Goal: Information Seeking & Learning: Learn about a topic

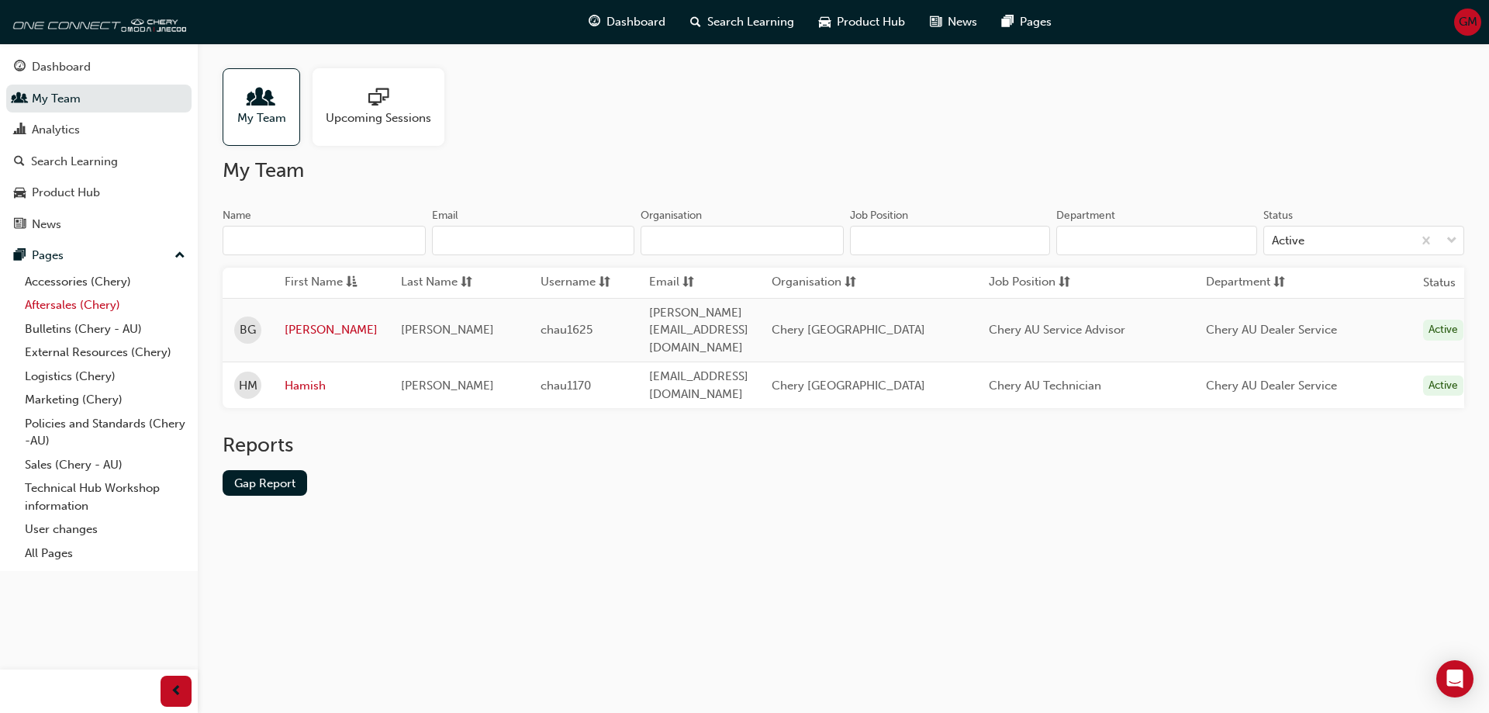
click at [72, 302] on link "Aftersales (Chery)" at bounding box center [105, 305] width 173 height 24
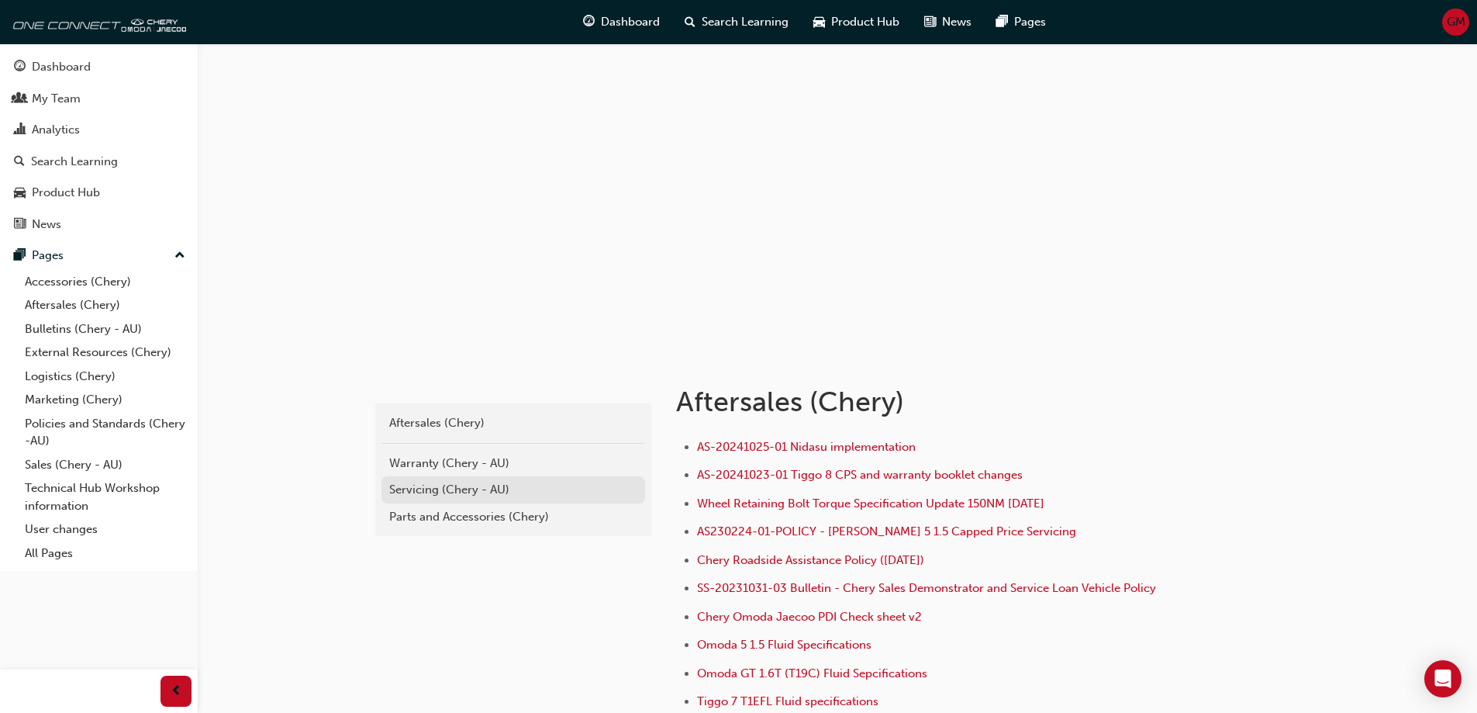
click at [471, 489] on div "Servicing (Chery - AU)" at bounding box center [513, 490] width 248 height 18
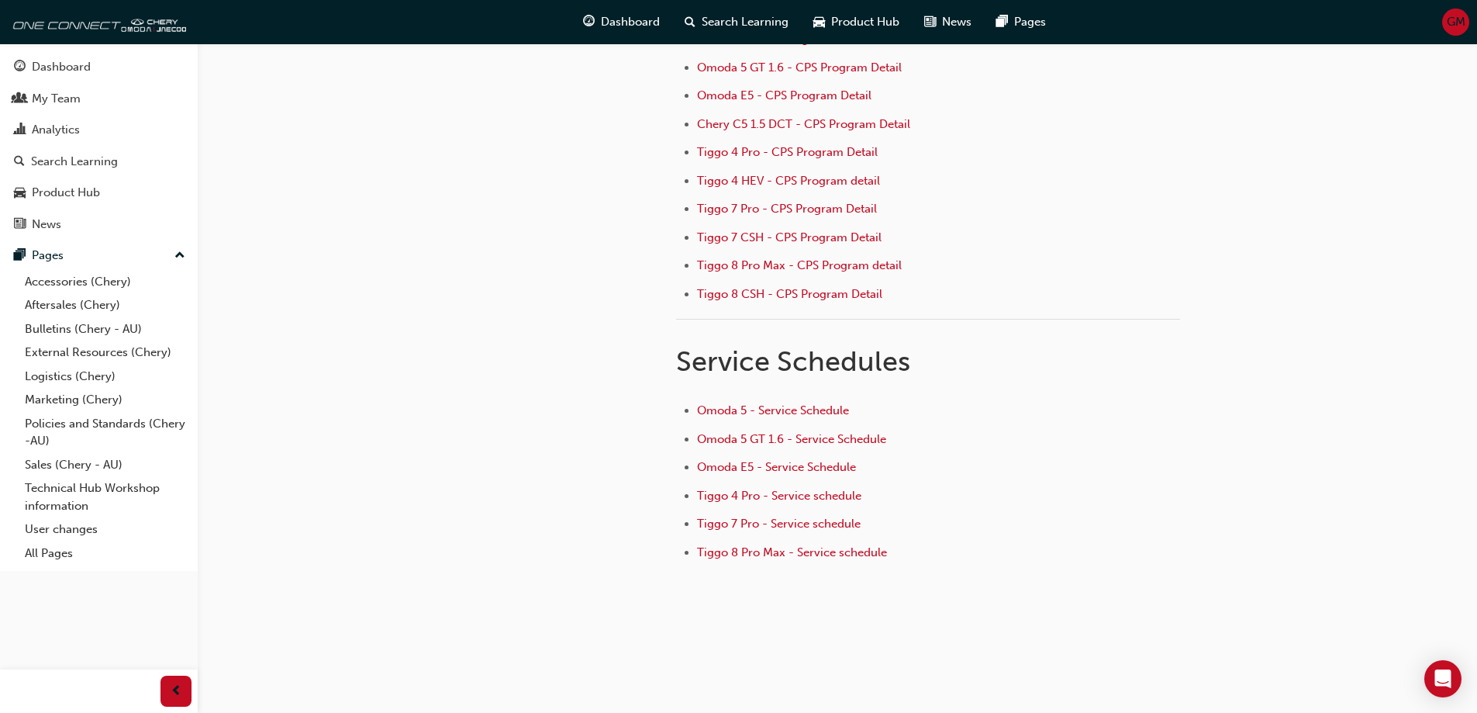
scroll to position [235, 0]
click at [822, 550] on span "Tiggo 8 Pro Max - Service schedule" at bounding box center [792, 550] width 190 height 14
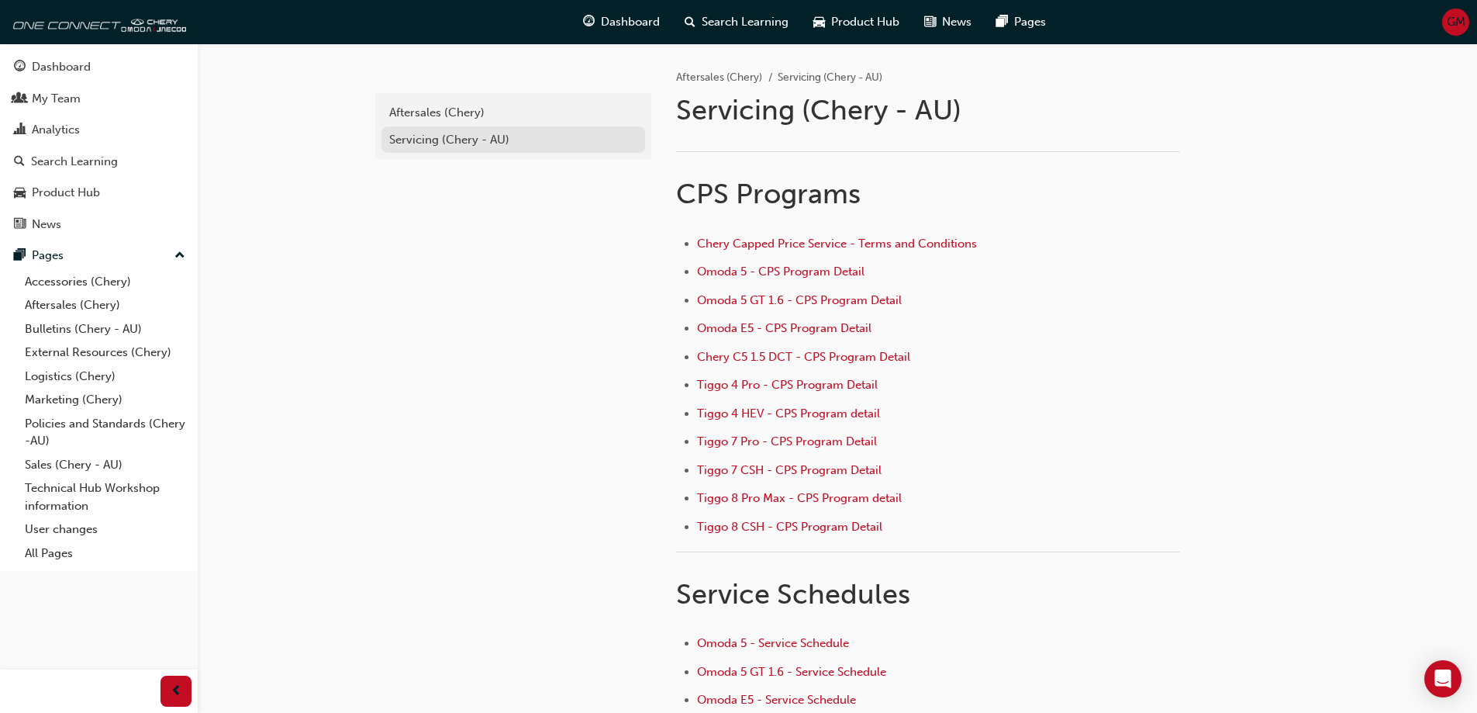
click at [438, 142] on div "Servicing (Chery - AU)" at bounding box center [513, 140] width 248 height 18
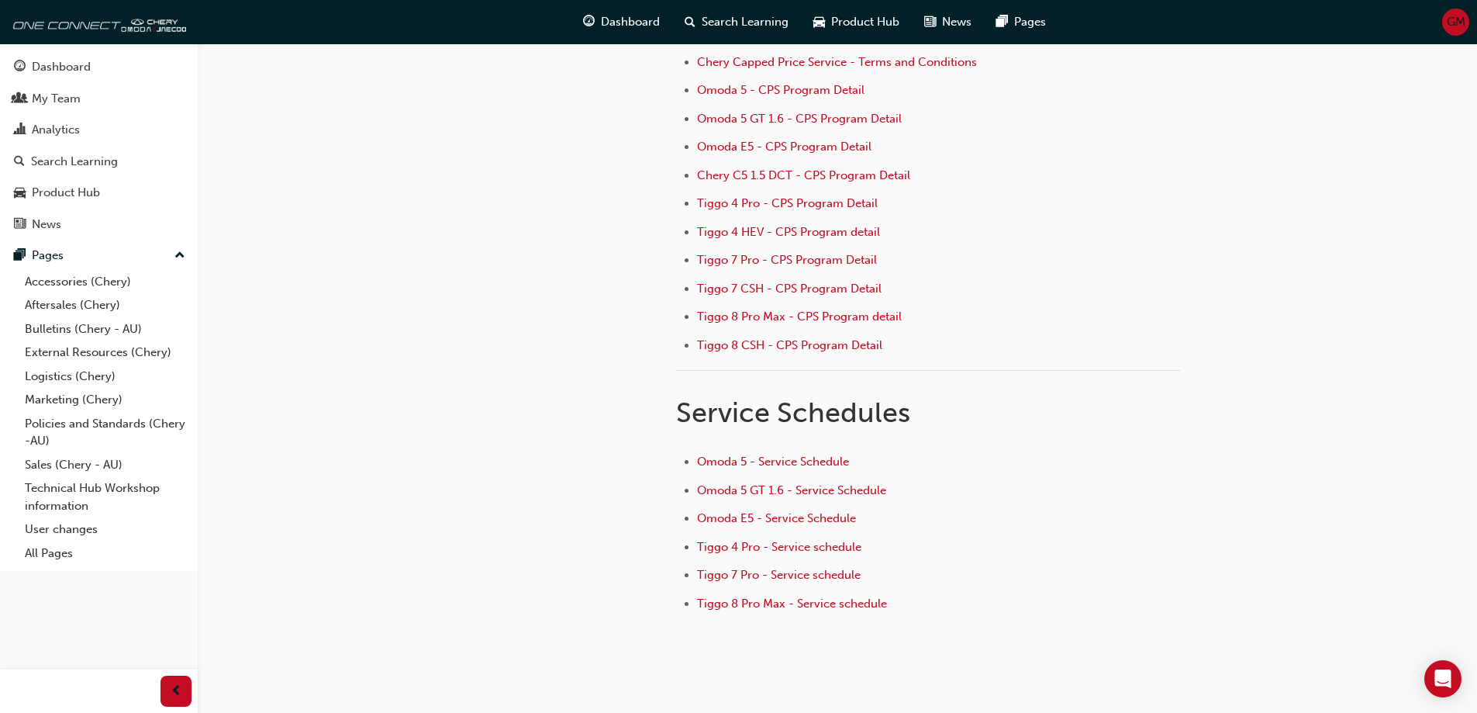
scroll to position [235, 0]
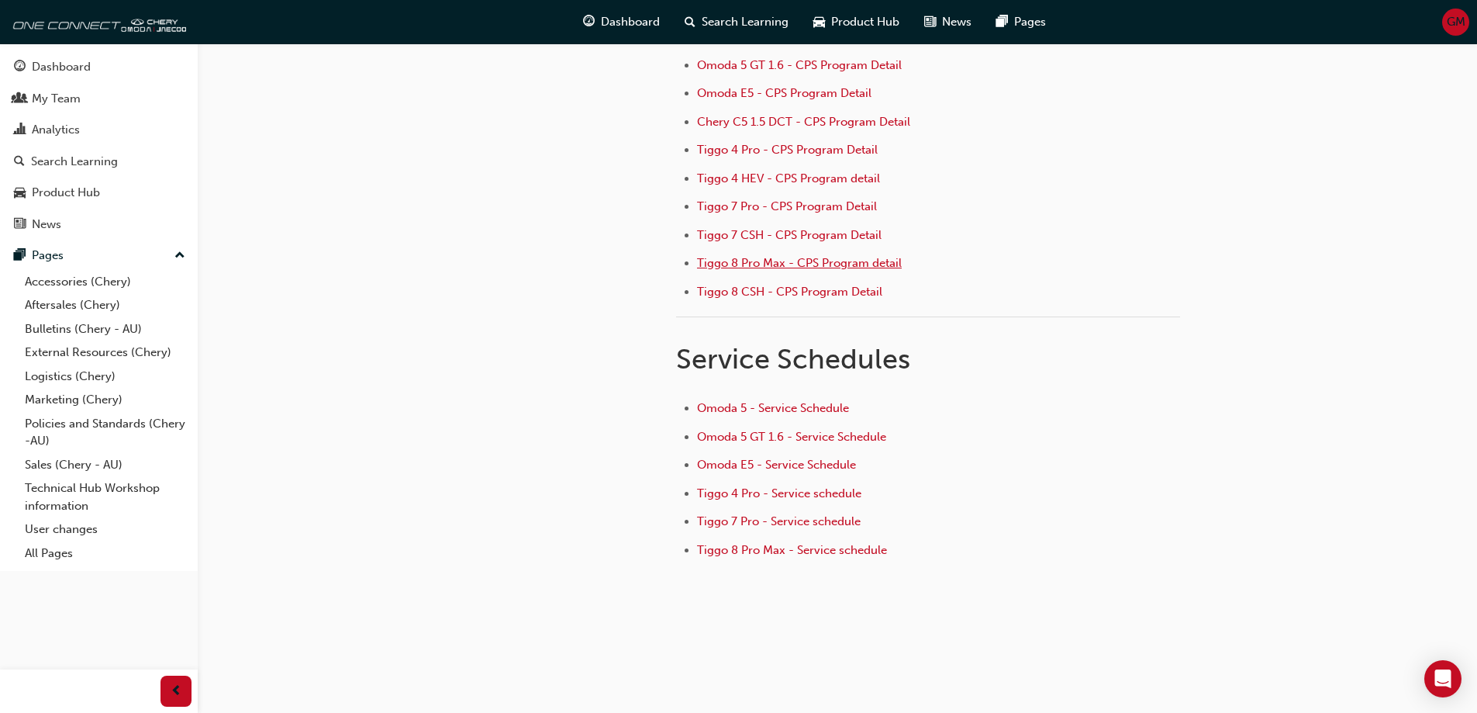
click at [753, 264] on span "Tiggo 8 Pro Max - CPS Program detail" at bounding box center [799, 263] width 205 height 14
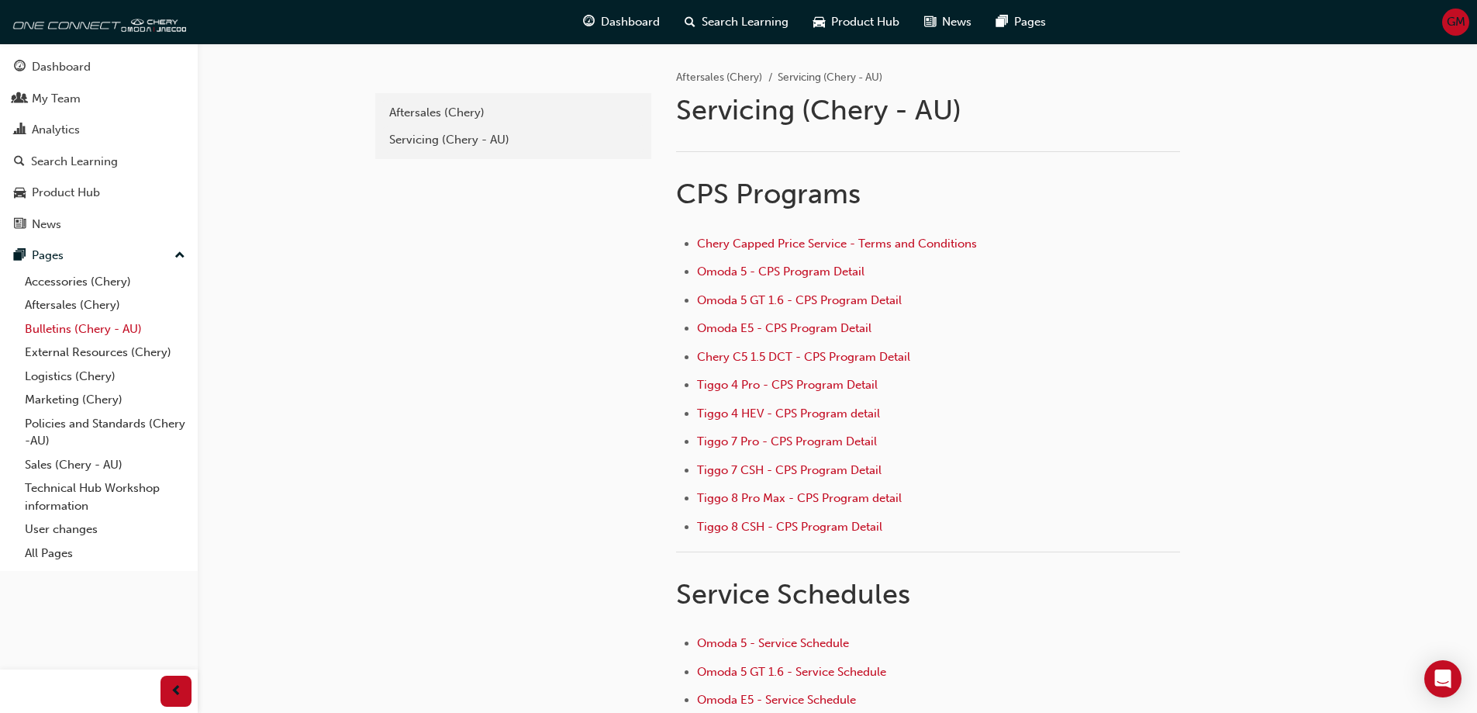
click at [102, 323] on link "Bulletins (Chery - AU)" at bounding box center [105, 329] width 173 height 24
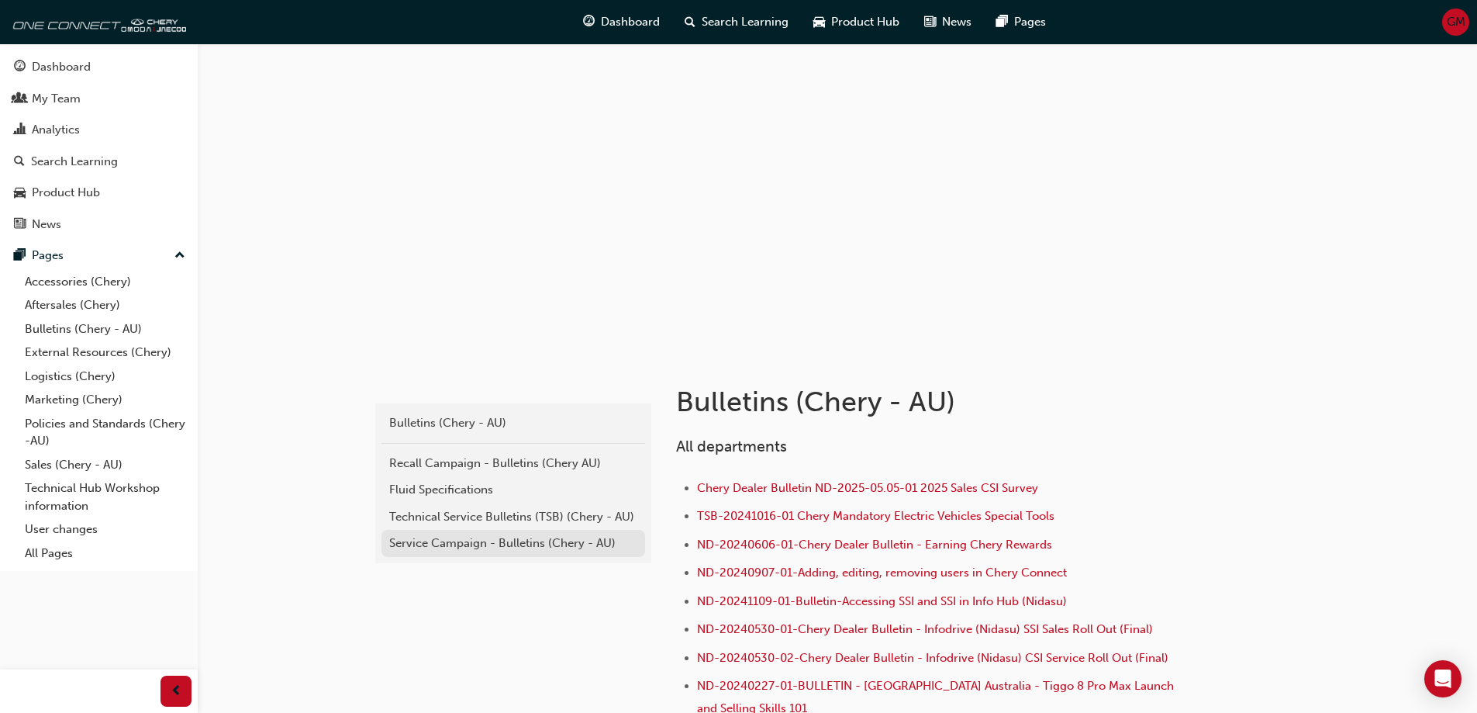
click at [496, 540] on div "Service Campaign - Bulletins (Chery - AU)" at bounding box center [513, 543] width 248 height 18
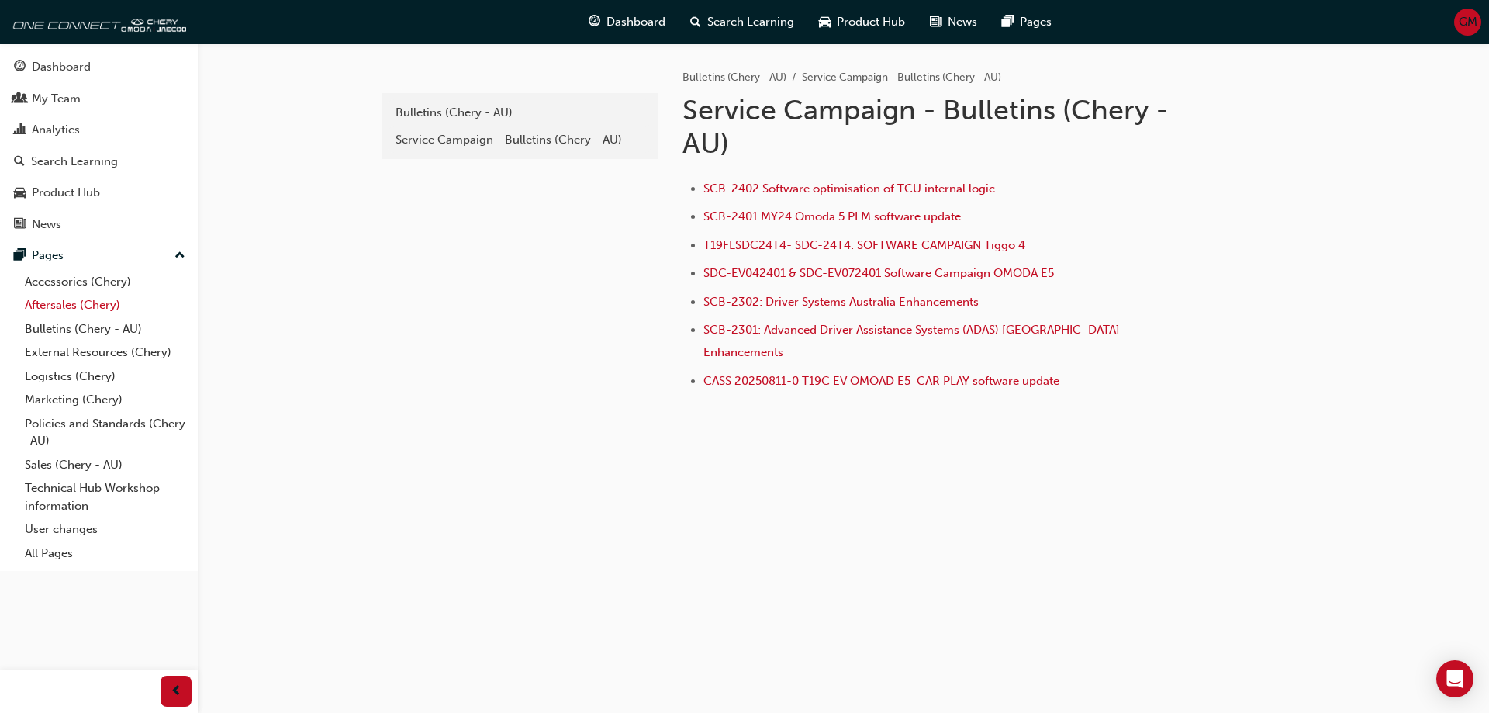
click at [89, 306] on link "Aftersales (Chery)" at bounding box center [105, 305] width 173 height 24
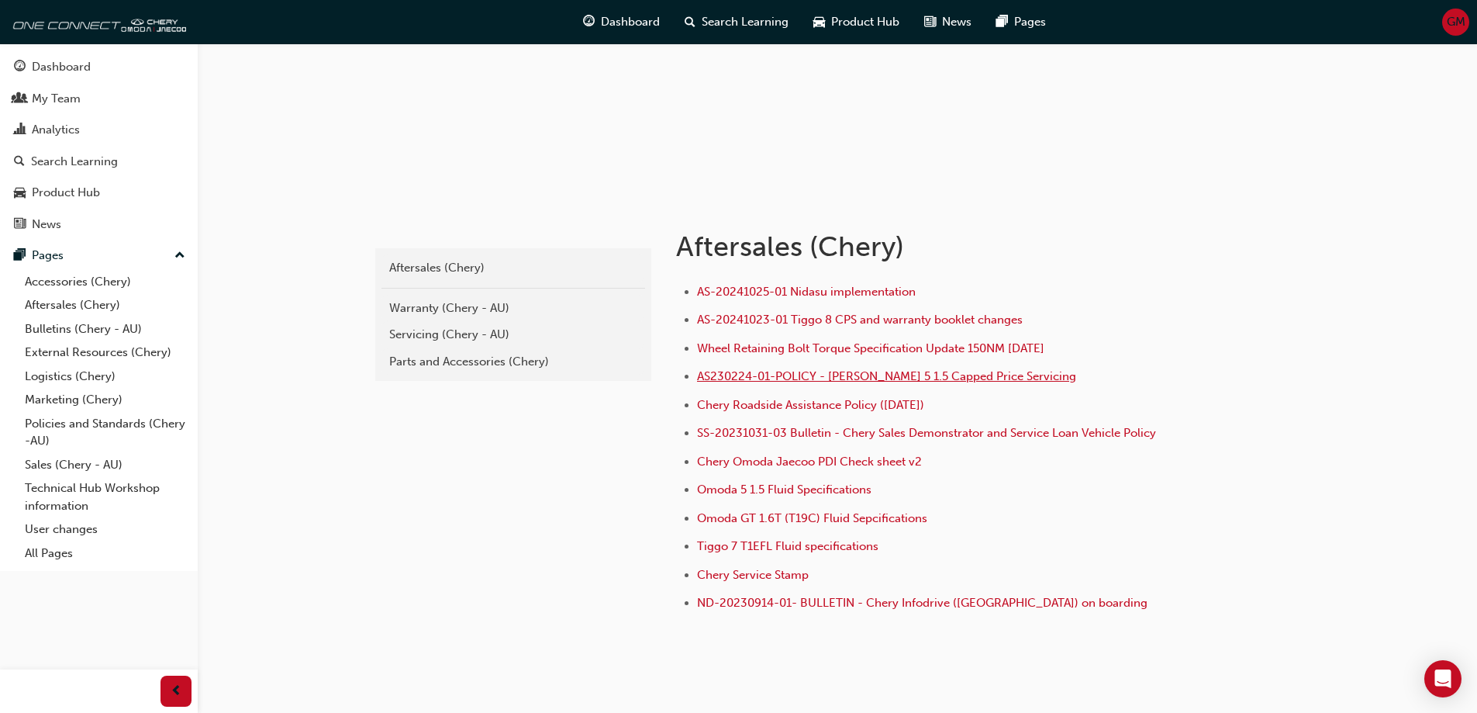
scroll to position [208, 0]
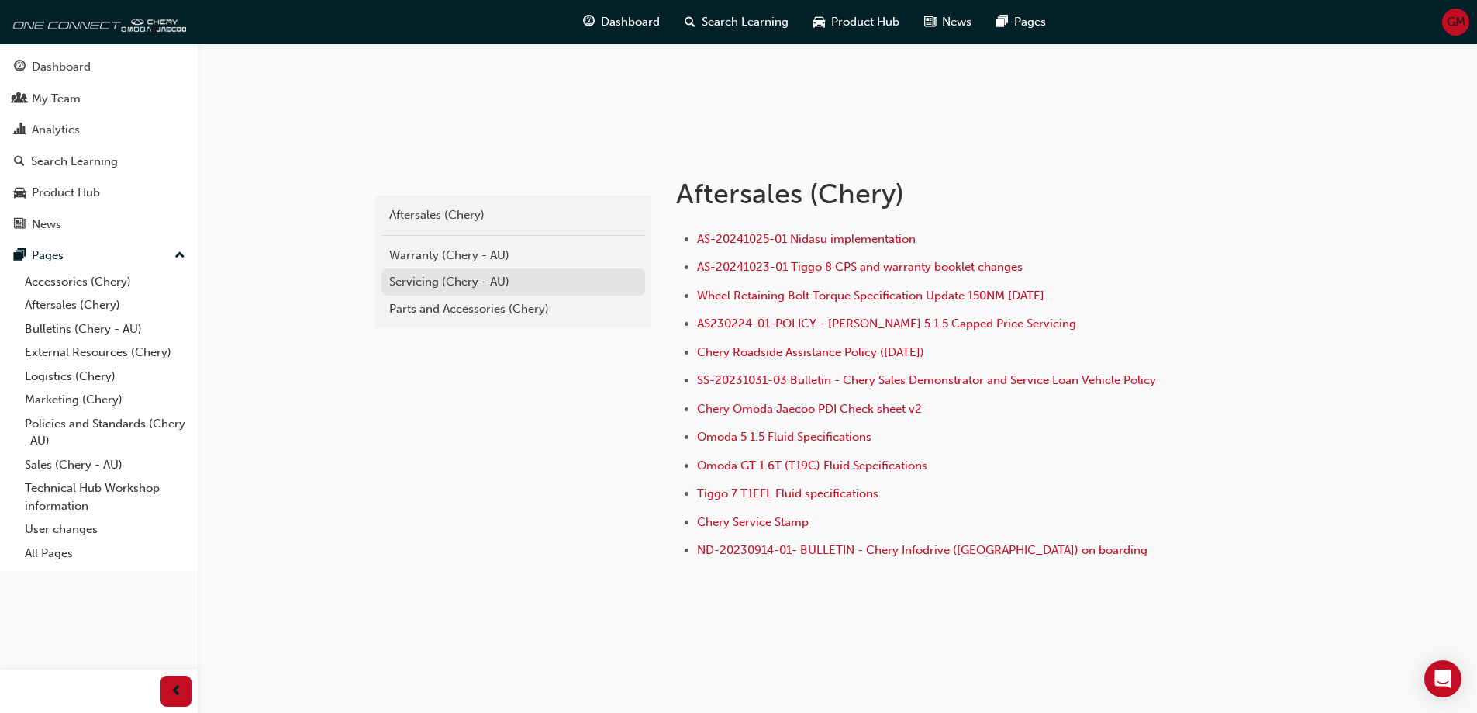
click at [470, 279] on div "Servicing (Chery - AU)" at bounding box center [513, 282] width 248 height 18
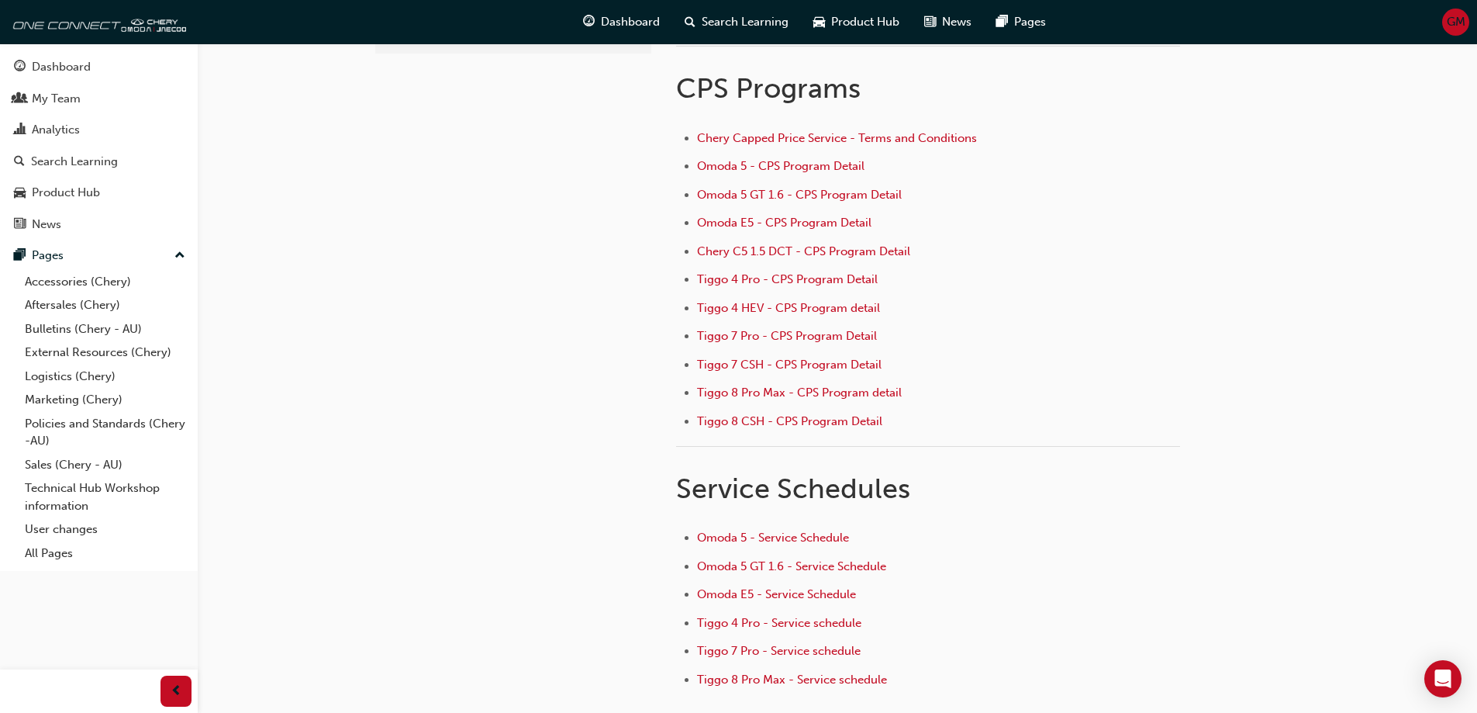
scroll to position [155, 0]
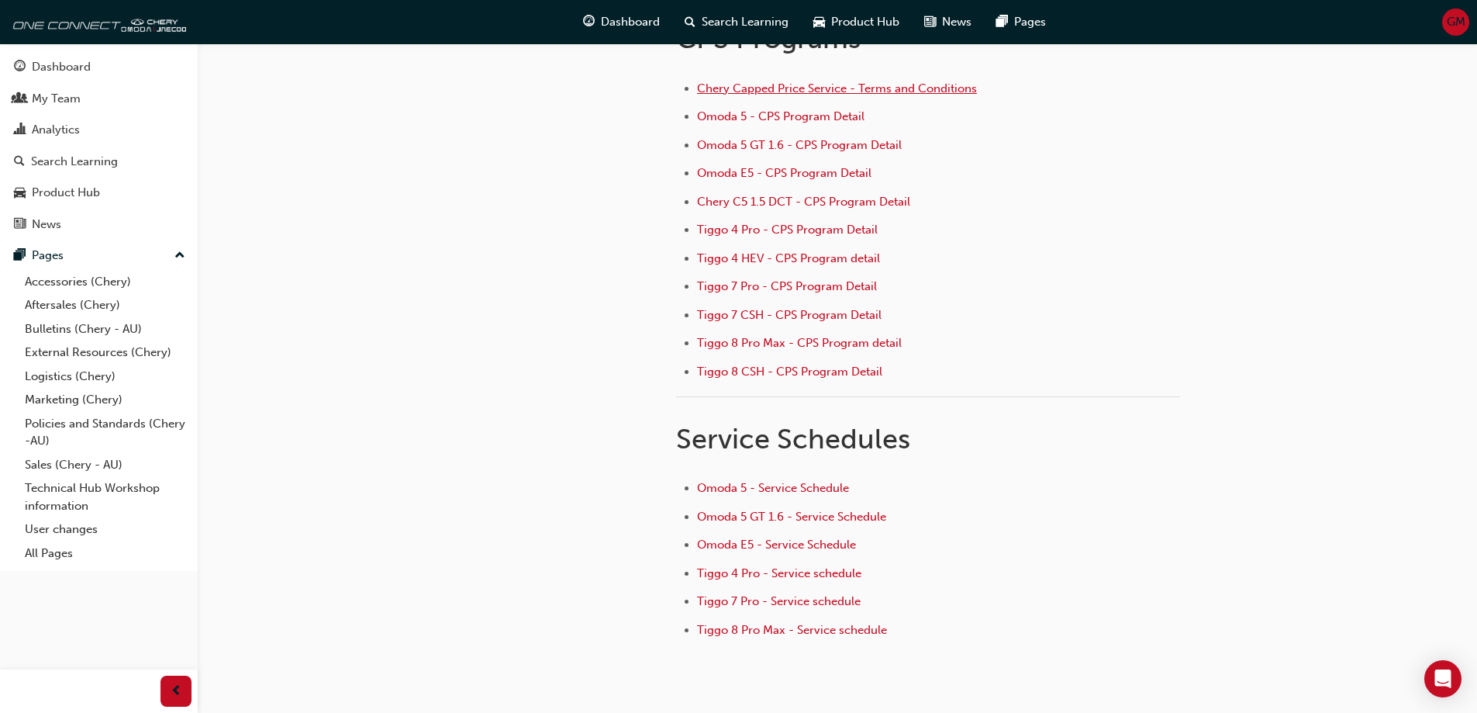
click at [782, 94] on span "Chery Capped Price Service - Terms and Conditions" at bounding box center [837, 88] width 280 height 14
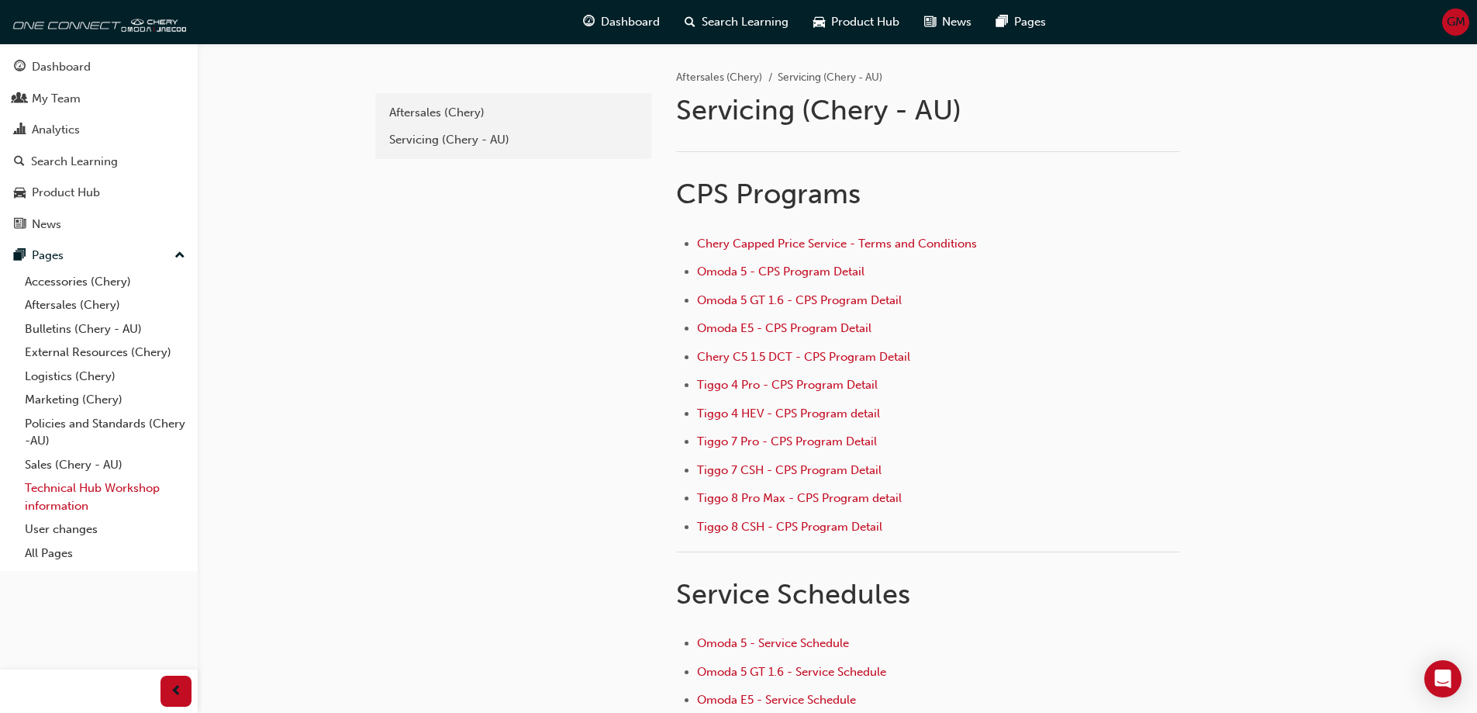
click at [64, 488] on link "Technical Hub Workshop information" at bounding box center [105, 496] width 173 height 41
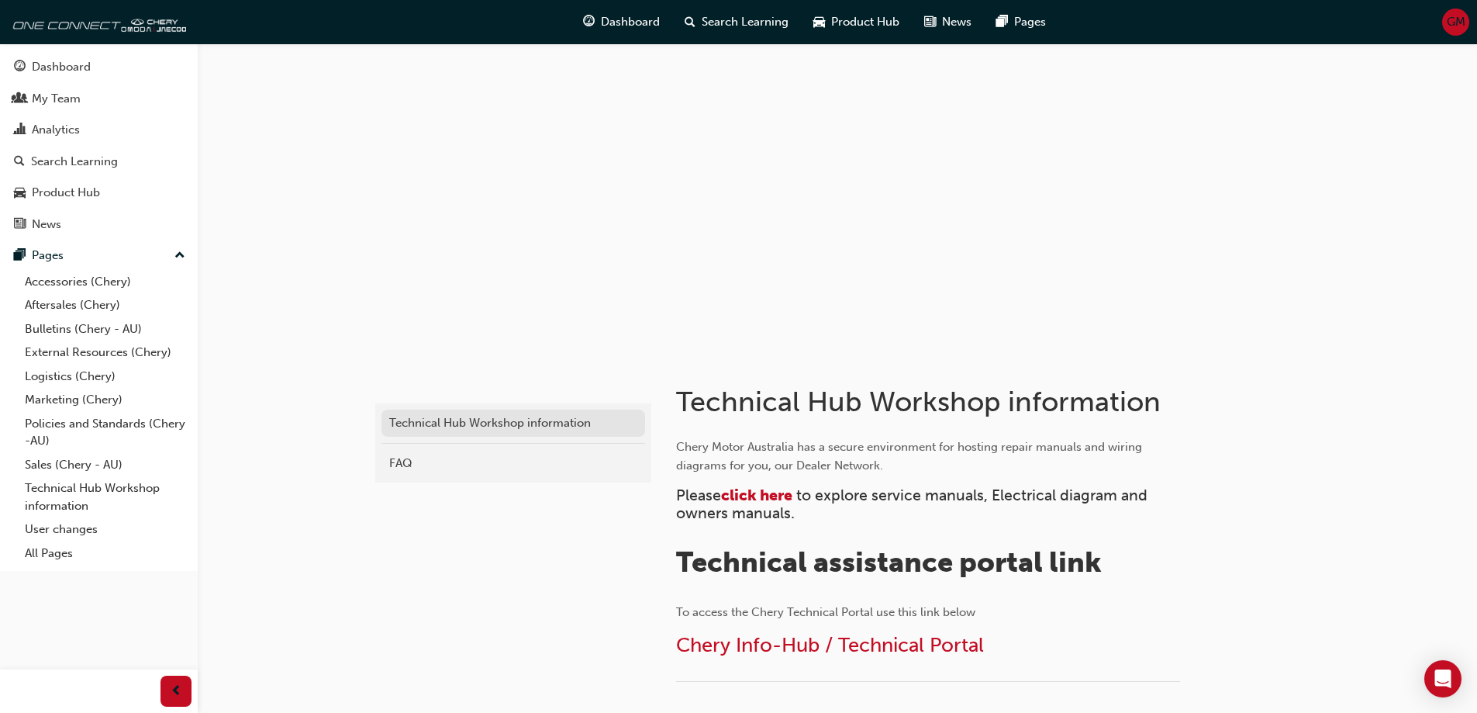
click at [487, 425] on div "Technical Hub Workshop information" at bounding box center [513, 423] width 248 height 18
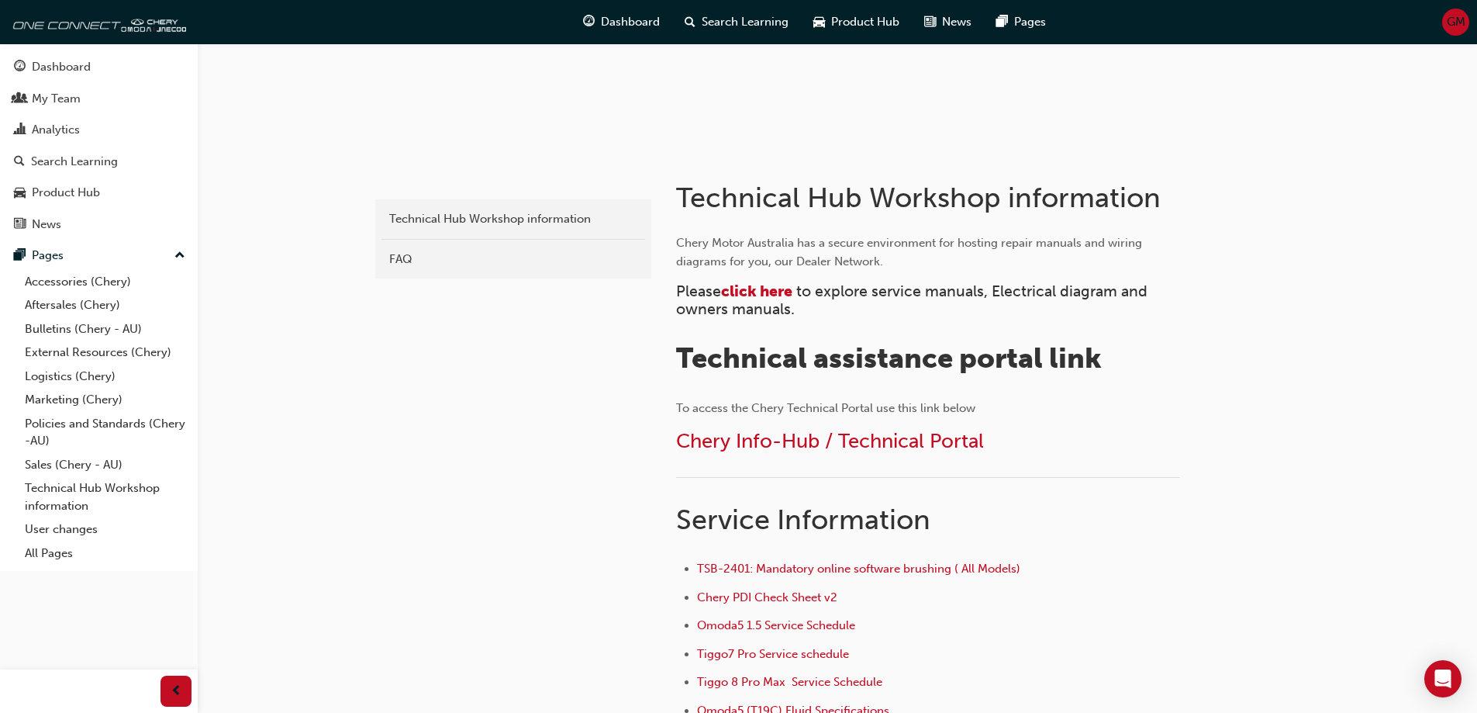
scroll to position [465, 0]
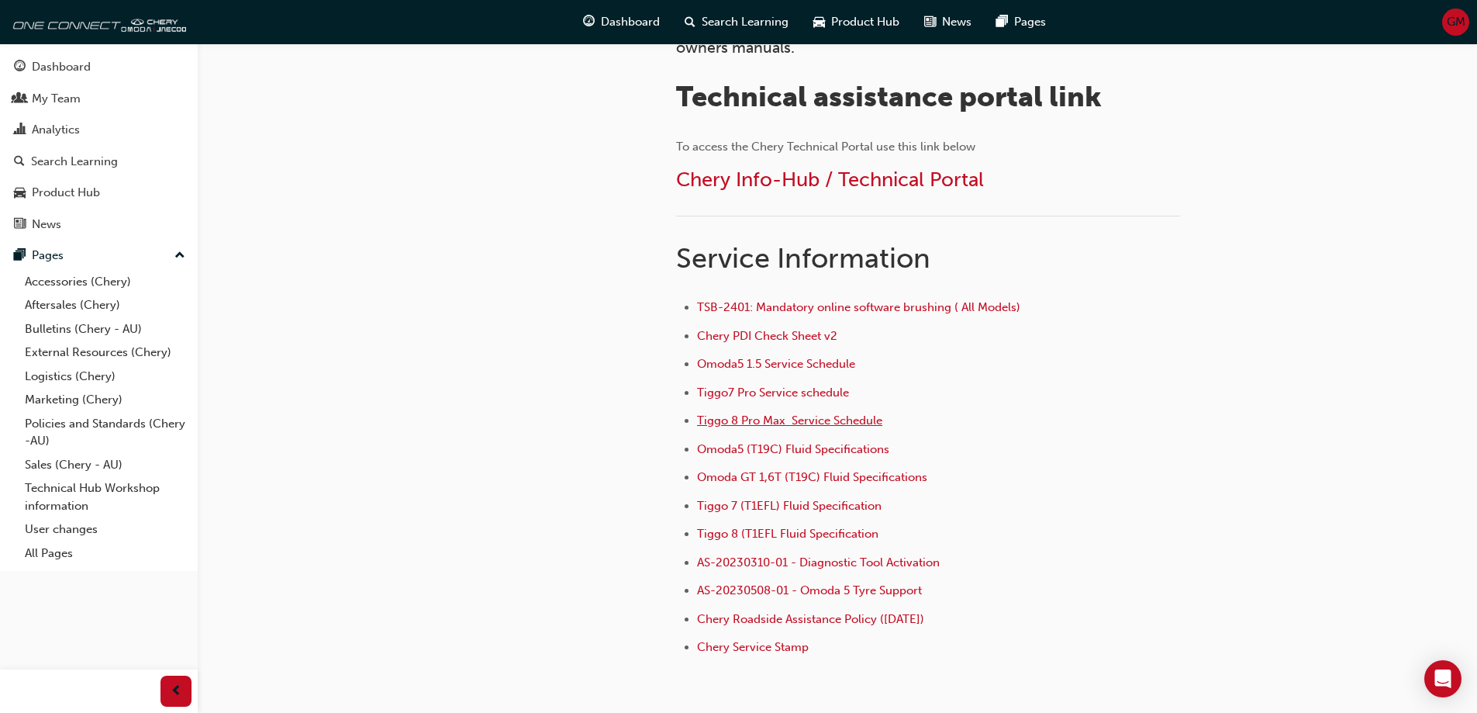
click at [782, 417] on span "Tiggo 8 Pro Max Service Schedule" at bounding box center [789, 420] width 185 height 14
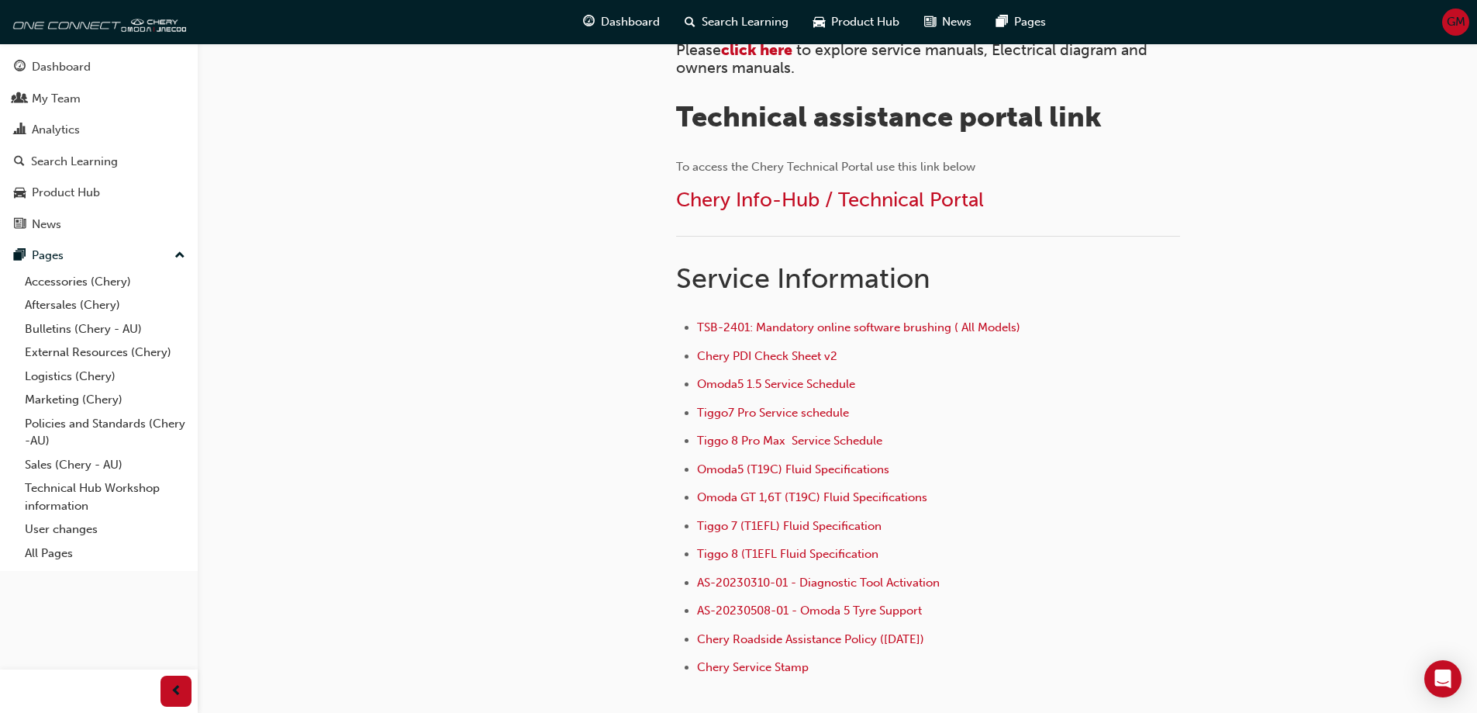
scroll to position [543, 0]
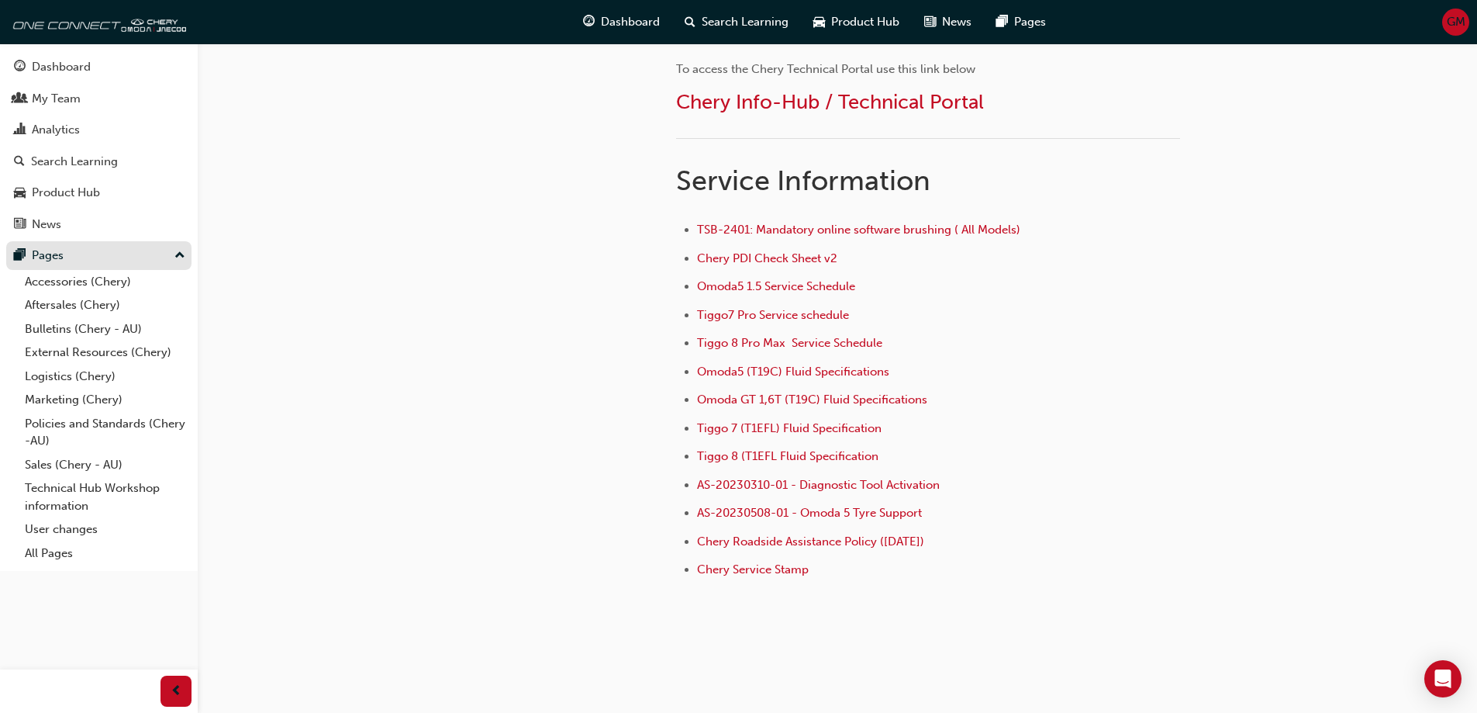
click at [59, 261] on div "Pages" at bounding box center [48, 256] width 32 height 18
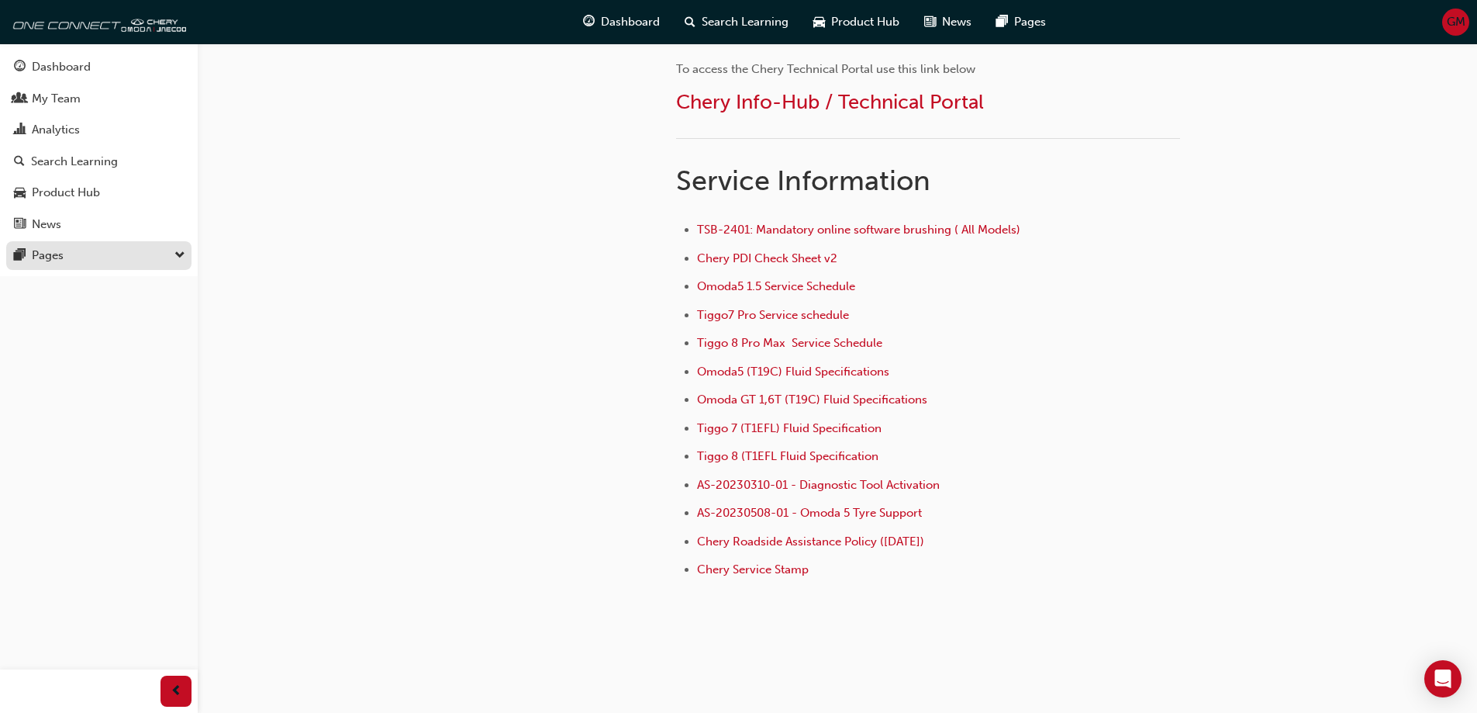
click at [59, 261] on div "Pages" at bounding box center [48, 256] width 32 height 18
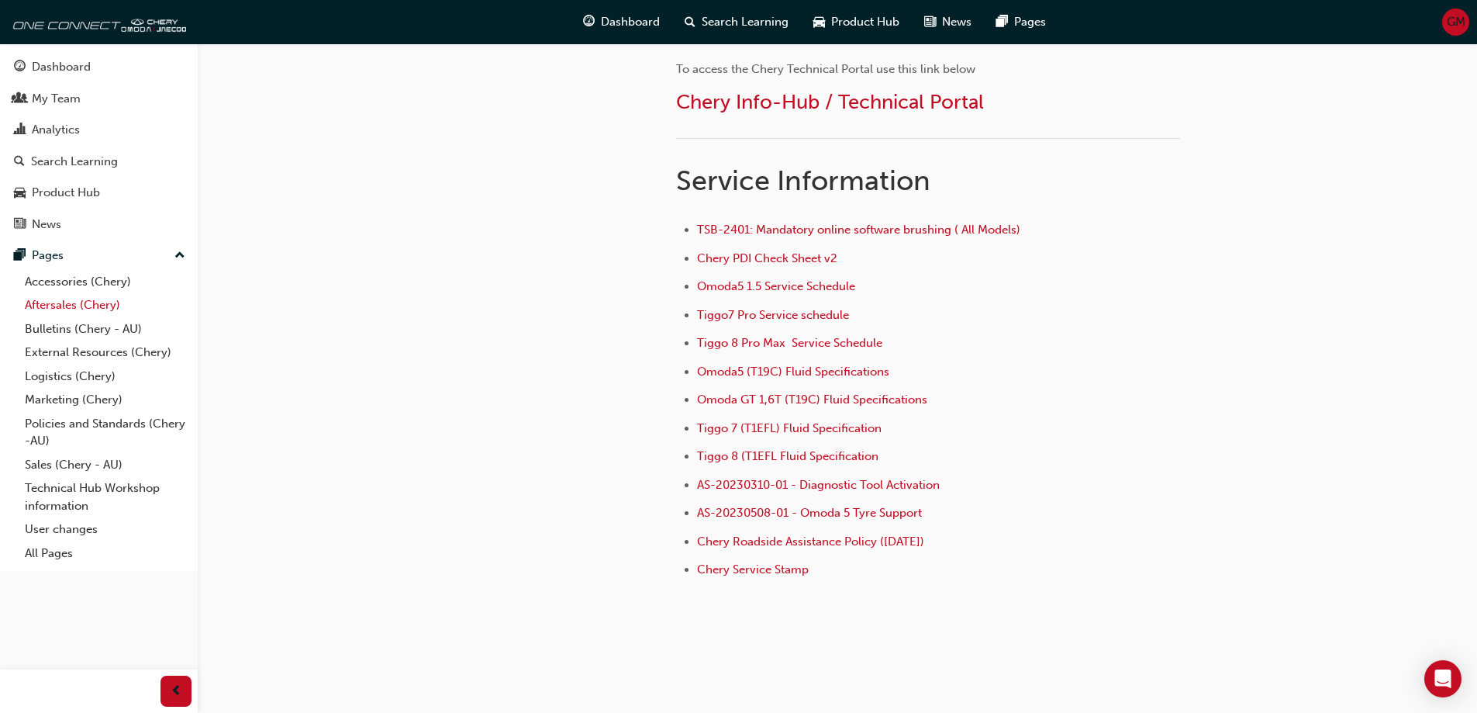
click at [58, 304] on link "Aftersales (Chery)" at bounding box center [105, 305] width 173 height 24
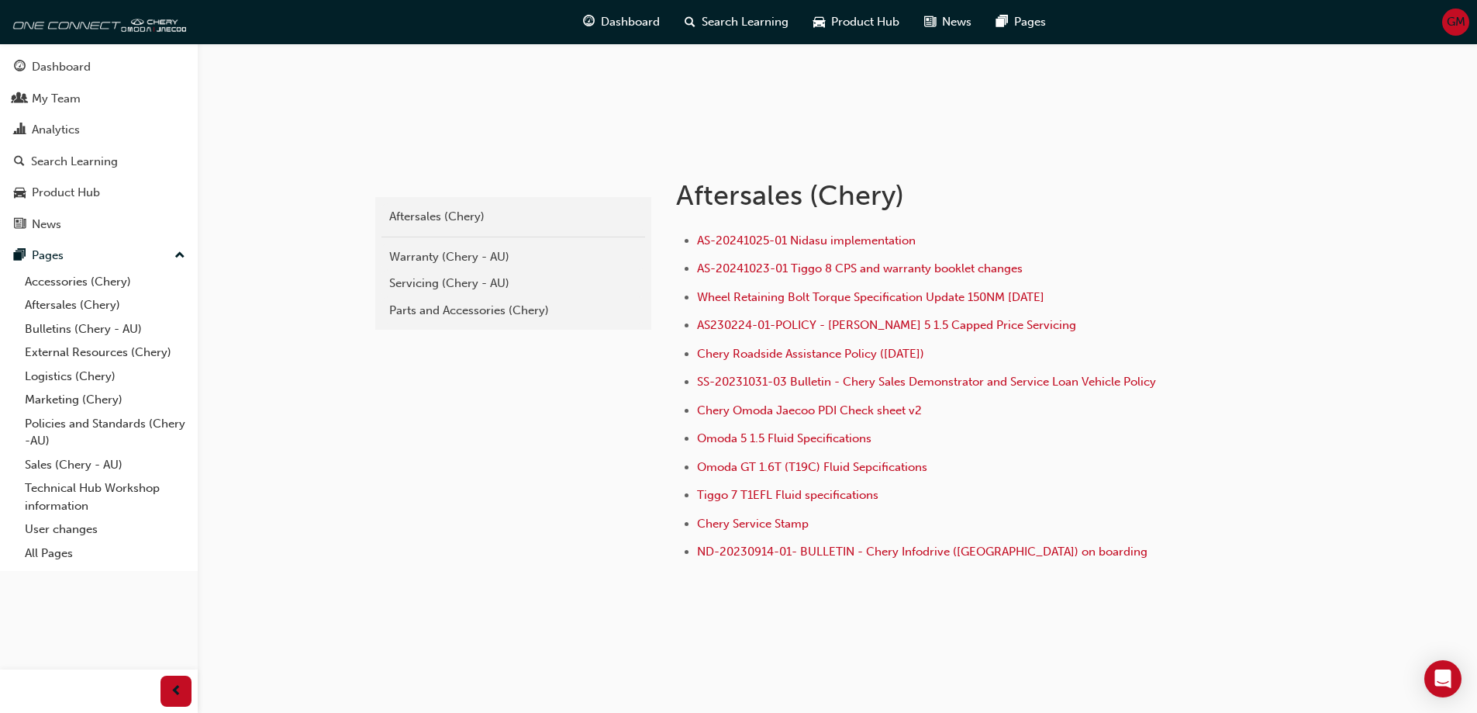
scroll to position [208, 0]
click at [488, 278] on div "Servicing (Chery - AU)" at bounding box center [513, 282] width 248 height 18
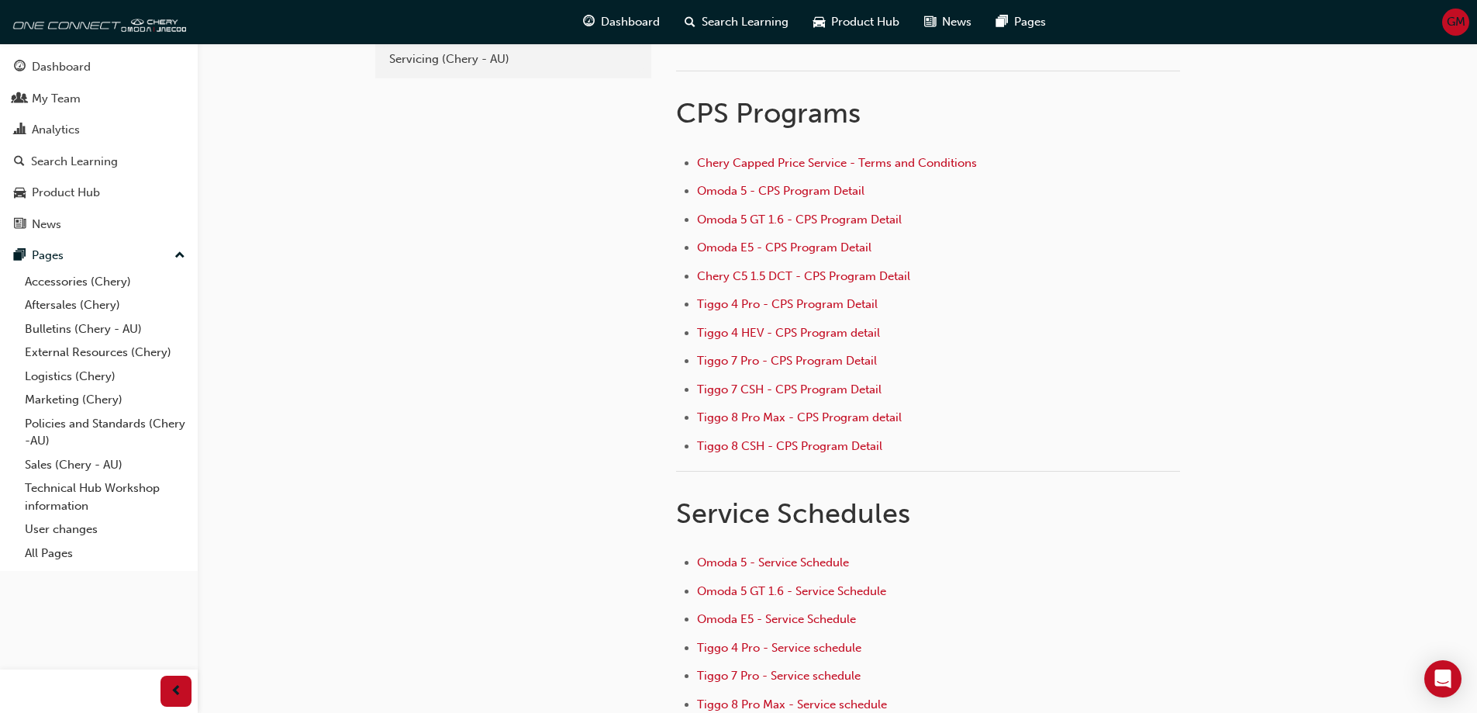
scroll to position [80, 0]
click at [82, 281] on link "Accessories (Chery)" at bounding box center [105, 282] width 173 height 24
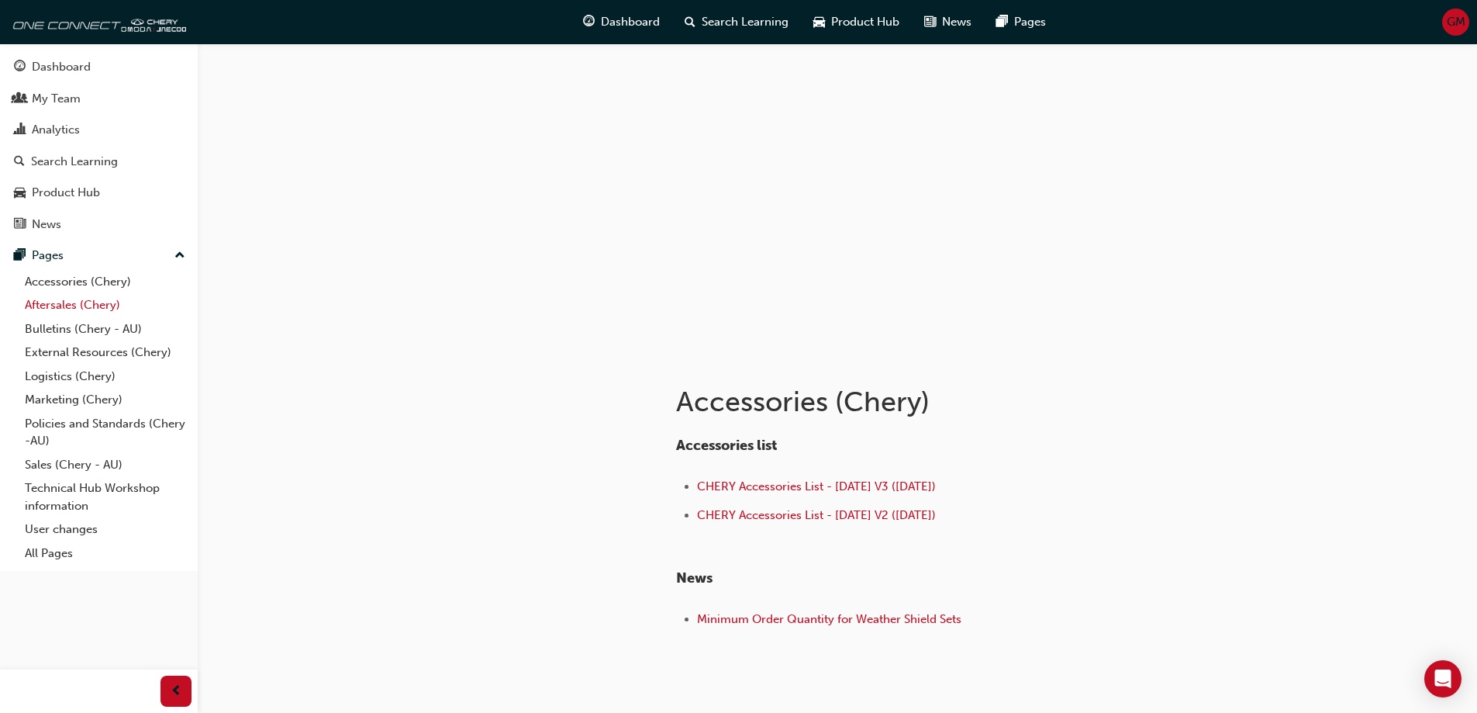
click at [81, 307] on link "Aftersales (Chery)" at bounding box center [105, 305] width 173 height 24
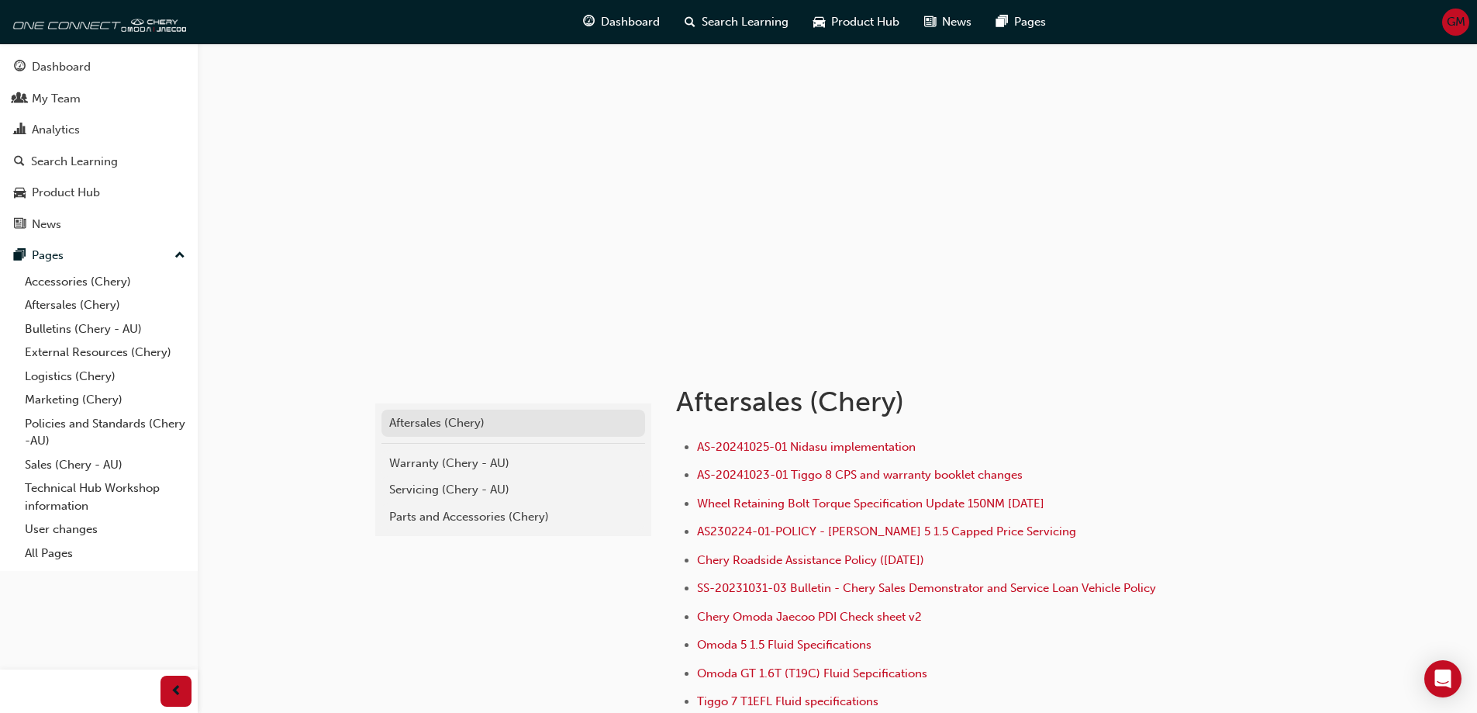
click at [452, 428] on div "Aftersales (Chery)" at bounding box center [513, 423] width 248 height 18
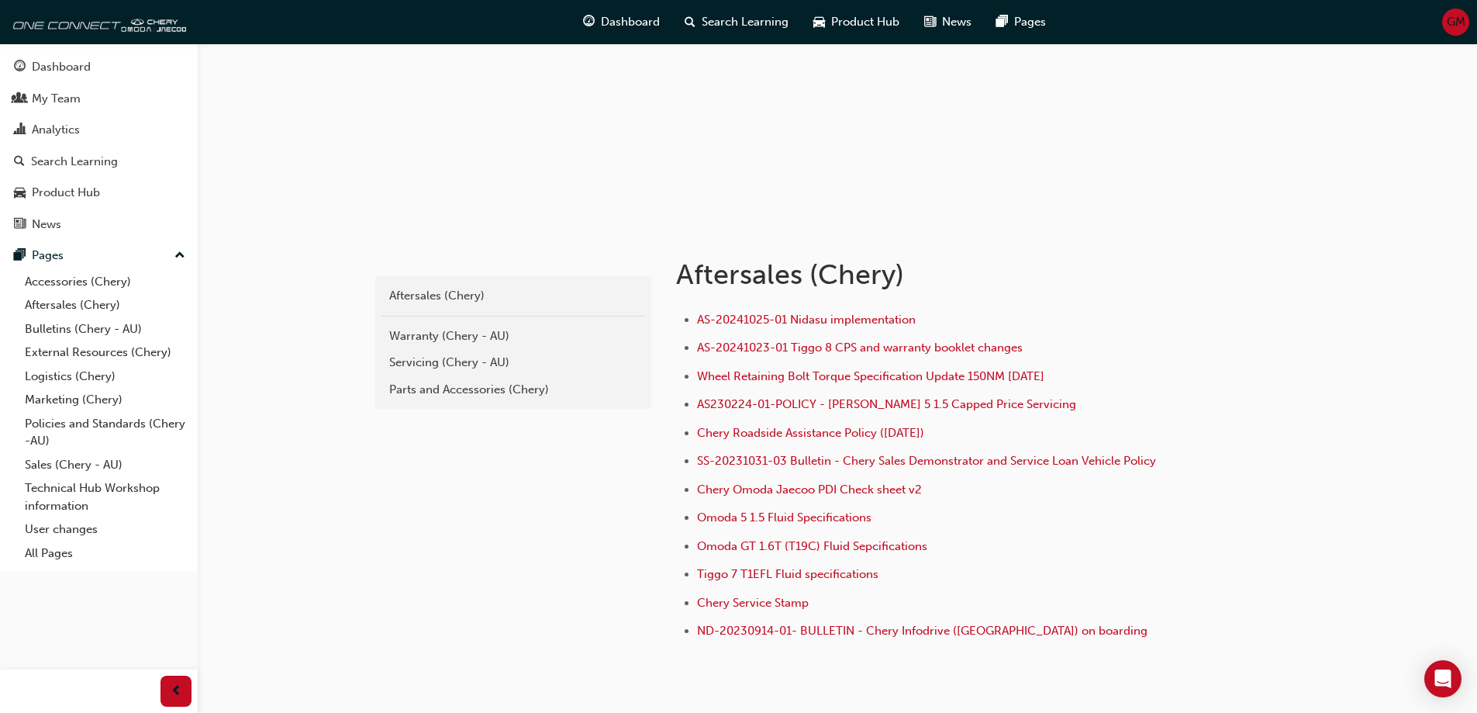
scroll to position [155, 0]
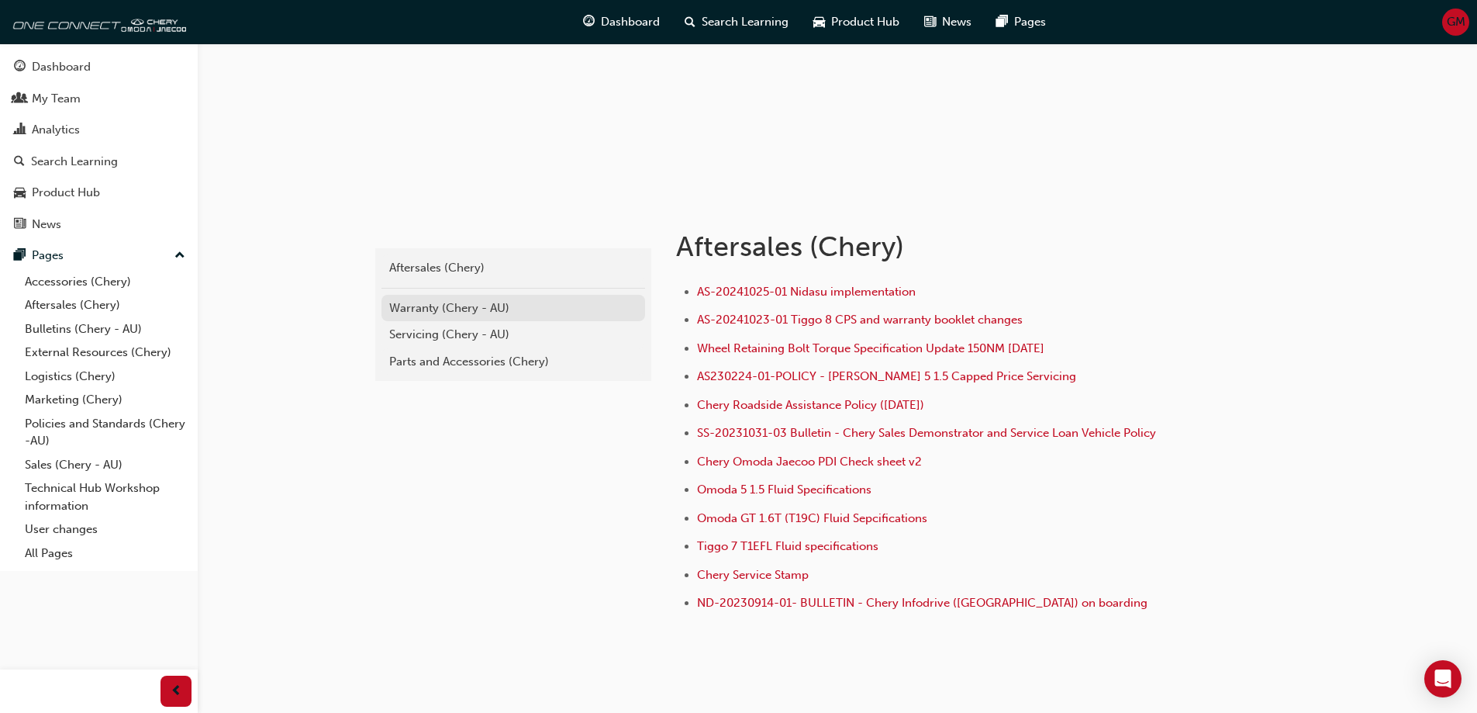
click at [482, 300] on div "Warranty (Chery - AU)" at bounding box center [513, 308] width 248 height 18
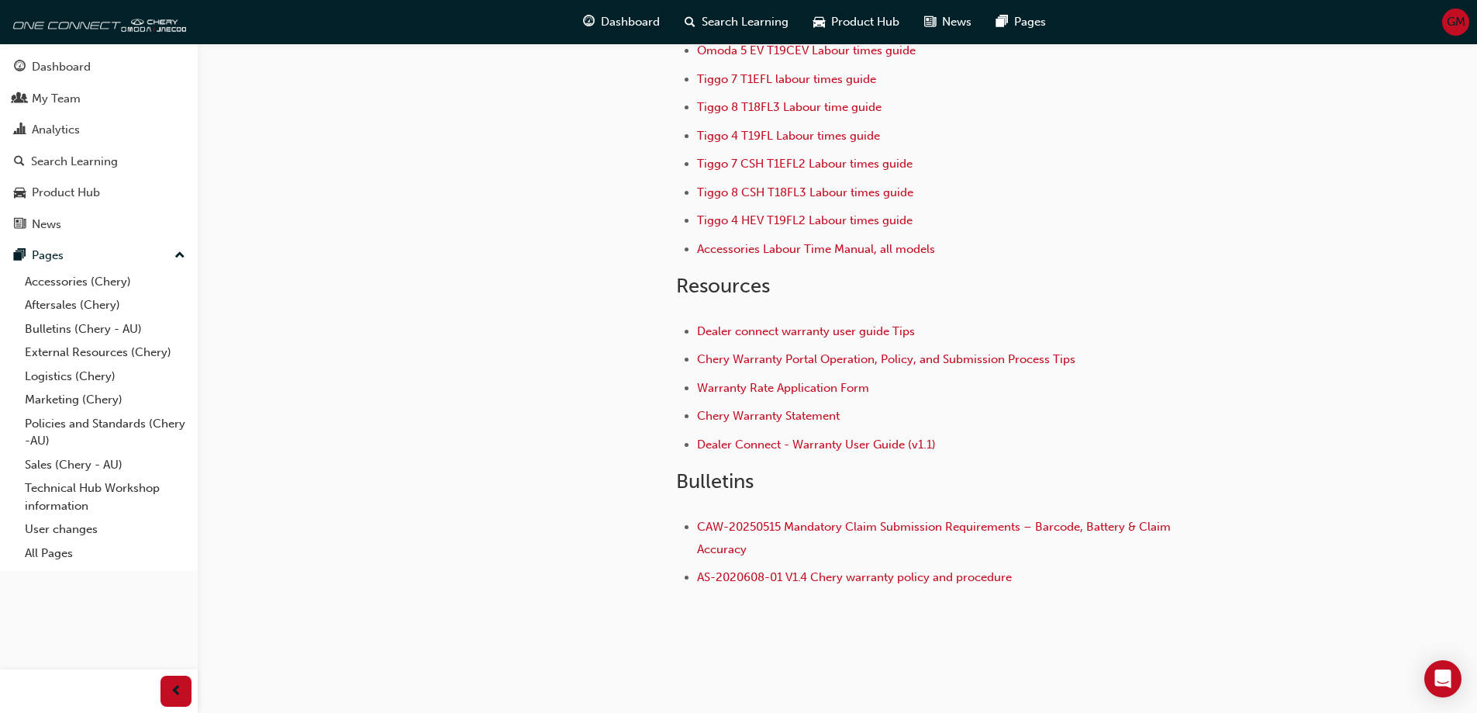
scroll to position [207, 0]
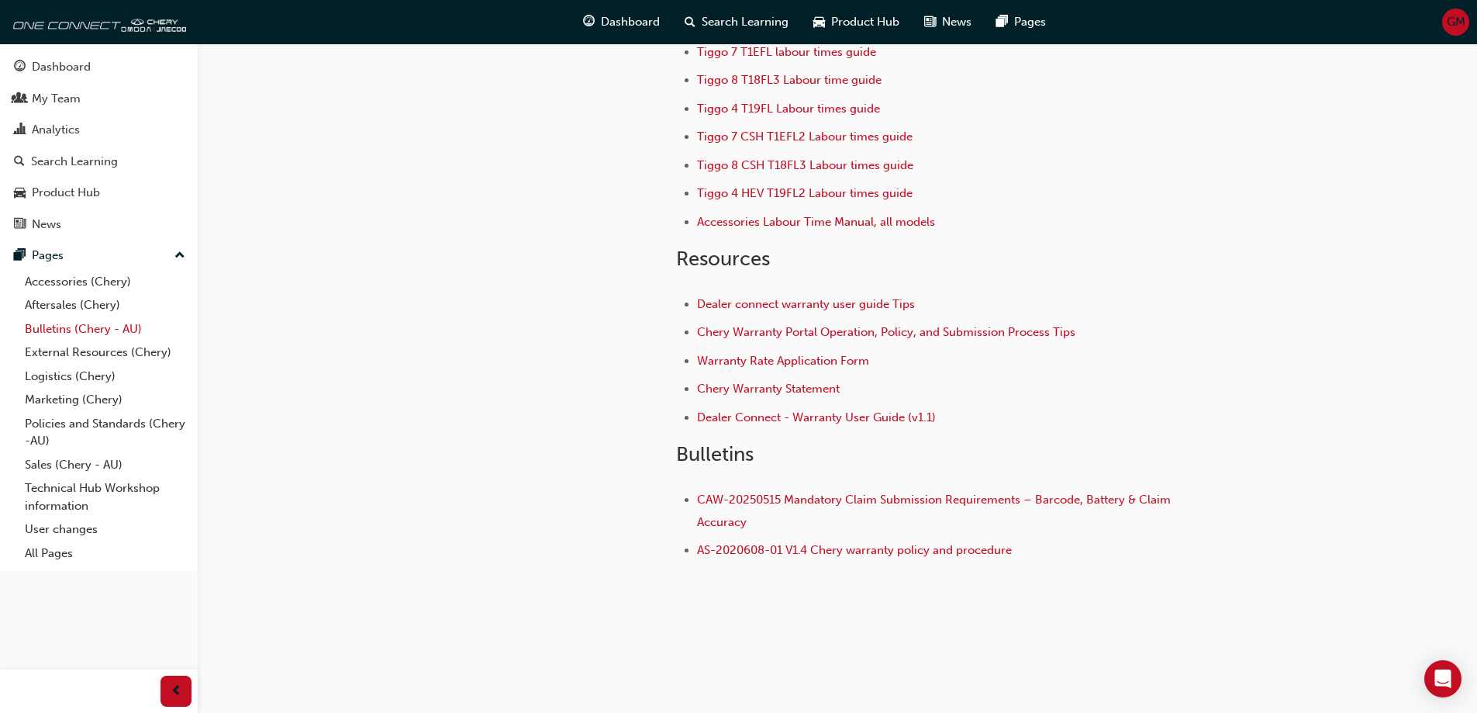
click at [99, 324] on link "Bulletins (Chery - AU)" at bounding box center [105, 329] width 173 height 24
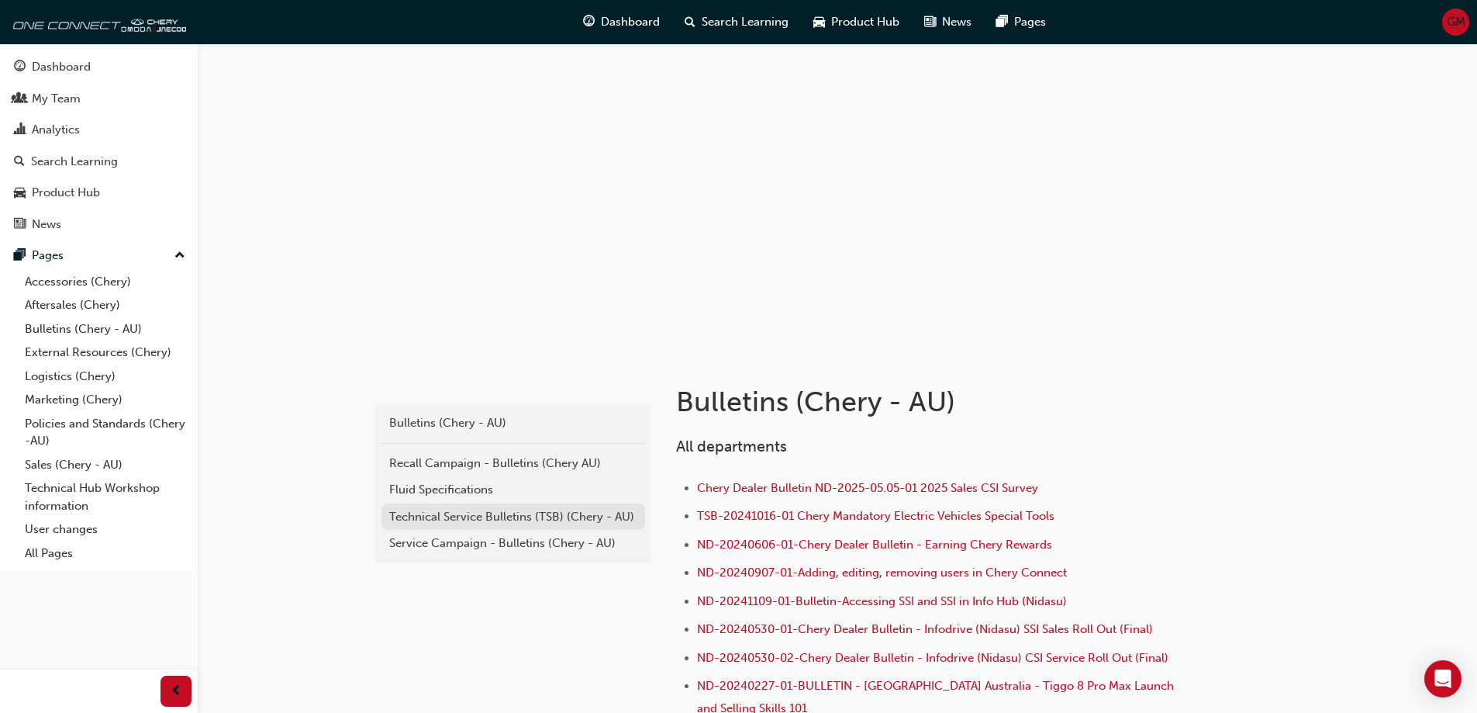
click at [526, 516] on div "Technical Service Bulletins (TSB) (Chery - AU)" at bounding box center [513, 517] width 248 height 18
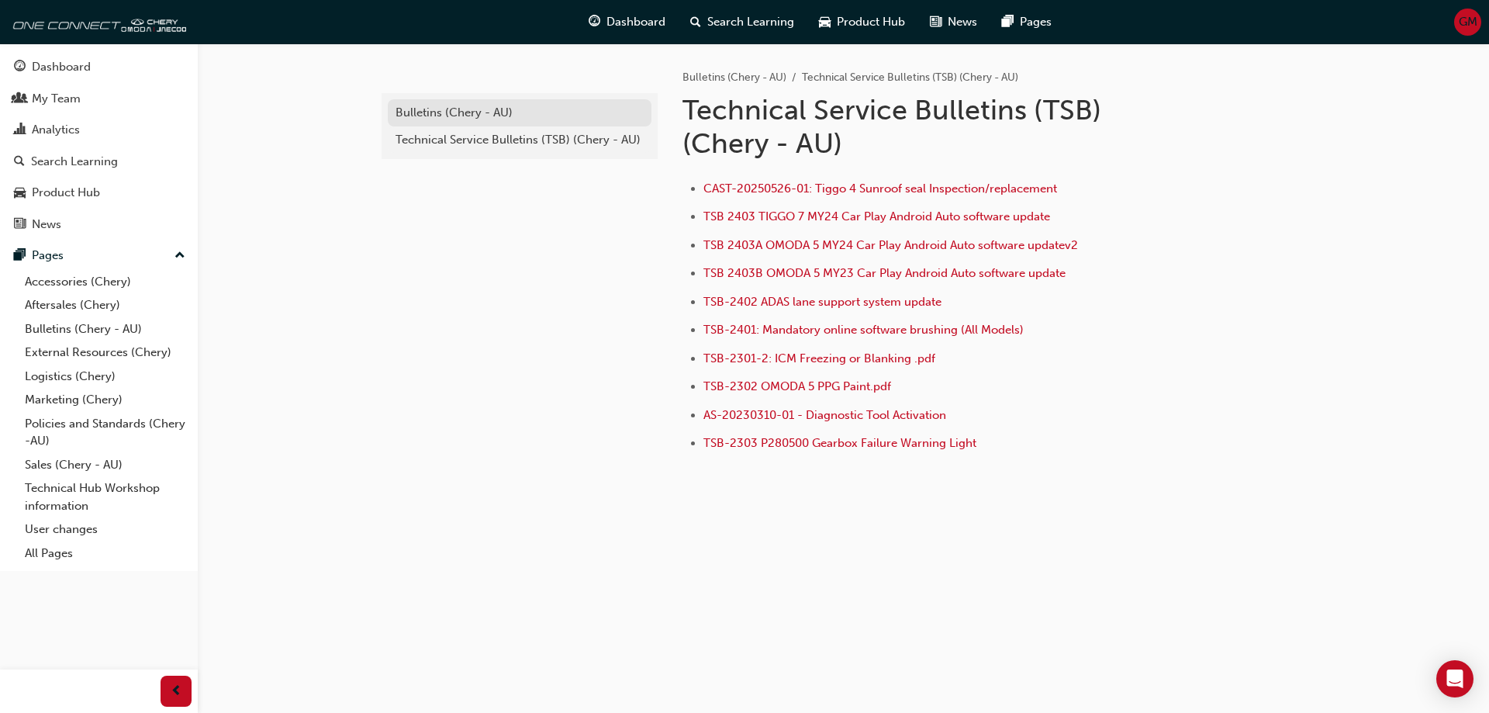
click at [453, 111] on div "Bulletins (Chery - AU)" at bounding box center [519, 113] width 248 height 18
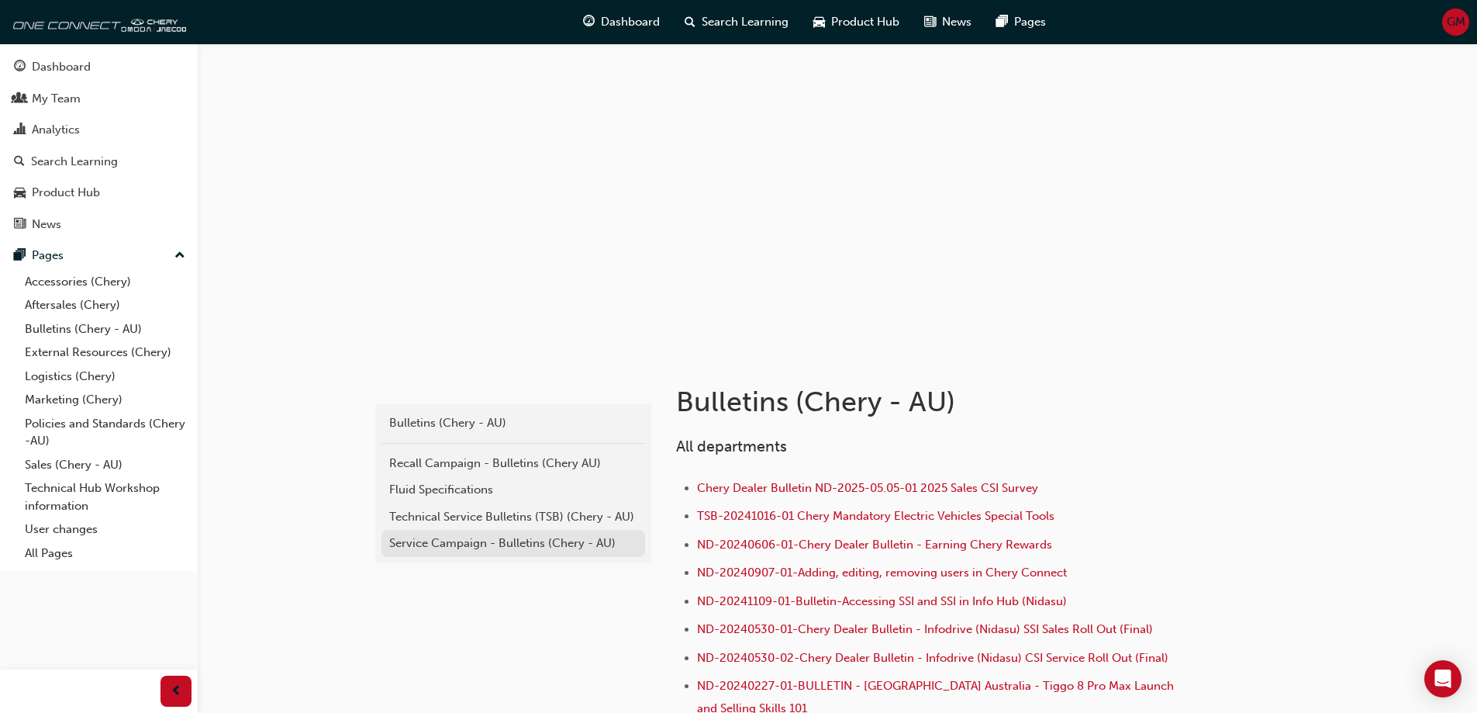
click at [506, 542] on div "Service Campaign - Bulletins (Chery - AU)" at bounding box center [513, 543] width 248 height 18
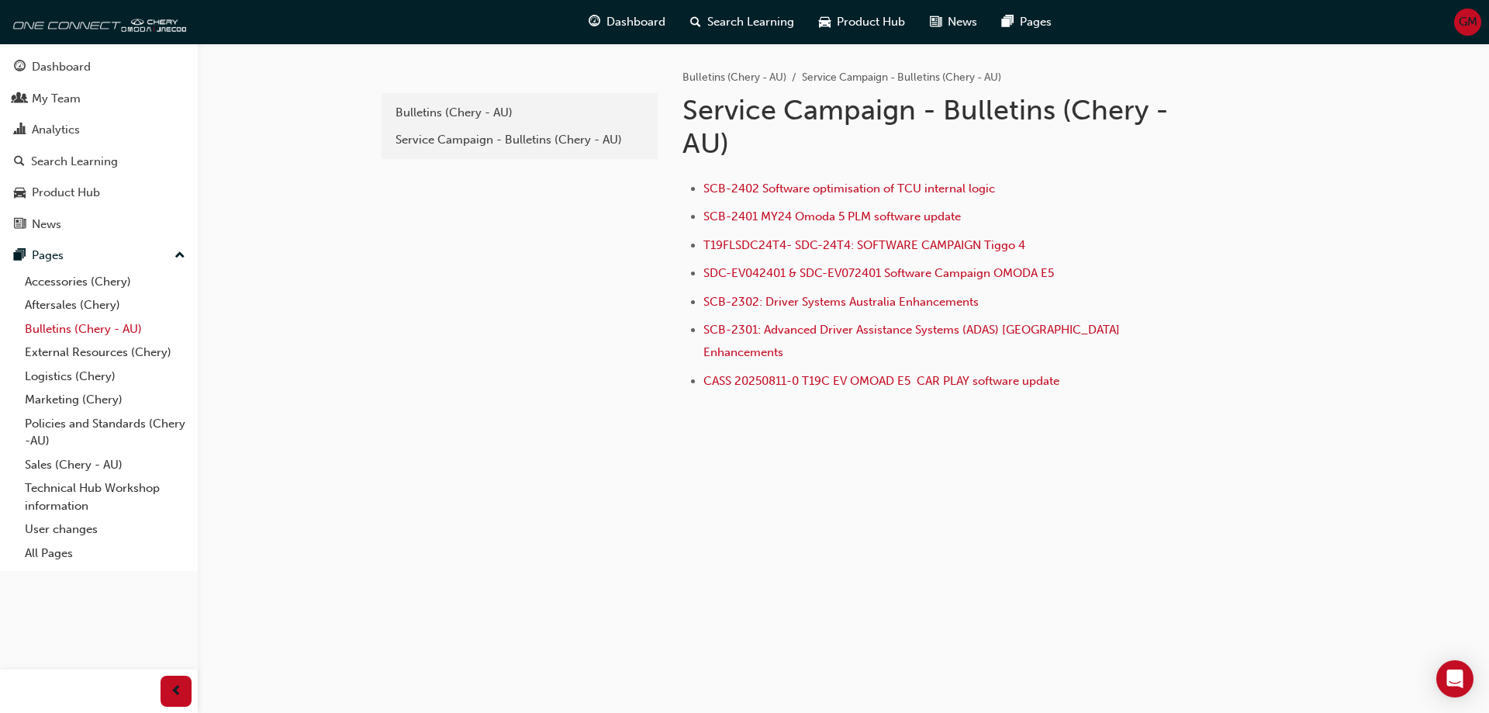
click at [90, 329] on link "Bulletins (Chery - AU)" at bounding box center [105, 329] width 173 height 24
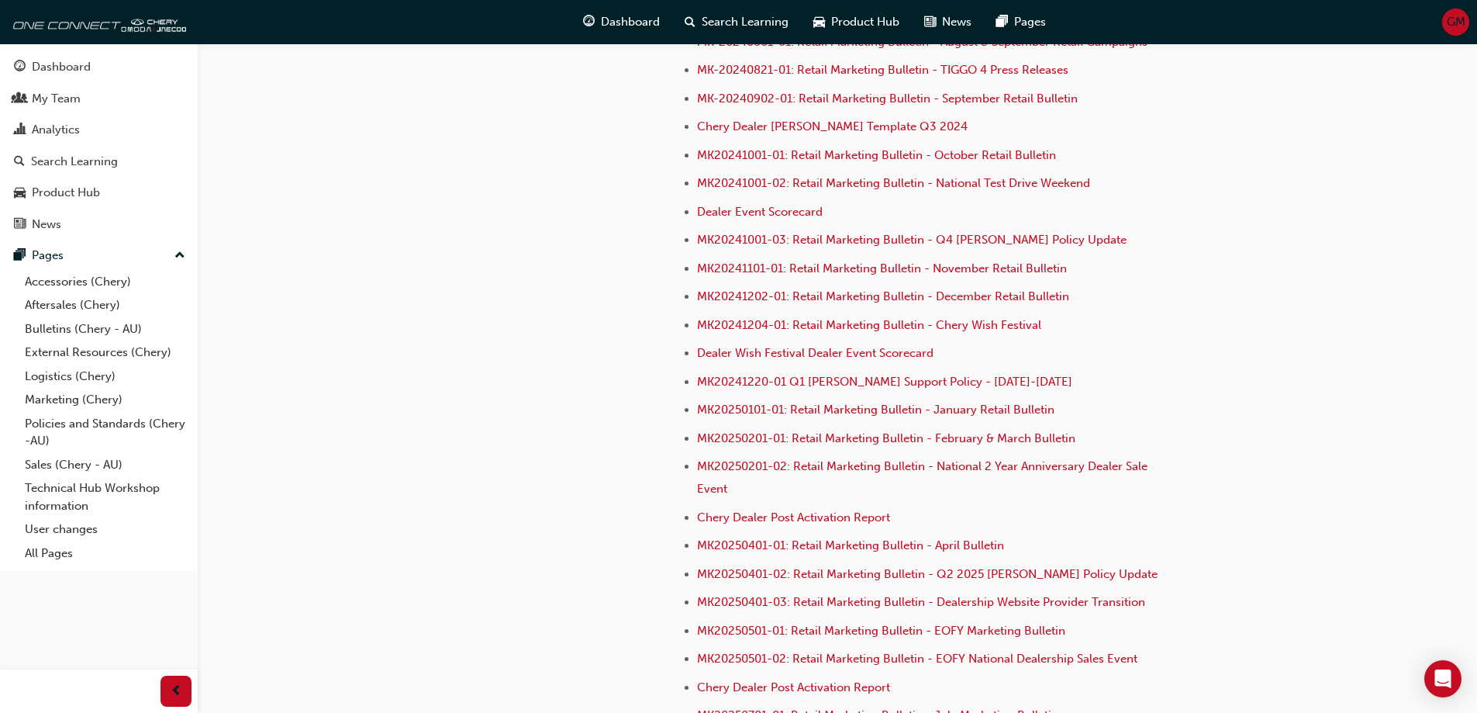
scroll to position [4238, 0]
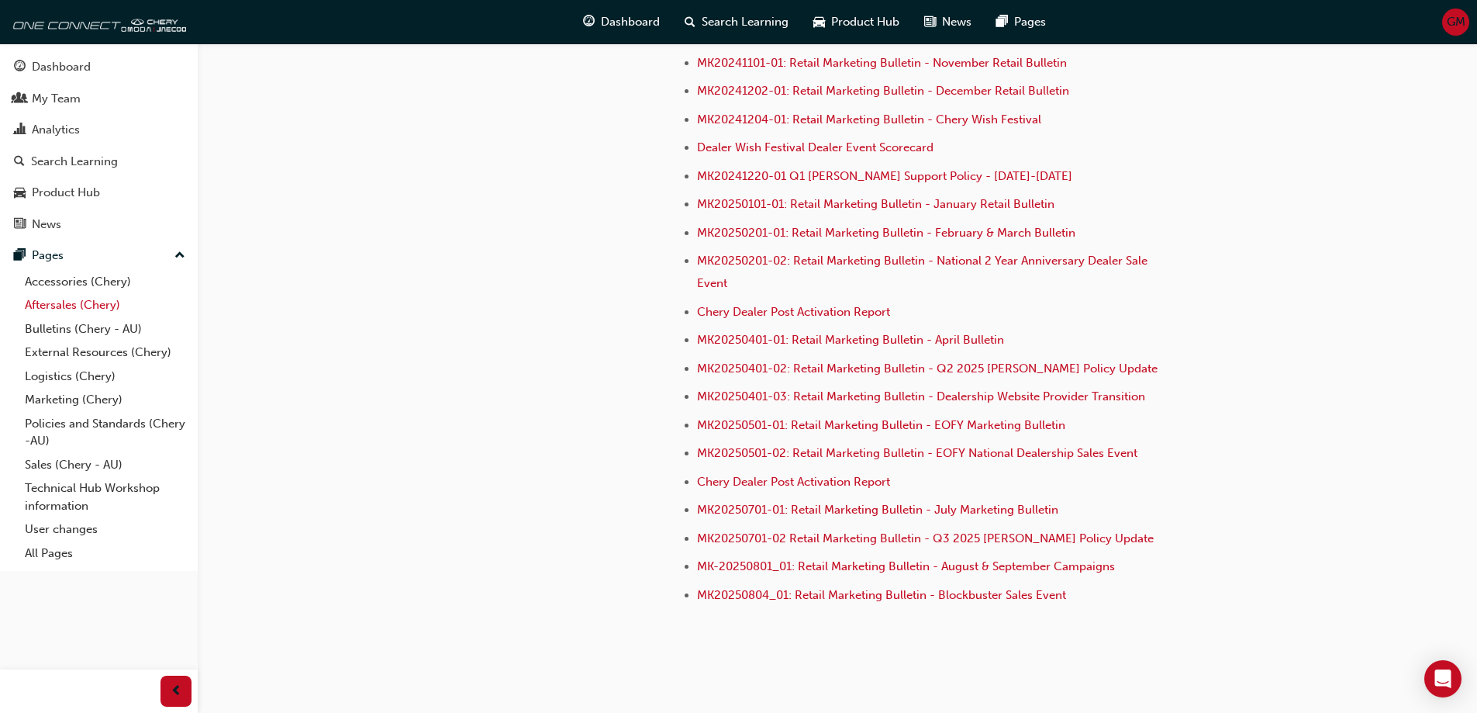
click at [77, 302] on link "Aftersales (Chery)" at bounding box center [105, 305] width 173 height 24
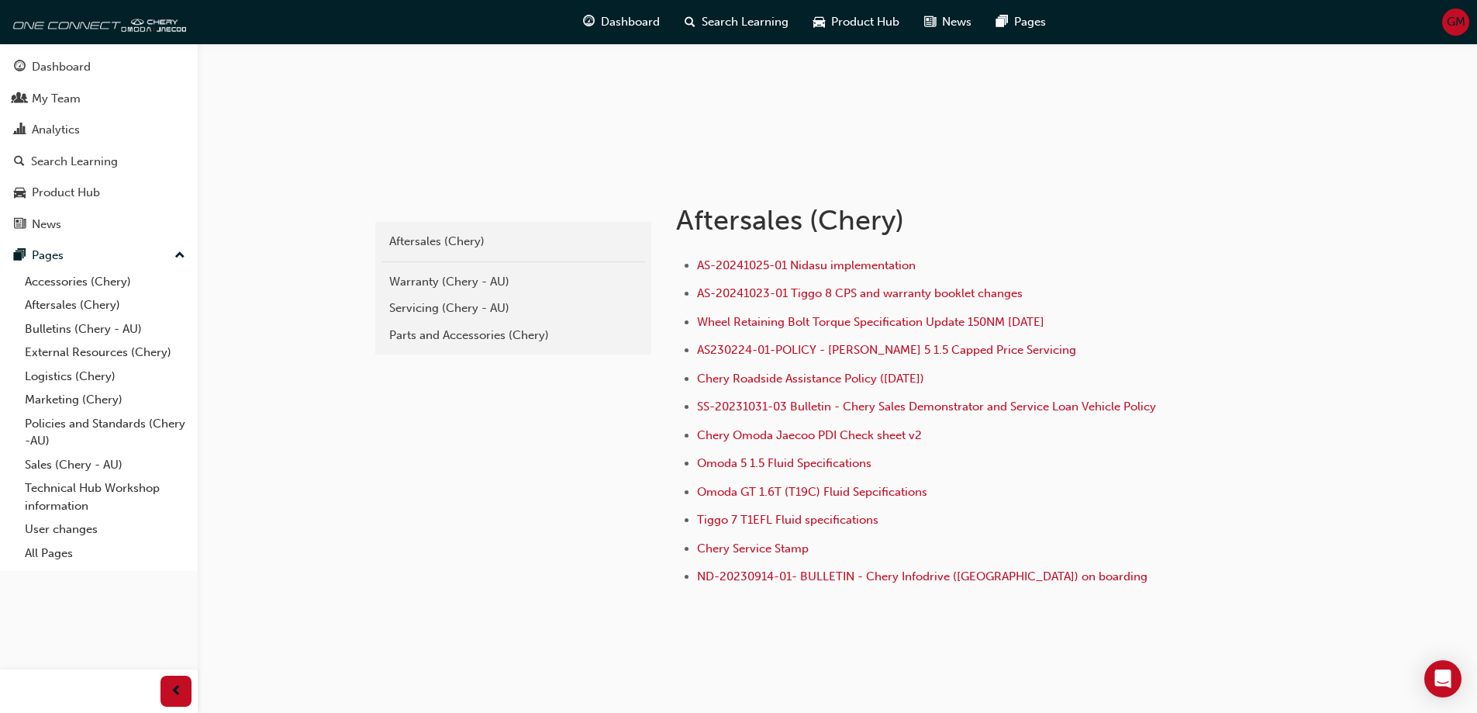
scroll to position [208, 0]
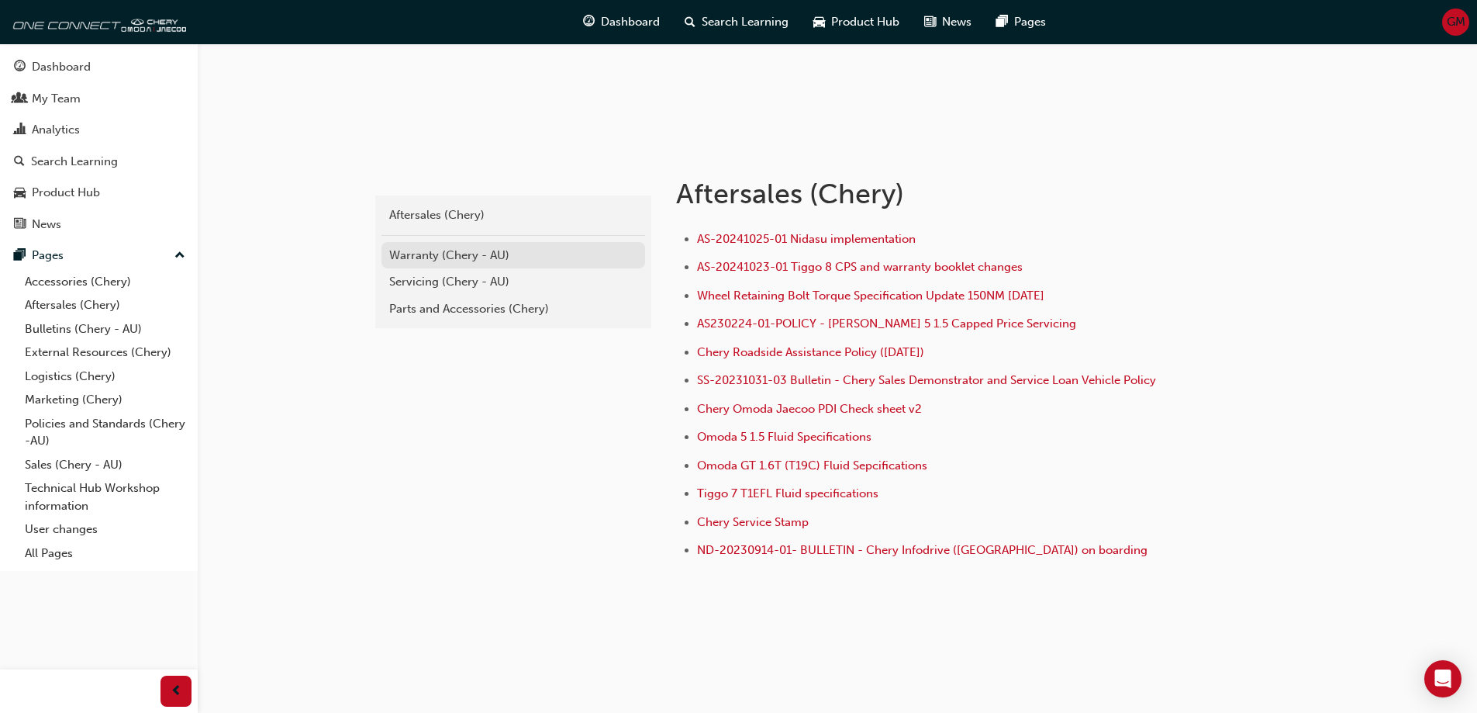
click at [485, 261] on div "Warranty (Chery - AU)" at bounding box center [513, 256] width 248 height 18
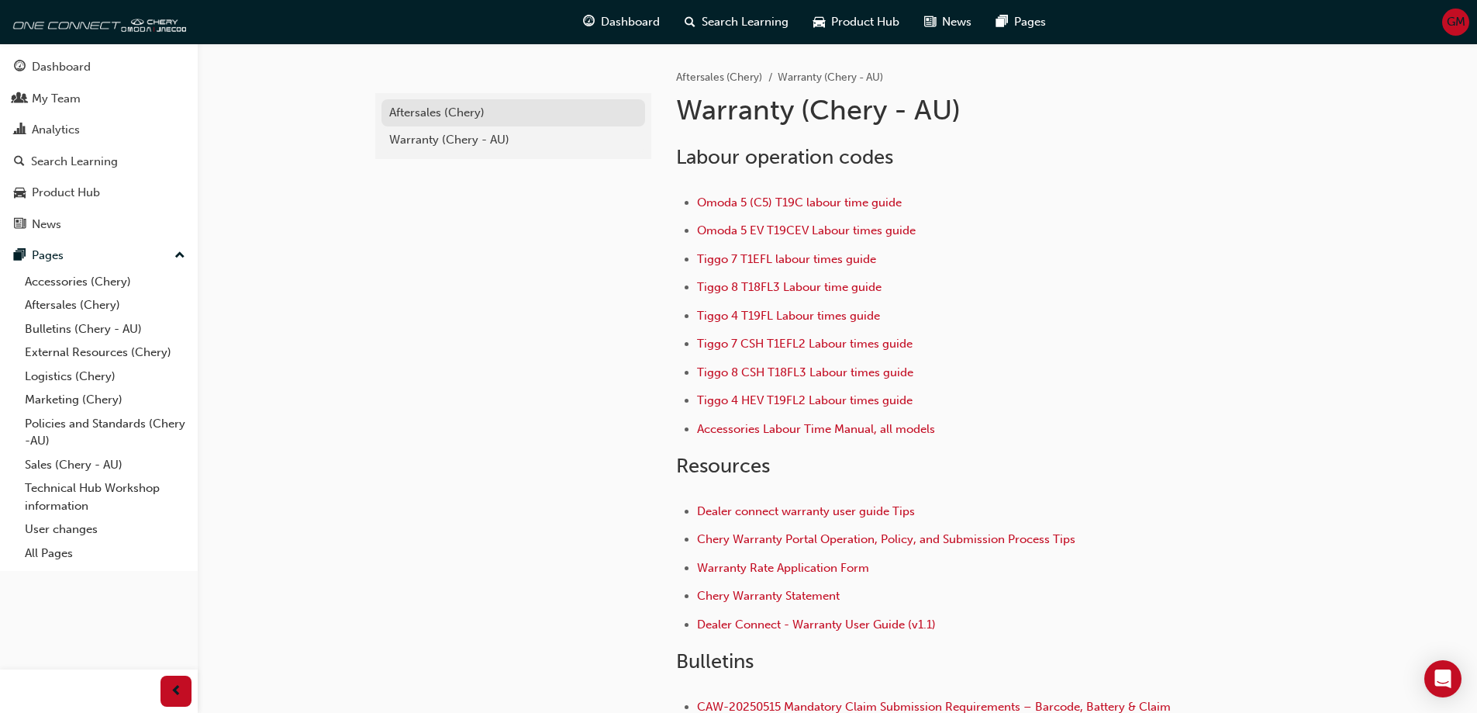
click at [435, 109] on div "Aftersales (Chery)" at bounding box center [513, 113] width 248 height 18
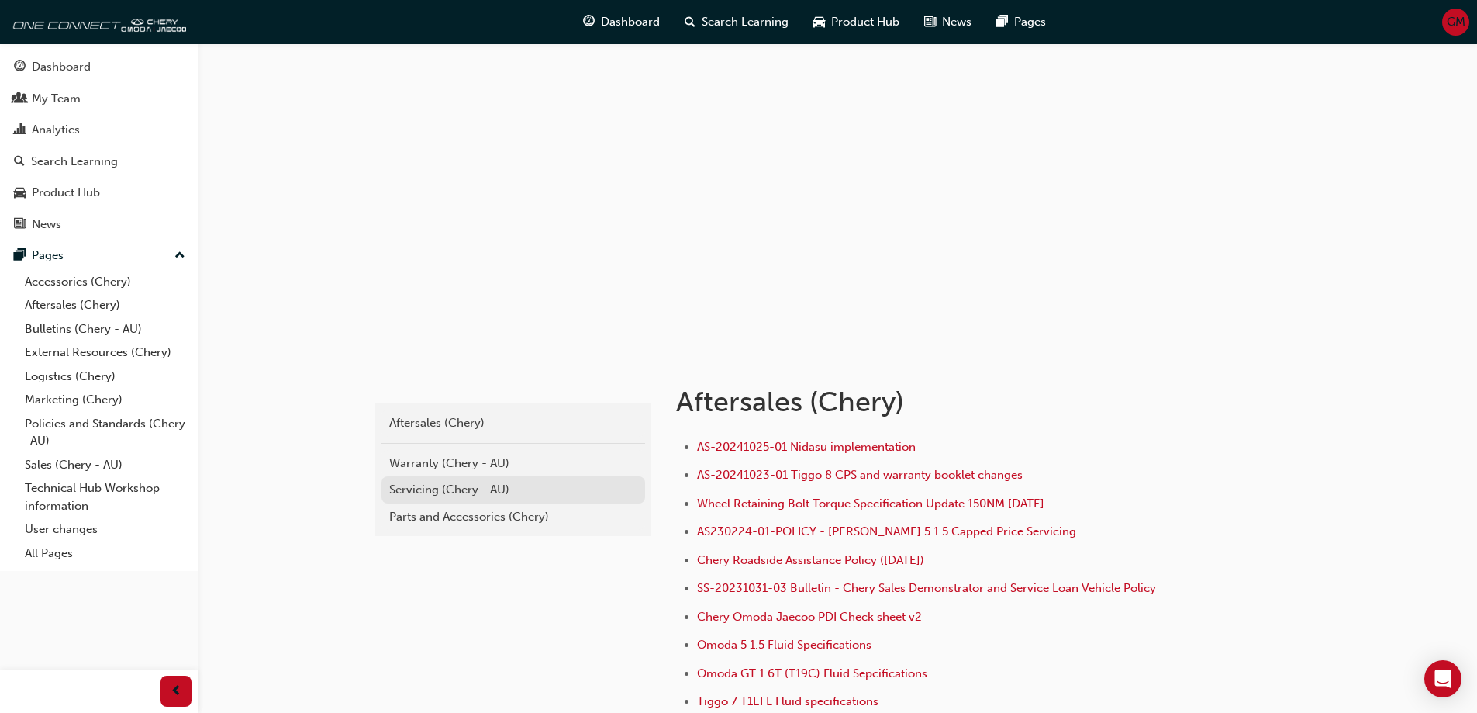
click at [472, 486] on div "Servicing (Chery - AU)" at bounding box center [513, 490] width 248 height 18
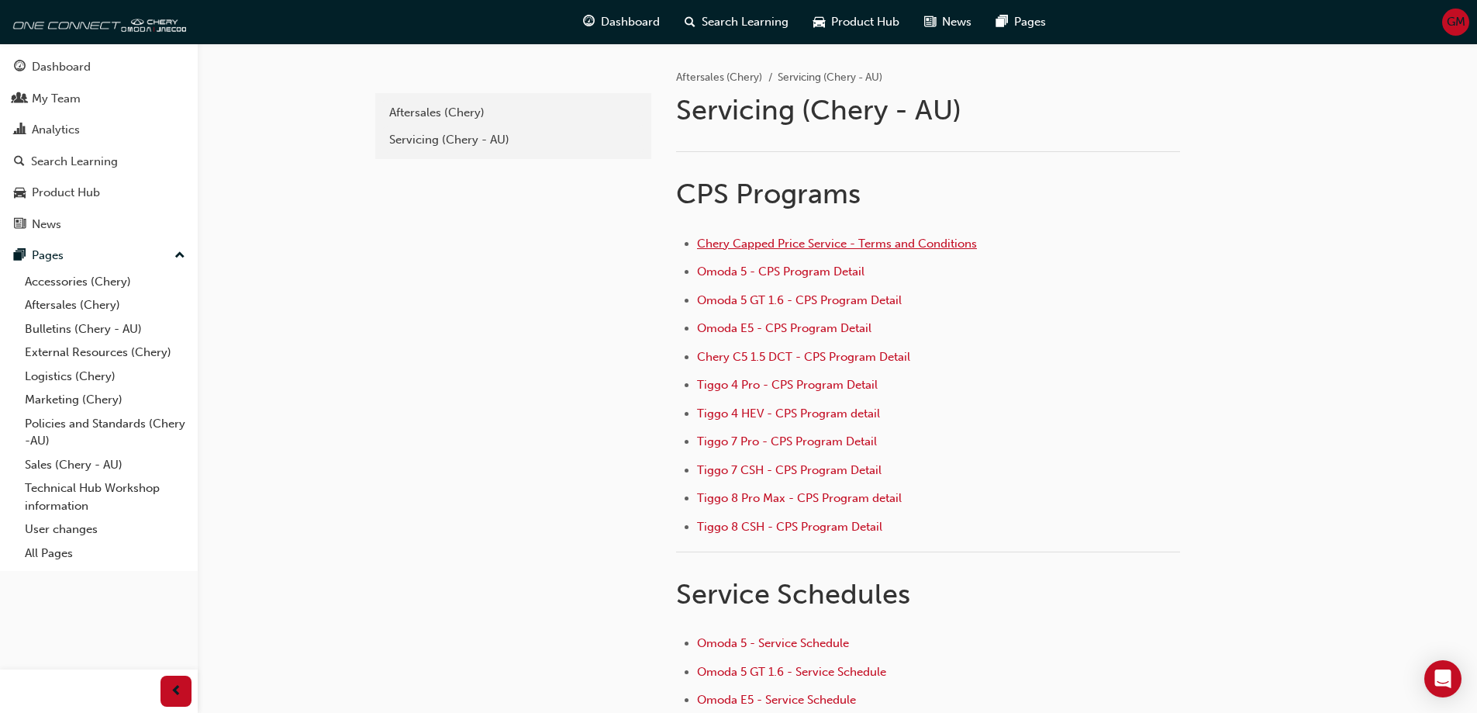
click at [791, 245] on span "Chery Capped Price Service - Terms and Conditions" at bounding box center [837, 244] width 280 height 14
click at [64, 547] on link "All Pages" at bounding box center [105, 553] width 173 height 24
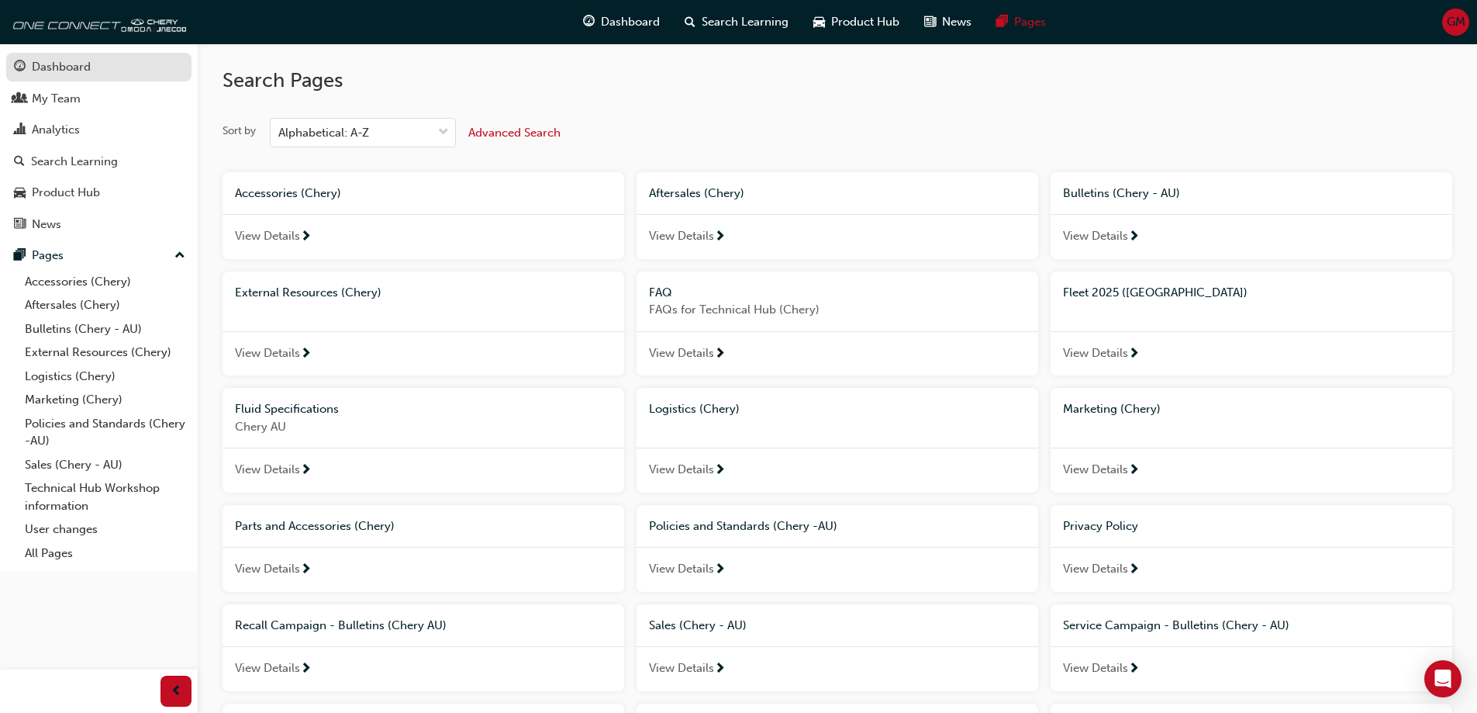
click at [80, 78] on link "Dashboard" at bounding box center [98, 67] width 185 height 29
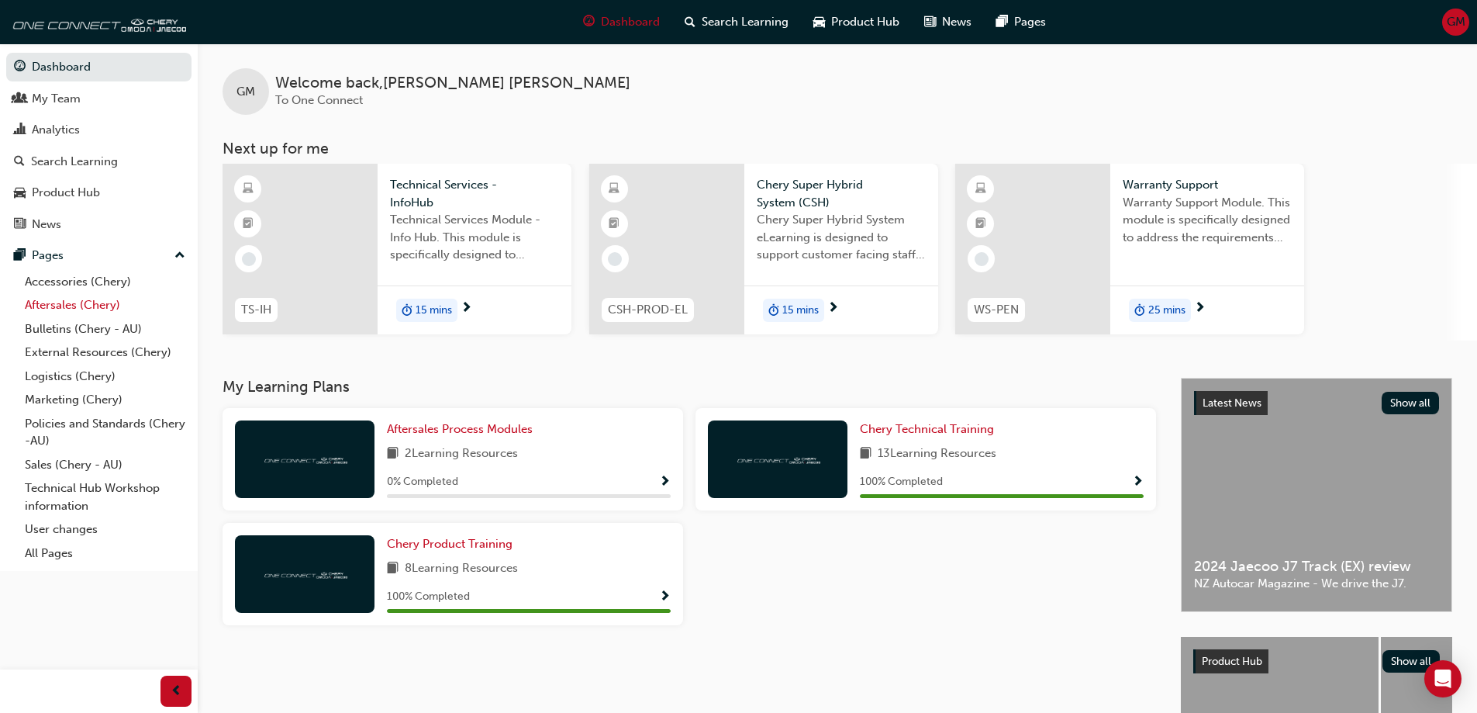
click at [95, 306] on link "Aftersales (Chery)" at bounding box center [105, 305] width 173 height 24
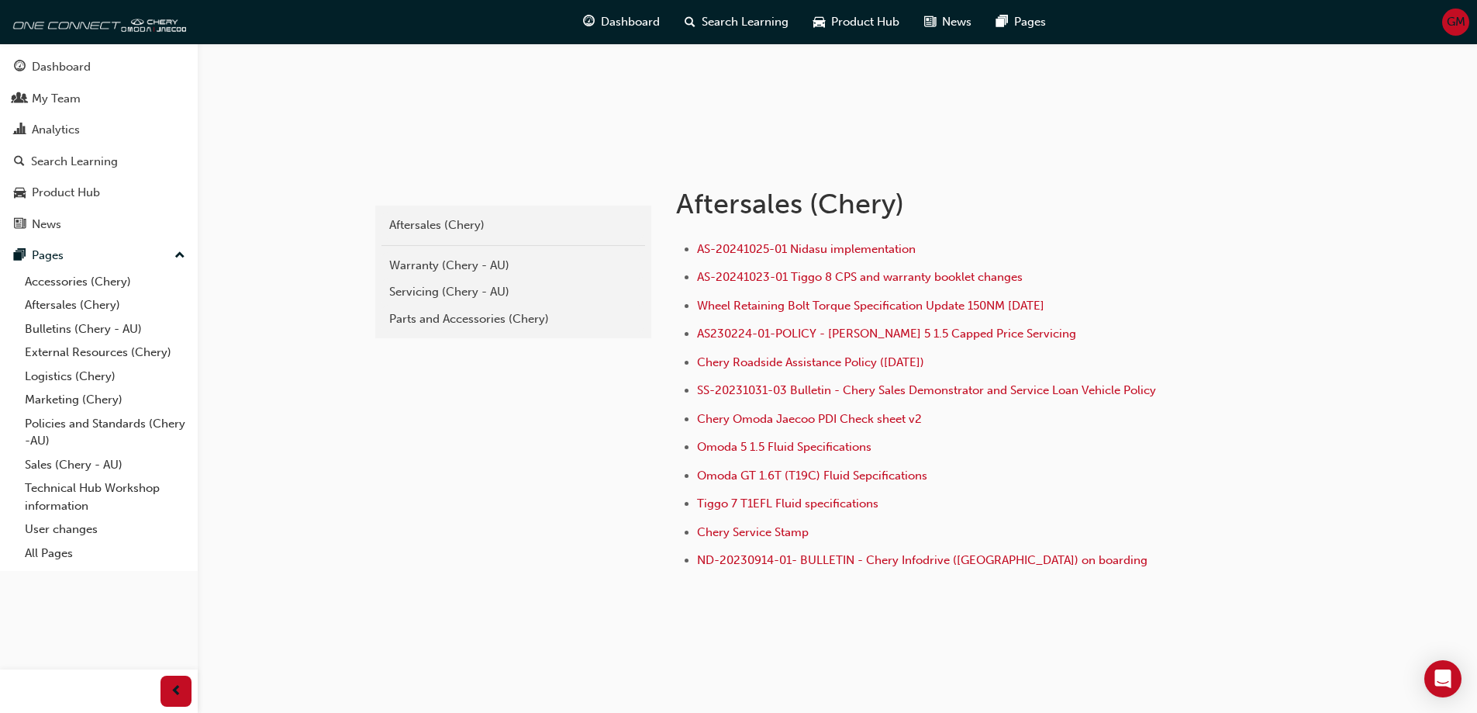
scroll to position [208, 0]
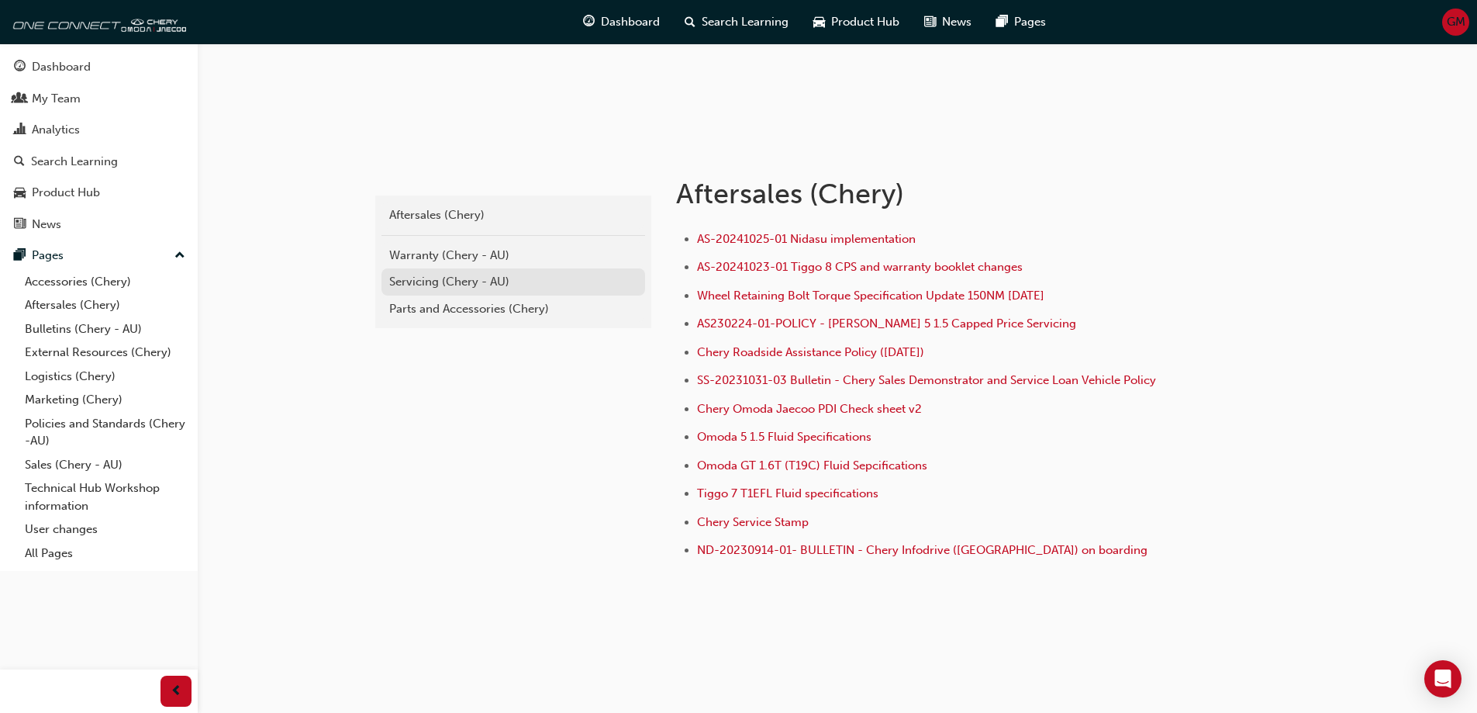
click at [497, 289] on div "Servicing (Chery - AU)" at bounding box center [513, 282] width 248 height 18
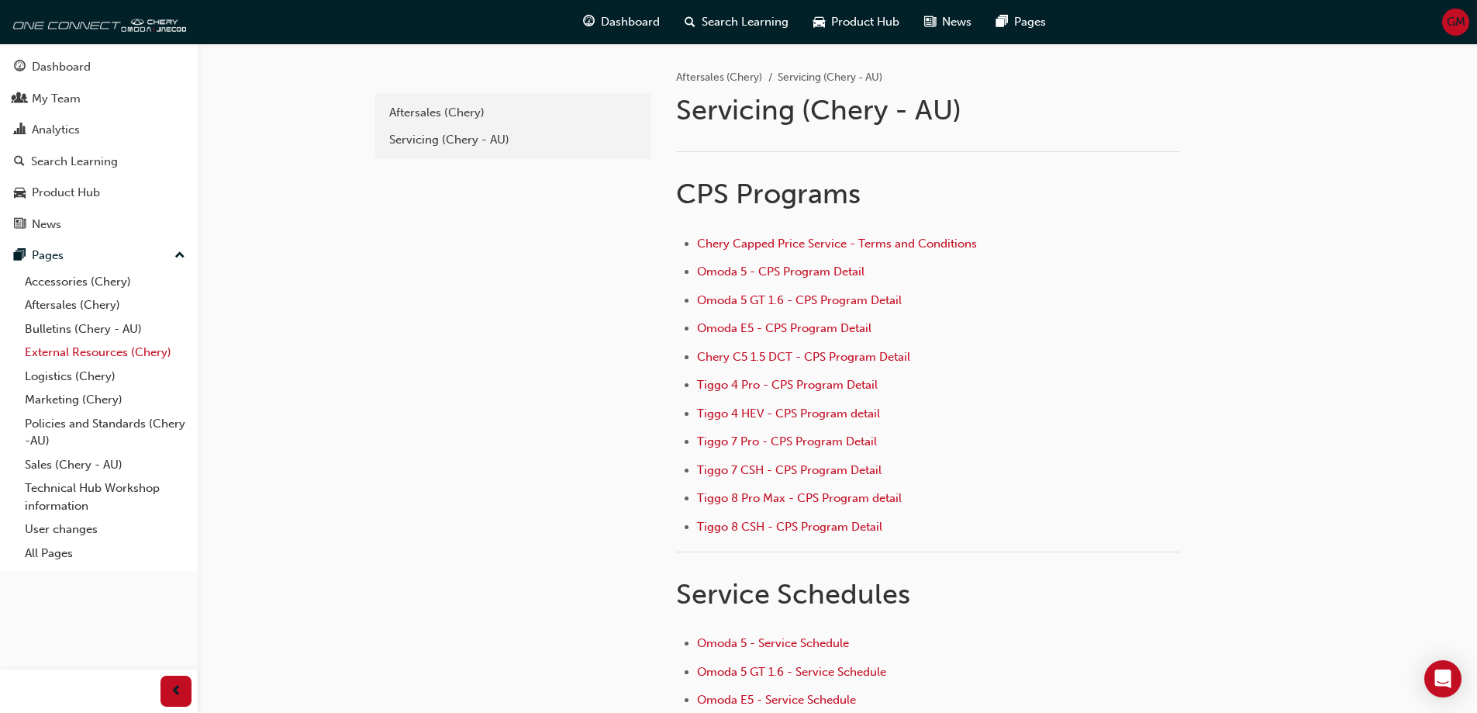
click at [127, 354] on link "External Resources (Chery)" at bounding box center [105, 352] width 173 height 24
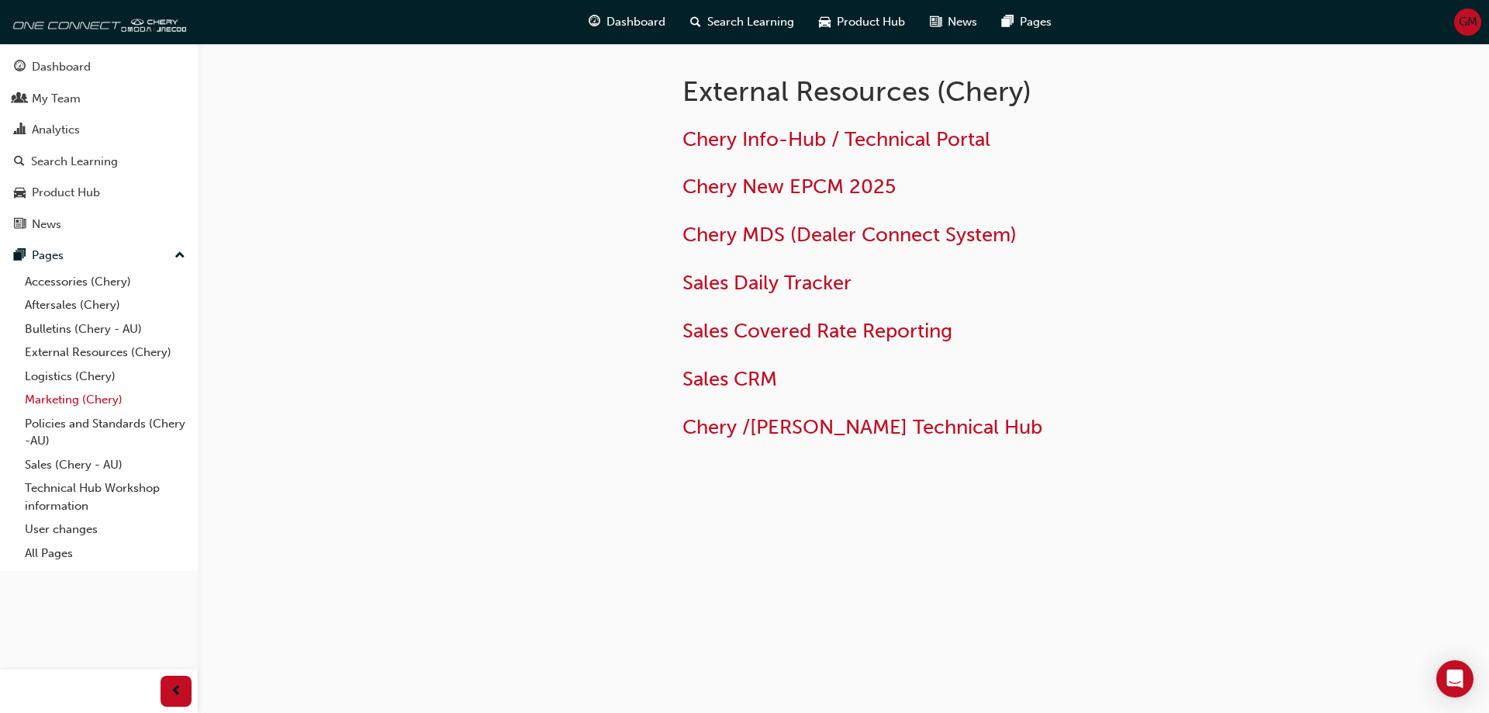
click at [87, 402] on link "Marketing (Chery)" at bounding box center [105, 400] width 173 height 24
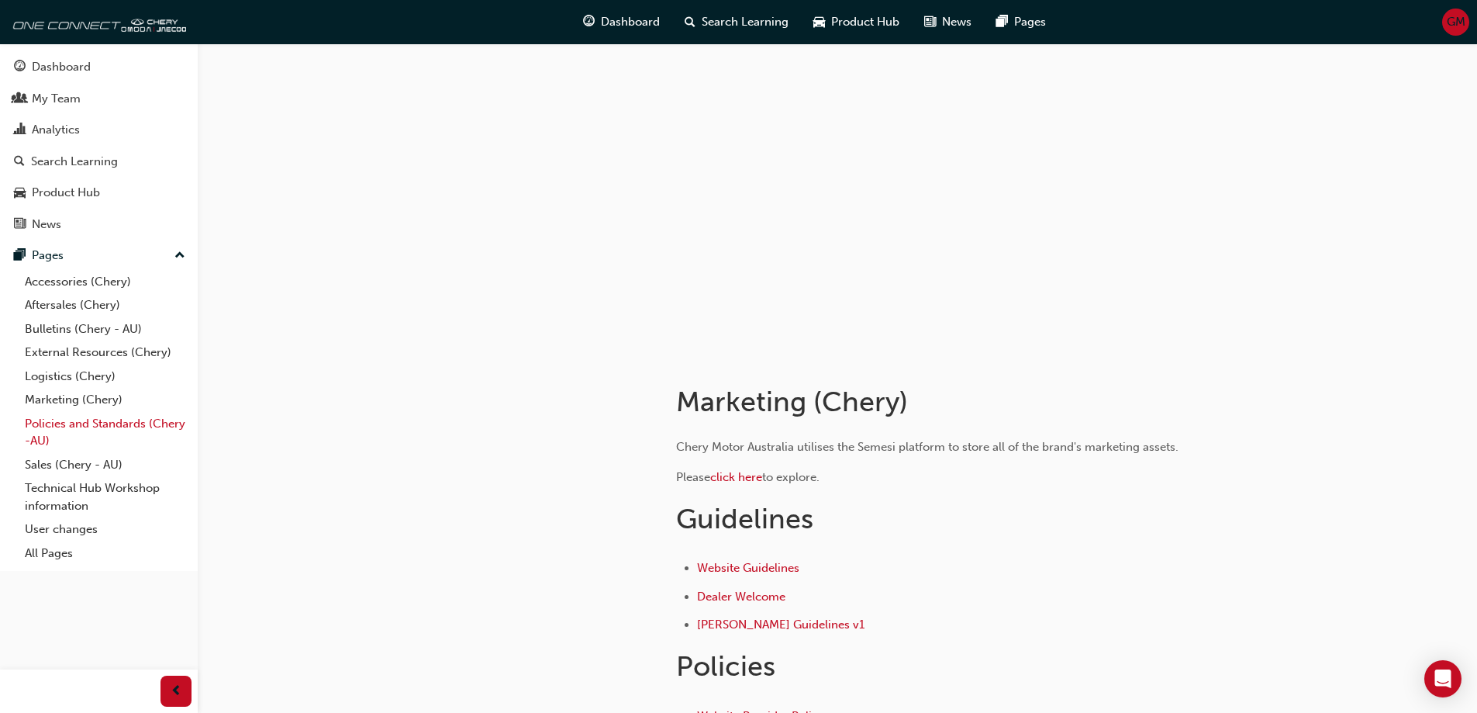
click at [95, 426] on link "Policies and Standards (Chery -AU)" at bounding box center [105, 432] width 173 height 41
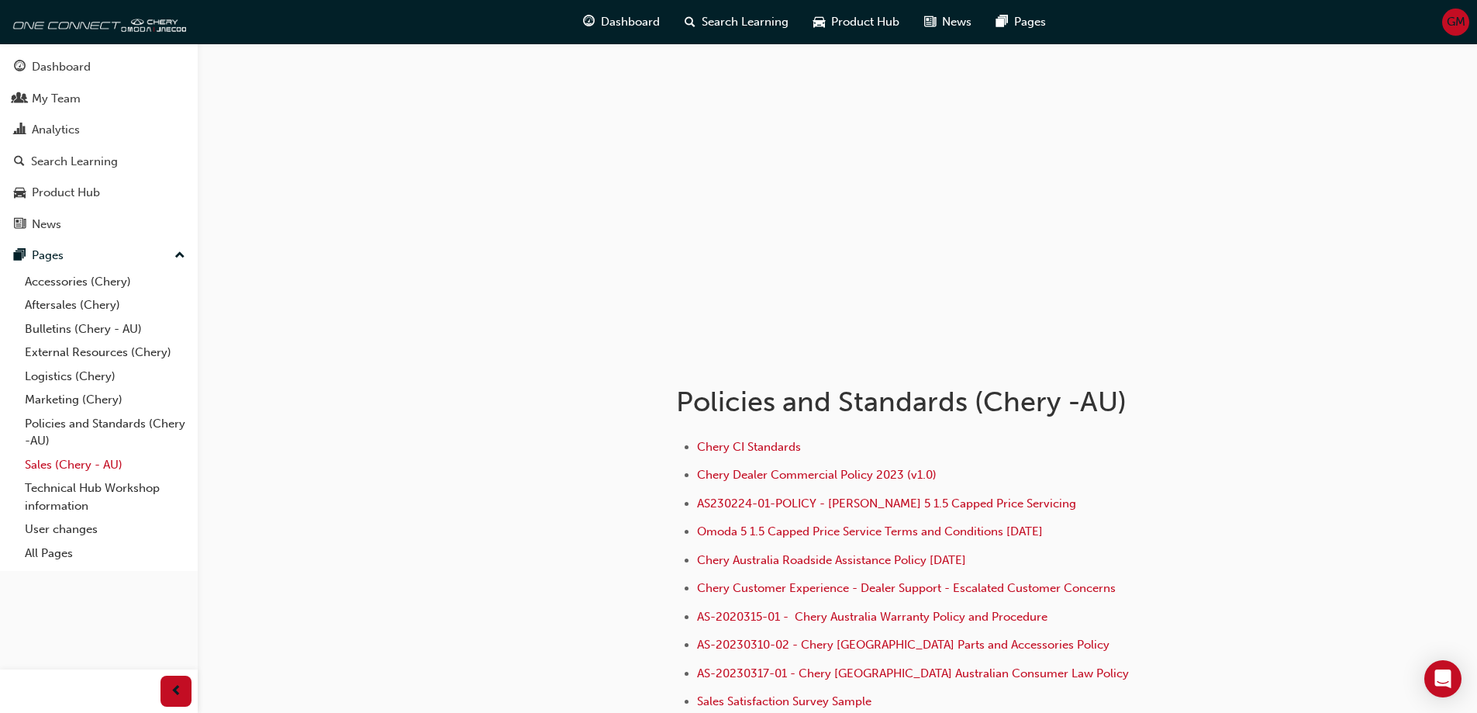
click at [74, 458] on link "Sales (Chery - AU)" at bounding box center [105, 465] width 173 height 24
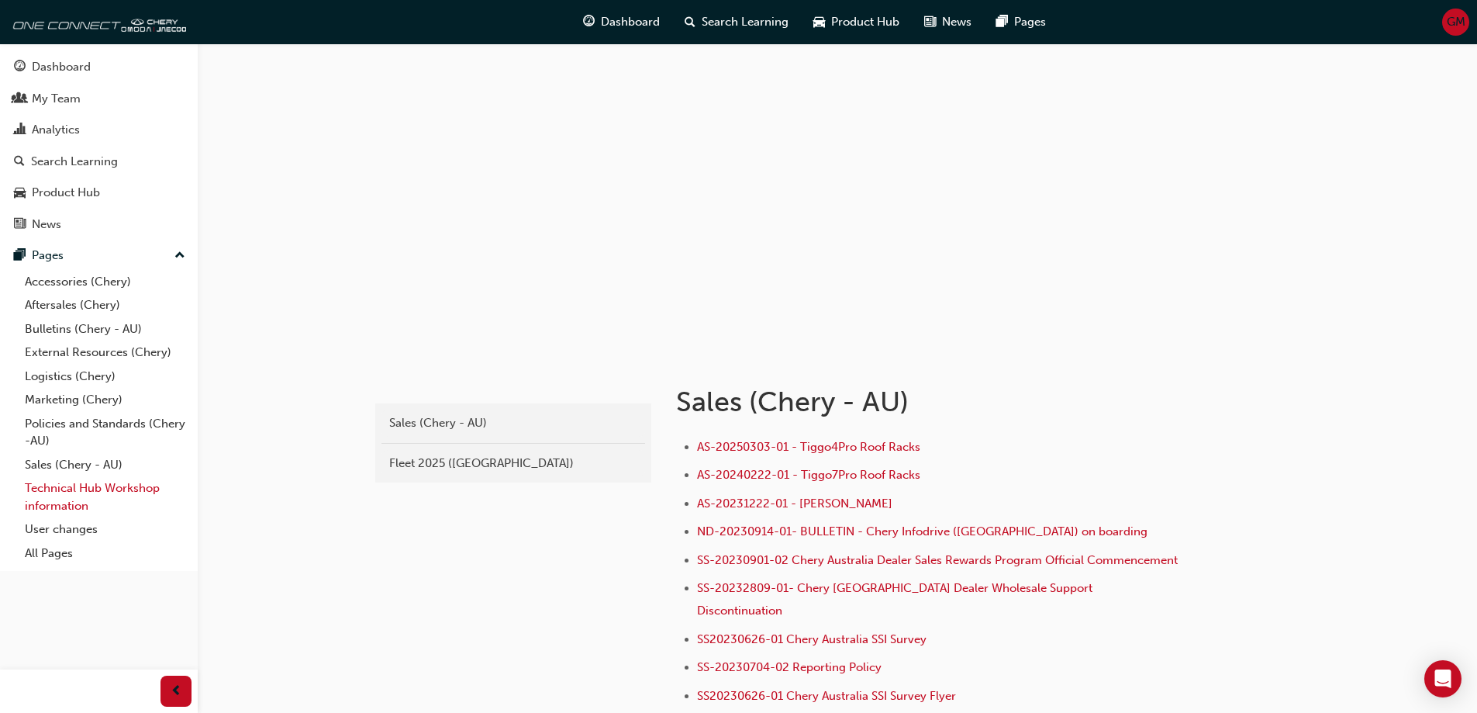
click at [86, 496] on link "Technical Hub Workshop information" at bounding box center [105, 496] width 173 height 41
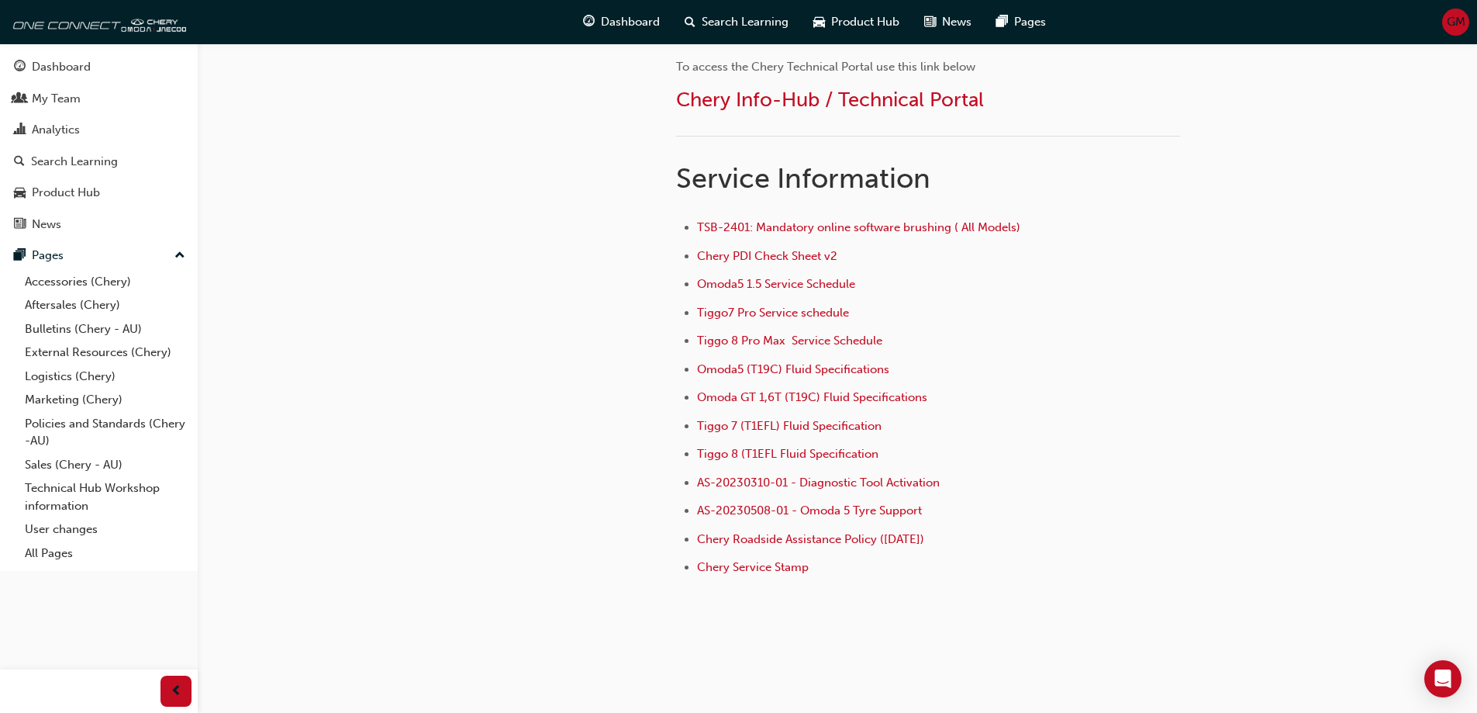
scroll to position [562, 0]
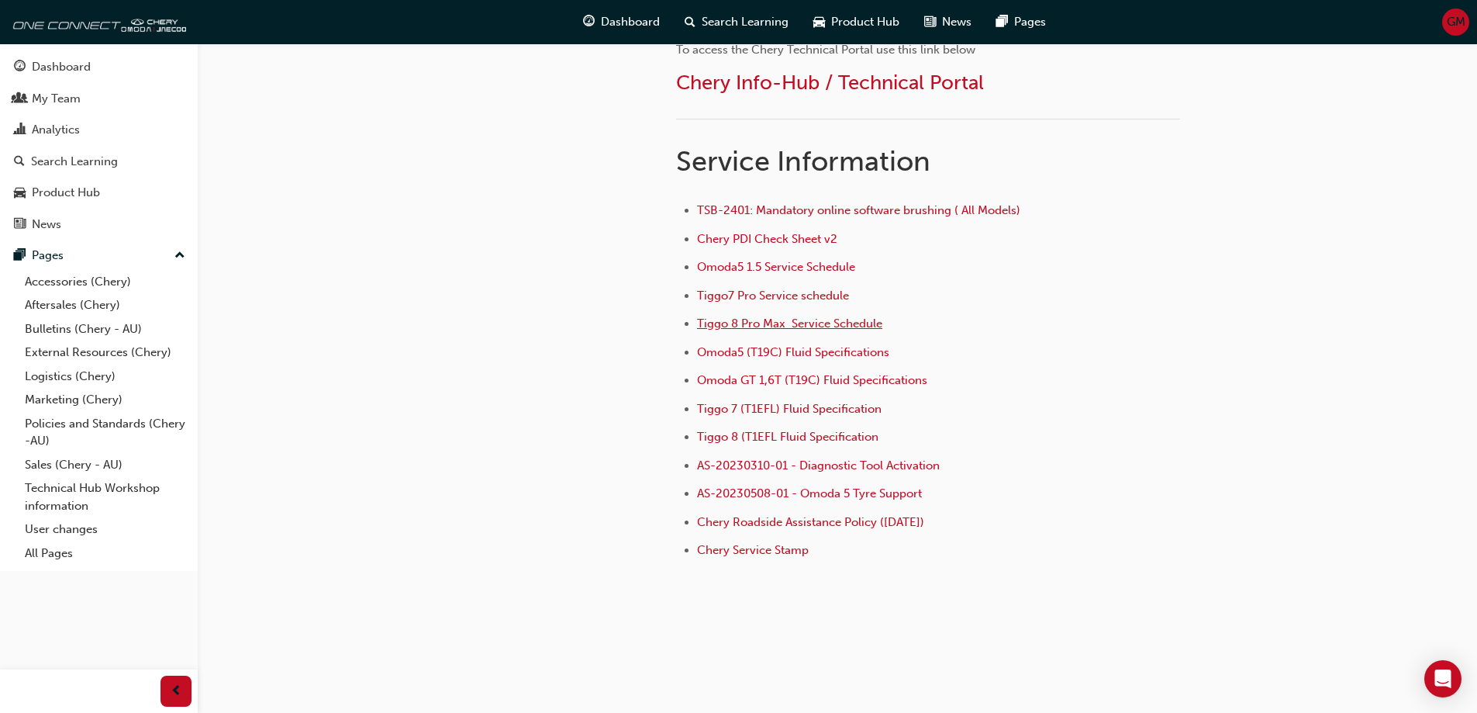
click at [802, 325] on span "Tiggo 8 Pro Max Service Schedule" at bounding box center [789, 323] width 185 height 14
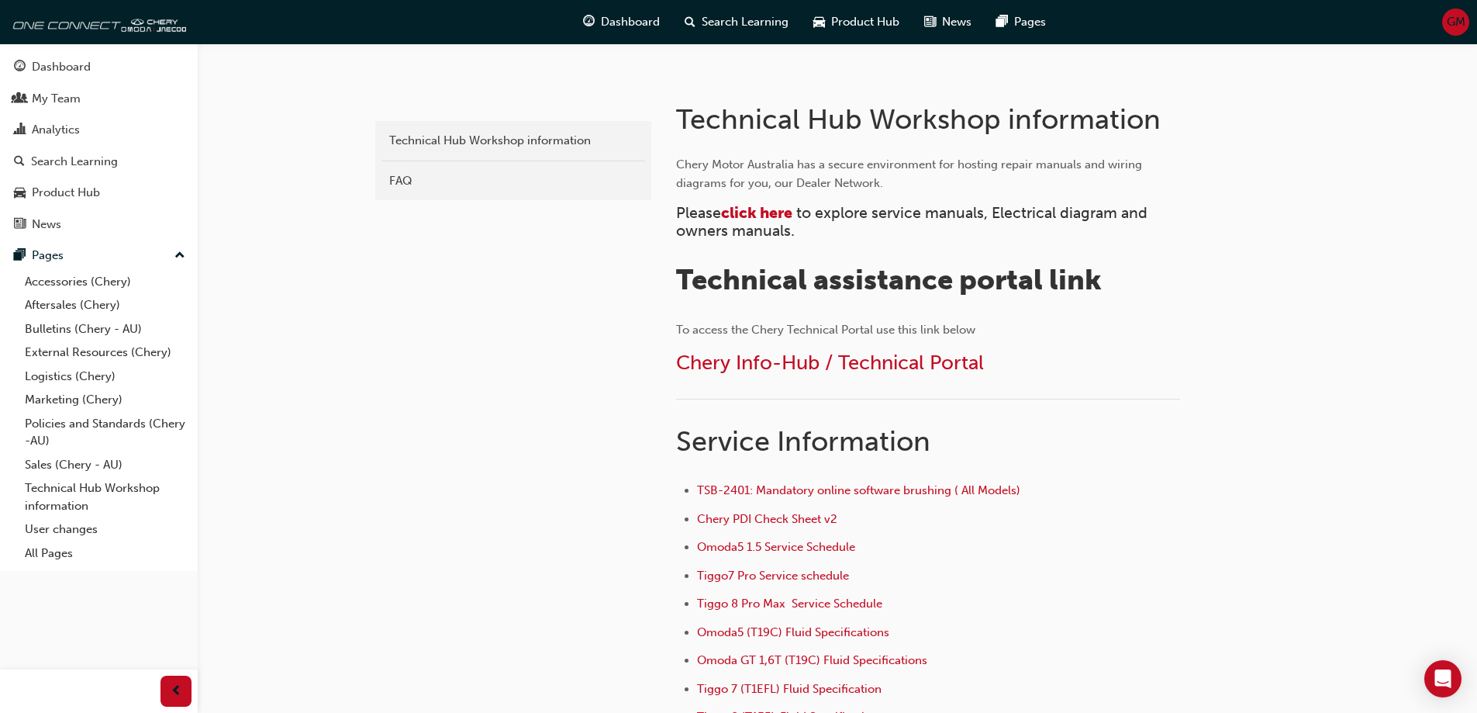
scroll to position [310, 0]
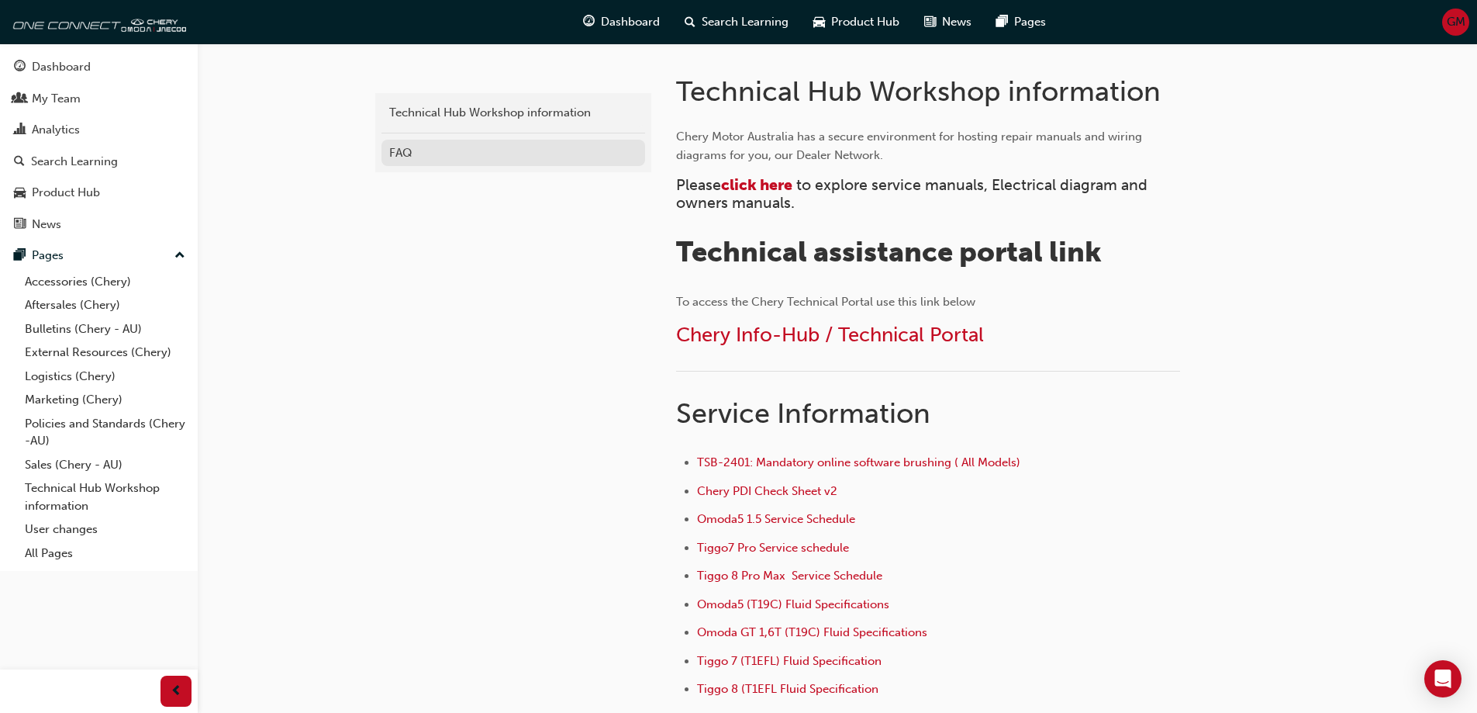
click at [405, 146] on div "FAQ" at bounding box center [513, 153] width 248 height 18
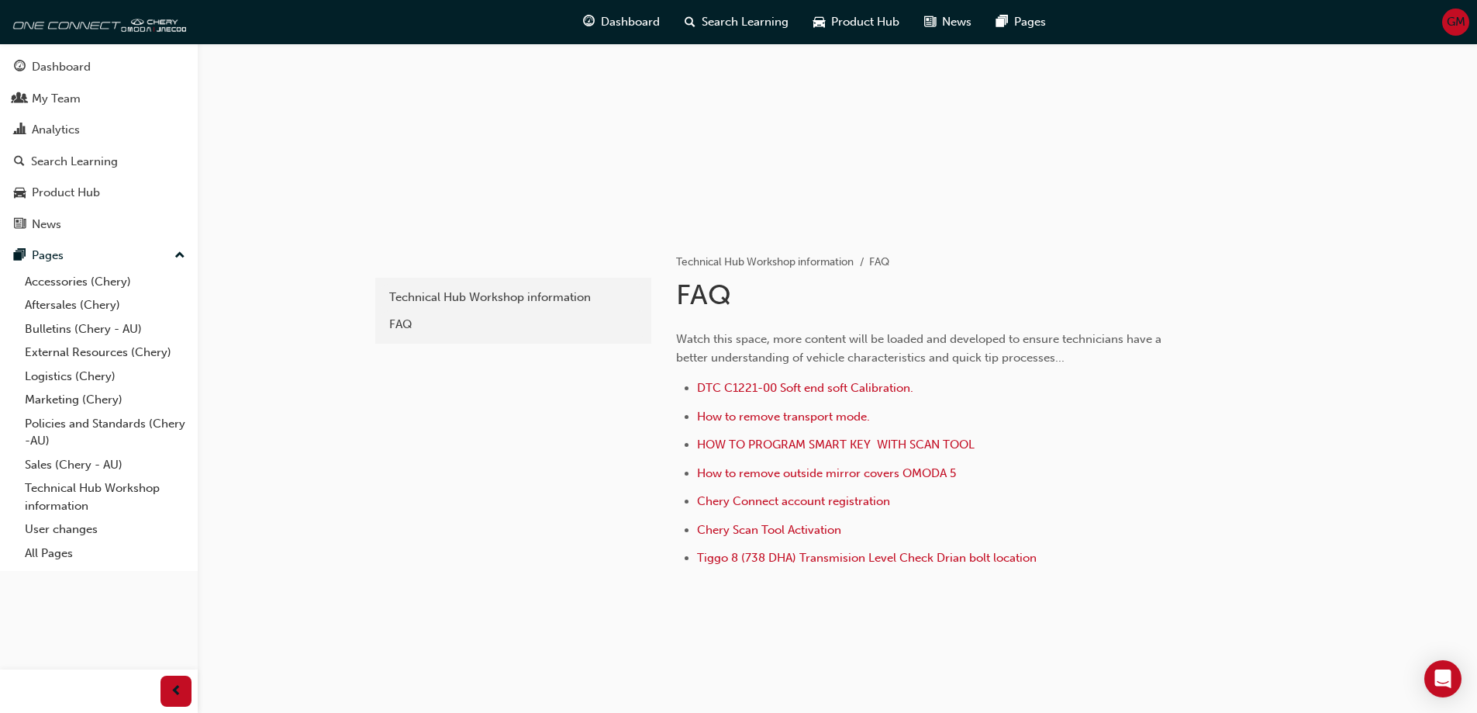
scroll to position [133, 0]
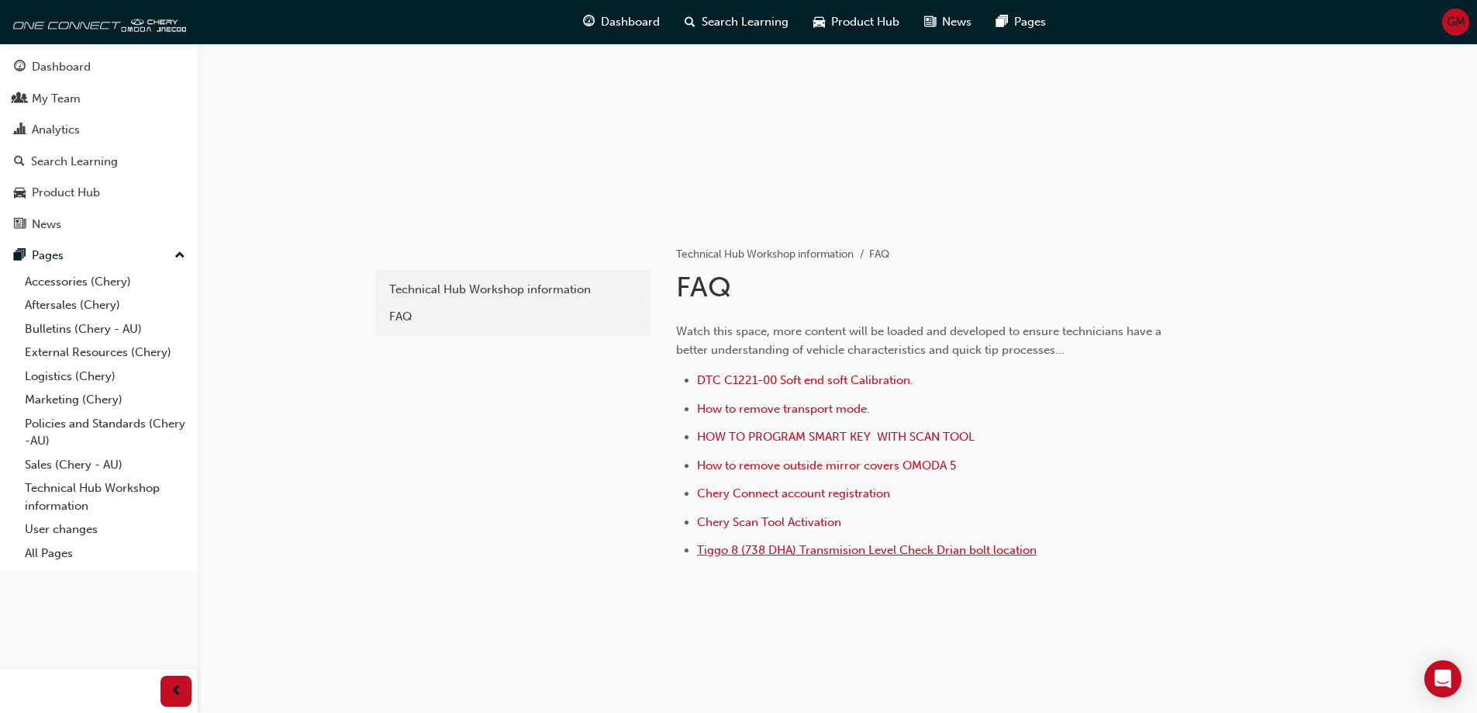
click at [843, 554] on span "Tiggo 8 (738 DHA) Transmision Level Check Drian bolt location" at bounding box center [867, 550] width 340 height 14
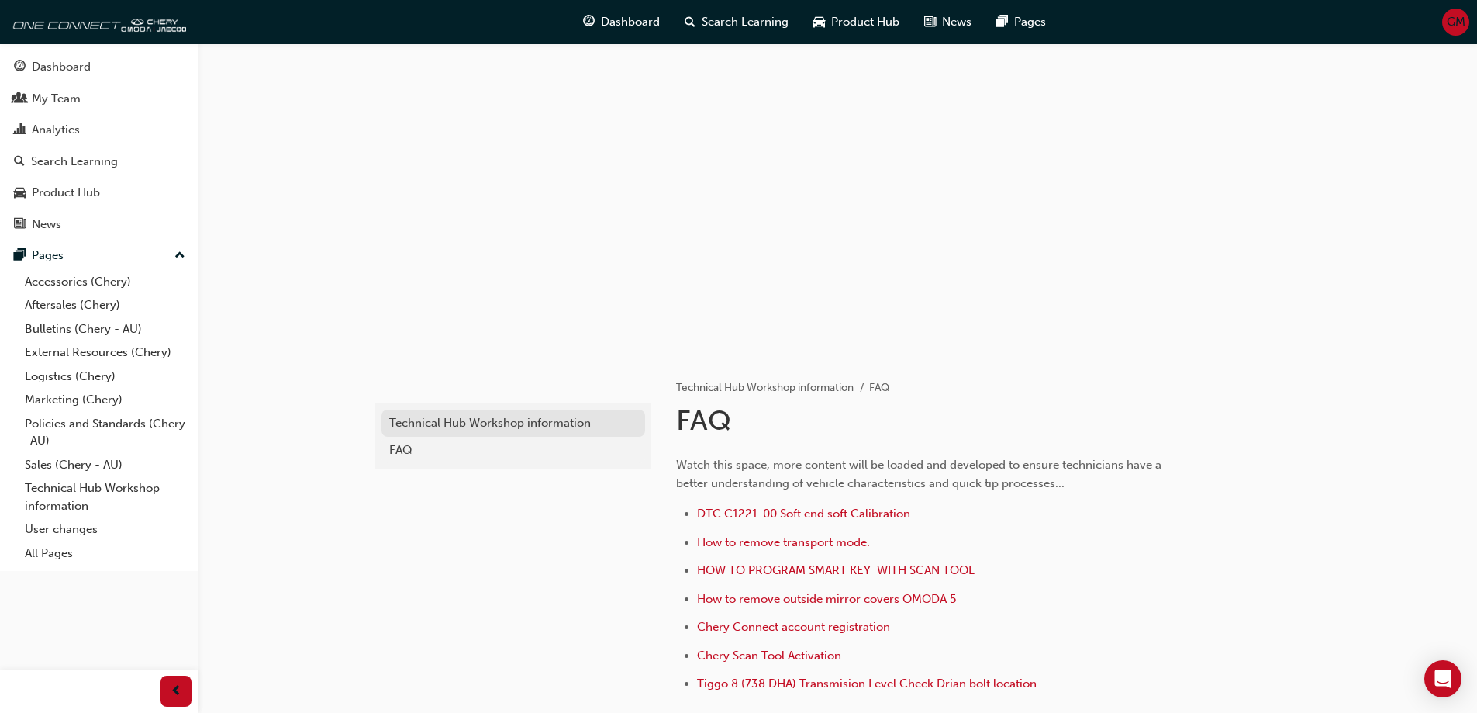
click at [419, 423] on div "Technical Hub Workshop information" at bounding box center [513, 423] width 248 height 18
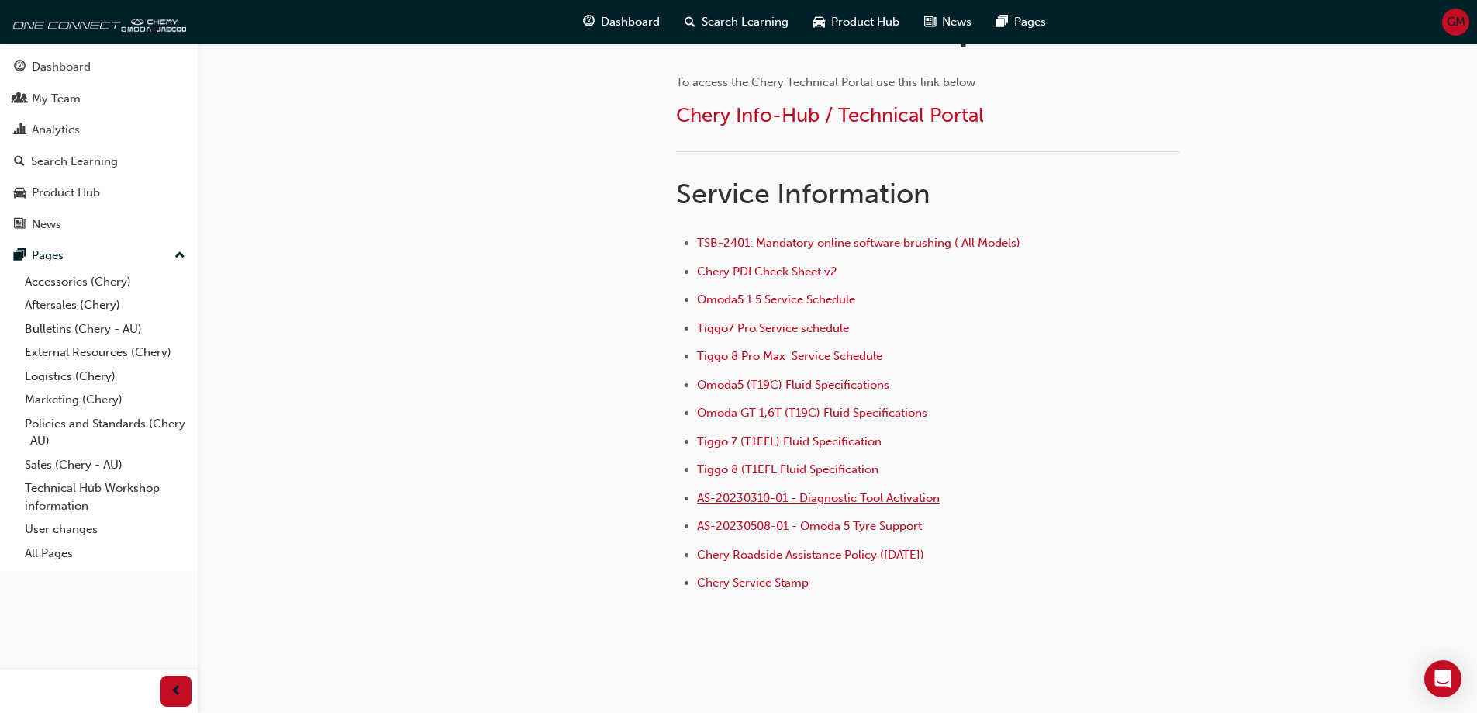
scroll to position [543, 0]
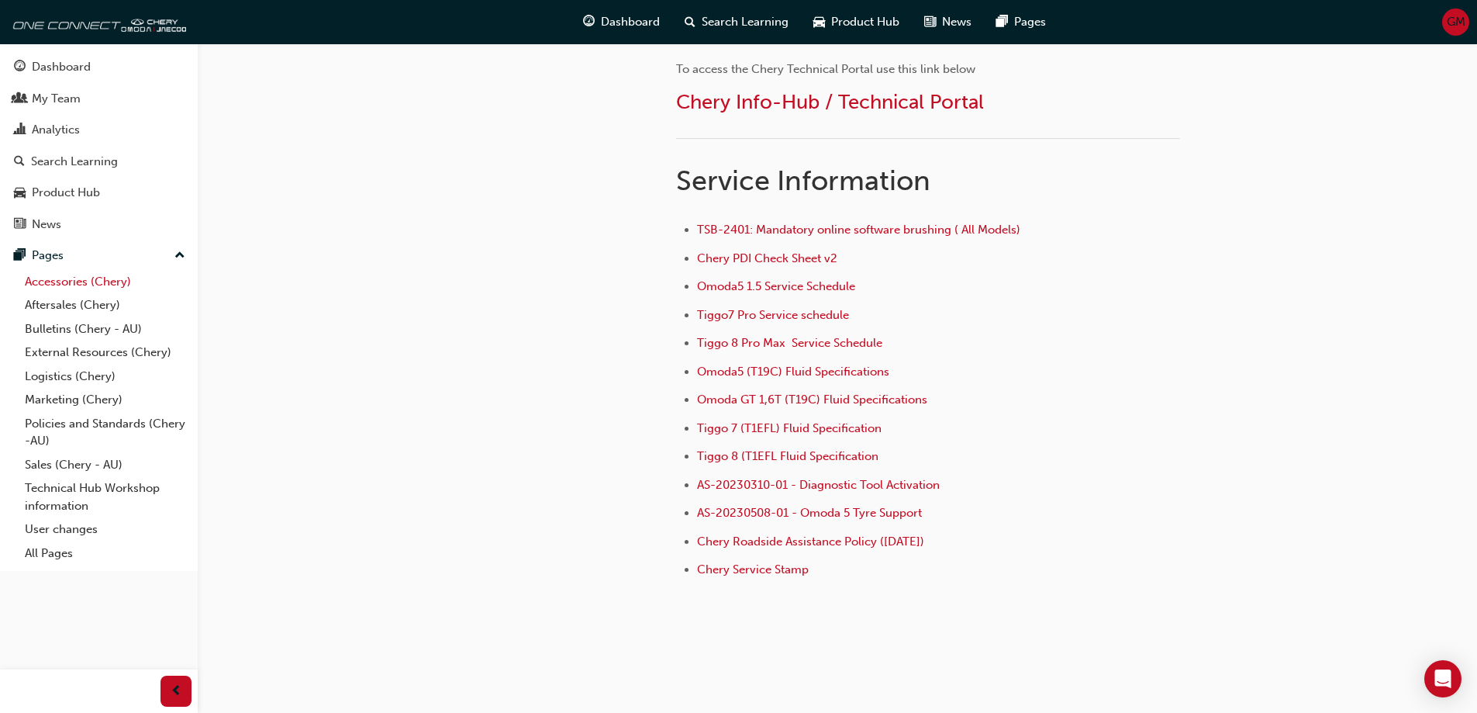
click at [52, 278] on link "Accessories (Chery)" at bounding box center [105, 282] width 173 height 24
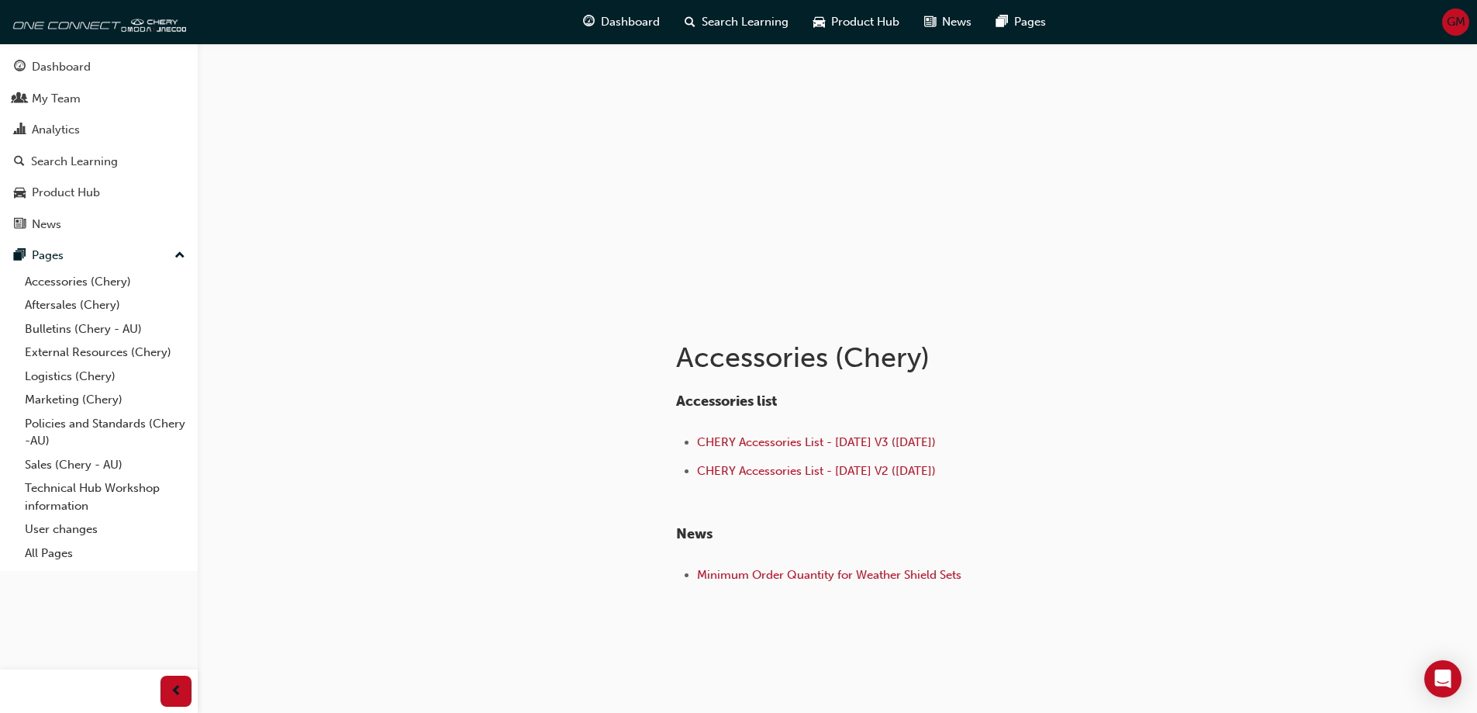
scroll to position [69, 0]
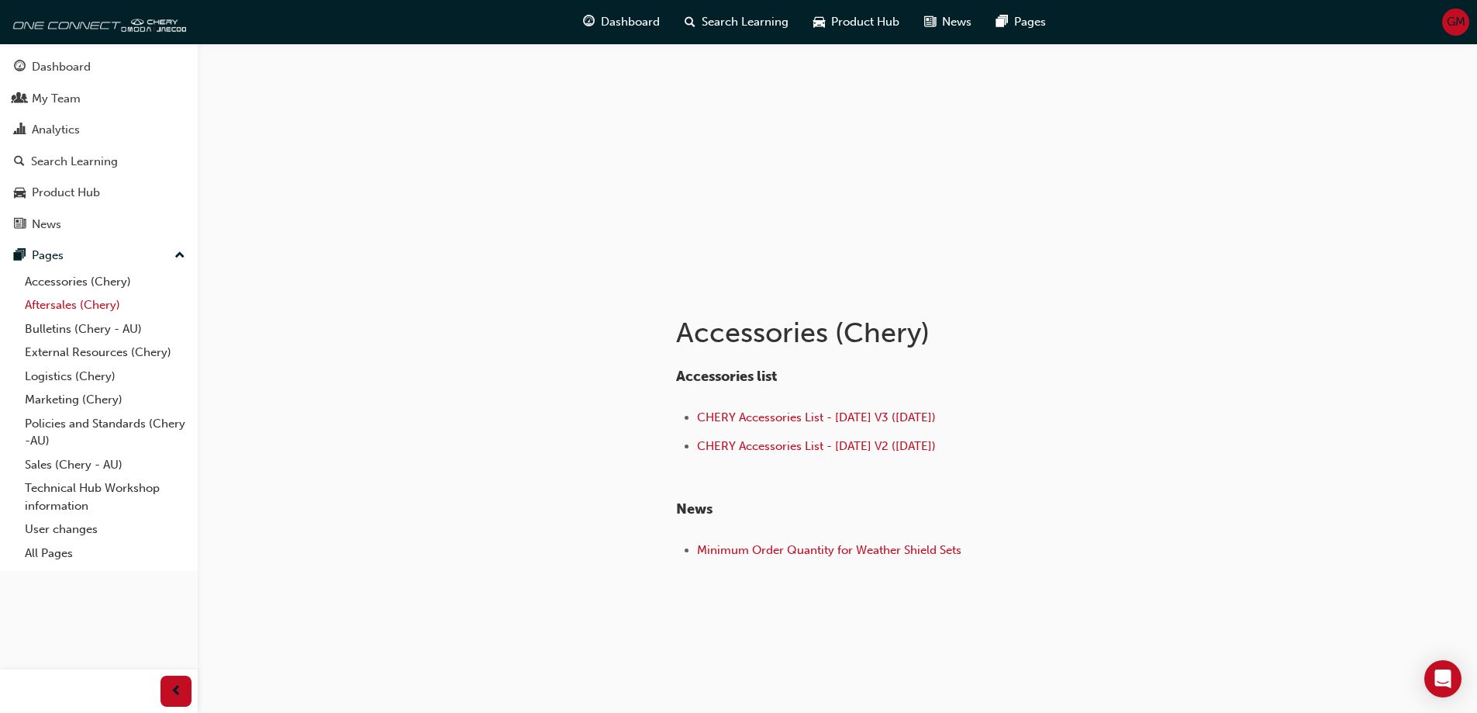
click at [91, 308] on link "Aftersales (Chery)" at bounding box center [105, 305] width 173 height 24
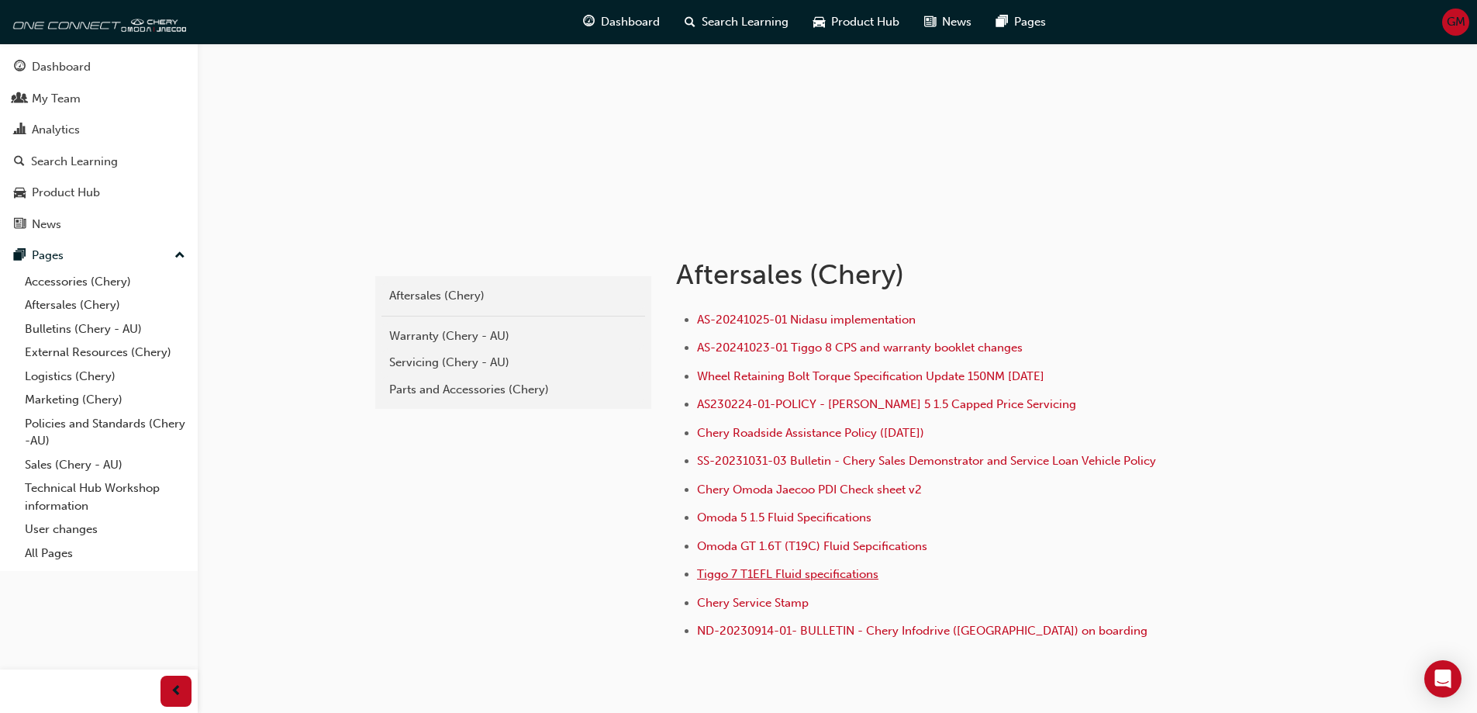
scroll to position [155, 0]
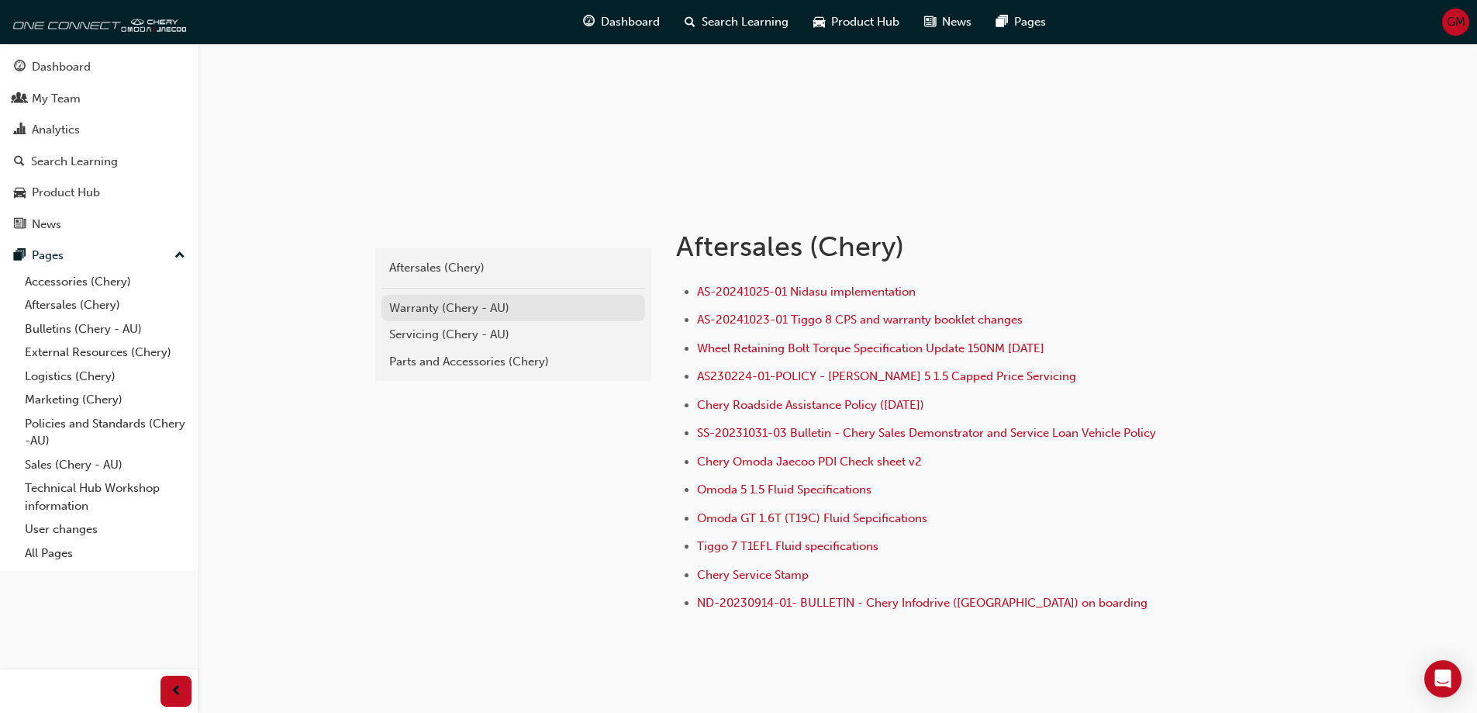
click at [478, 309] on div "Warranty (Chery - AU)" at bounding box center [513, 308] width 248 height 18
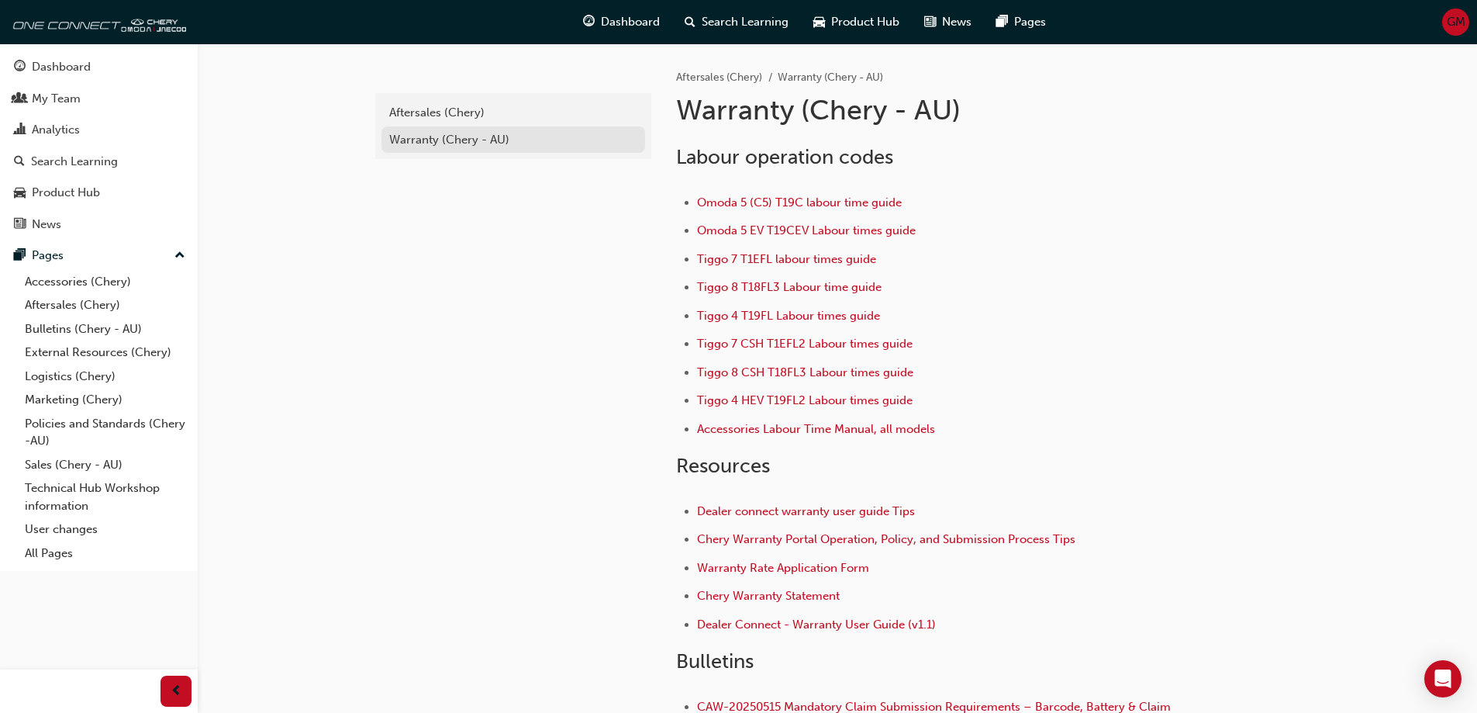
click at [459, 131] on div "Warranty (Chery - AU)" at bounding box center [513, 140] width 248 height 18
click at [460, 121] on div "Aftersales (Chery)" at bounding box center [513, 113] width 248 height 18
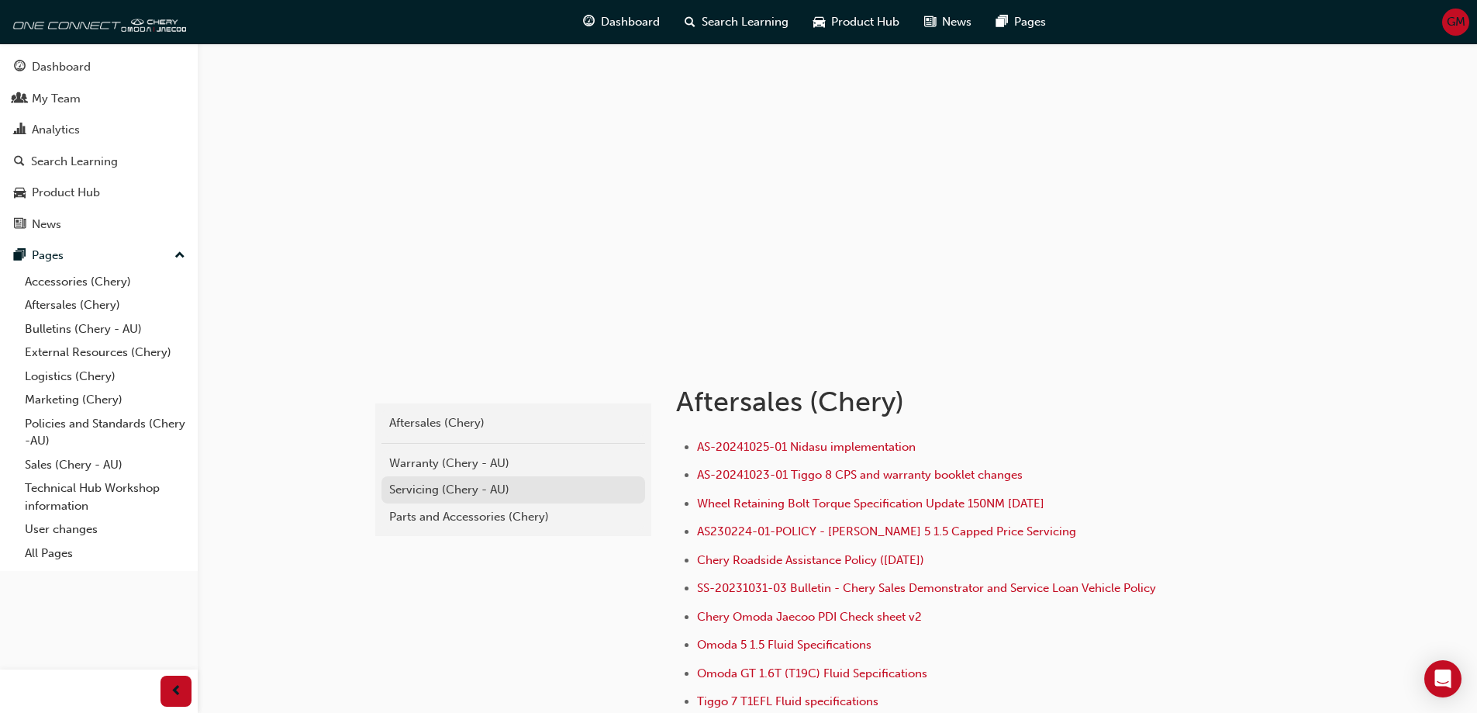
click at [451, 489] on div "Servicing (Chery - AU)" at bounding box center [513, 490] width 248 height 18
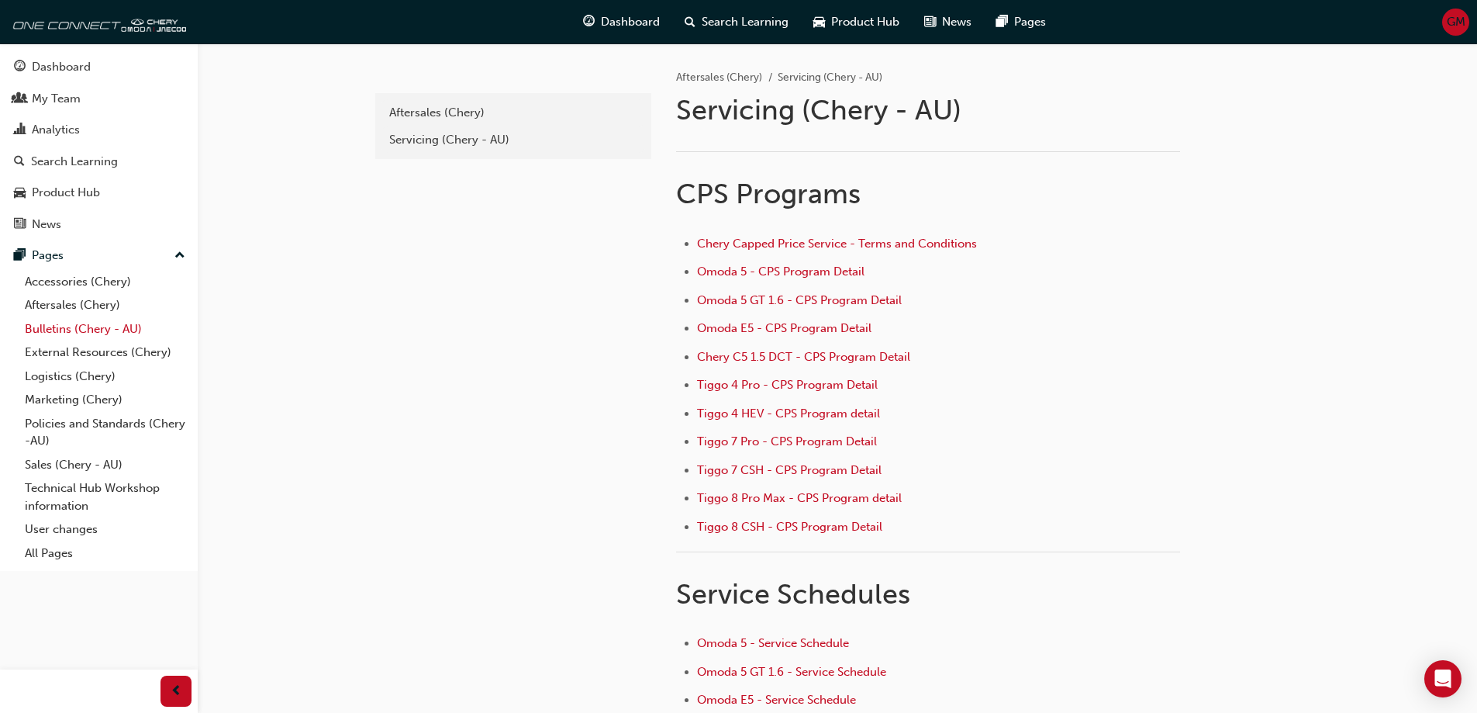
click at [105, 333] on link "Bulletins (Chery - AU)" at bounding box center [105, 329] width 173 height 24
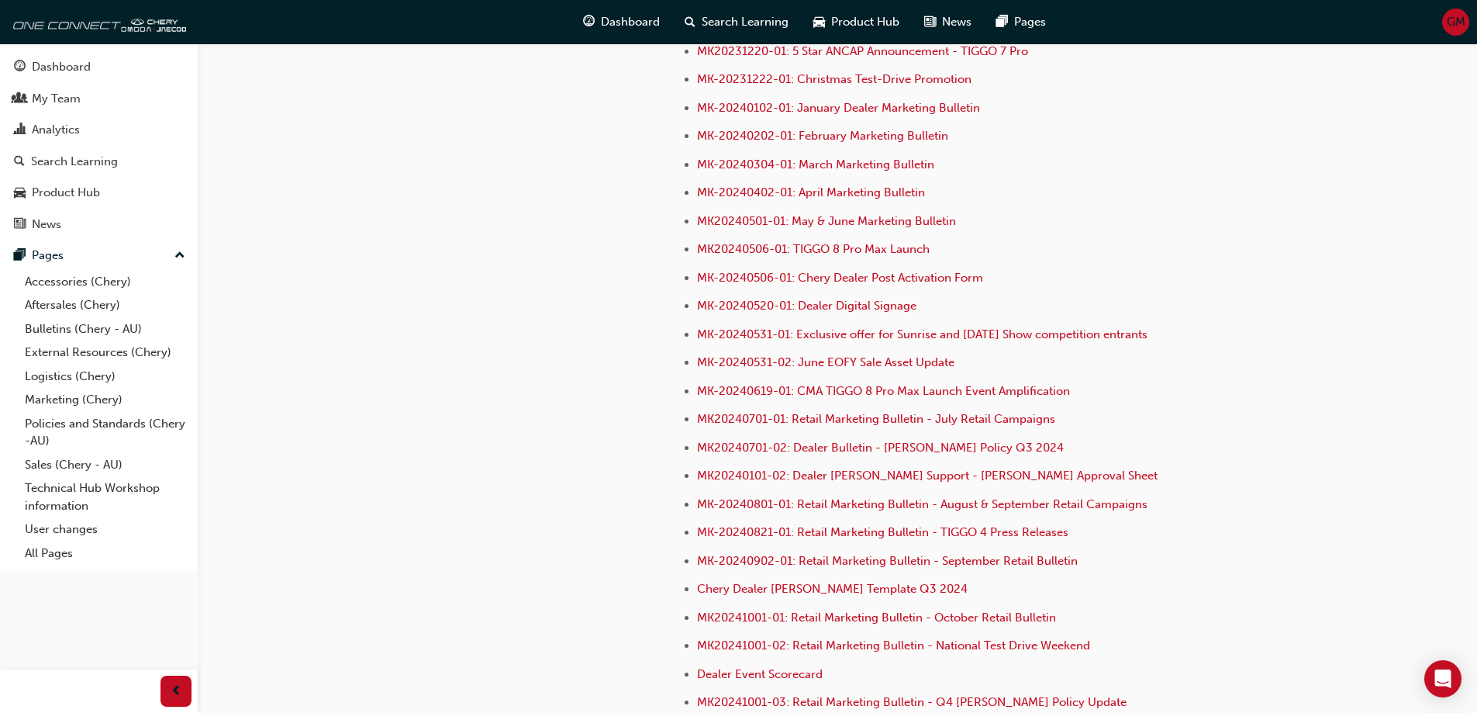
scroll to position [3644, 0]
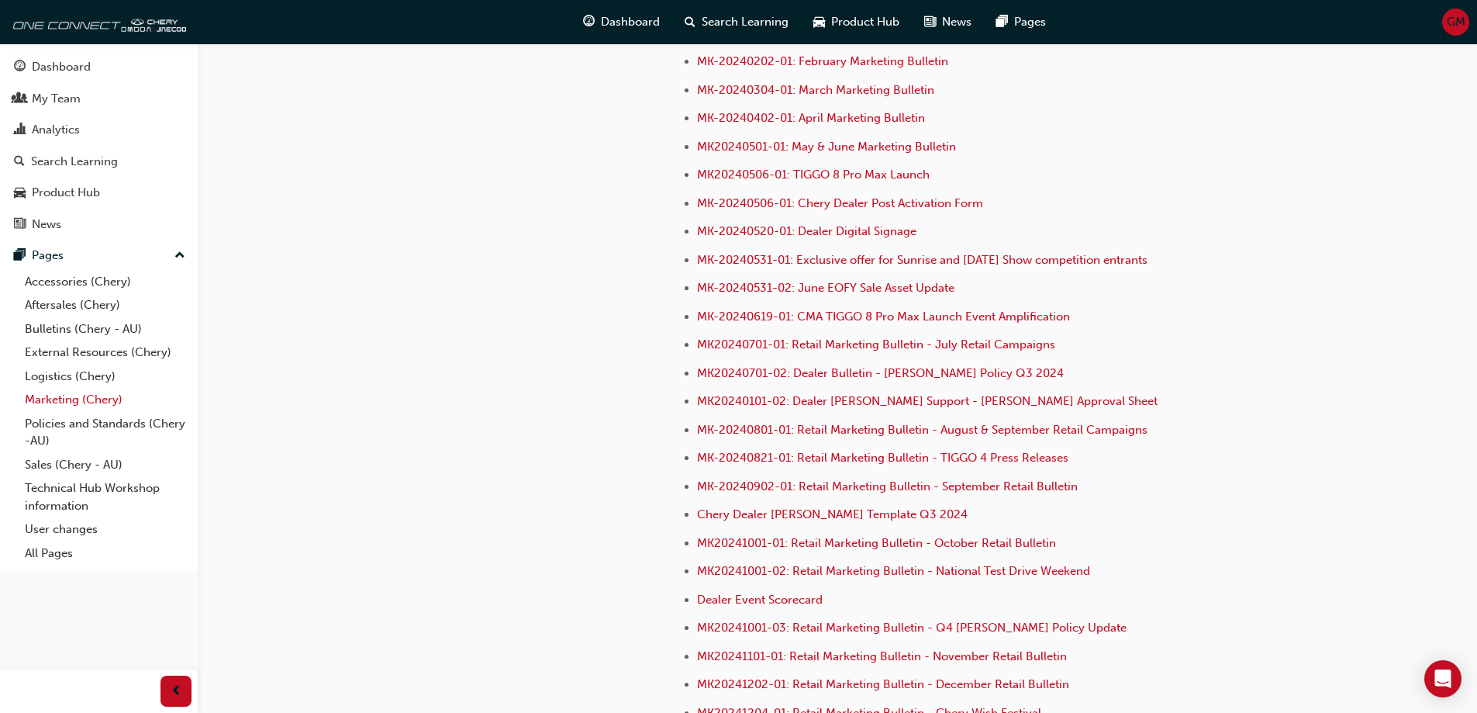
click at [72, 396] on link "Marketing (Chery)" at bounding box center [105, 400] width 173 height 24
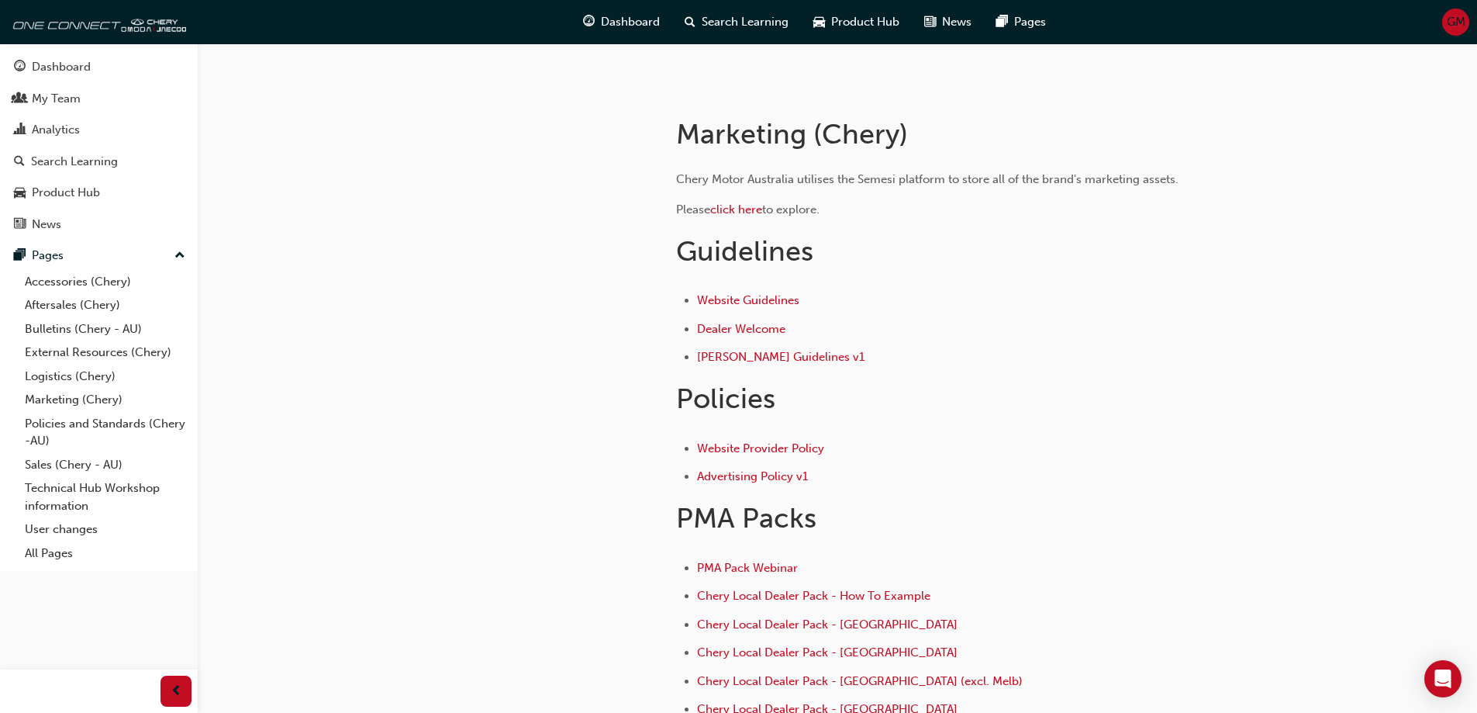
scroll to position [209, 0]
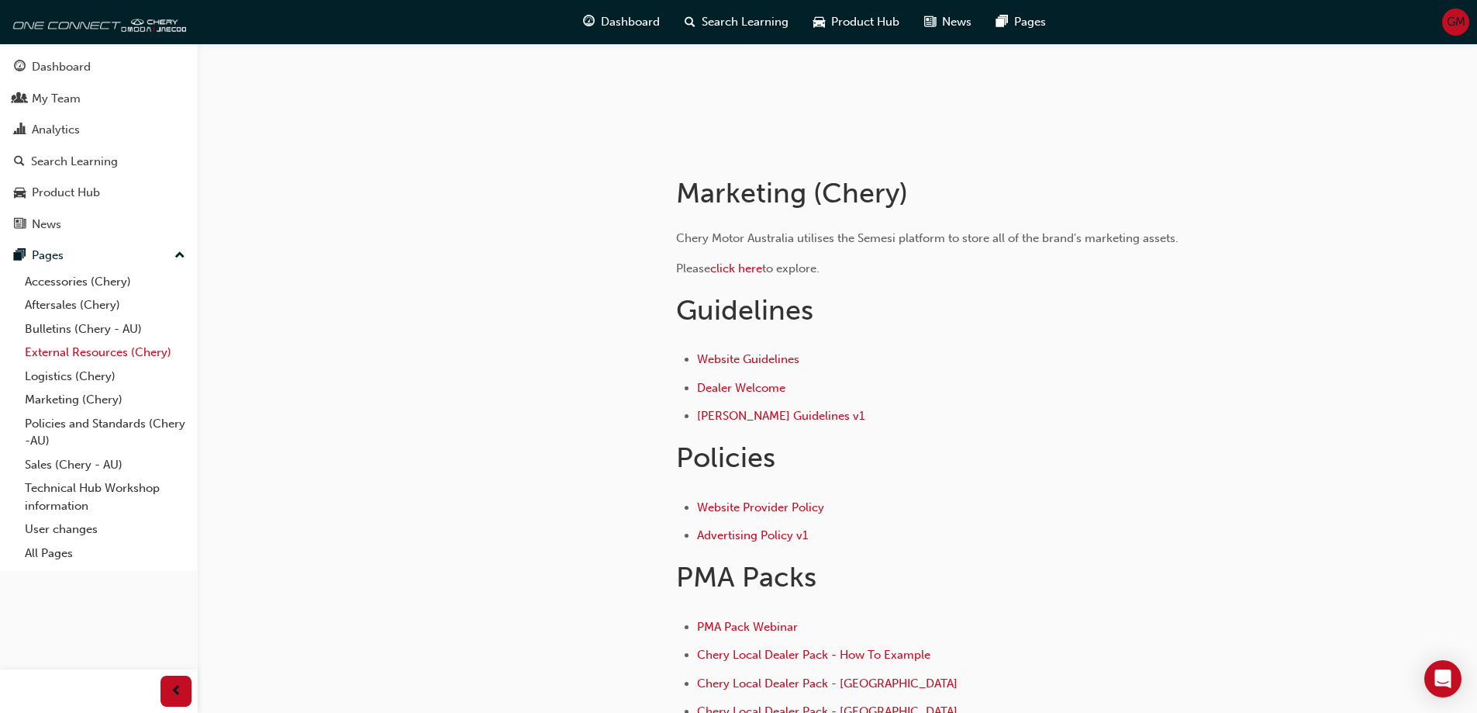
click at [90, 361] on link "External Resources (Chery)" at bounding box center [105, 352] width 173 height 24
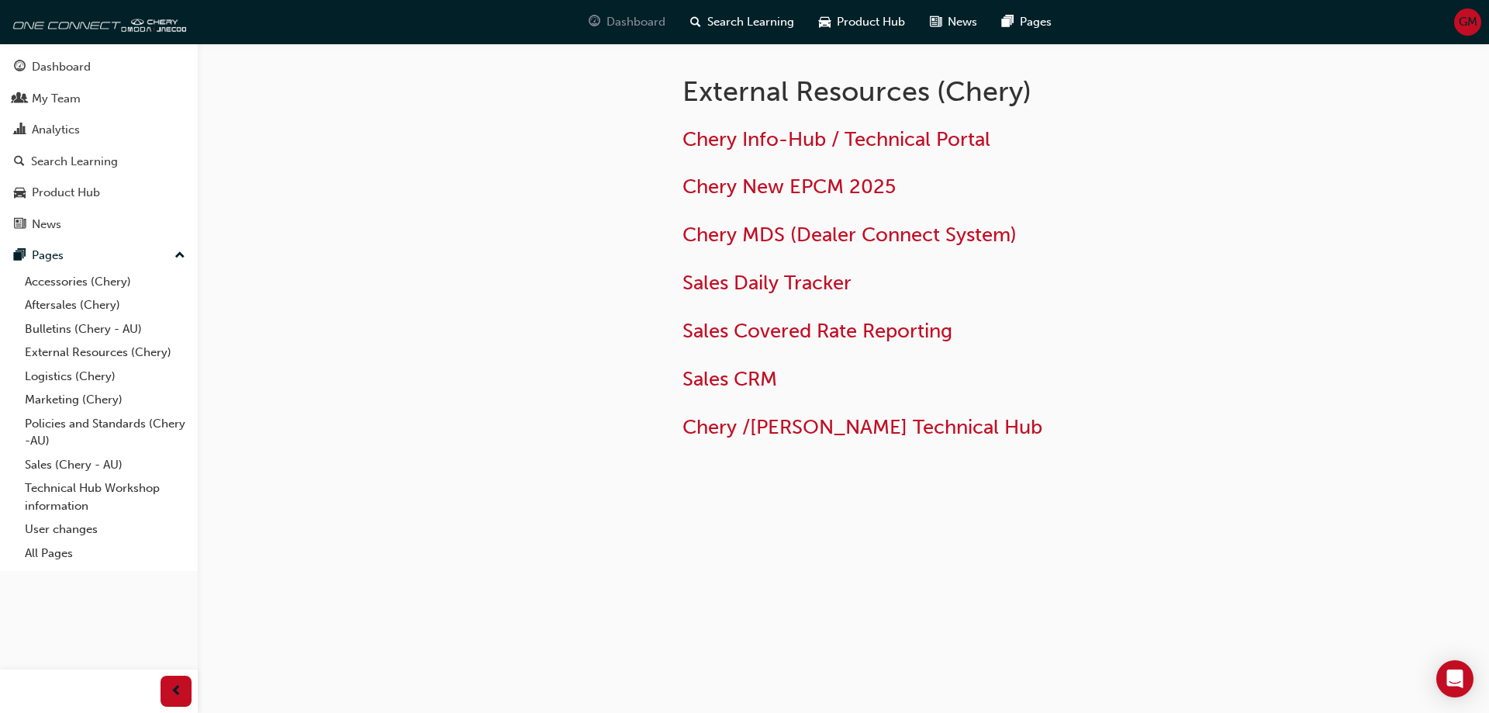
click at [609, 27] on span "Dashboard" at bounding box center [635, 22] width 59 height 18
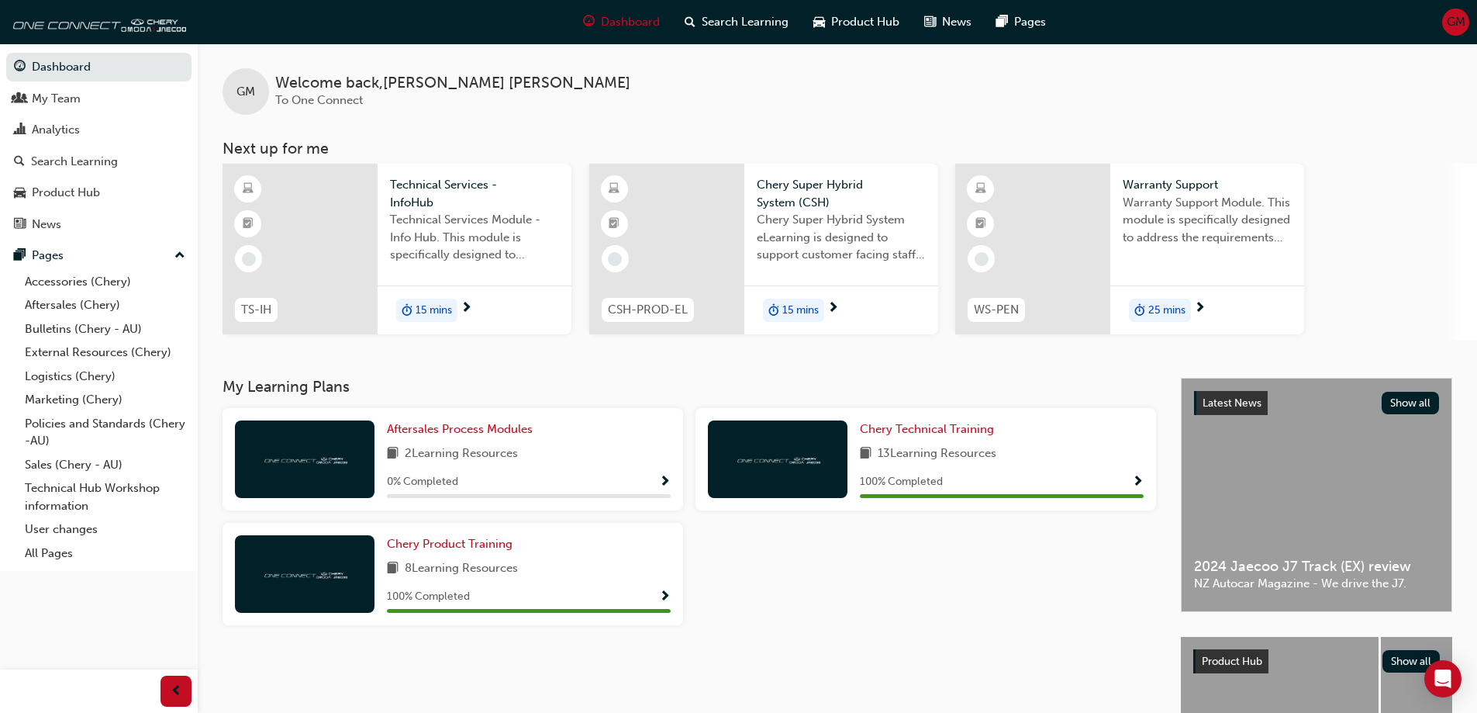
click at [470, 304] on span "next-icon" at bounding box center [467, 309] width 12 height 14
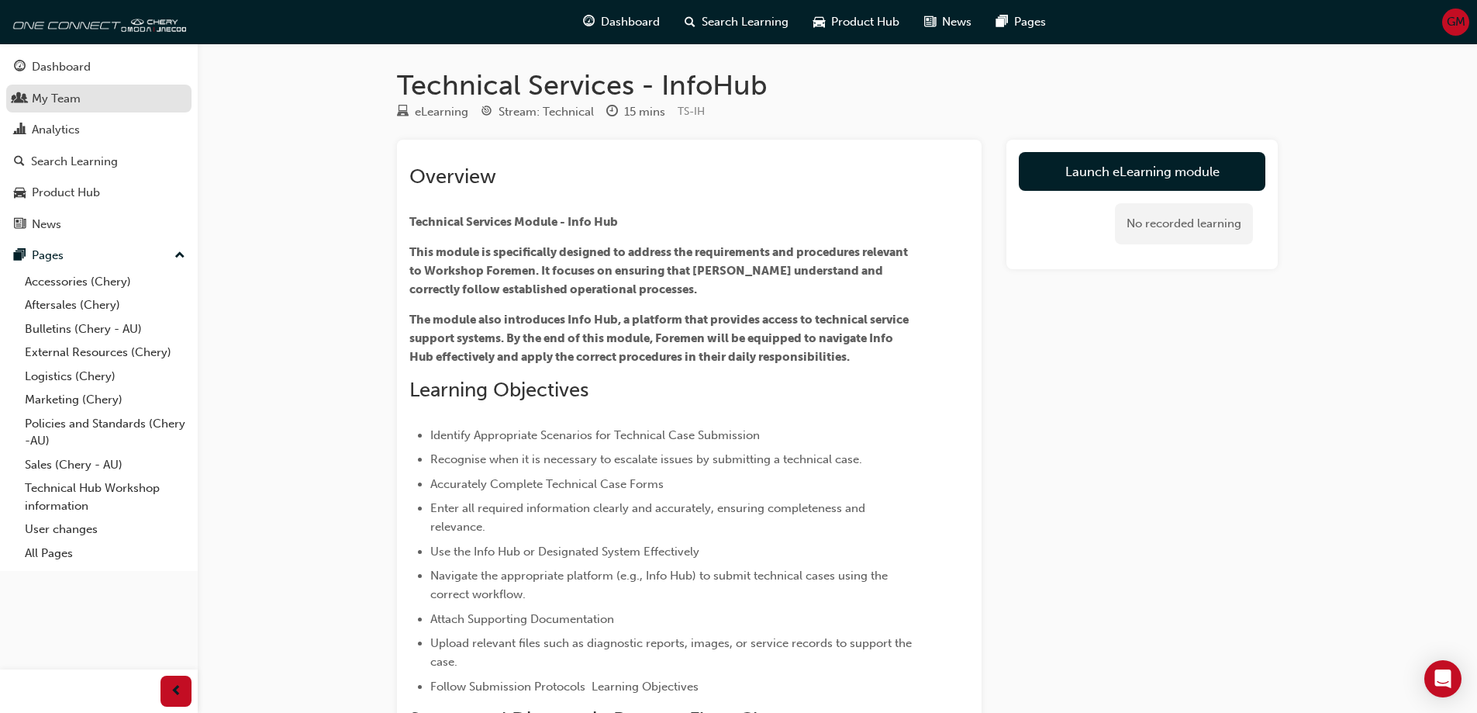
click at [60, 109] on link "My Team" at bounding box center [98, 99] width 185 height 29
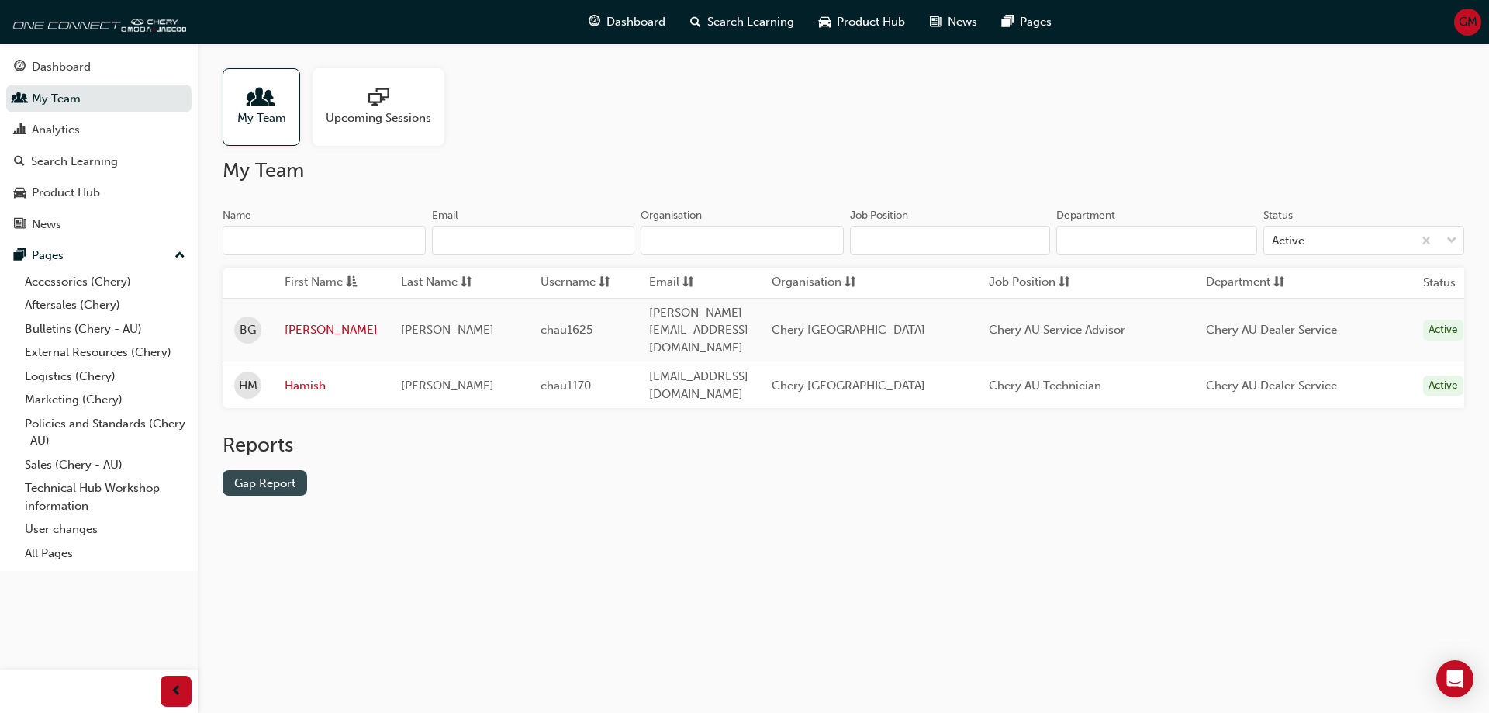
click at [275, 470] on link "Gap Report" at bounding box center [265, 483] width 85 height 26
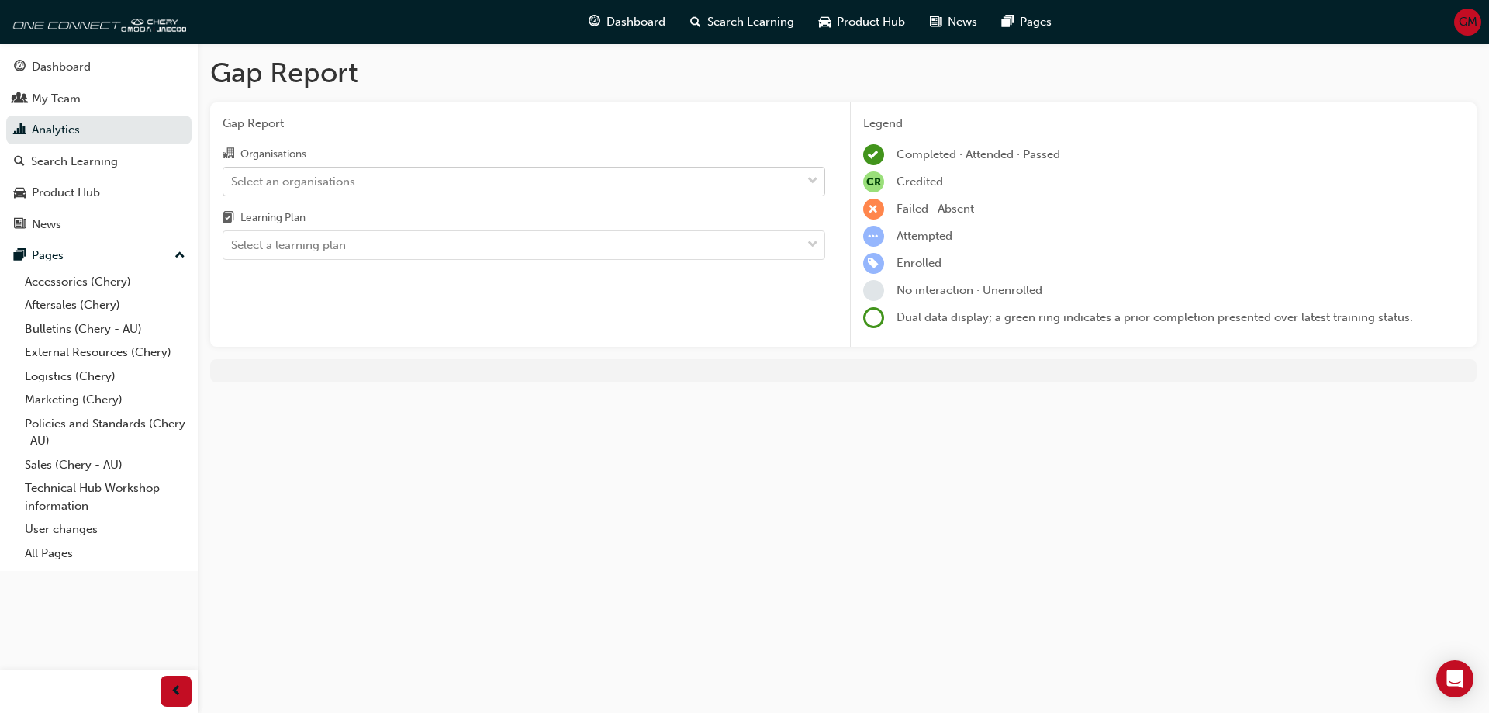
click at [364, 185] on div "Select an organisations" at bounding box center [512, 180] width 578 height 27
click at [233, 185] on input "Organisations Select an organisations" at bounding box center [232, 180] width 2 height 13
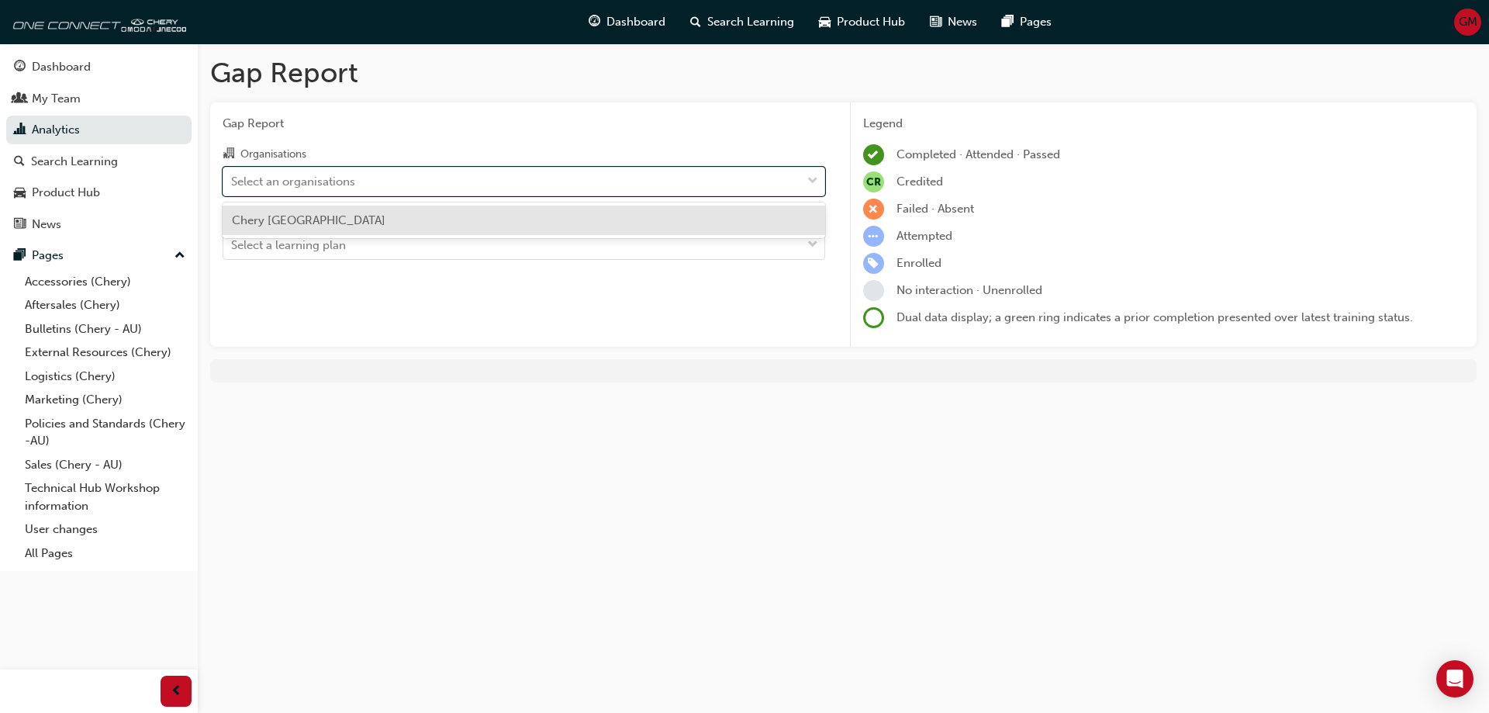
click at [361, 216] on span "Chery [GEOGRAPHIC_DATA]" at bounding box center [309, 220] width 154 height 14
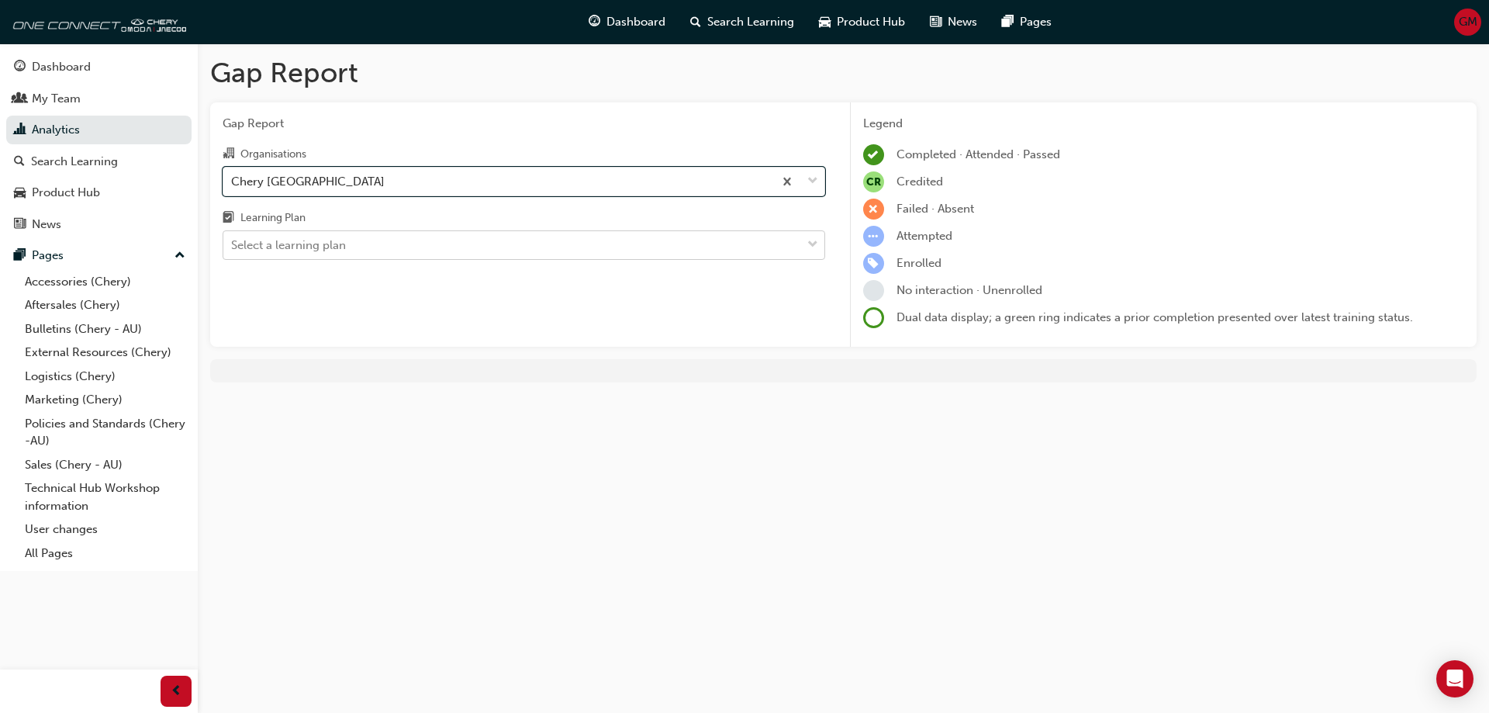
click at [355, 252] on div "Select a learning plan" at bounding box center [512, 245] width 578 height 27
click at [233, 251] on input "Learning Plan Select a learning plan" at bounding box center [232, 244] width 2 height 13
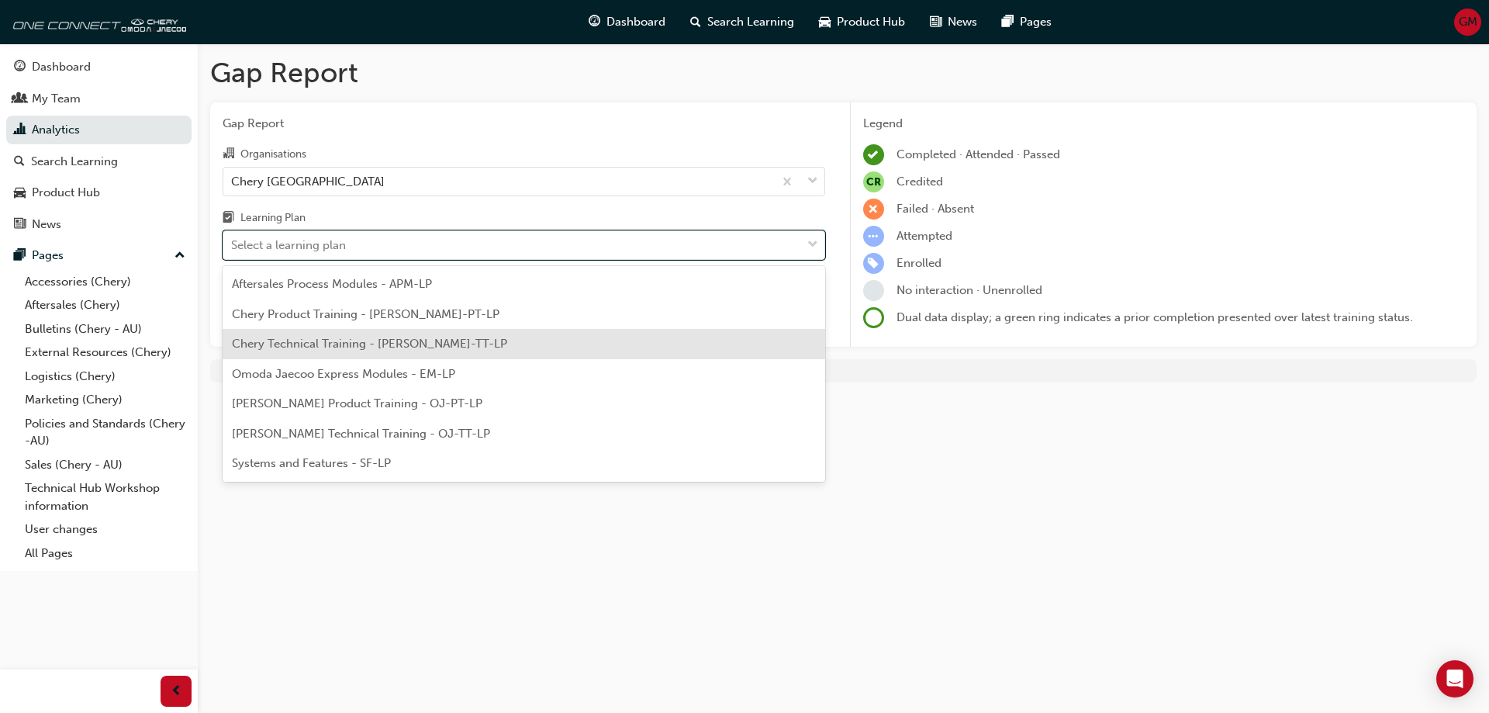
click at [347, 341] on span "Chery Technical Training - CHAU-TT-LP" at bounding box center [369, 344] width 275 height 14
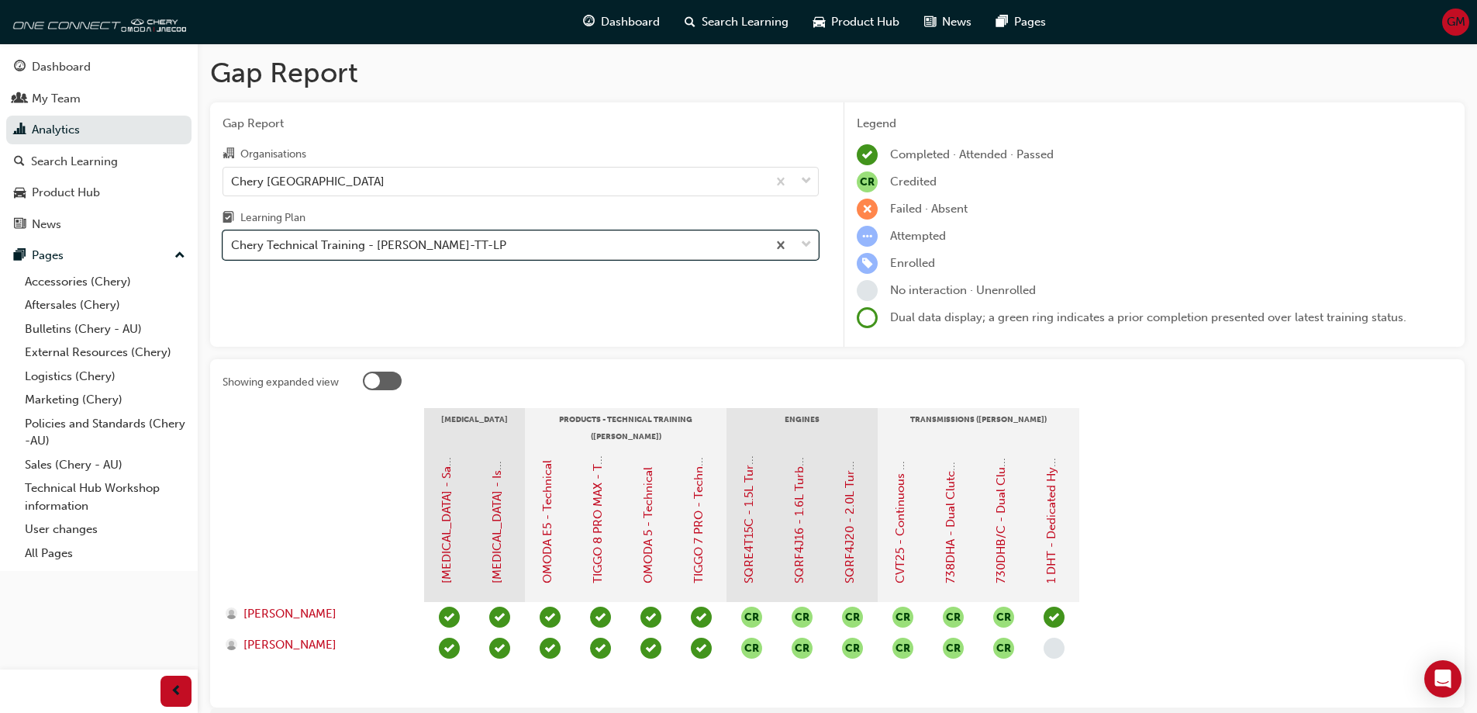
click at [420, 243] on div "Chery Technical Training - CHAU-TT-LP" at bounding box center [368, 246] width 275 height 18
click at [233, 243] on input "Learning Plan option Chery Technical Training - CHAU-TT-LP, selected. 0 results…" at bounding box center [232, 244] width 2 height 13
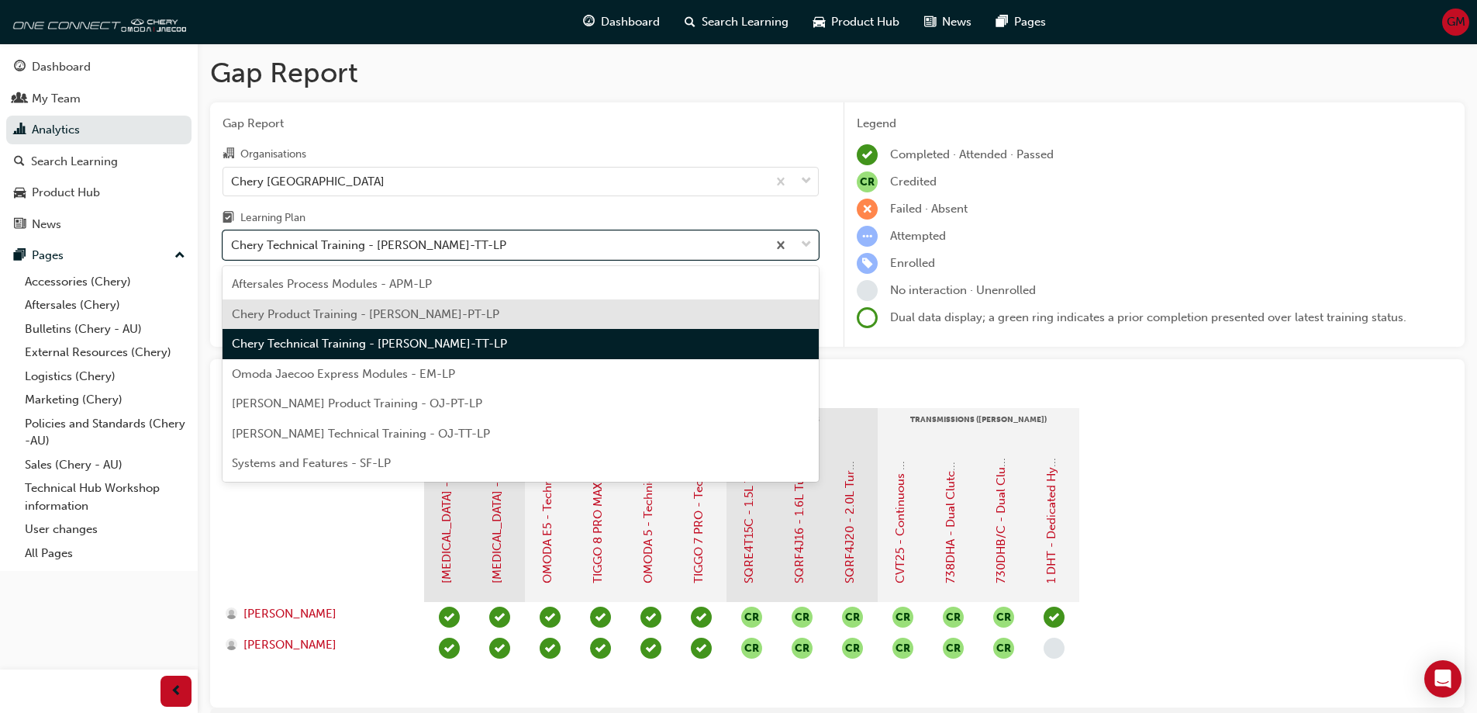
click at [387, 325] on div "Chery Product Training - CHAU-PT-LP" at bounding box center [521, 314] width 596 height 30
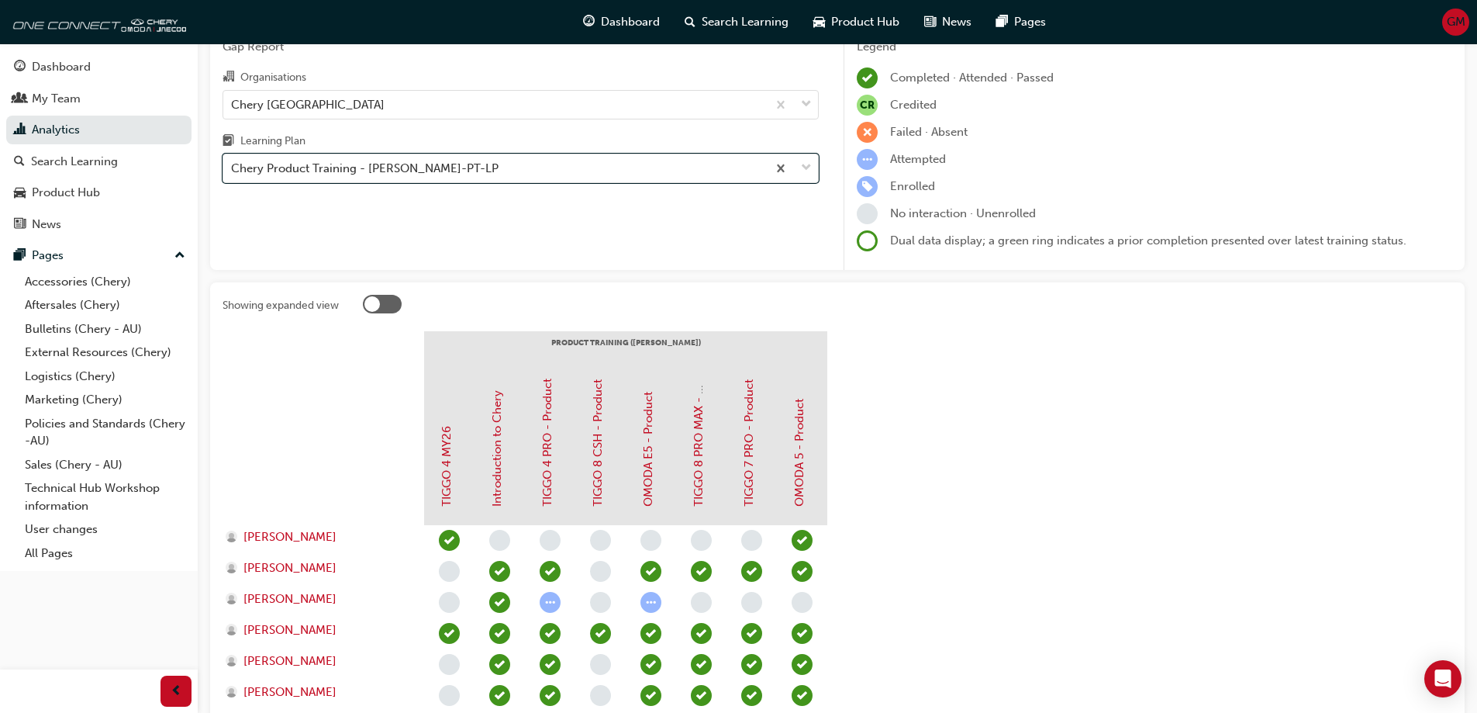
scroll to position [78, 0]
click at [81, 72] on div "Dashboard" at bounding box center [61, 67] width 59 height 18
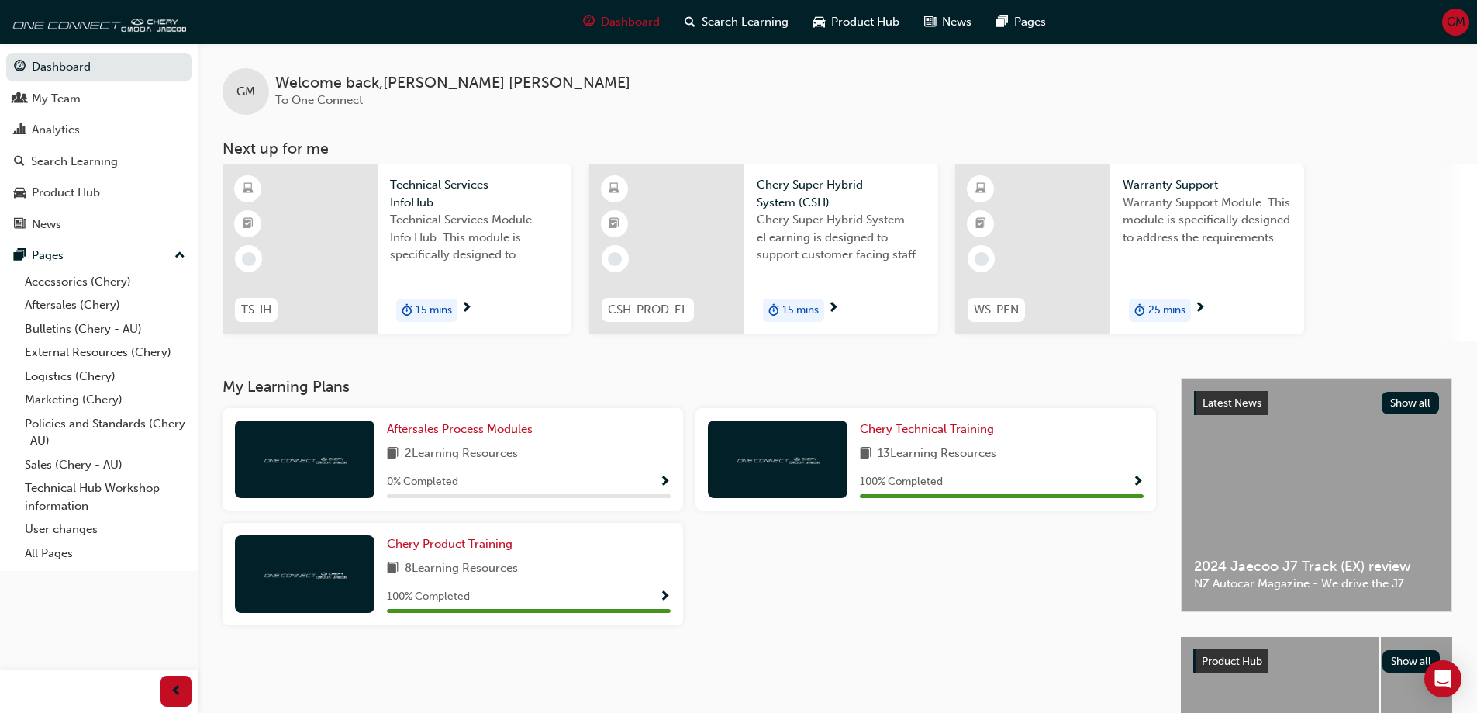
click at [430, 192] on span "Technical Services - InfoHub" at bounding box center [474, 193] width 169 height 35
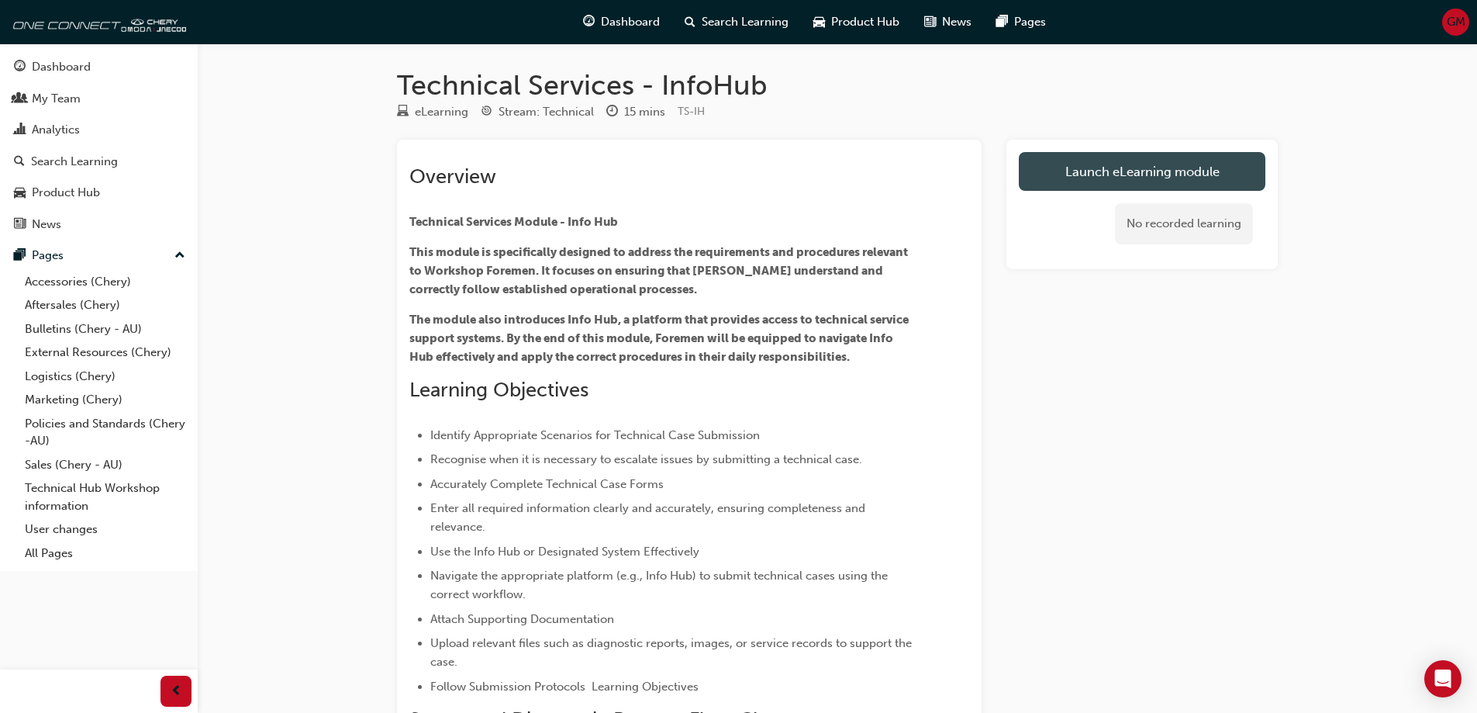
click at [1079, 180] on link "Launch eLearning module" at bounding box center [1142, 171] width 247 height 39
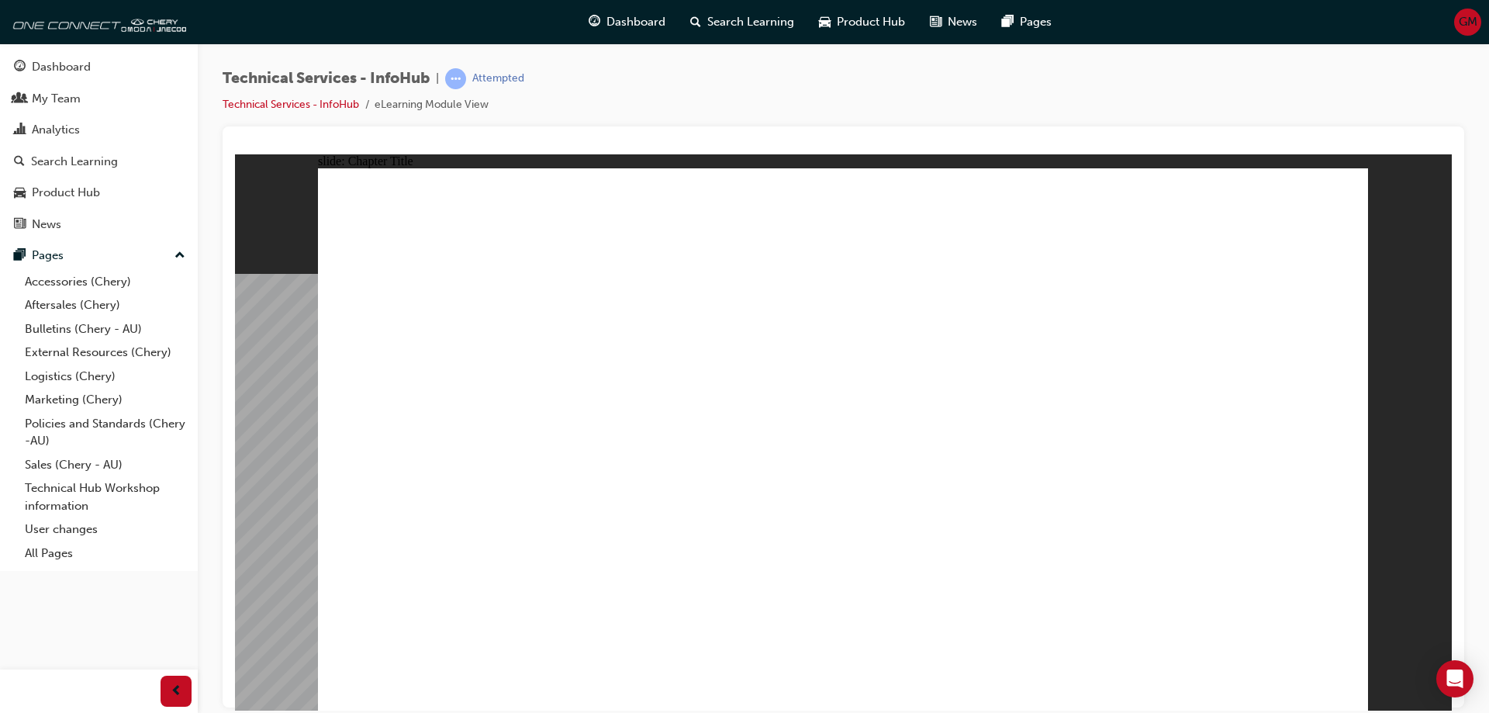
radio input "true"
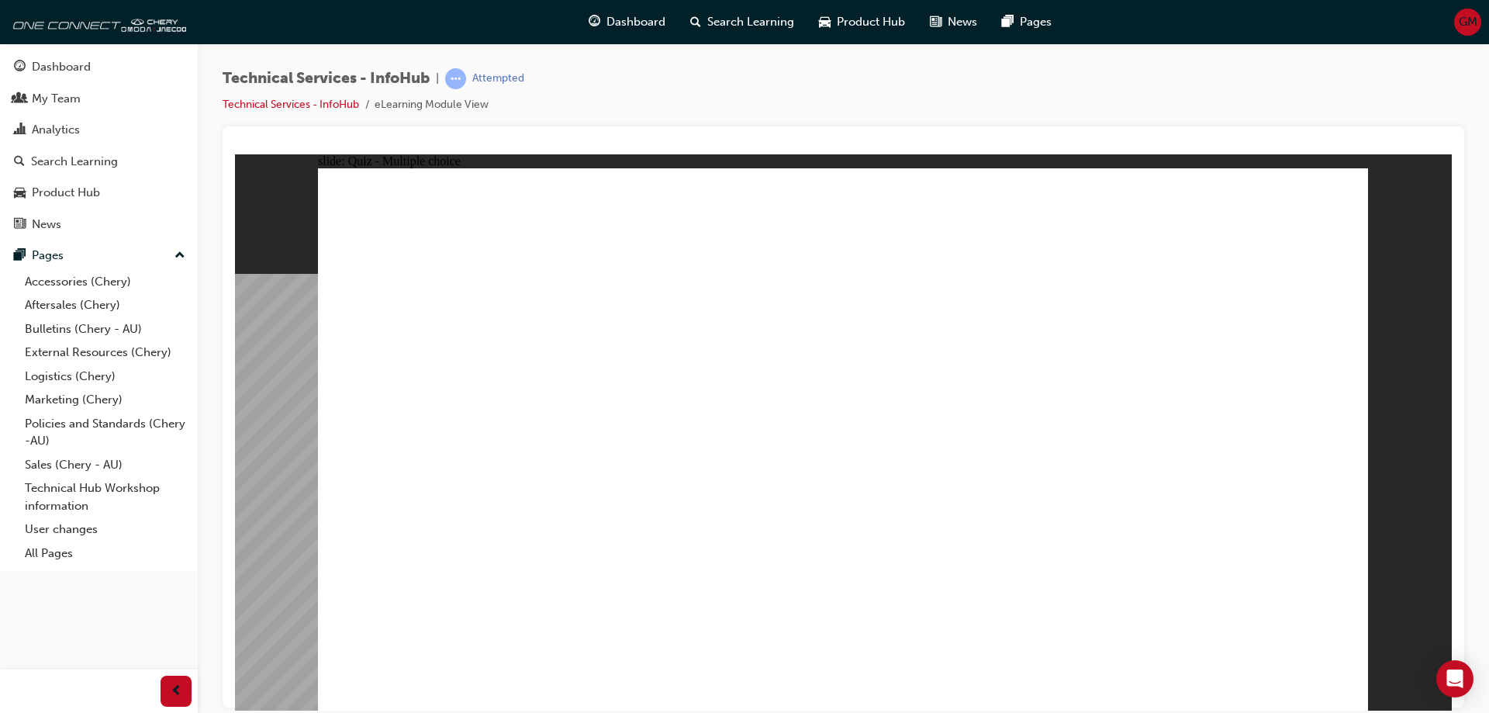
radio input "true"
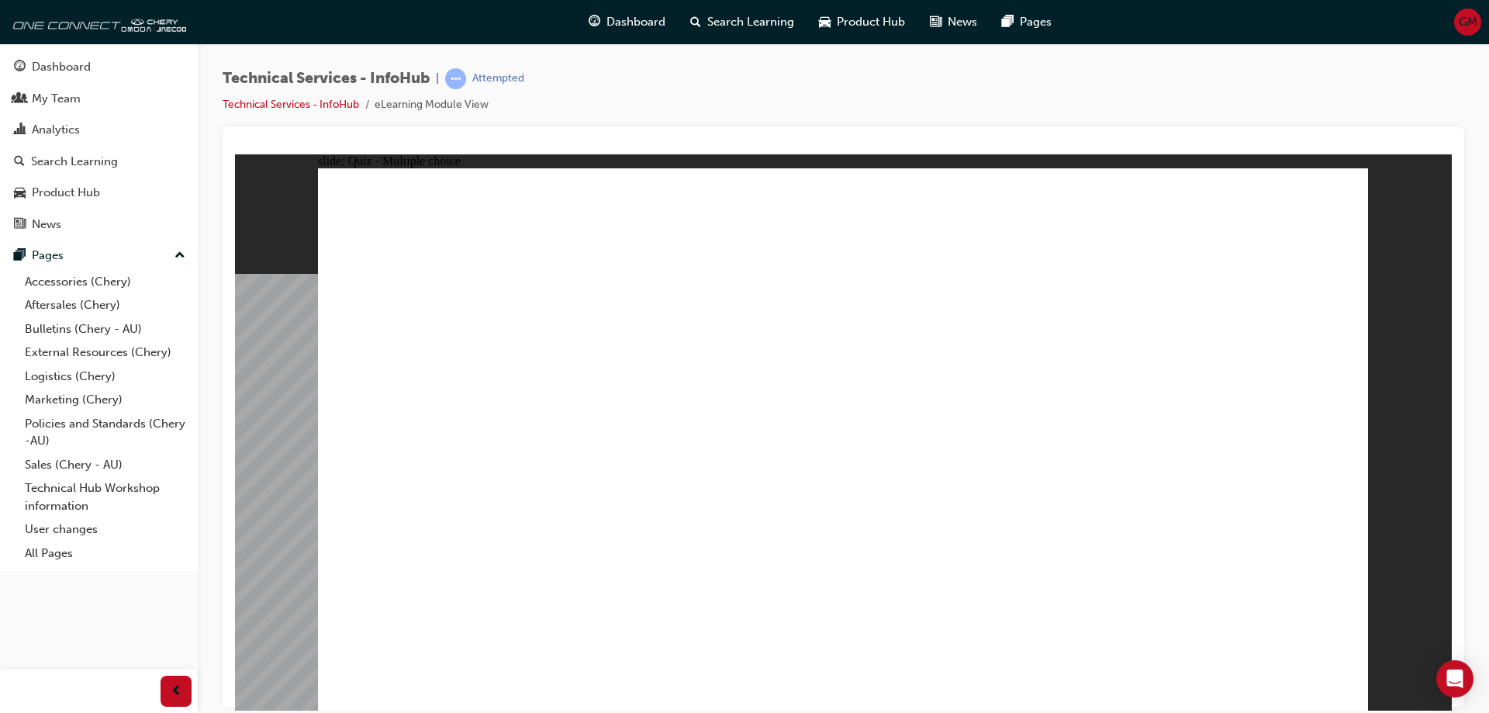
radio input "true"
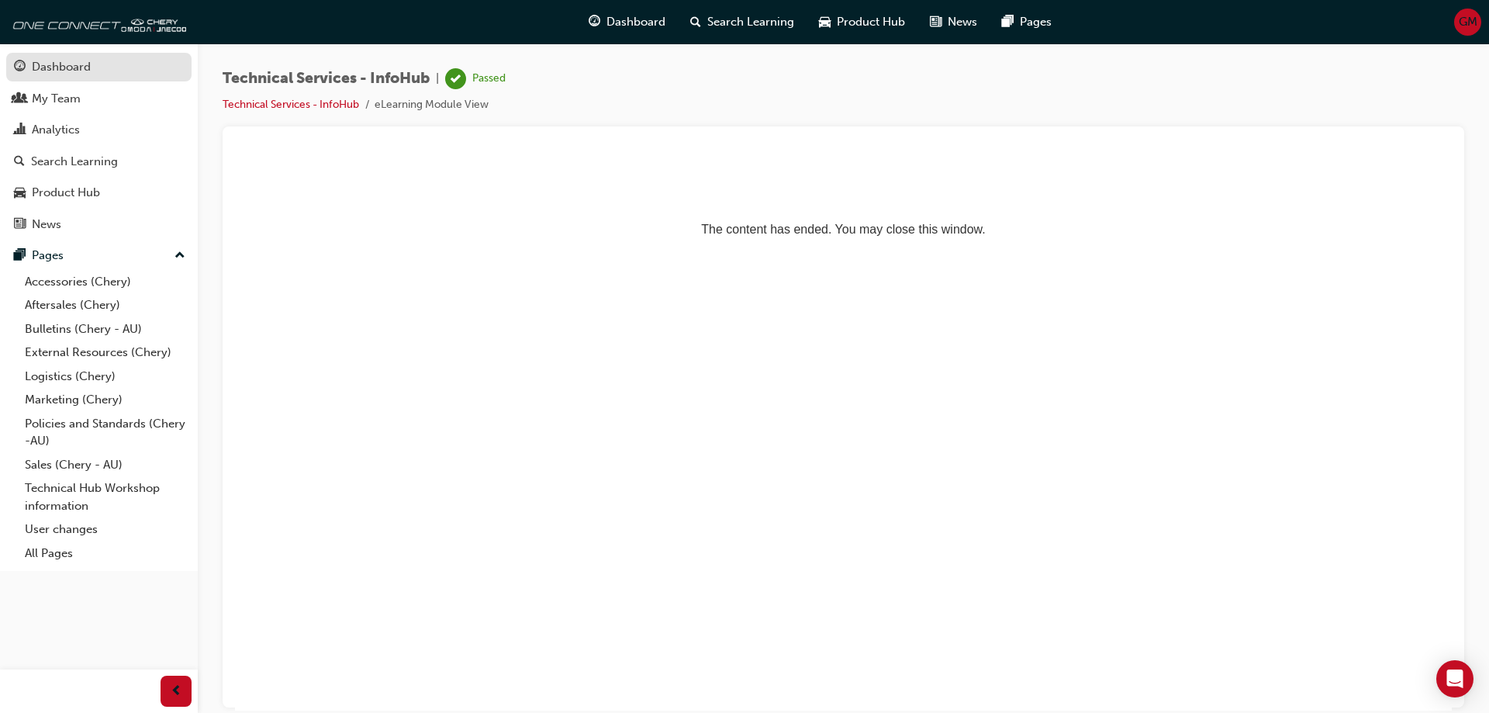
click at [81, 70] on div "Dashboard" at bounding box center [61, 67] width 59 height 18
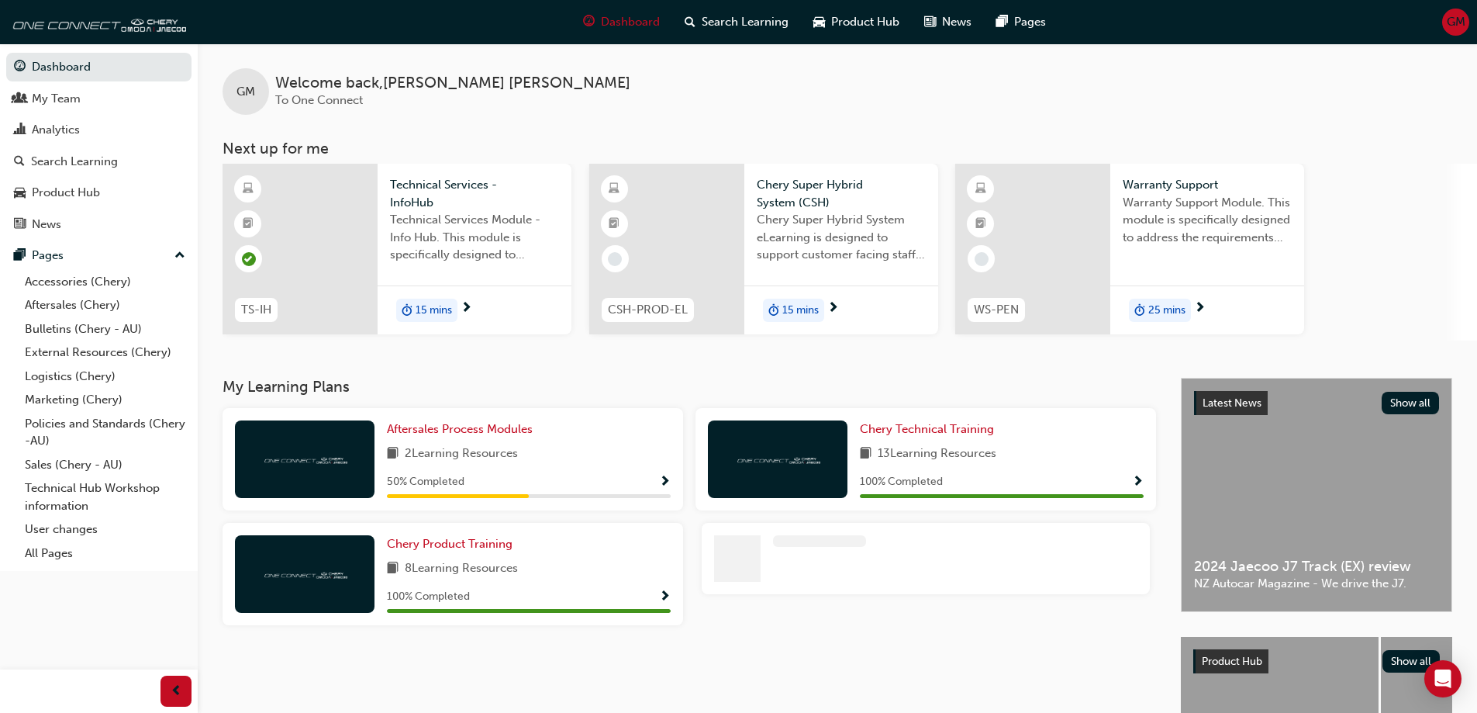
click at [796, 193] on span "Chery Super Hybrid System (CSH)" at bounding box center [841, 193] width 169 height 35
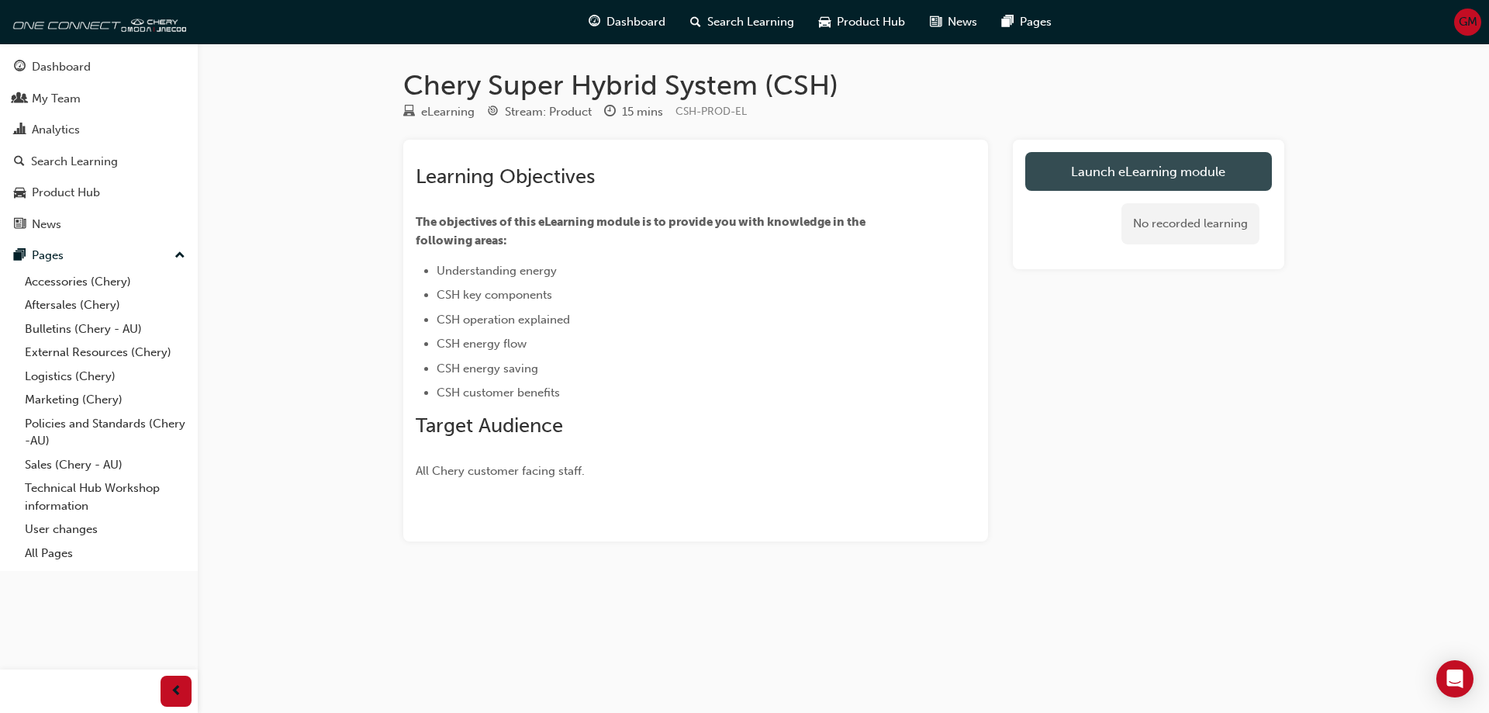
click at [1103, 163] on link "Launch eLearning module" at bounding box center [1148, 171] width 247 height 39
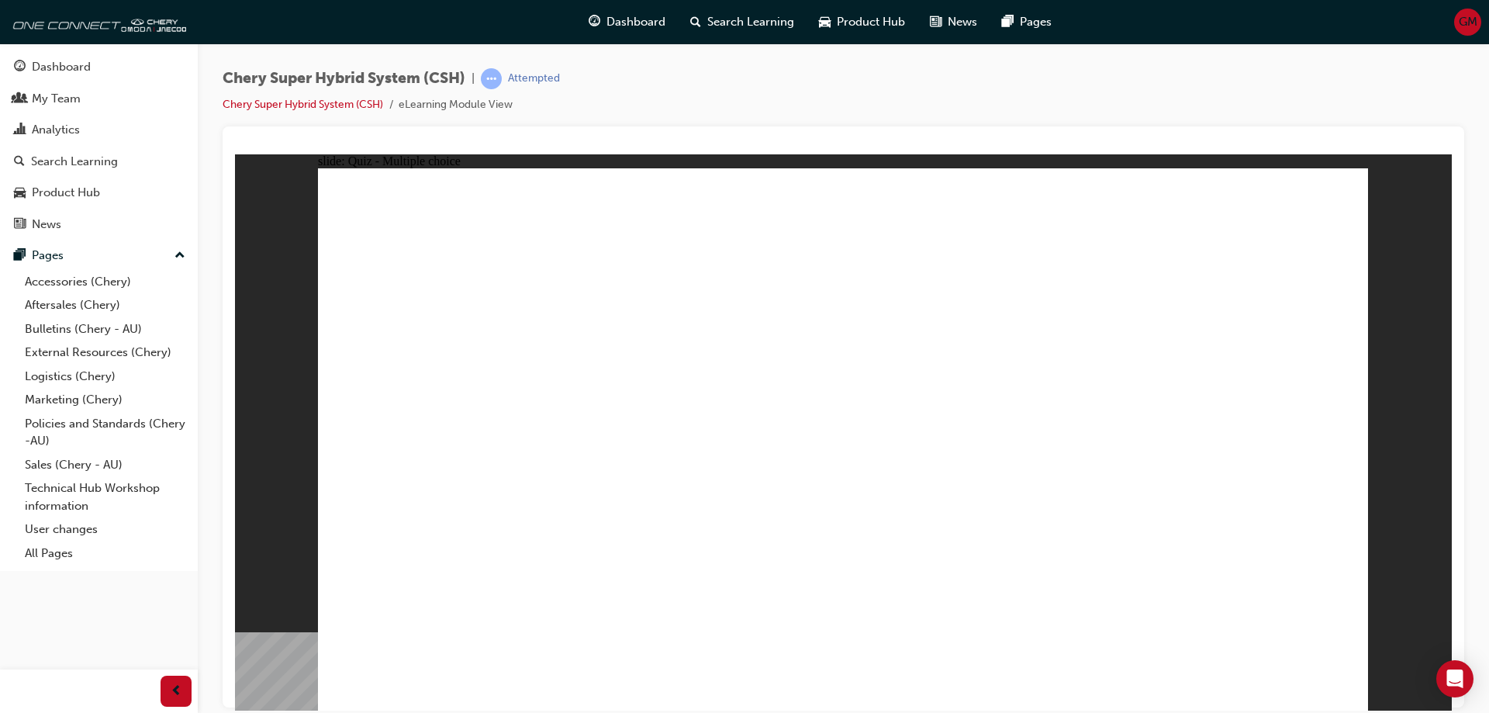
radio input "true"
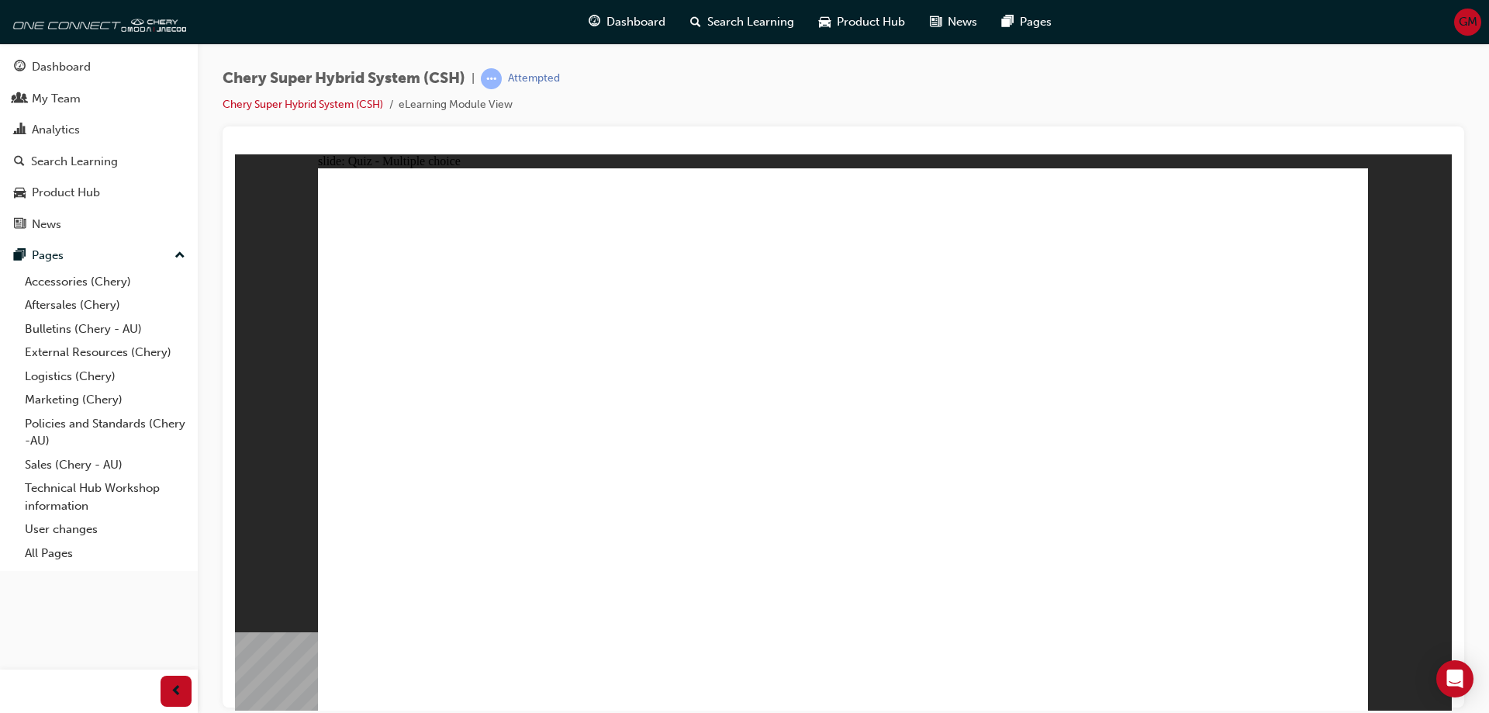
radio input "true"
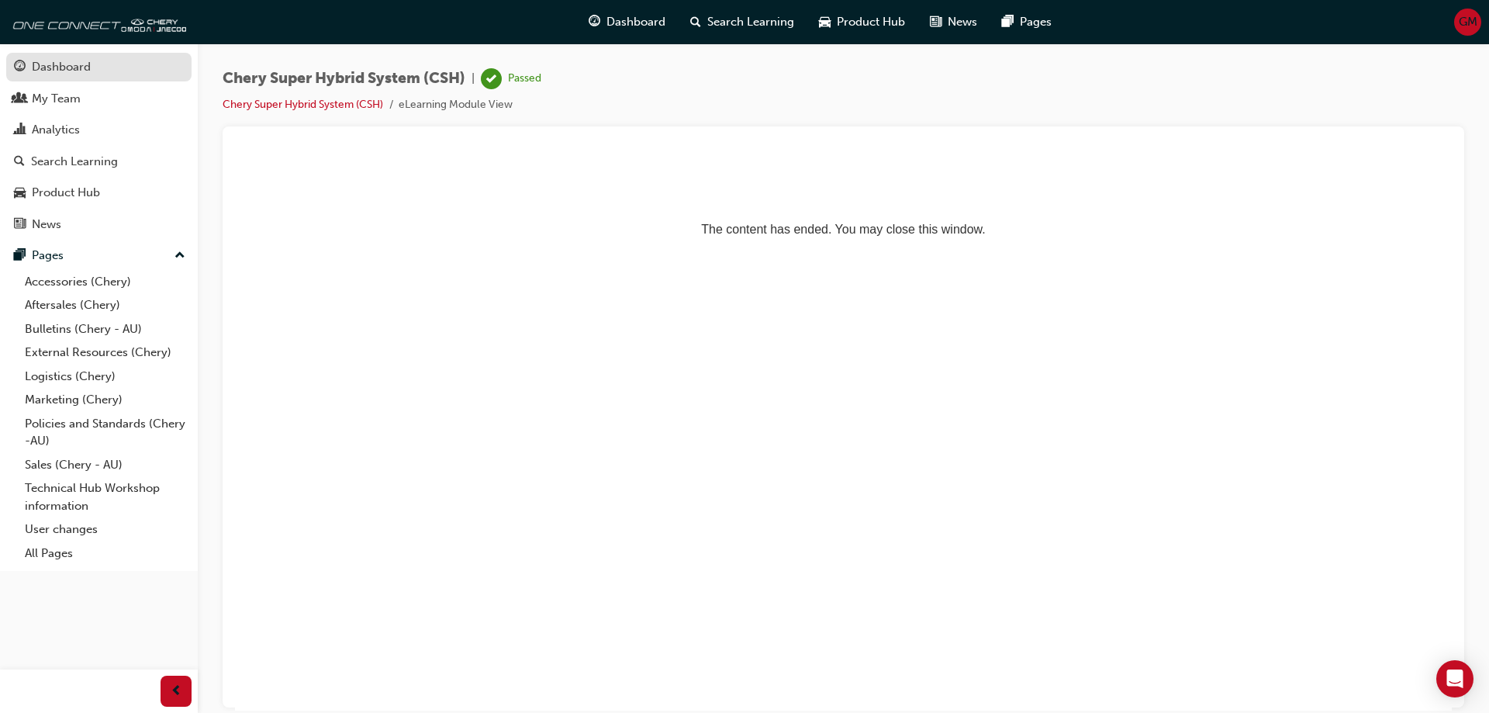
click at [78, 60] on div "Dashboard" at bounding box center [61, 67] width 59 height 18
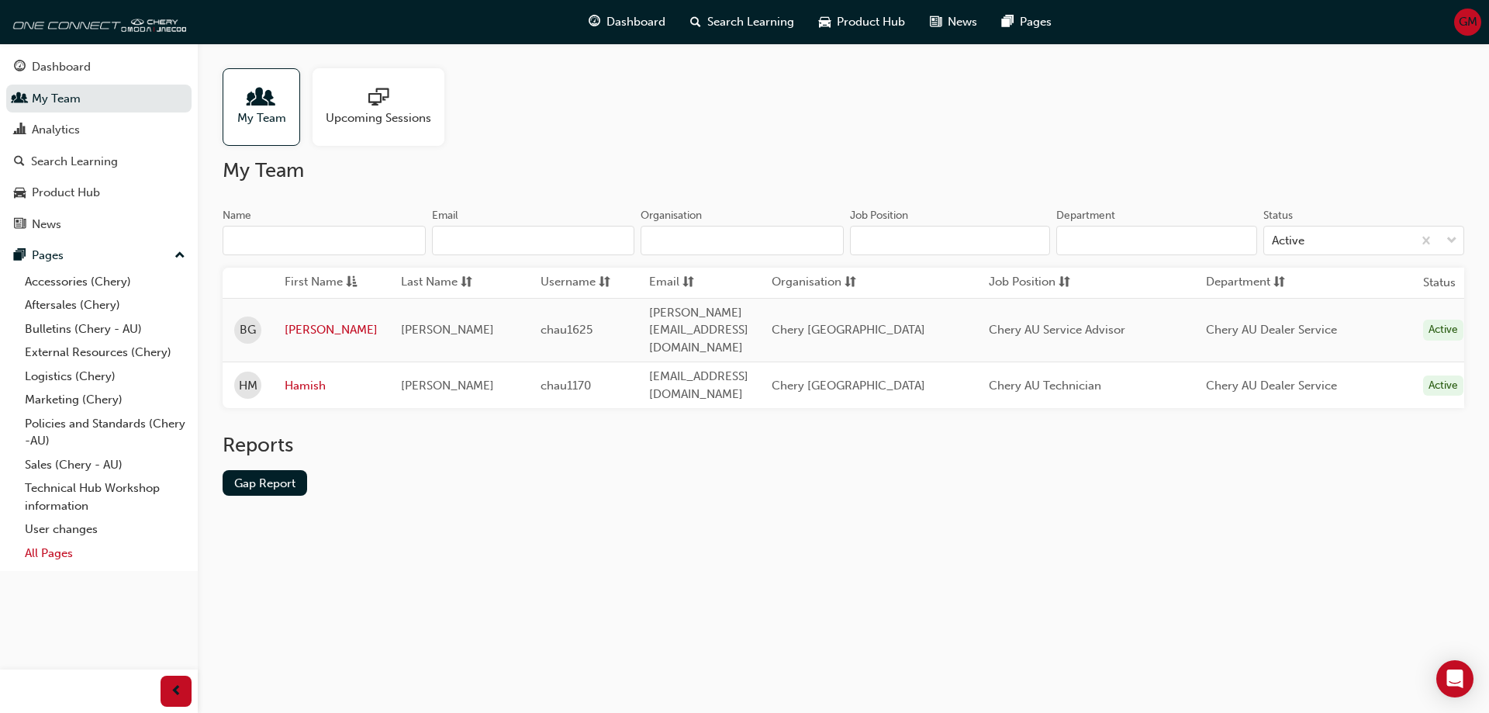
click at [57, 549] on link "All Pages" at bounding box center [105, 553] width 173 height 24
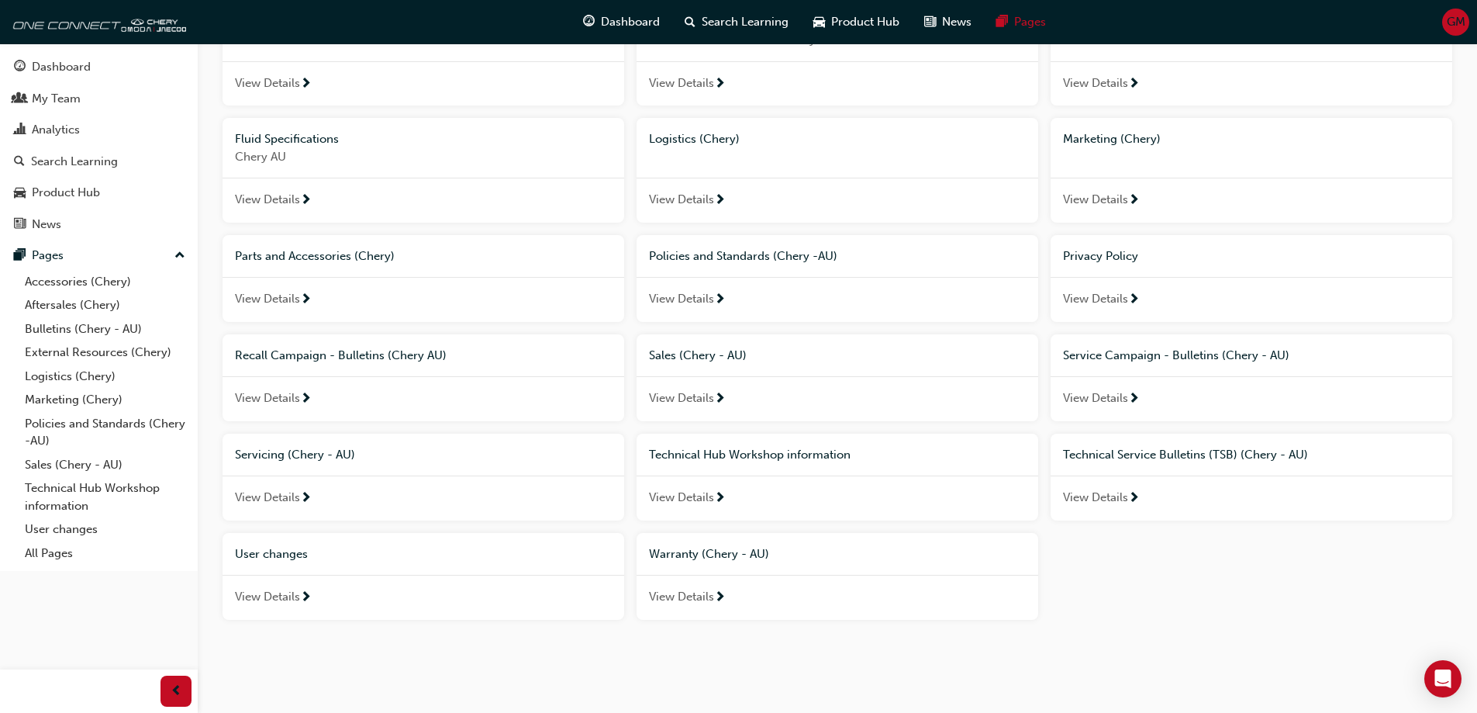
scroll to position [278, 0]
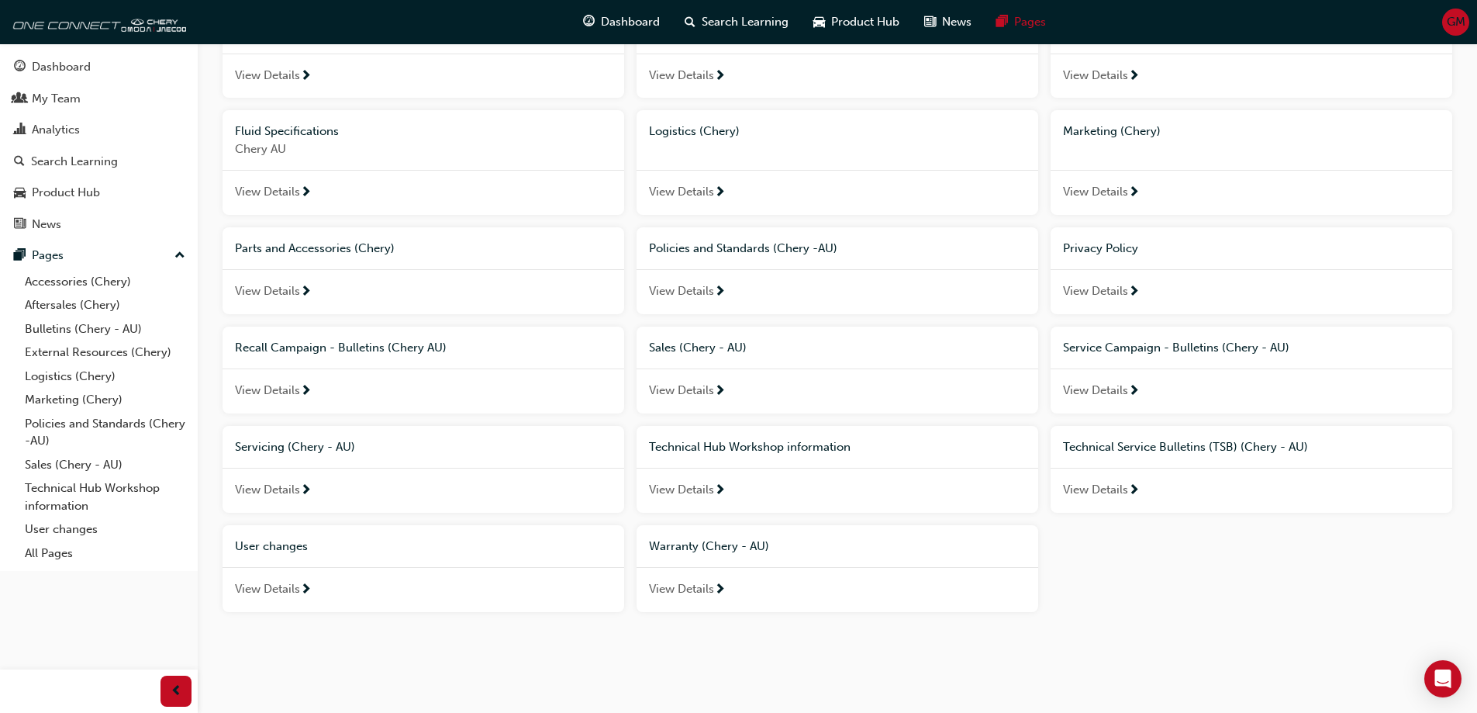
click at [296, 480] on div "View Details" at bounding box center [424, 490] width 402 height 45
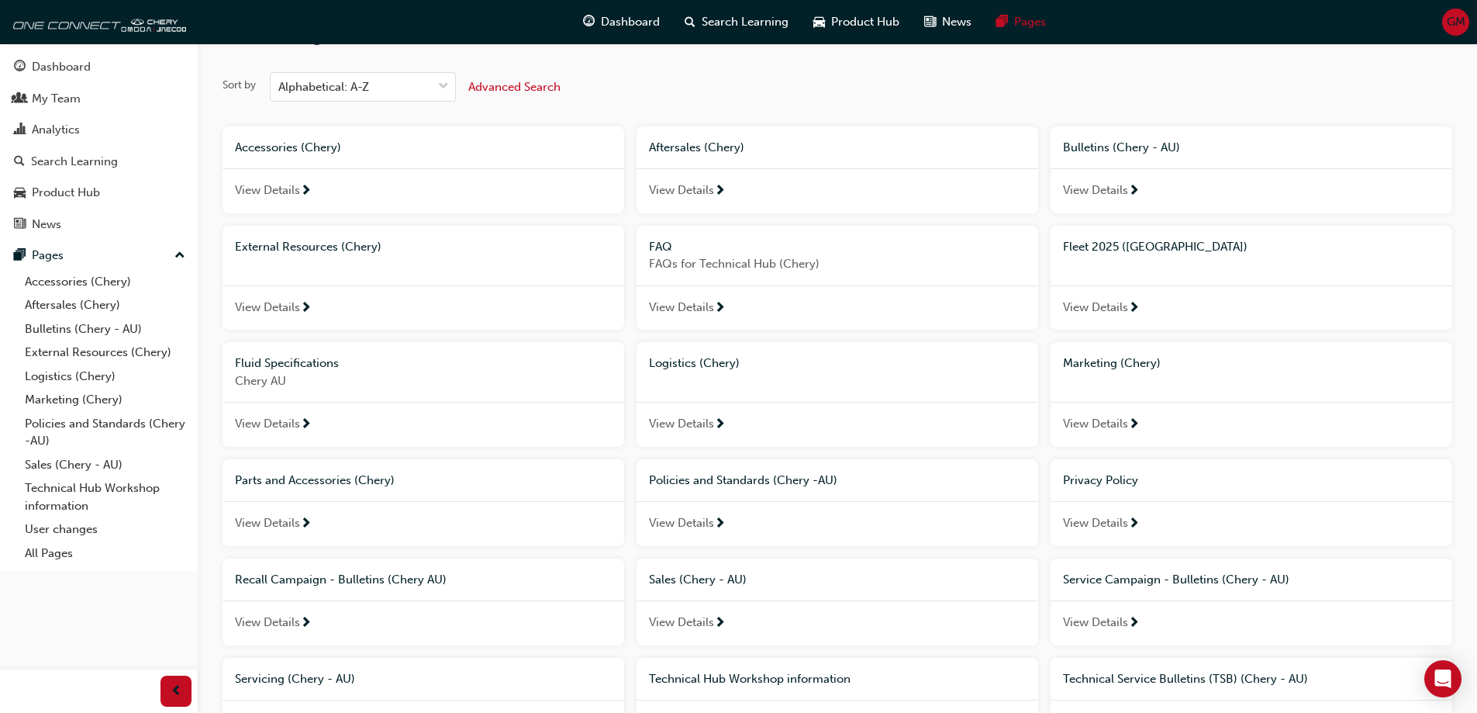
scroll to position [45, 0]
click at [705, 310] on span "View Details" at bounding box center [681, 308] width 65 height 18
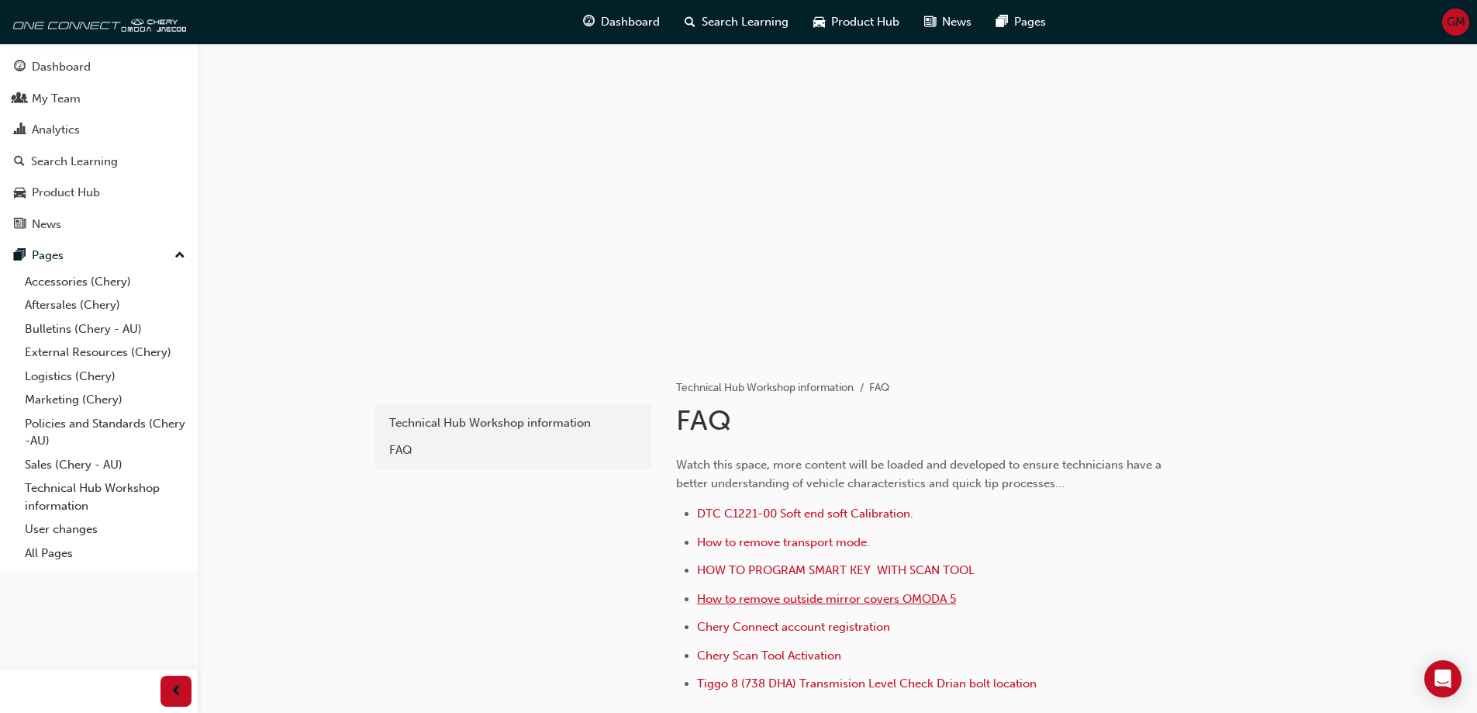
scroll to position [78, 0]
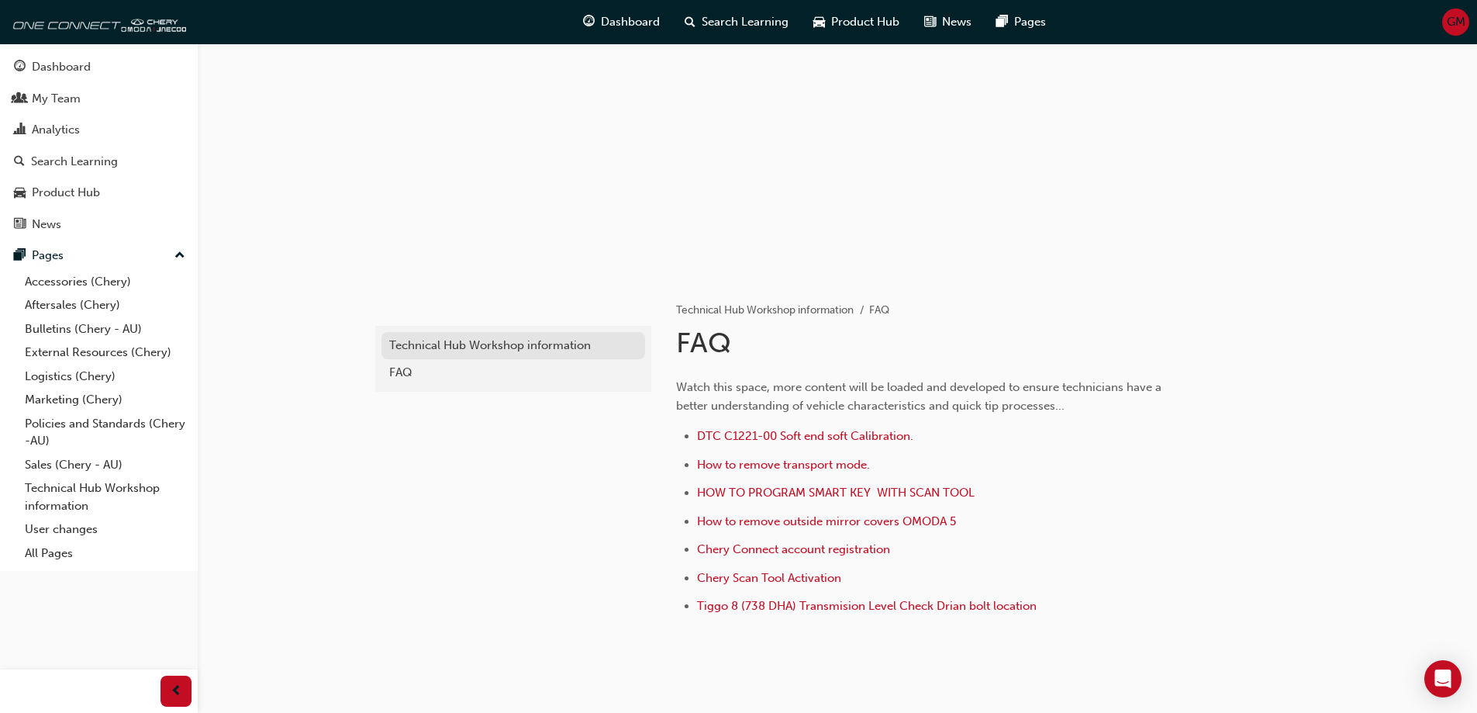
click at [497, 344] on div "Technical Hub Workshop information" at bounding box center [513, 346] width 248 height 18
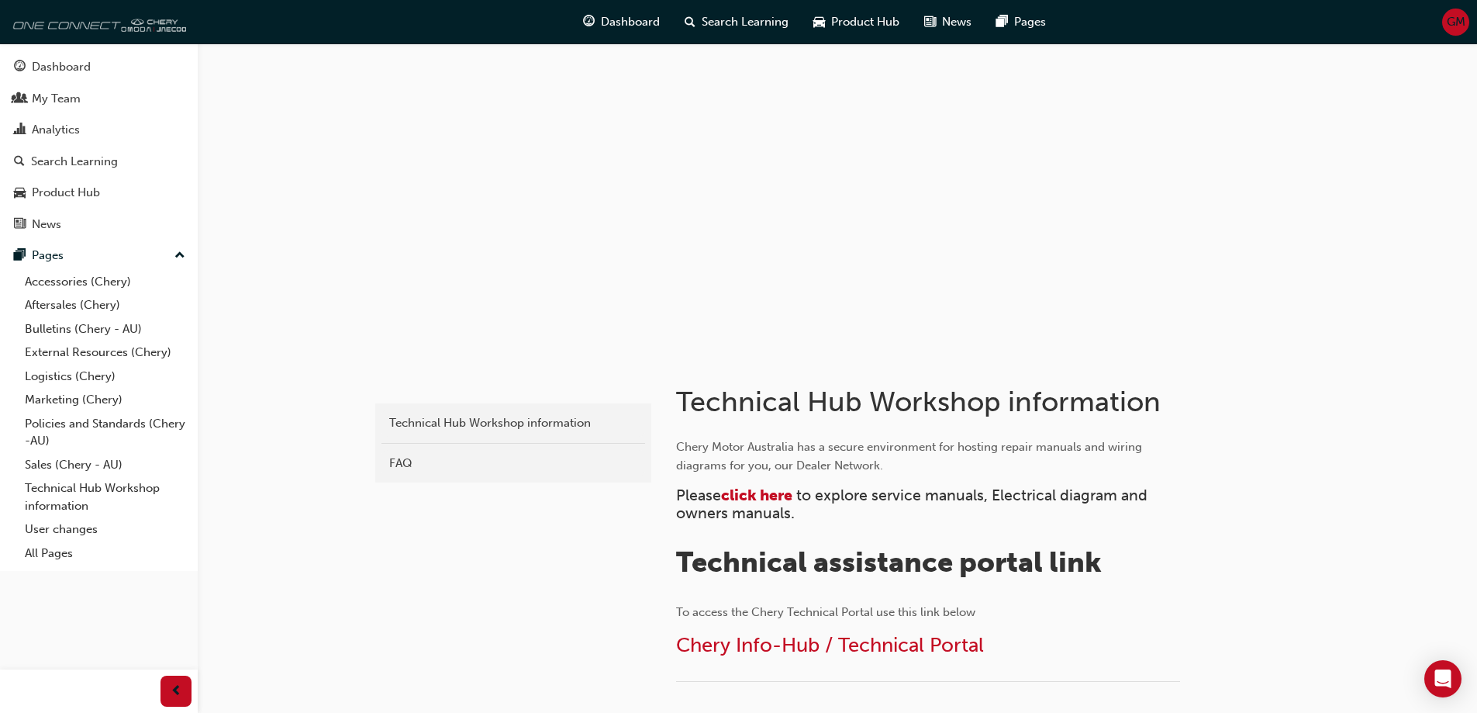
click at [50, 26] on img at bounding box center [97, 21] width 178 height 31
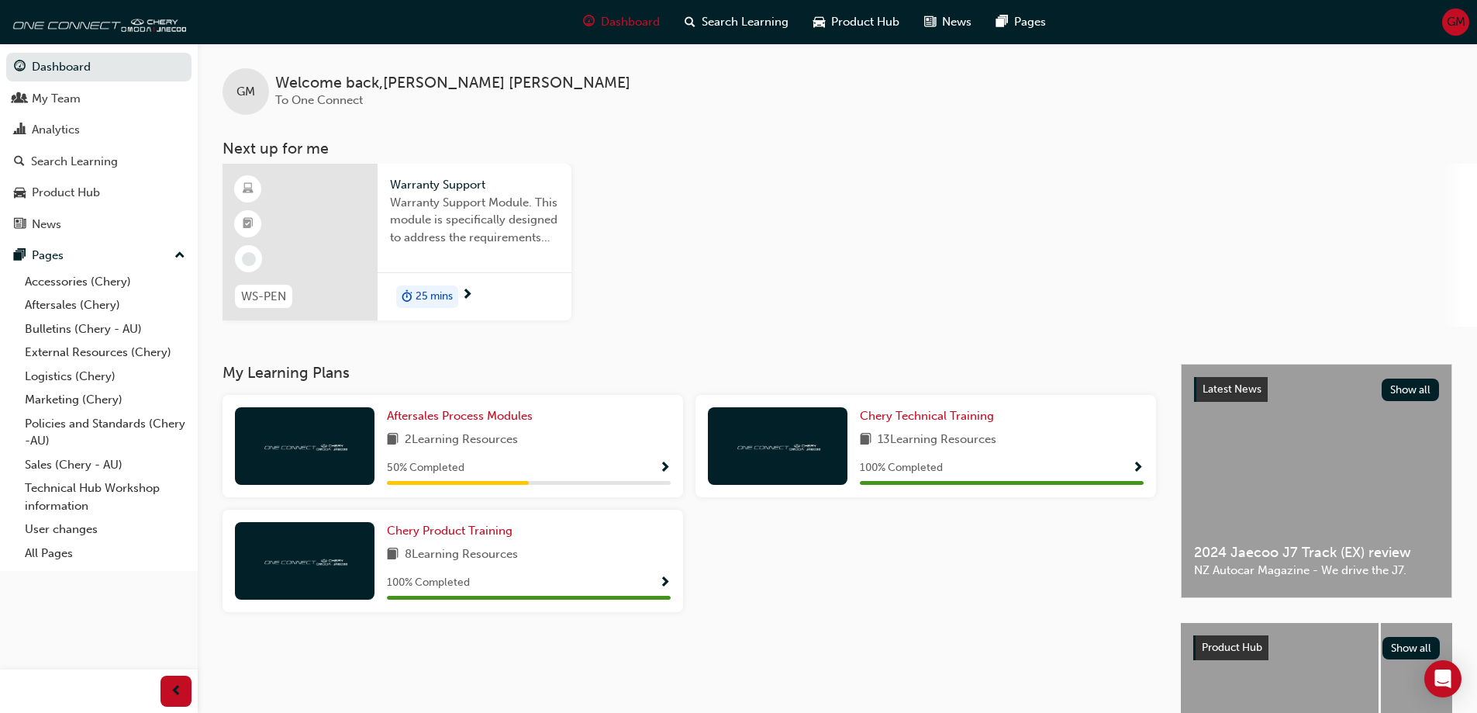
click at [1455, 22] on span "GM" at bounding box center [1456, 22] width 19 height 18
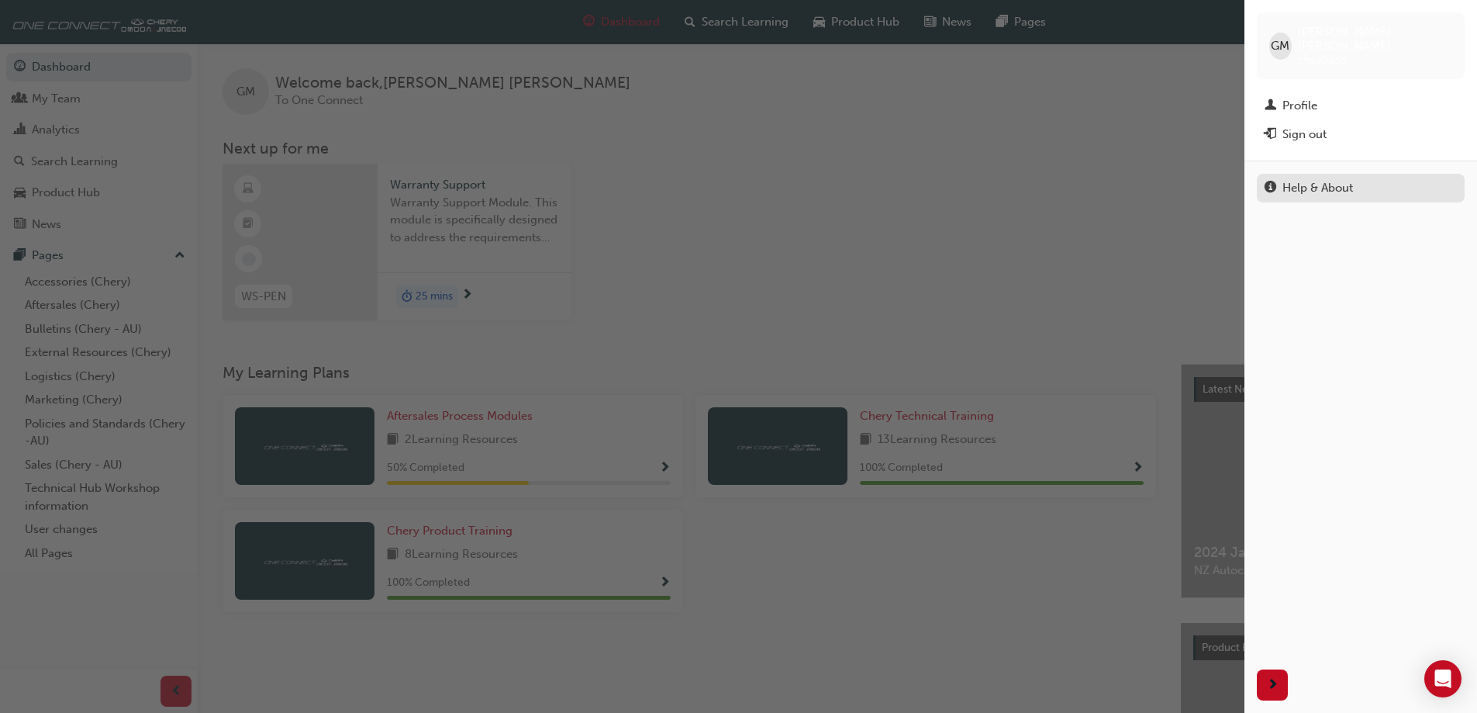
click at [1324, 179] on div "Help & About" at bounding box center [1318, 188] width 71 height 18
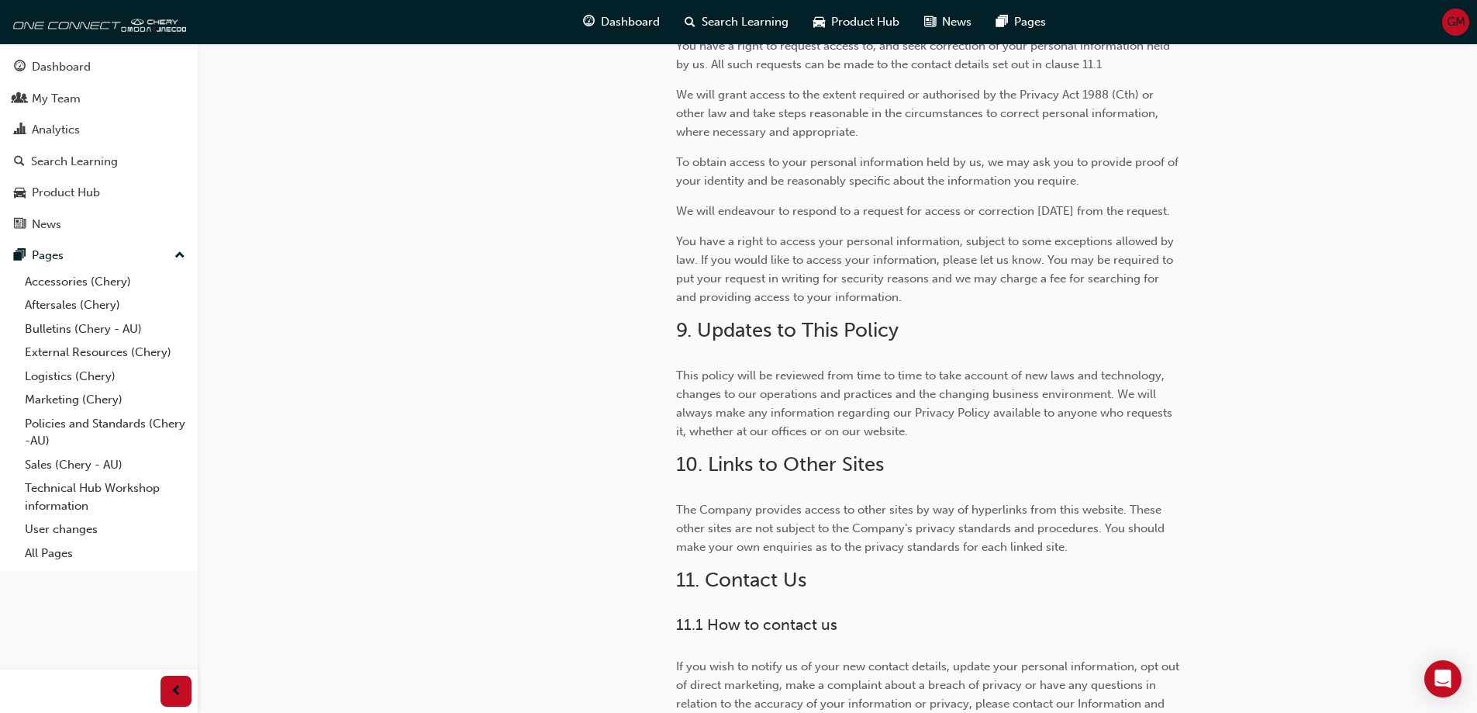
scroll to position [5040, 0]
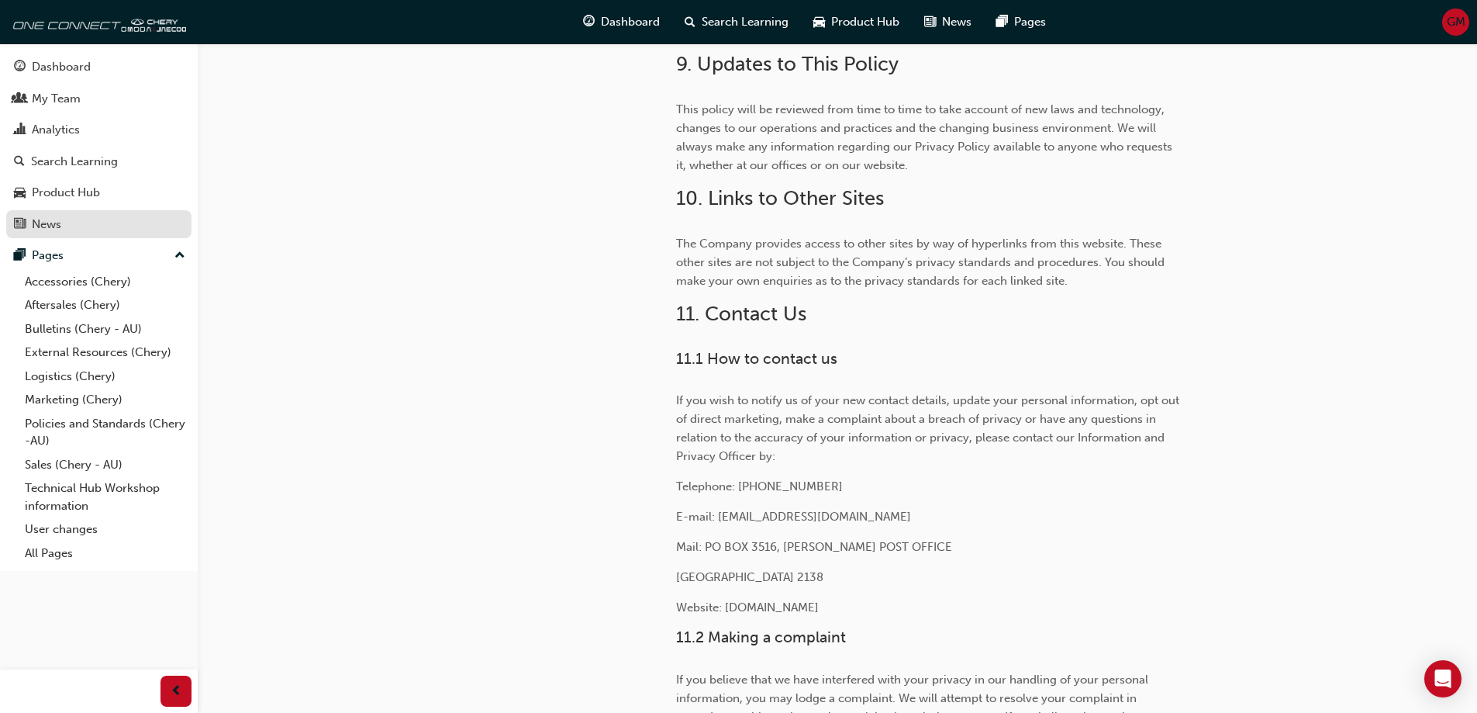
click at [47, 232] on div "News" at bounding box center [46, 225] width 29 height 18
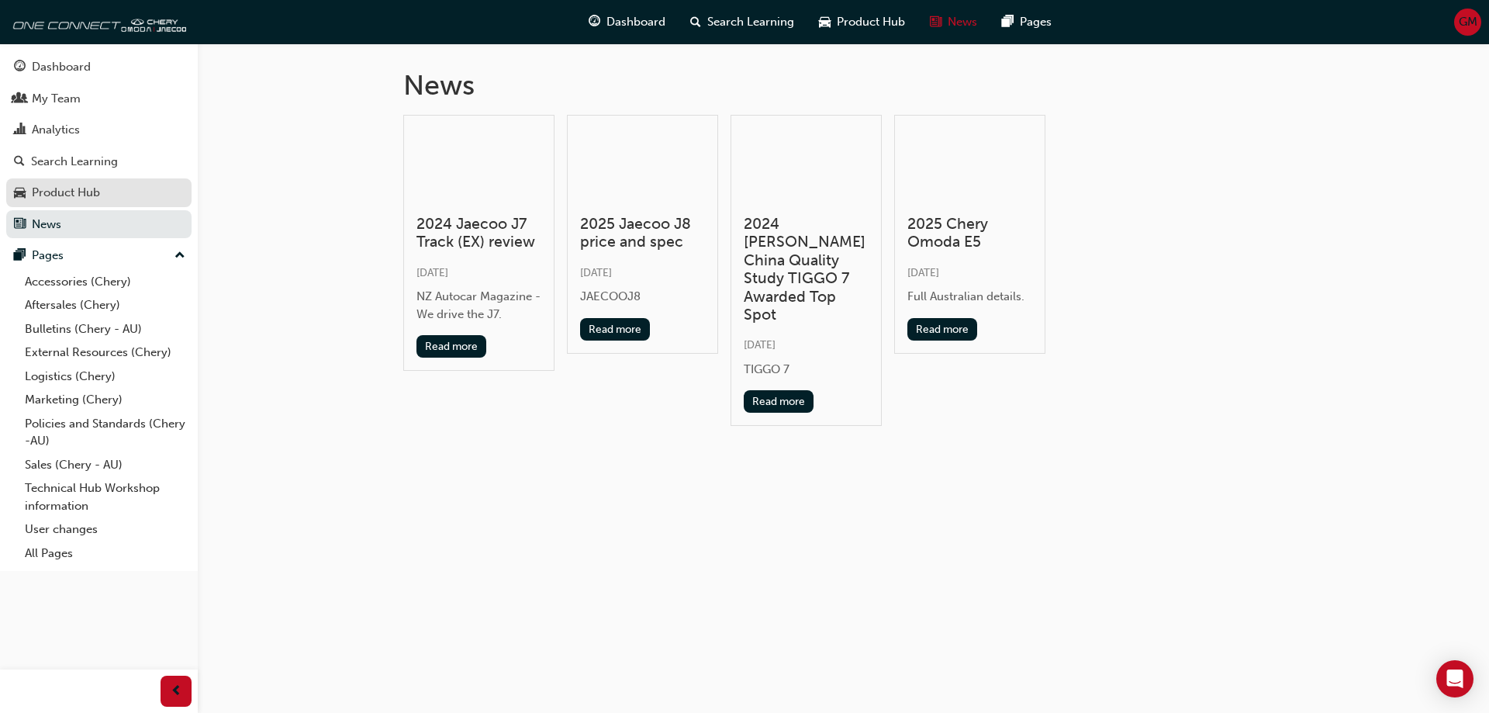
click at [54, 195] on div "Product Hub" at bounding box center [66, 193] width 68 height 18
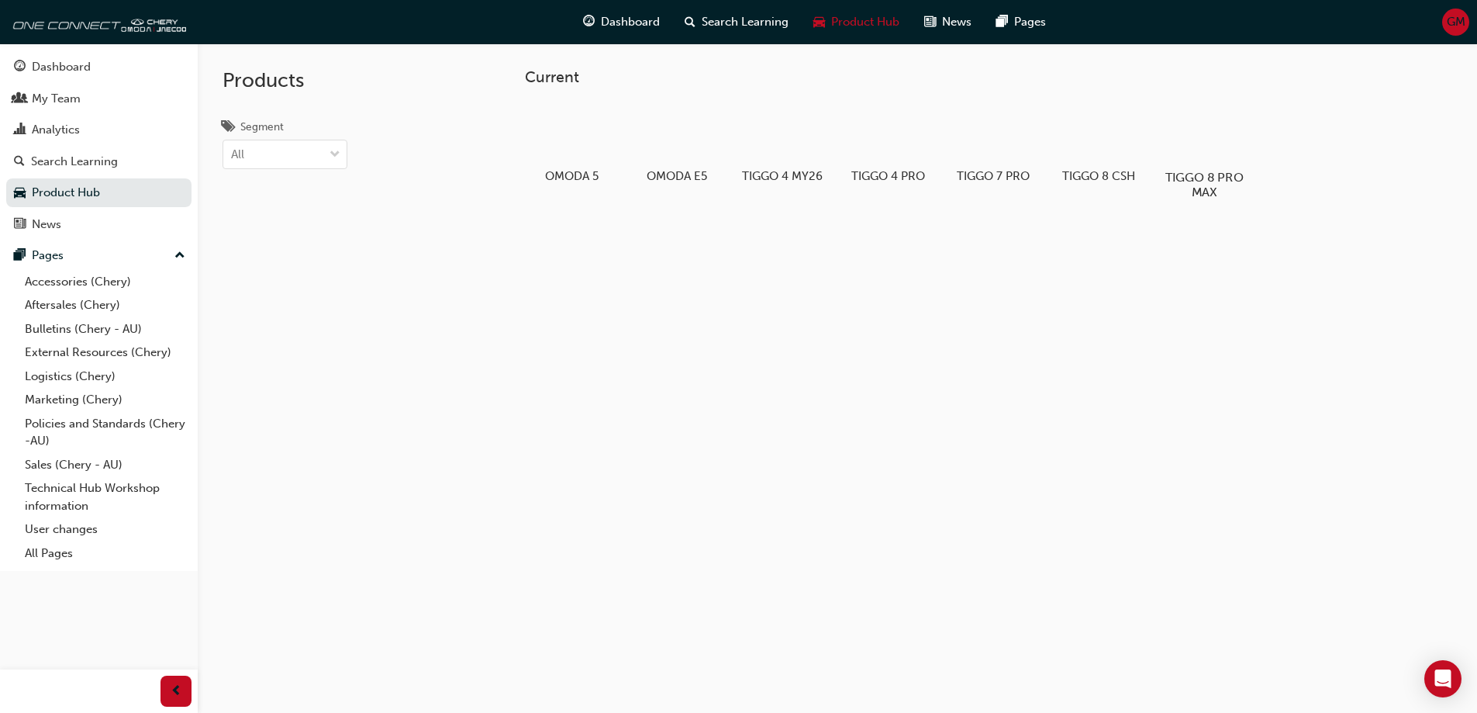
click at [1215, 177] on h5 "TIGGO 8 PRO MAX" at bounding box center [1204, 184] width 86 height 29
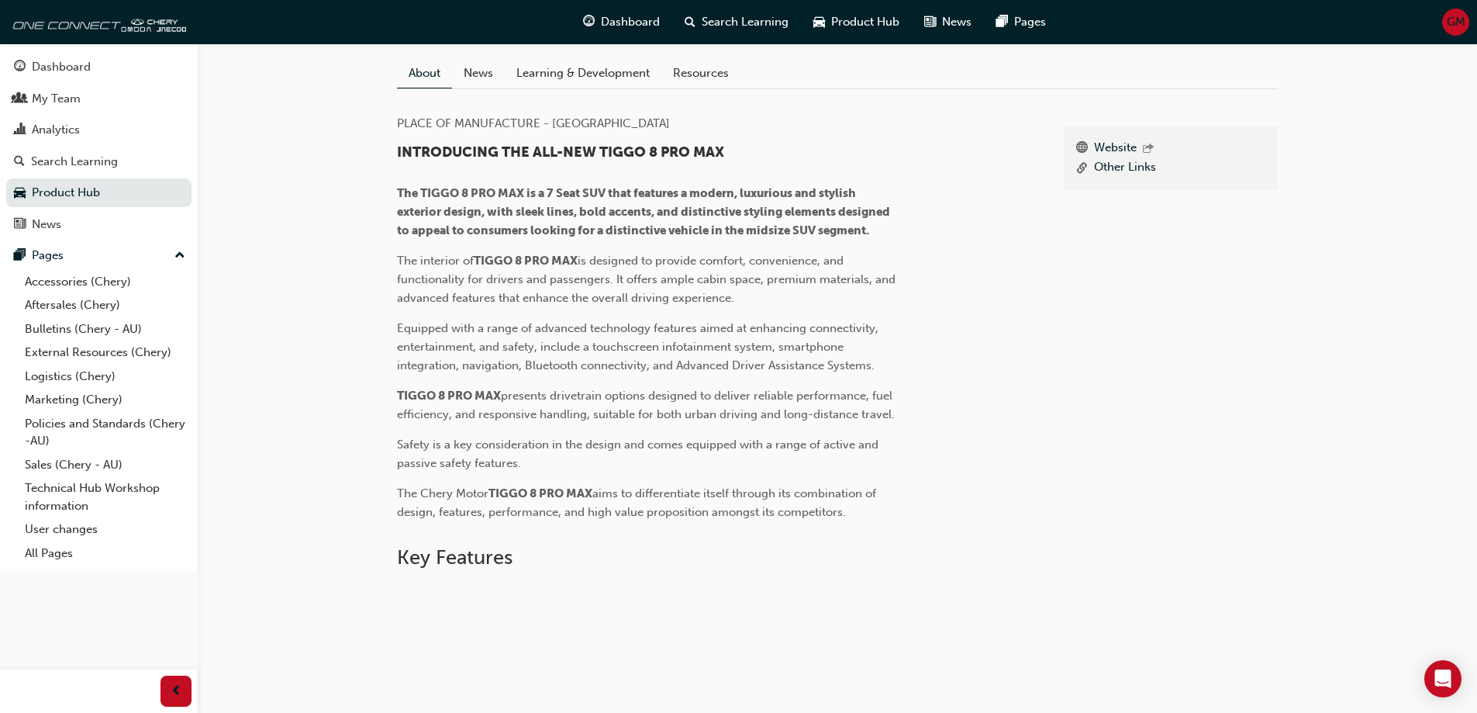
scroll to position [298, 0]
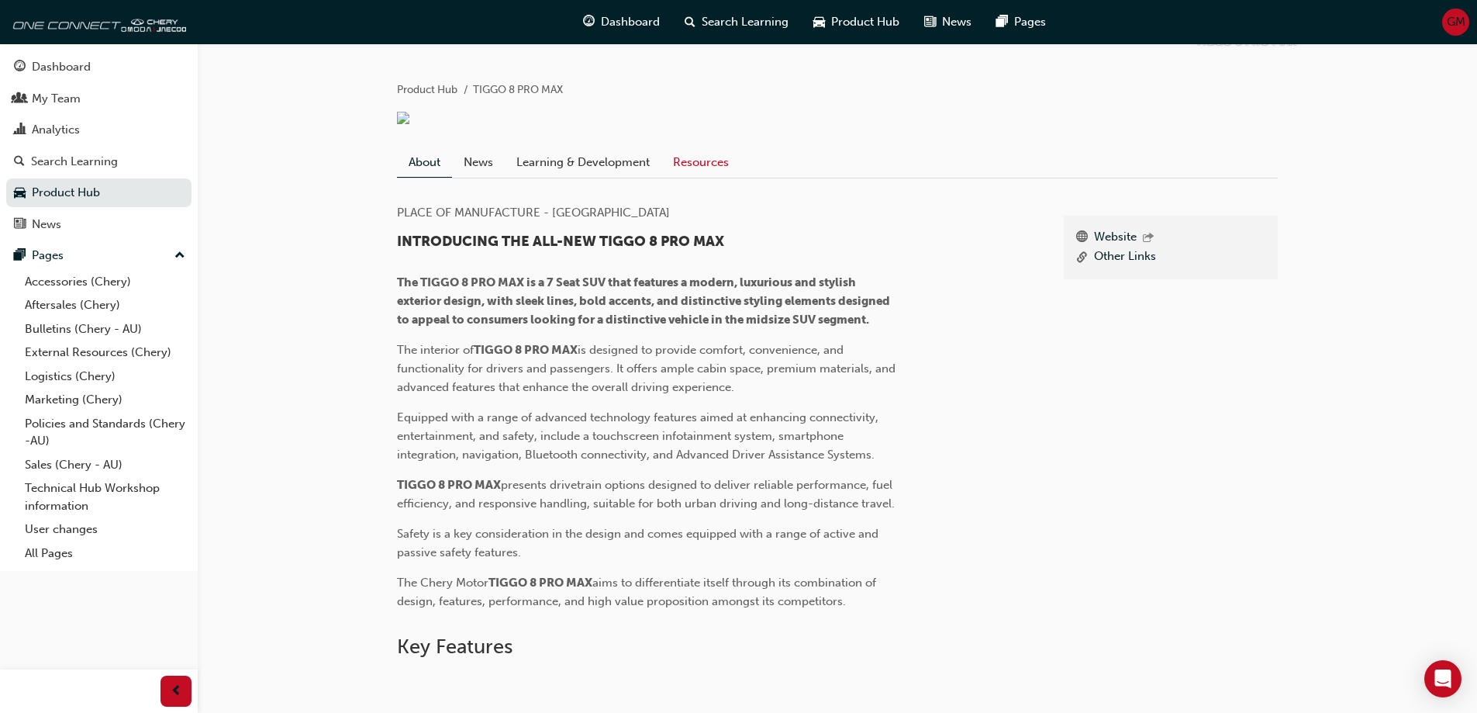
click at [688, 177] on link "Resources" at bounding box center [700, 161] width 79 height 29
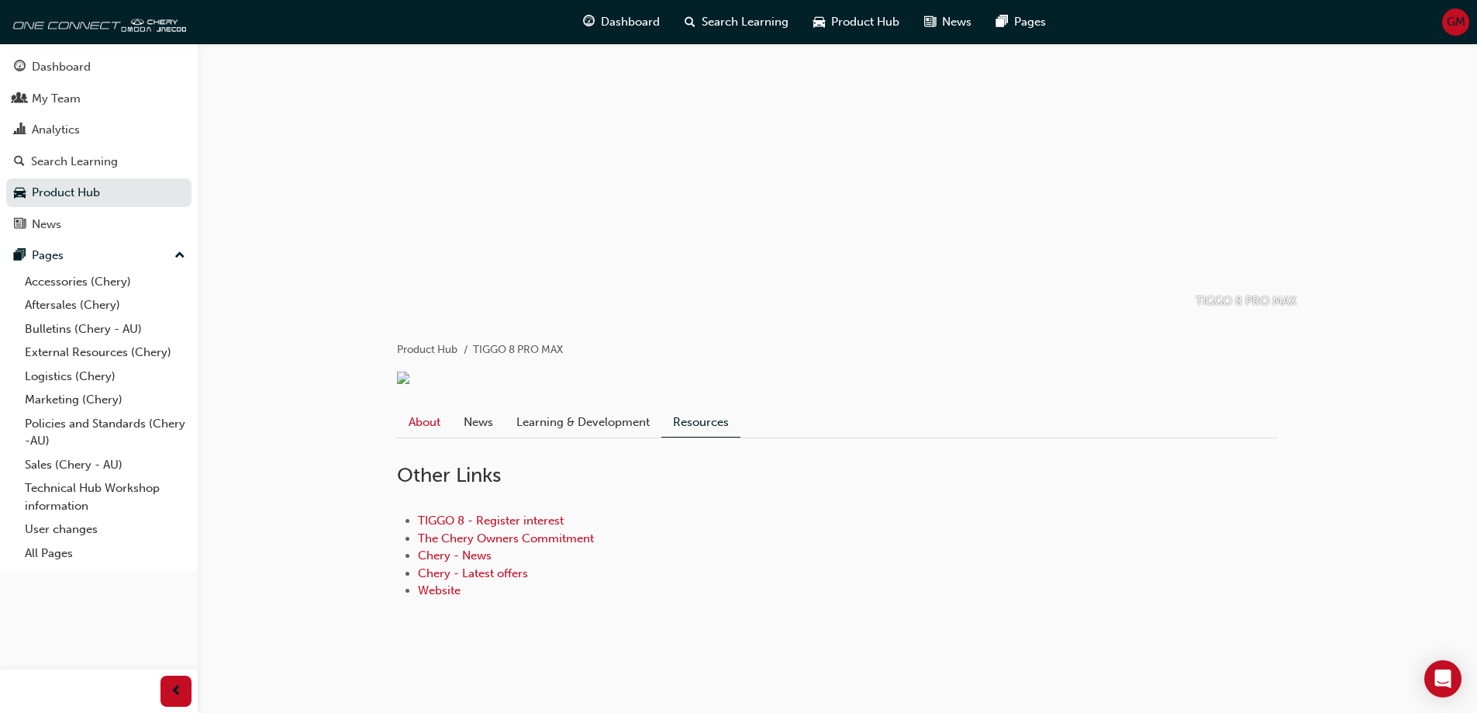
click at [422, 424] on link "About" at bounding box center [424, 421] width 55 height 29
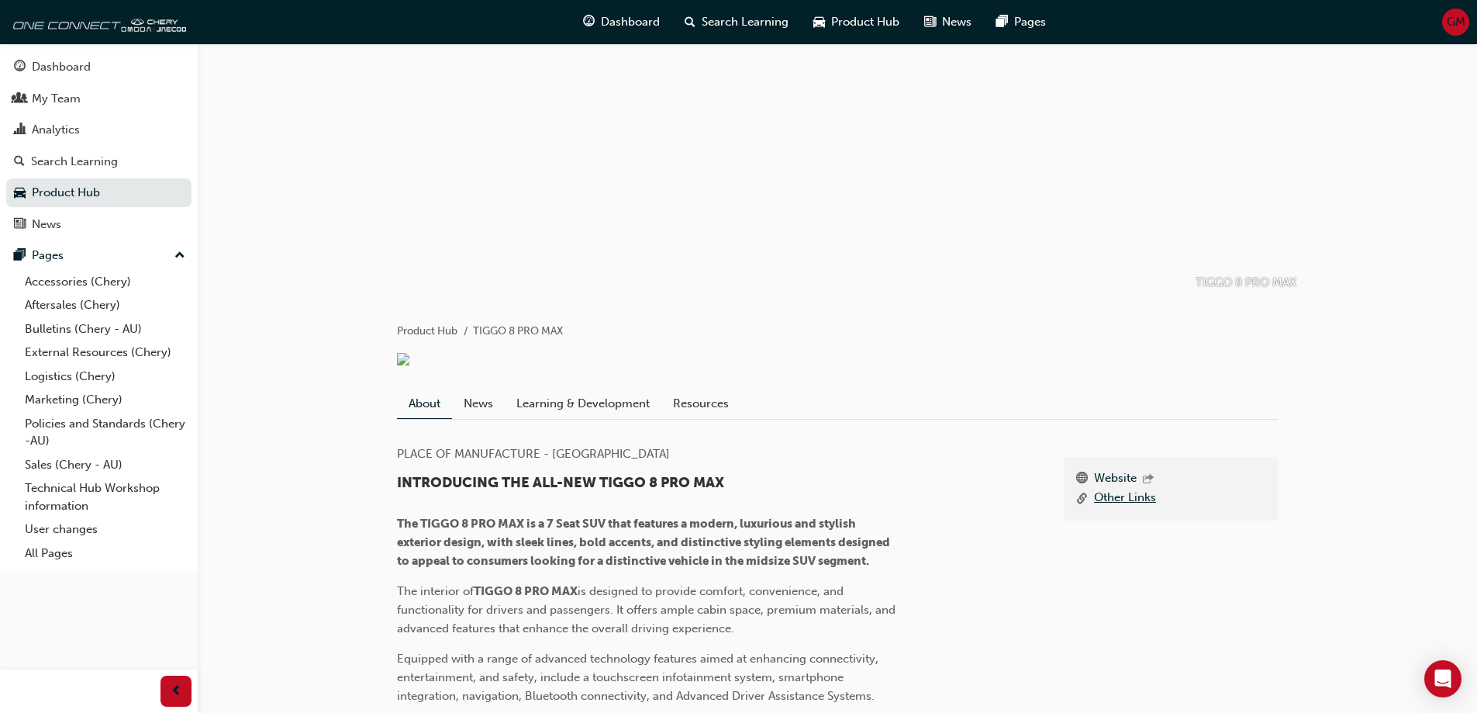
click at [1117, 508] on link "Other Links" at bounding box center [1125, 498] width 62 height 19
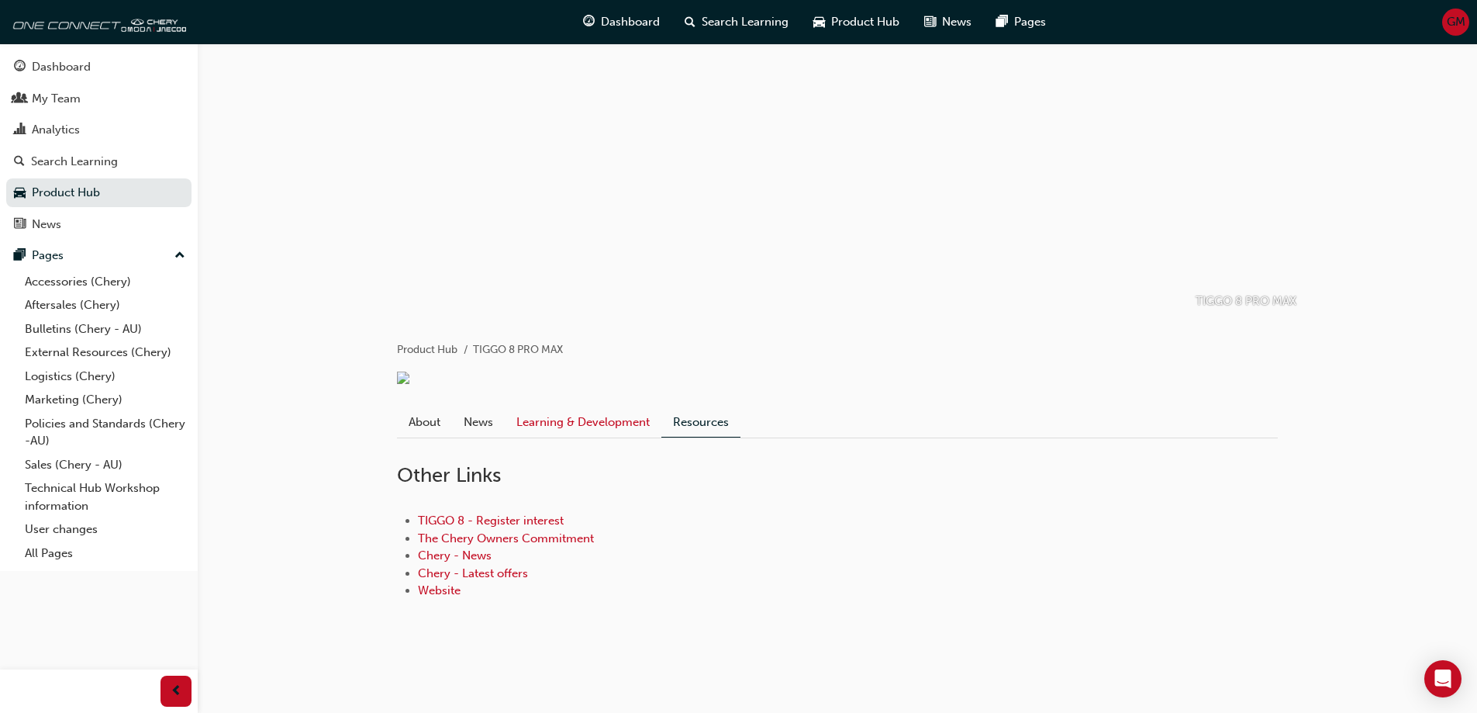
click at [594, 420] on link "Learning & Development" at bounding box center [583, 421] width 157 height 29
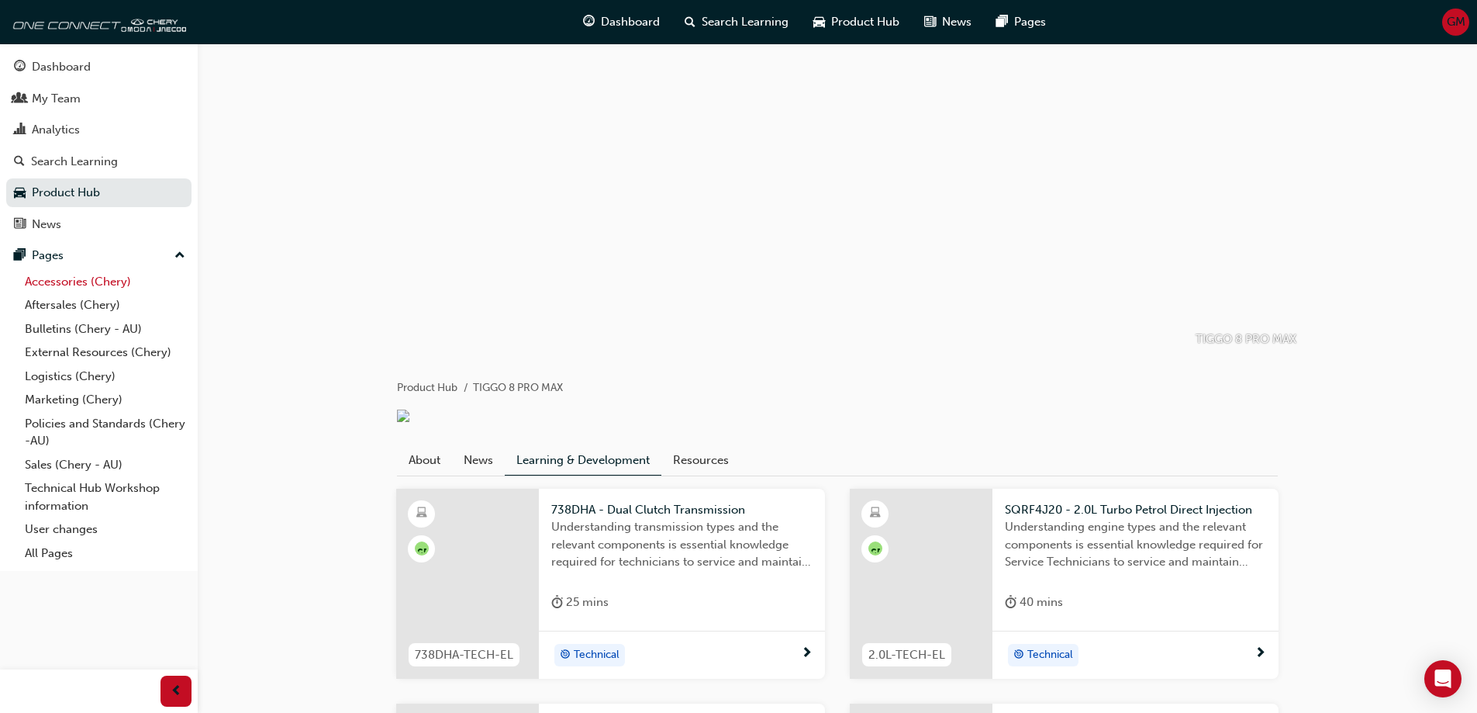
click at [96, 287] on link "Accessories (Chery)" at bounding box center [105, 282] width 173 height 24
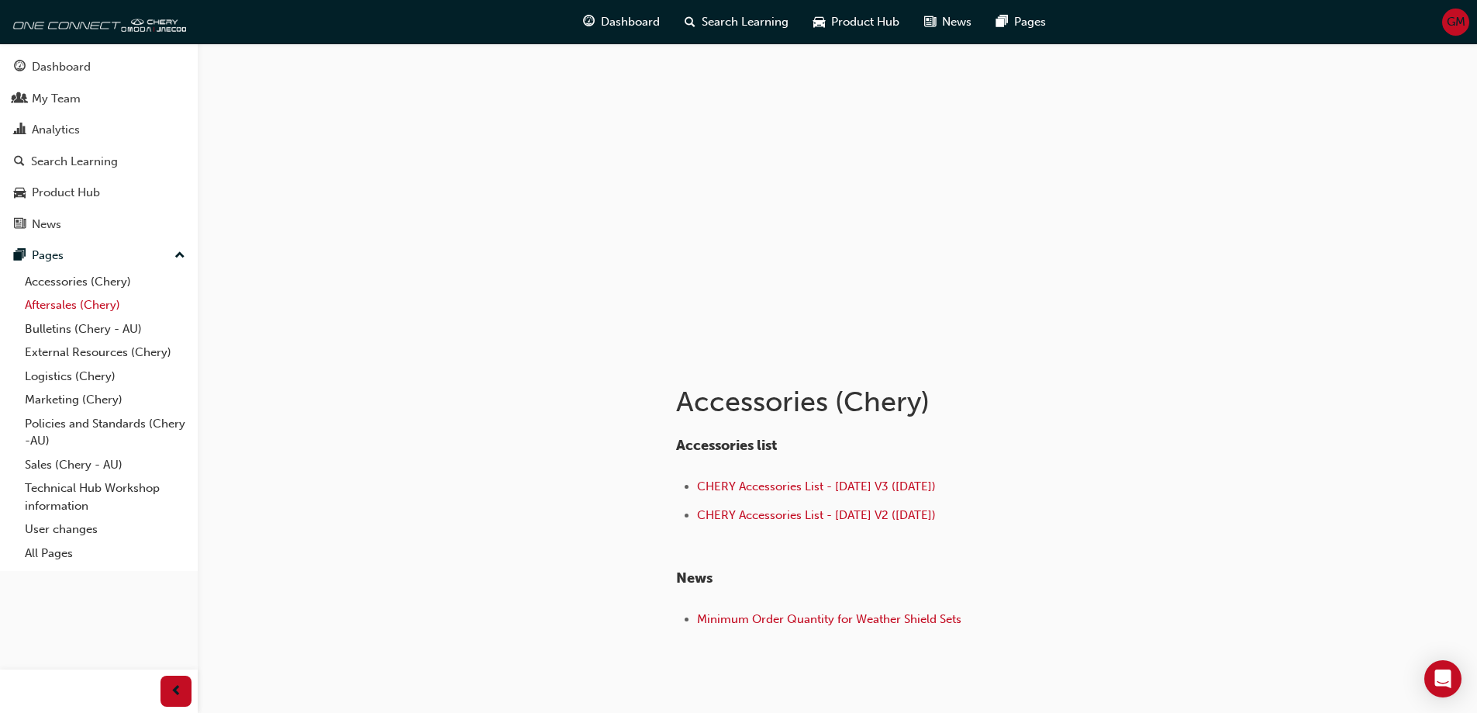
click at [99, 302] on link "Aftersales (Chery)" at bounding box center [105, 305] width 173 height 24
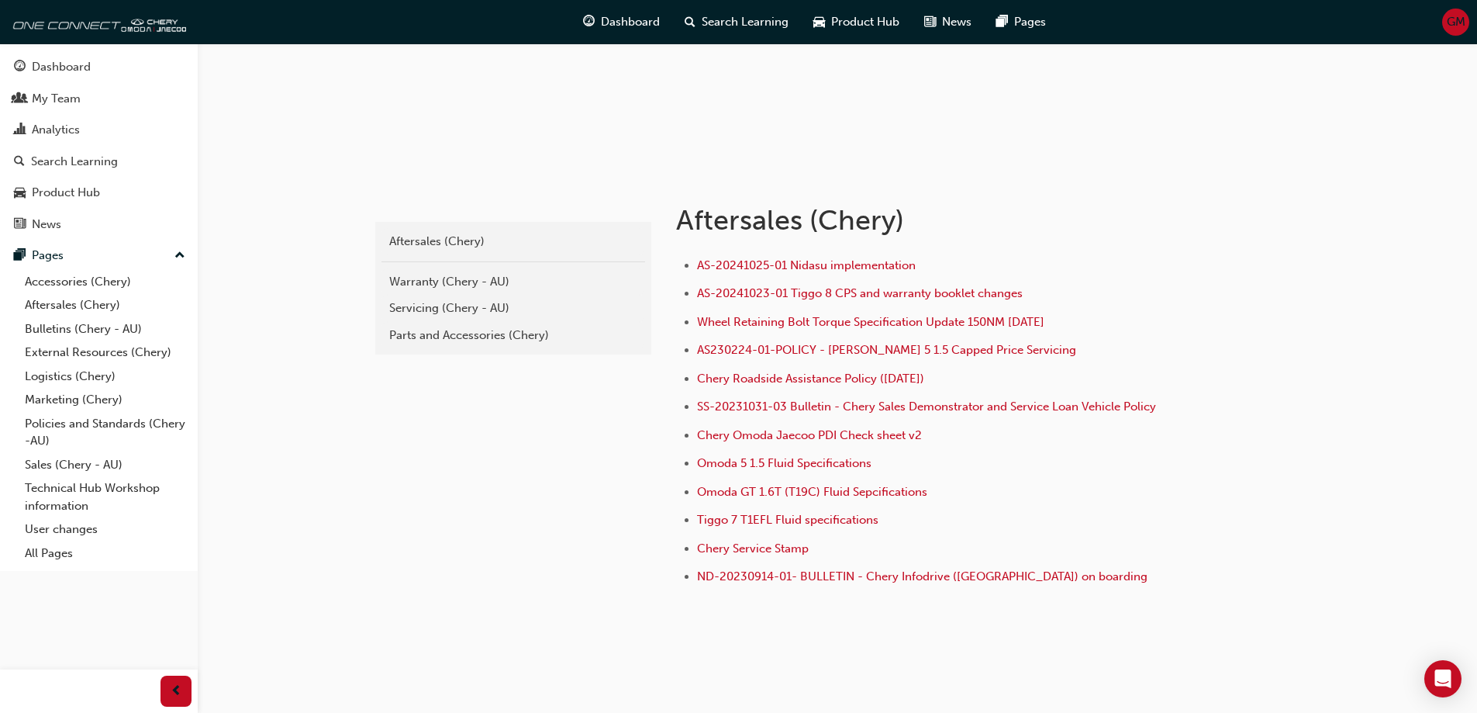
scroll to position [208, 0]
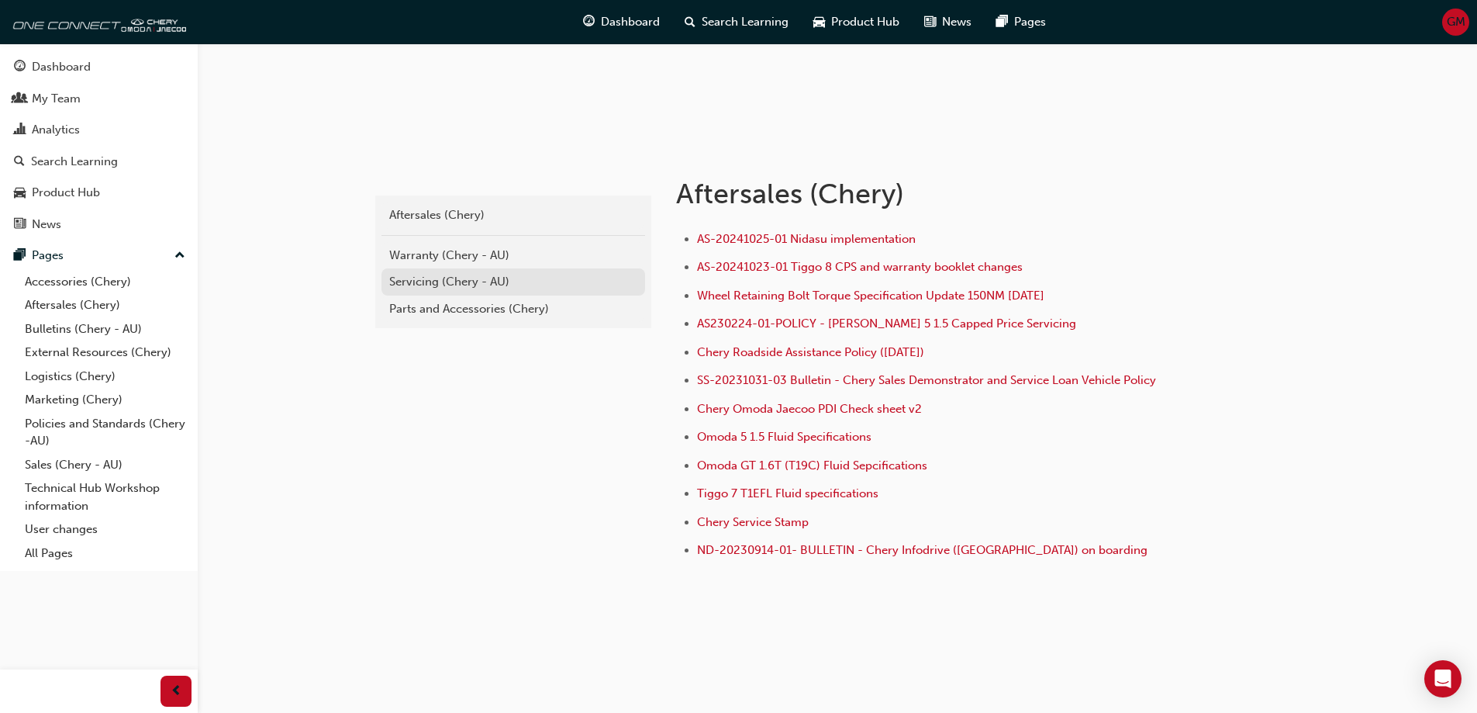
click at [470, 278] on div "Servicing (Chery - AU)" at bounding box center [513, 282] width 248 height 18
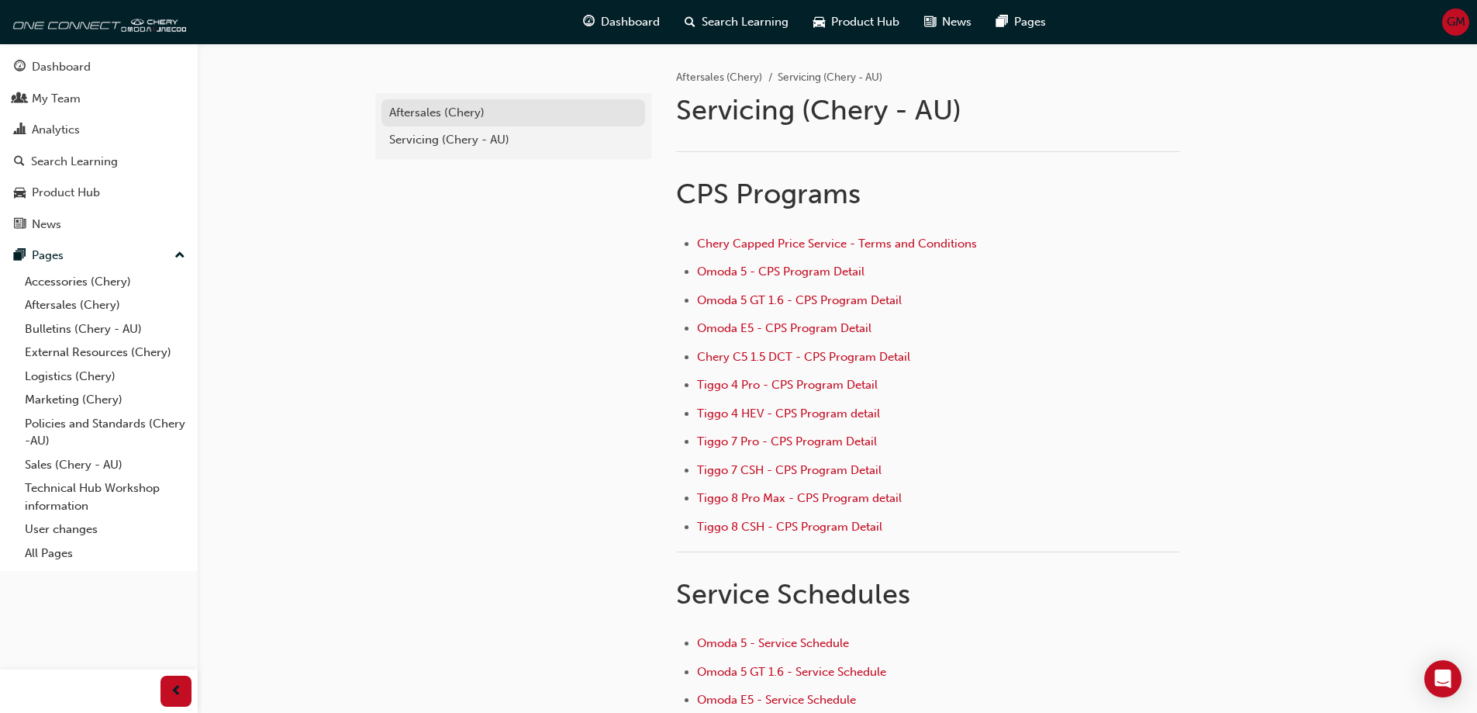
click at [463, 110] on div "Aftersales (Chery)" at bounding box center [513, 113] width 248 height 18
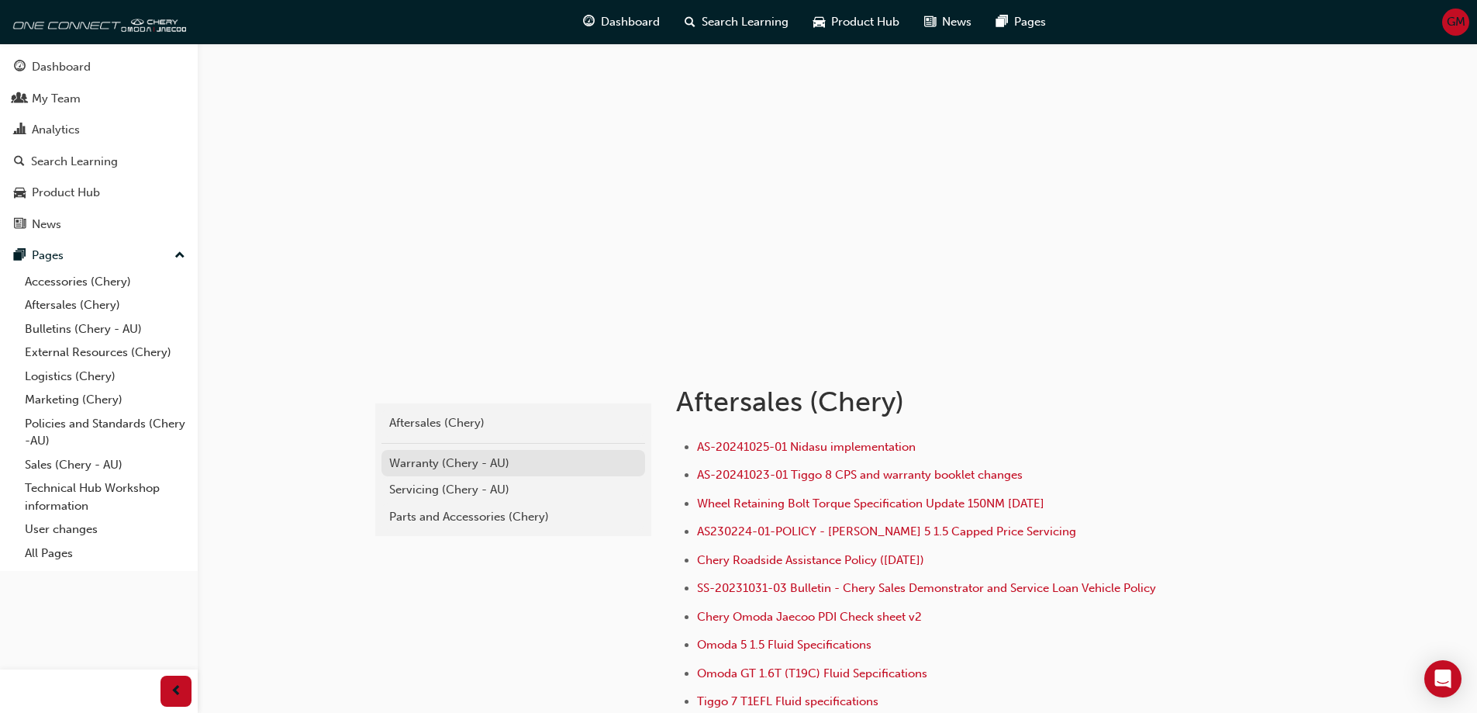
click at [462, 466] on div "Warranty (Chery - AU)" at bounding box center [513, 463] width 248 height 18
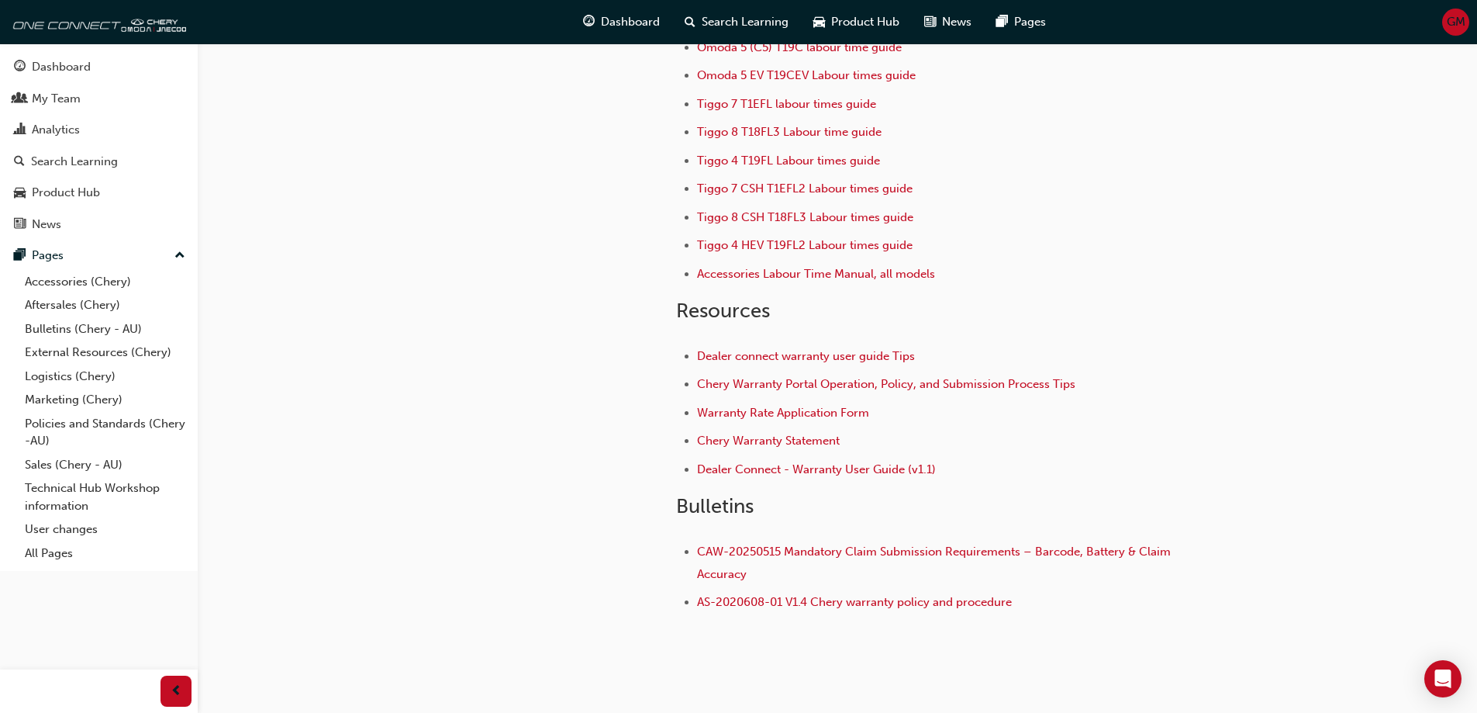
scroll to position [78, 0]
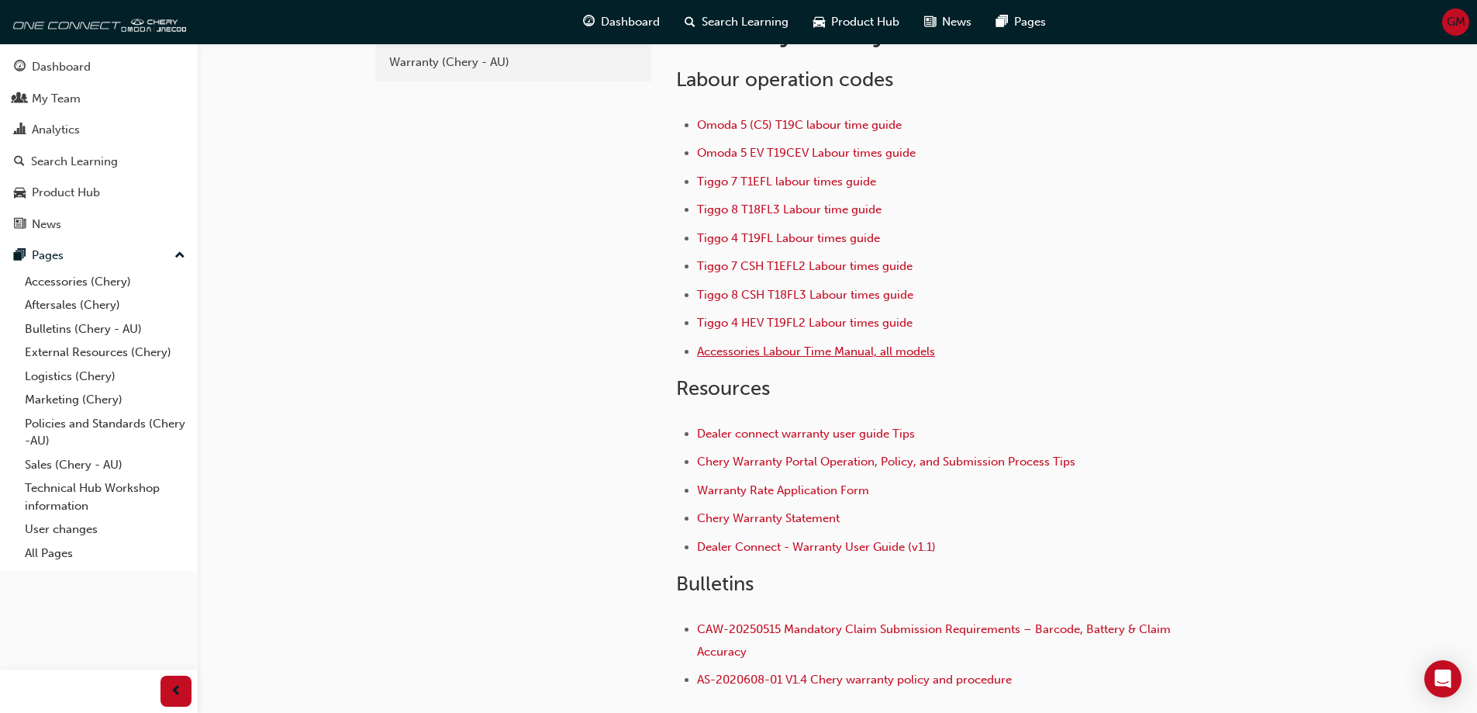
click at [716, 354] on span "Accessories Labour Time Manual, all models" at bounding box center [816, 351] width 238 height 14
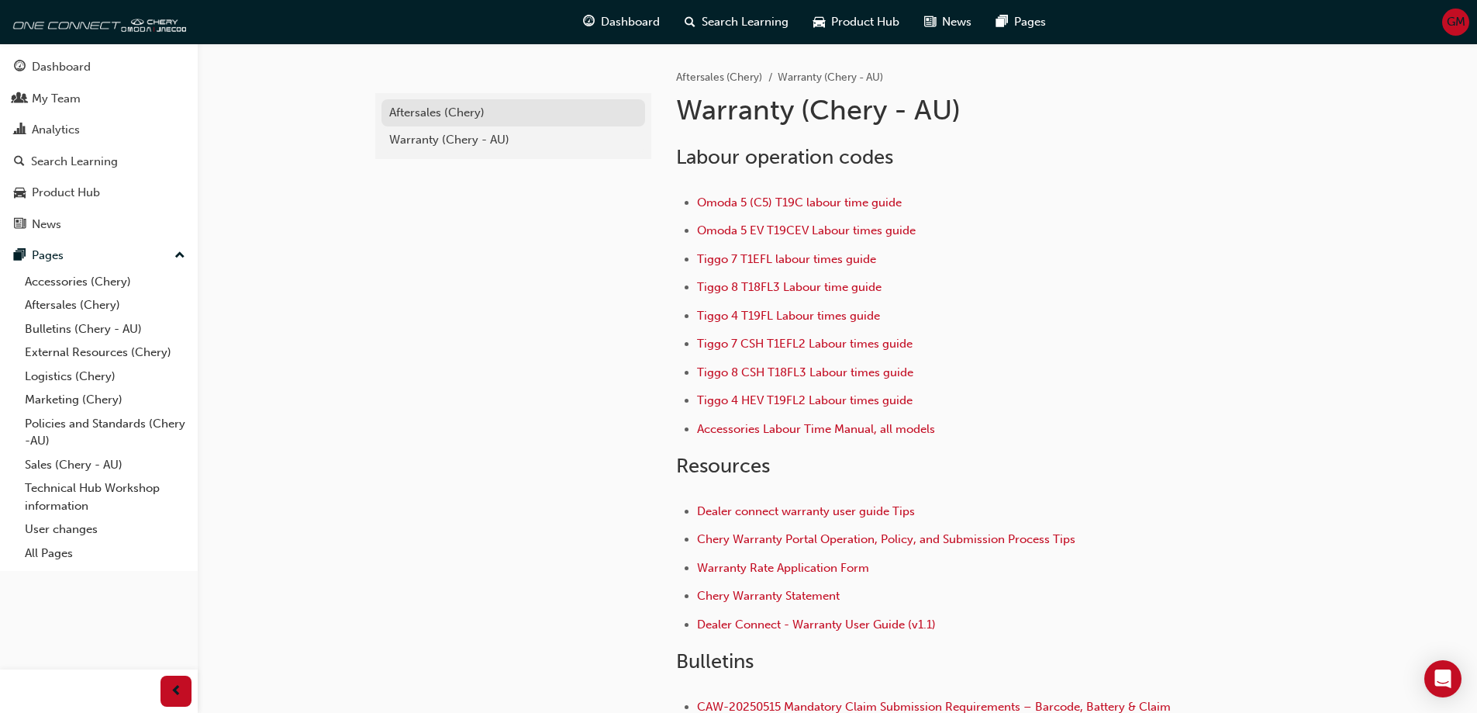
click at [451, 113] on div "Aftersales (Chery)" at bounding box center [513, 113] width 248 height 18
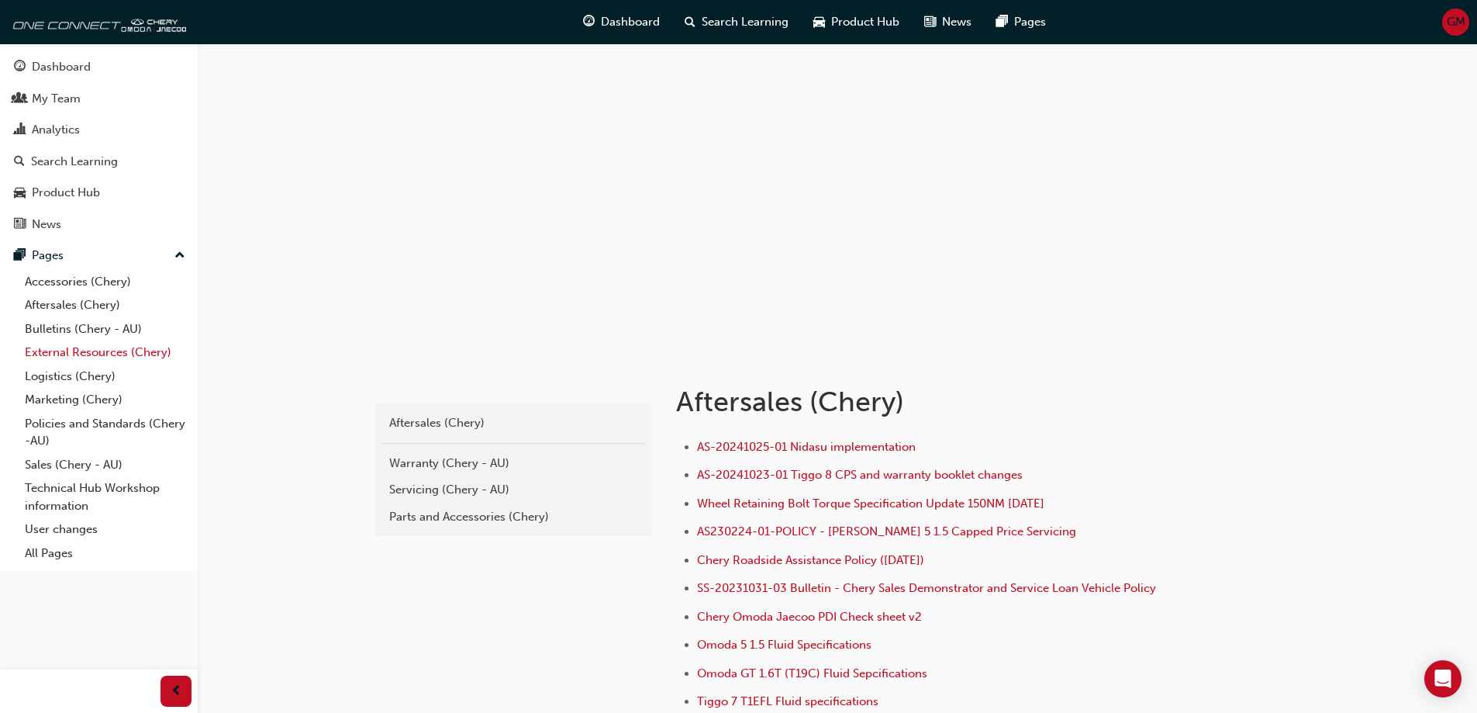
click at [85, 348] on link "External Resources (Chery)" at bounding box center [105, 352] width 173 height 24
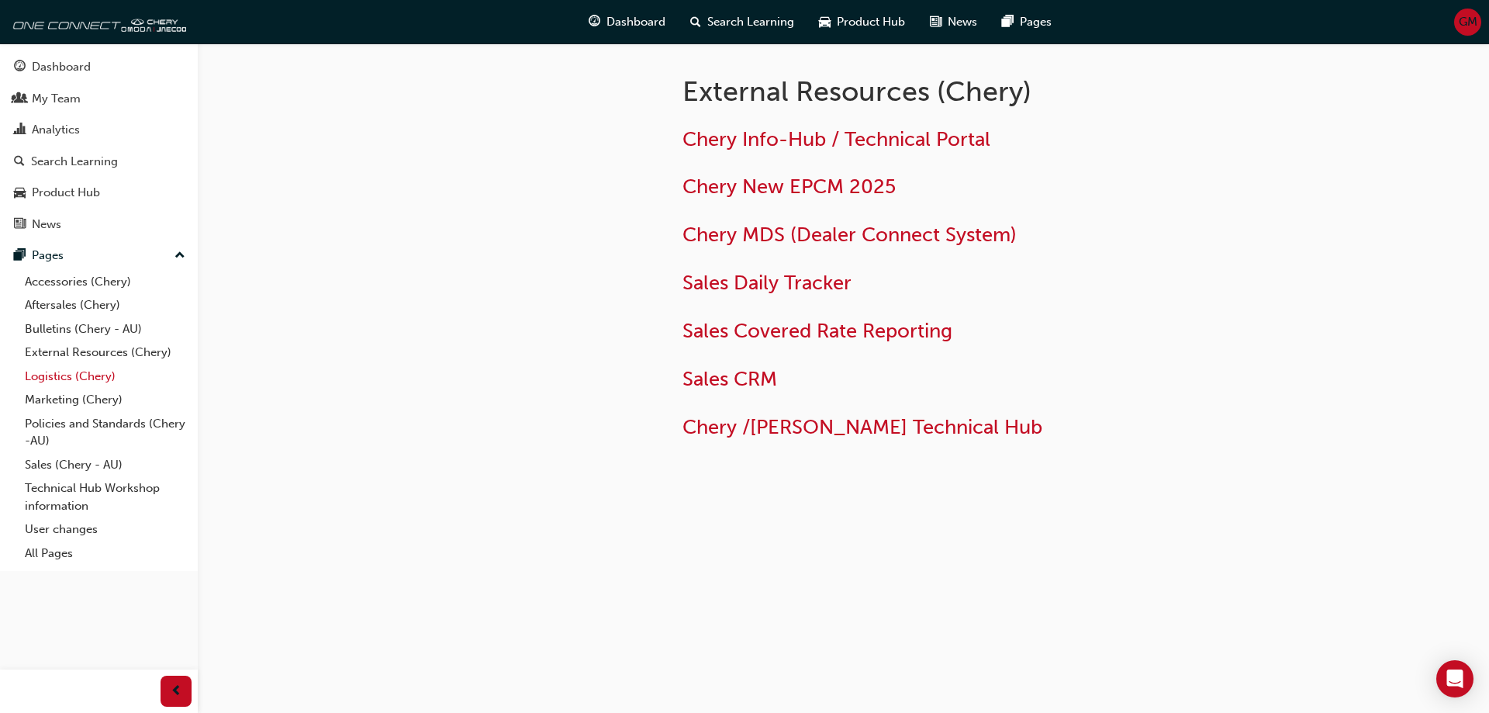
click at [66, 378] on link "Logistics (Chery)" at bounding box center [105, 376] width 173 height 24
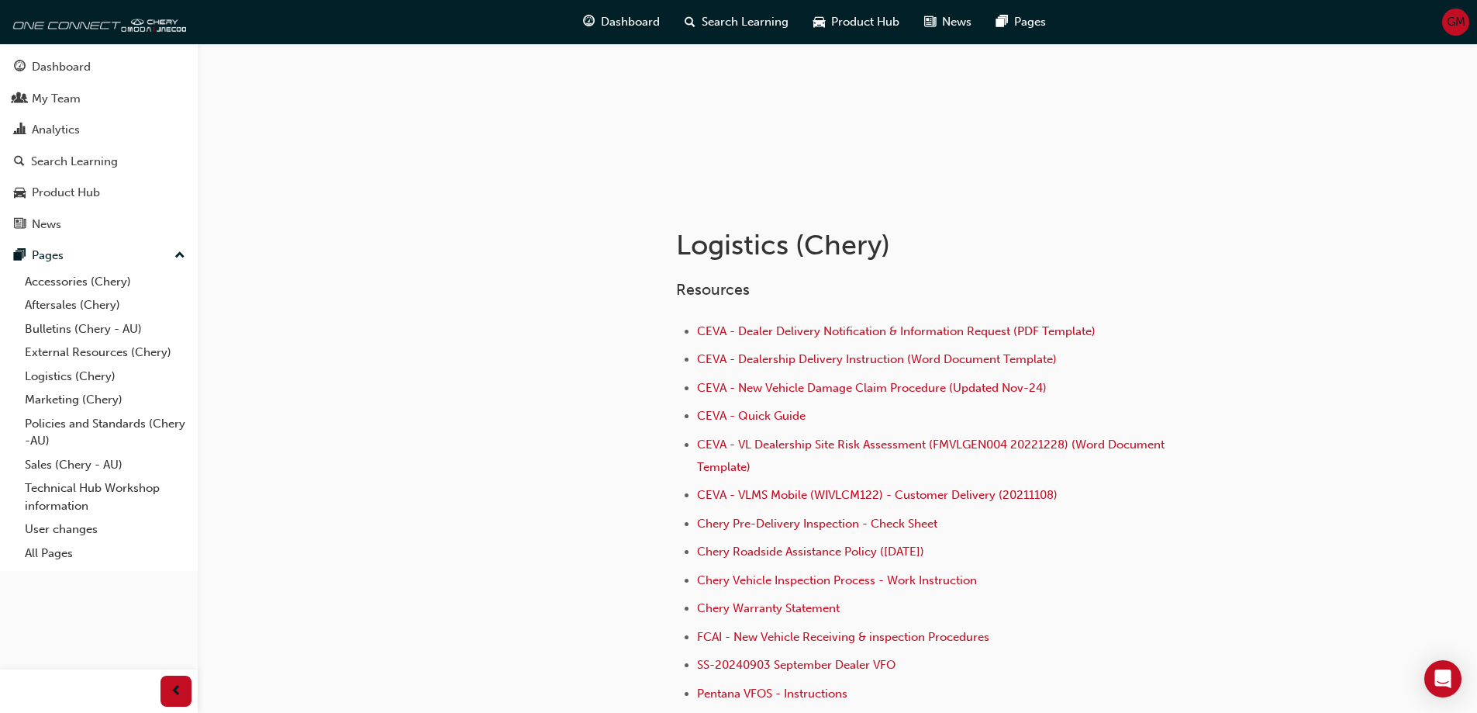
scroll to position [124, 0]
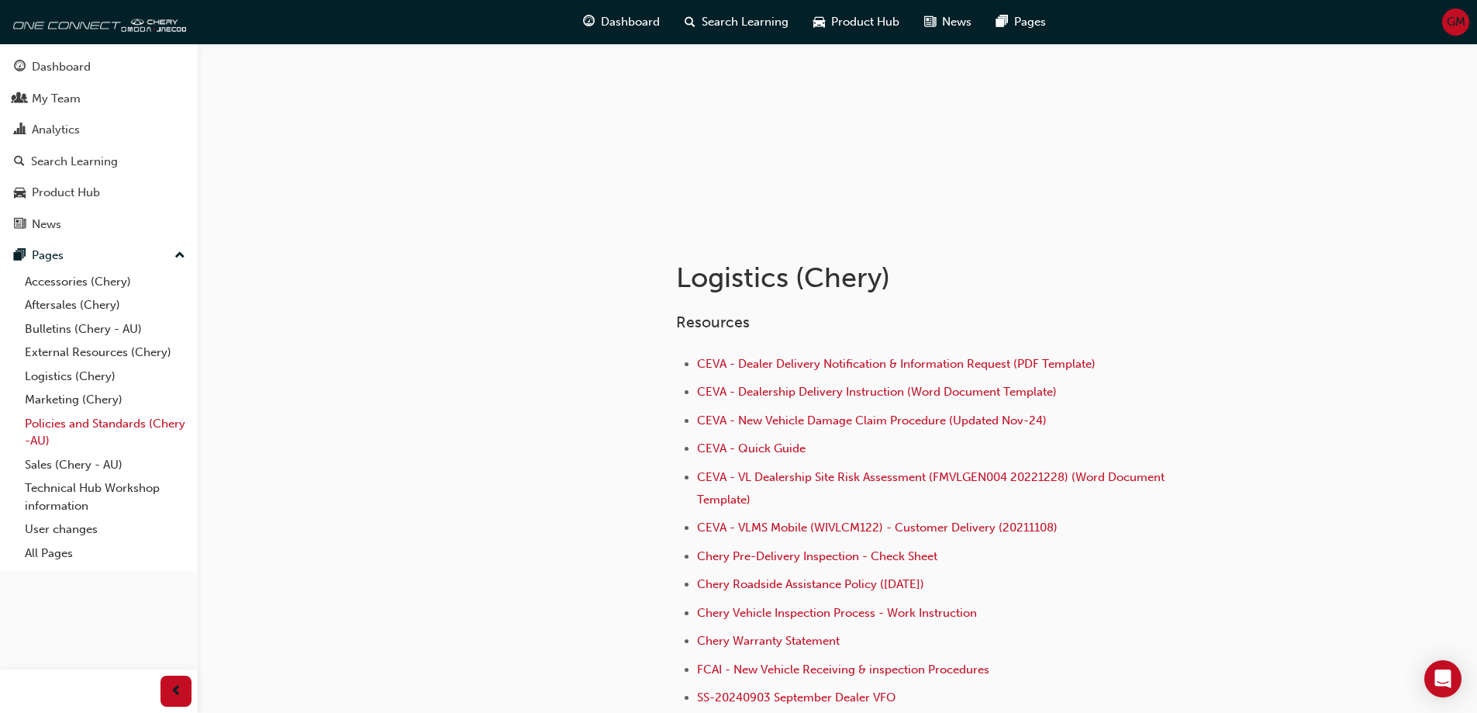
click at [74, 423] on link "Policies and Standards (Chery -AU)" at bounding box center [105, 432] width 173 height 41
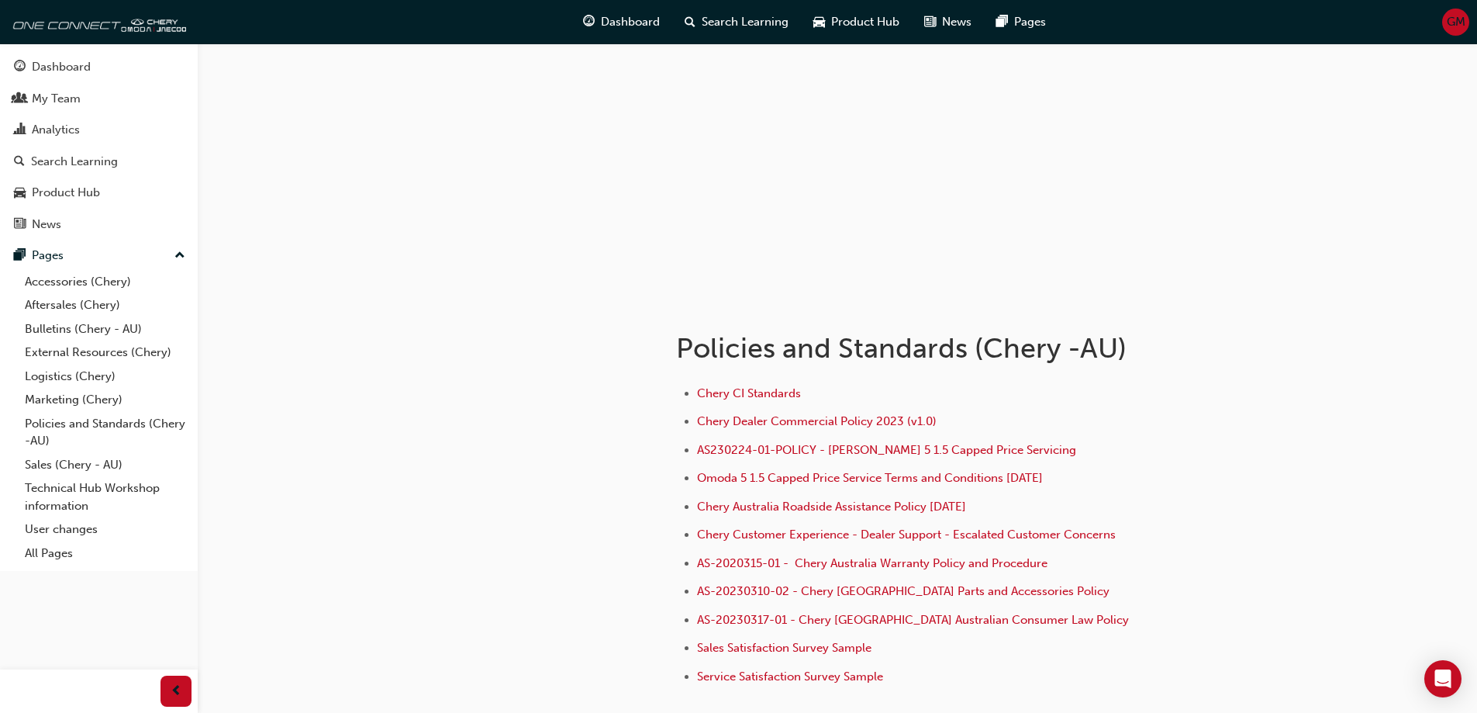
scroll to position [155, 0]
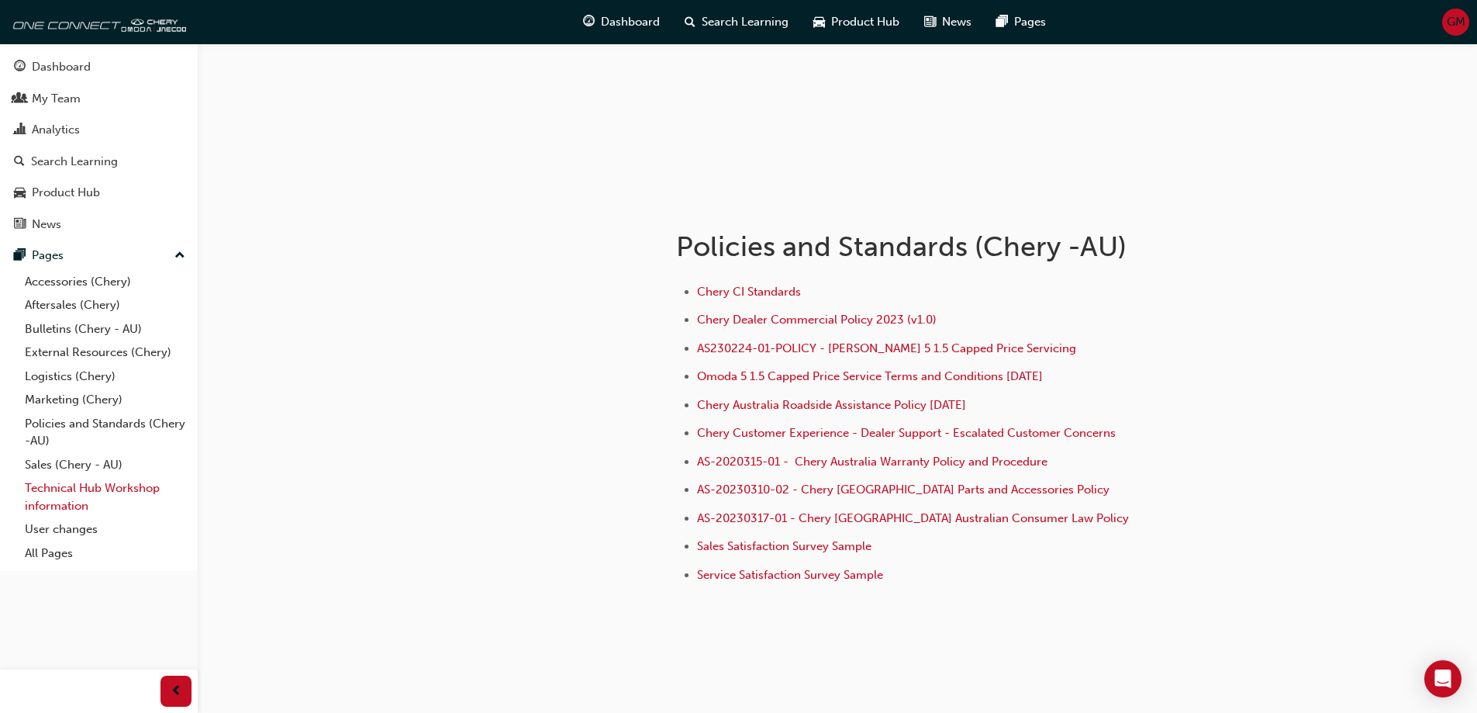
click at [118, 485] on link "Technical Hub Workshop information" at bounding box center [105, 496] width 173 height 41
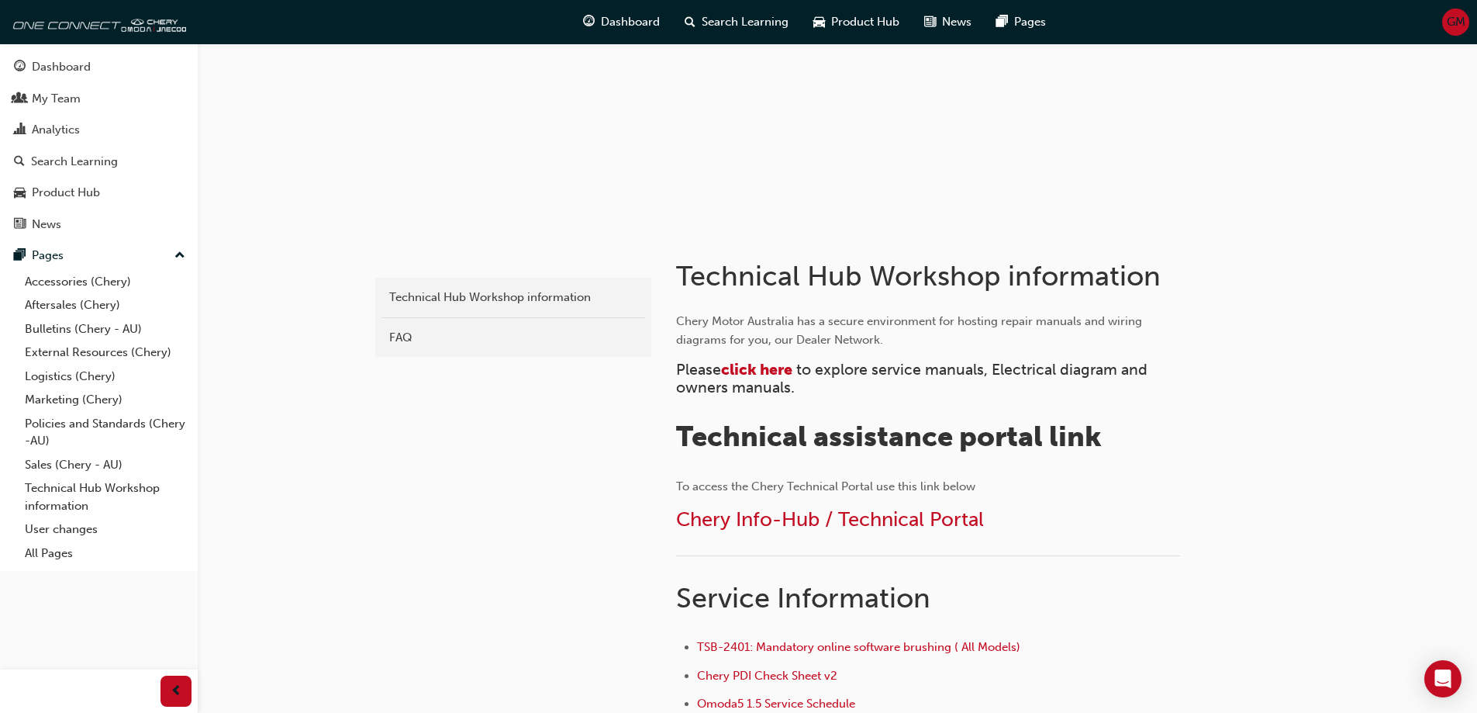
scroll to position [97, 0]
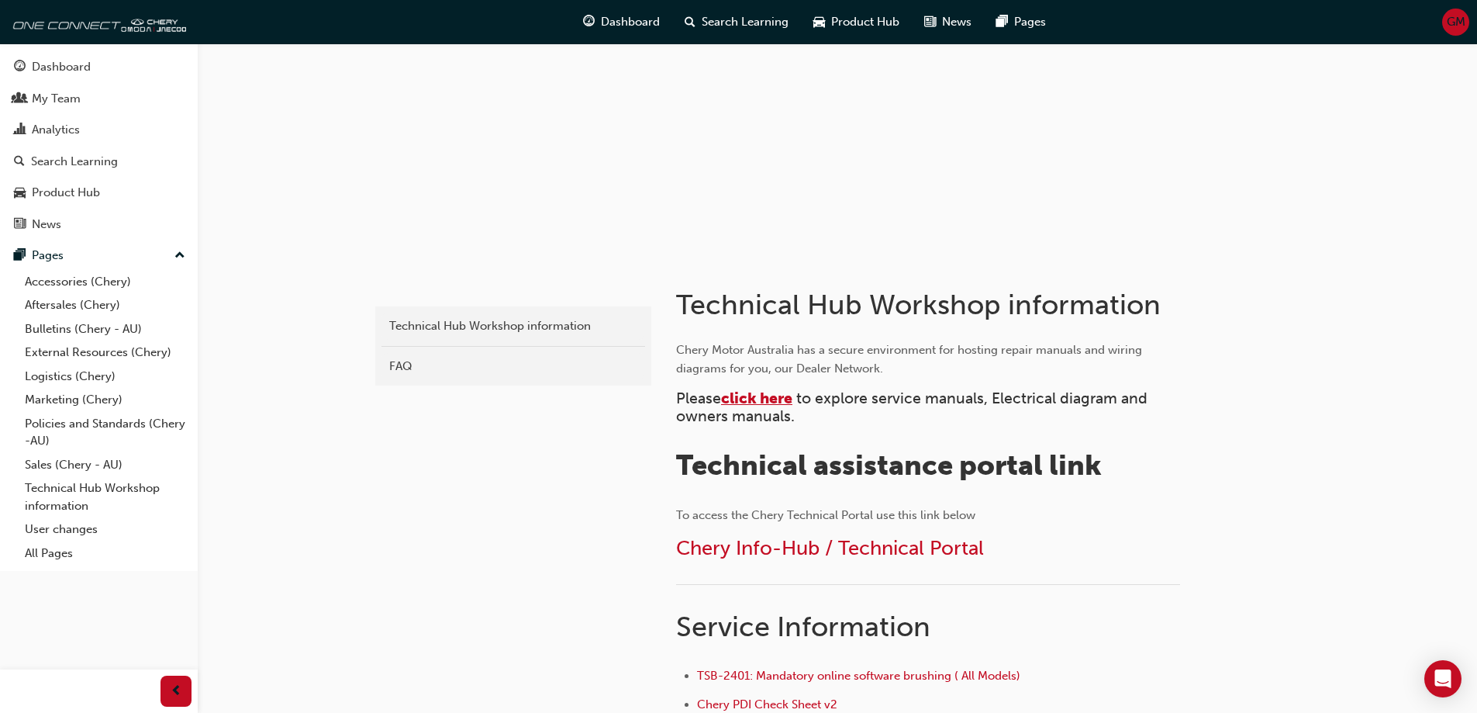
click at [746, 400] on span "click here" at bounding box center [756, 398] width 71 height 18
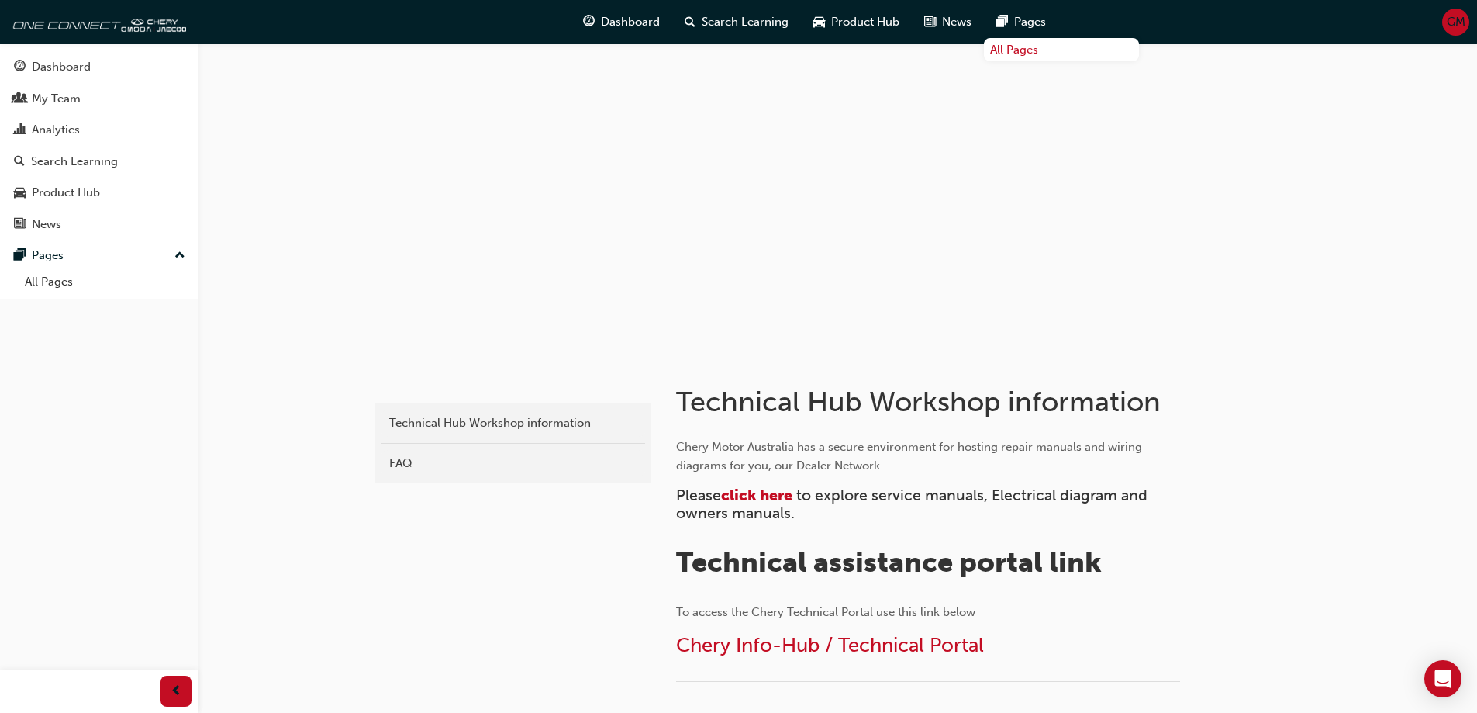
click at [1029, 47] on link "All Pages" at bounding box center [1061, 50] width 155 height 24
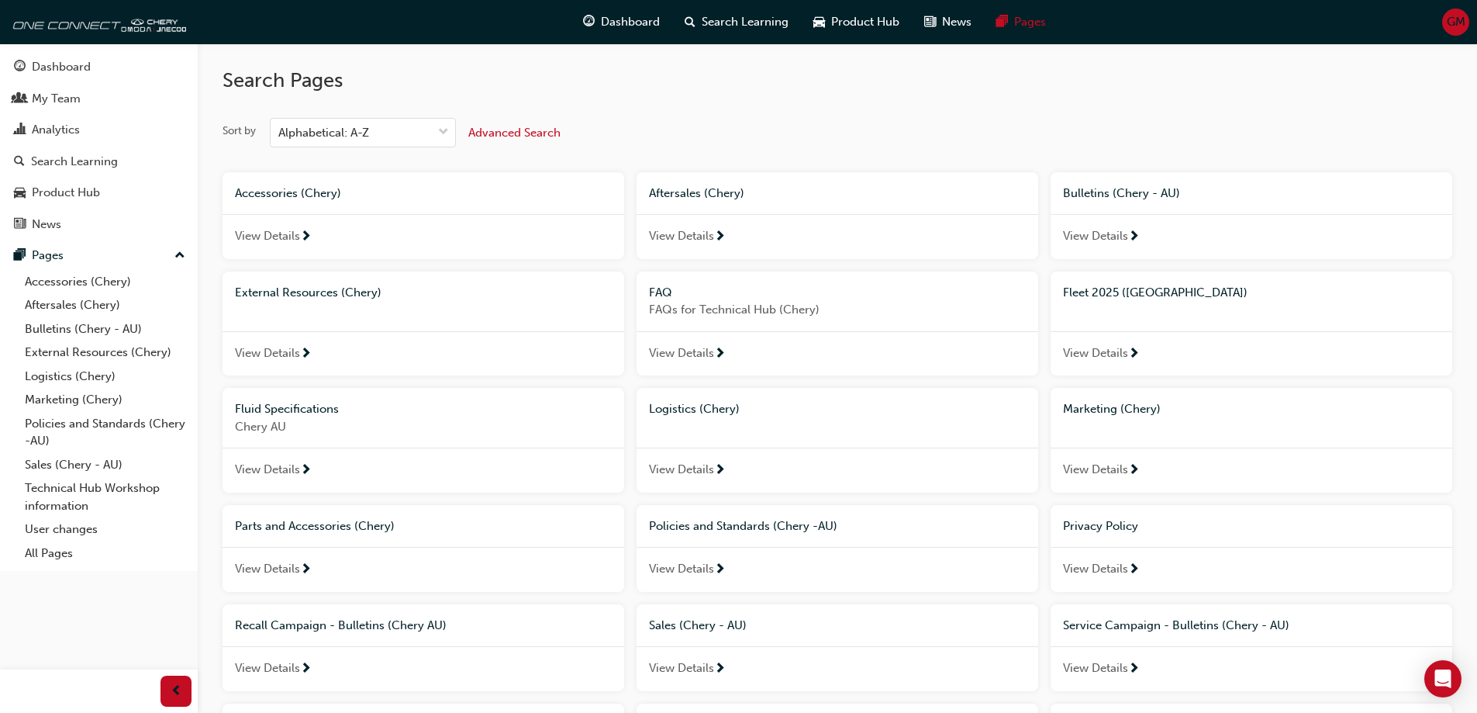
click at [699, 354] on span "View Details" at bounding box center [681, 353] width 65 height 18
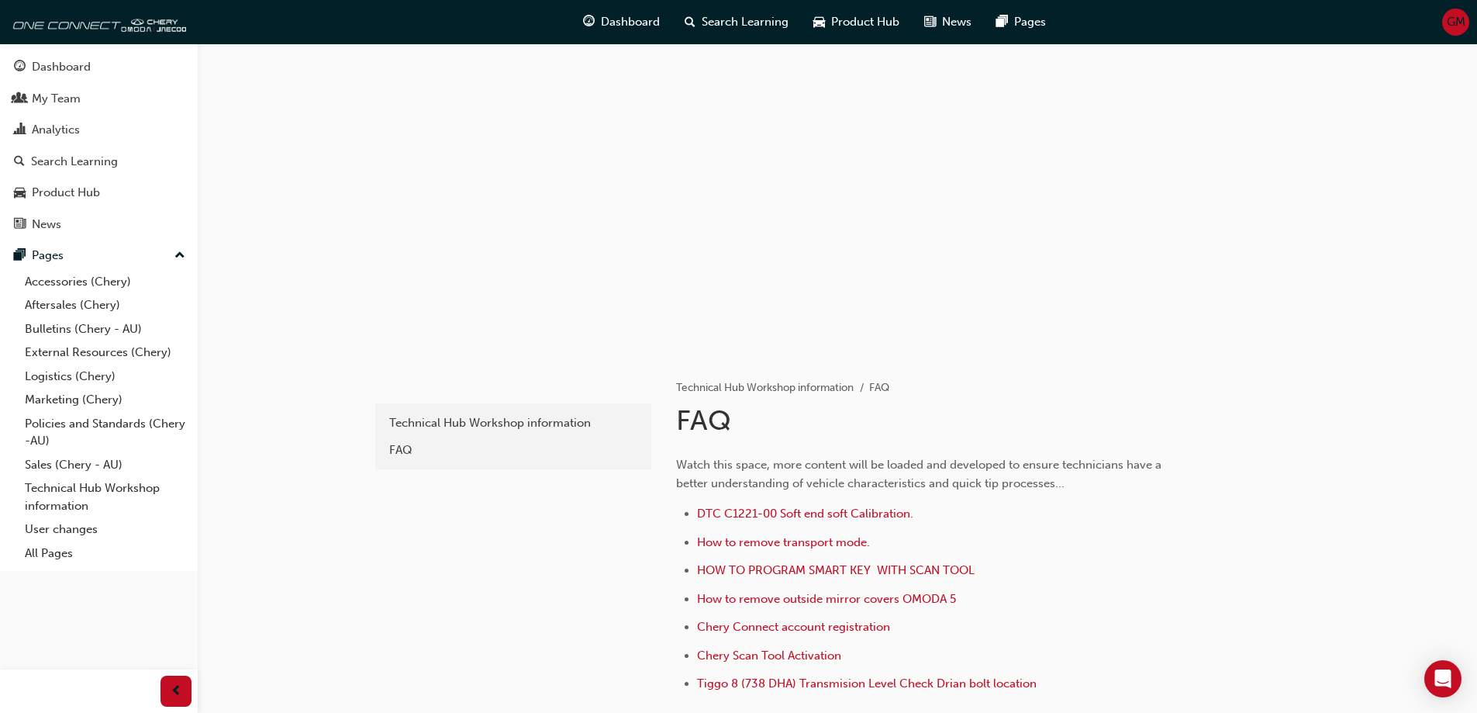
scroll to position [78, 0]
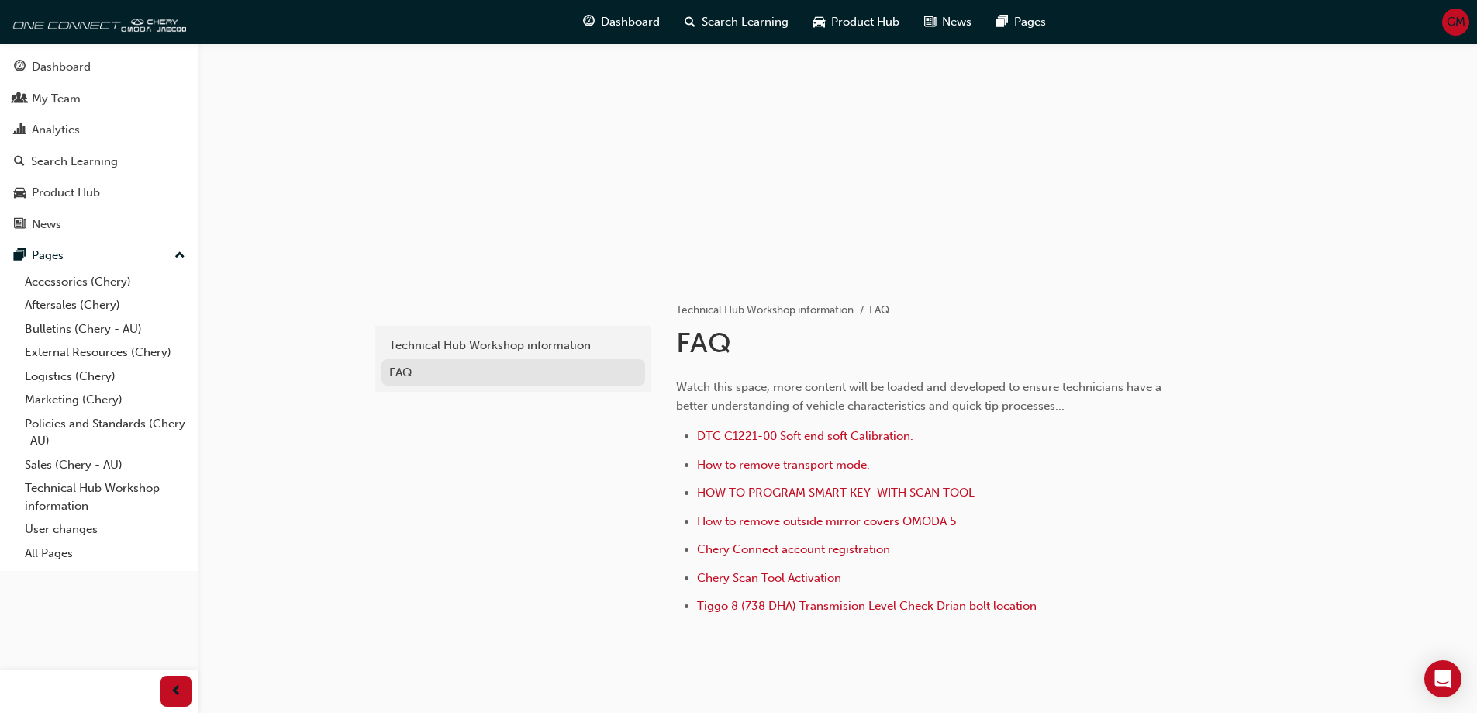
click at [404, 369] on div "FAQ" at bounding box center [513, 373] width 248 height 18
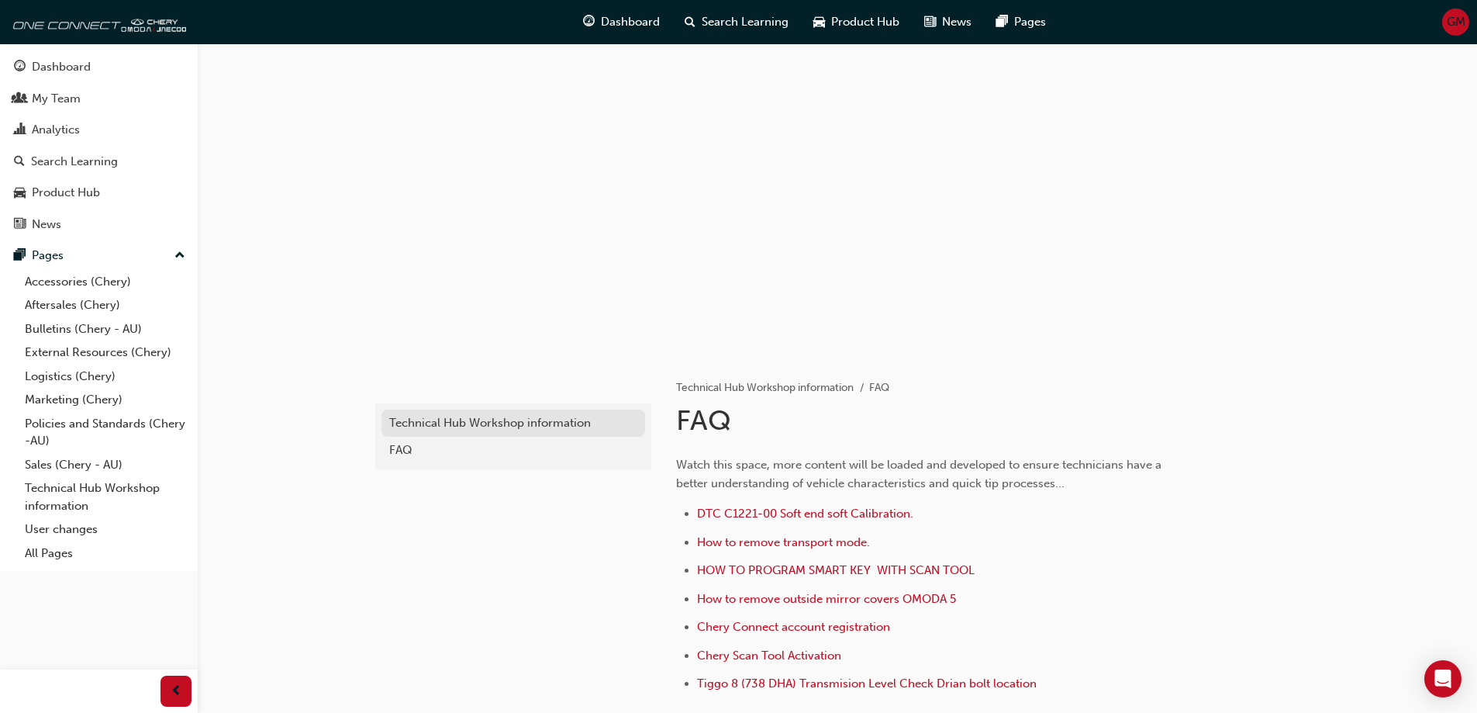
click at [419, 425] on div "Technical Hub Workshop information" at bounding box center [513, 423] width 248 height 18
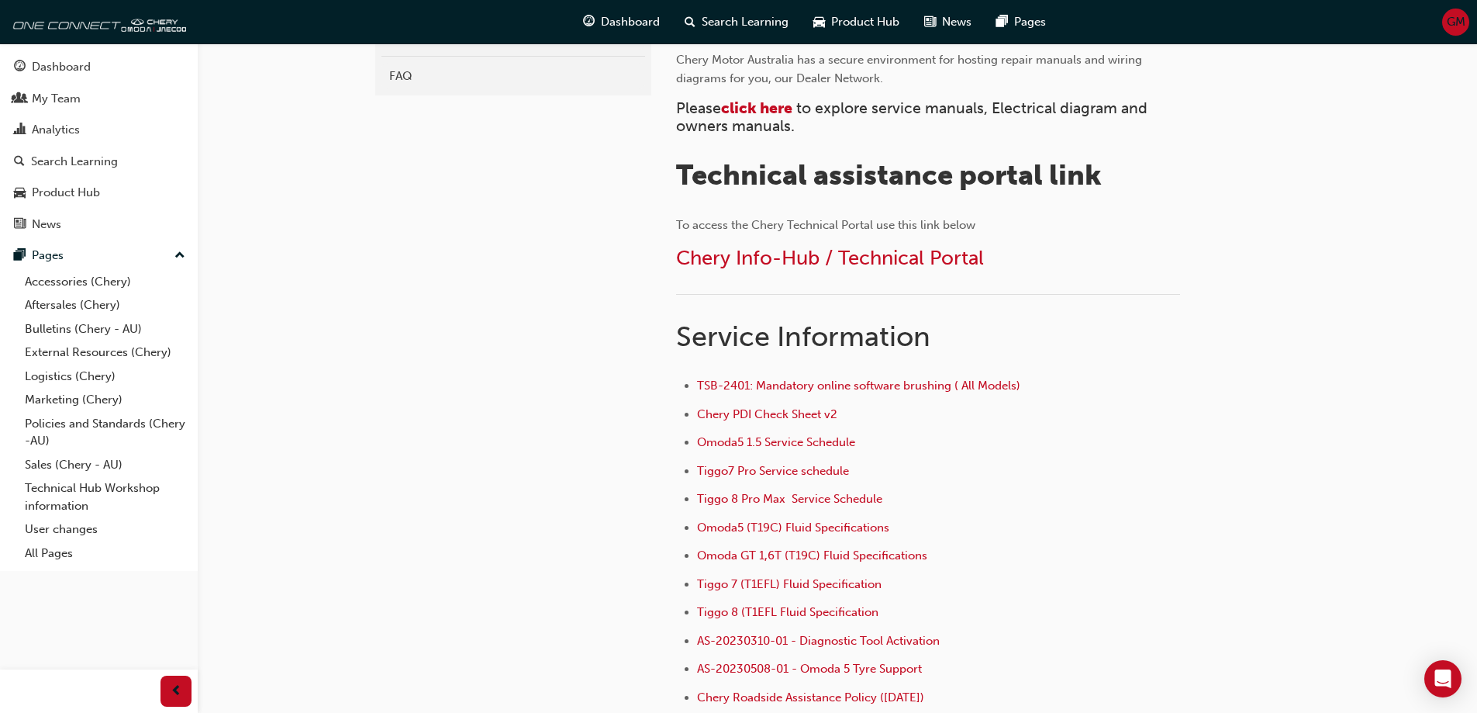
scroll to position [388, 0]
click at [835, 472] on span "Tiggo7 Pro Service schedule" at bounding box center [773, 470] width 152 height 14
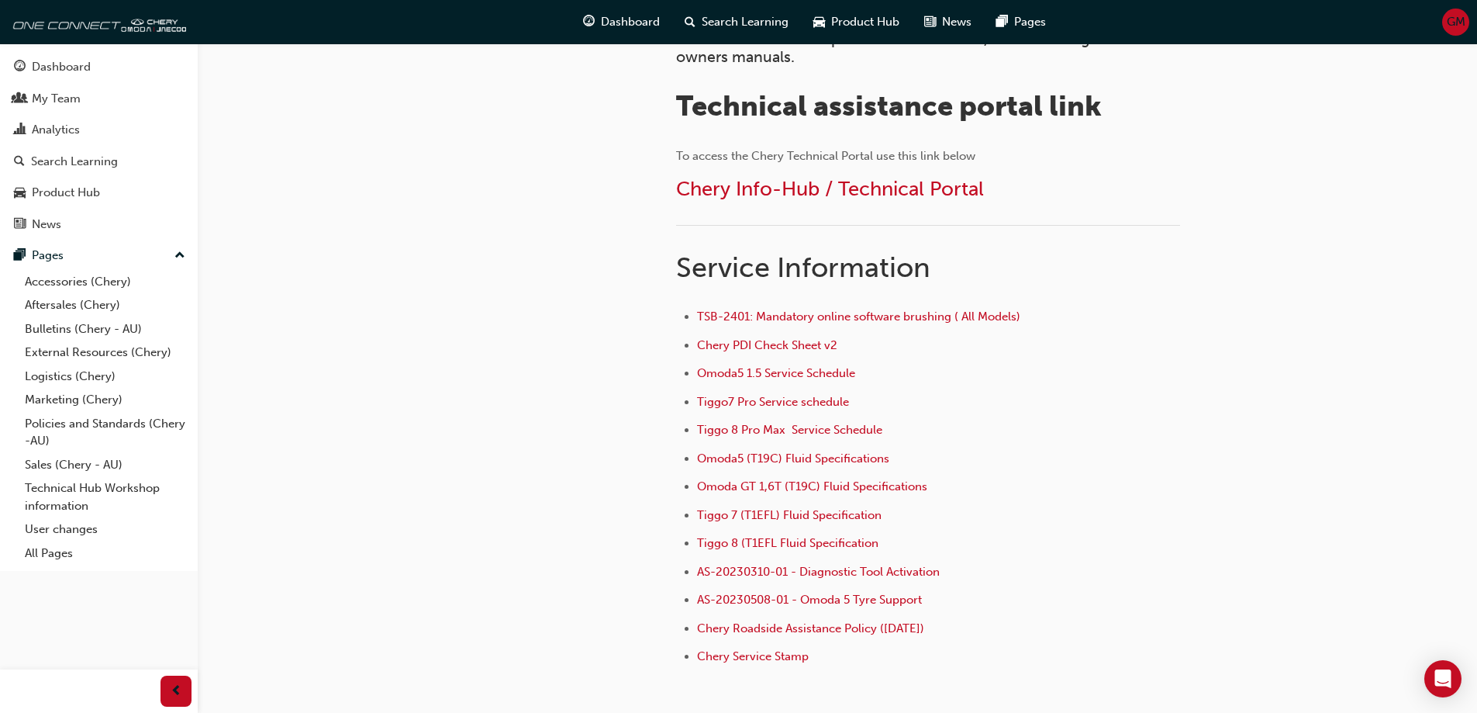
scroll to position [465, 0]
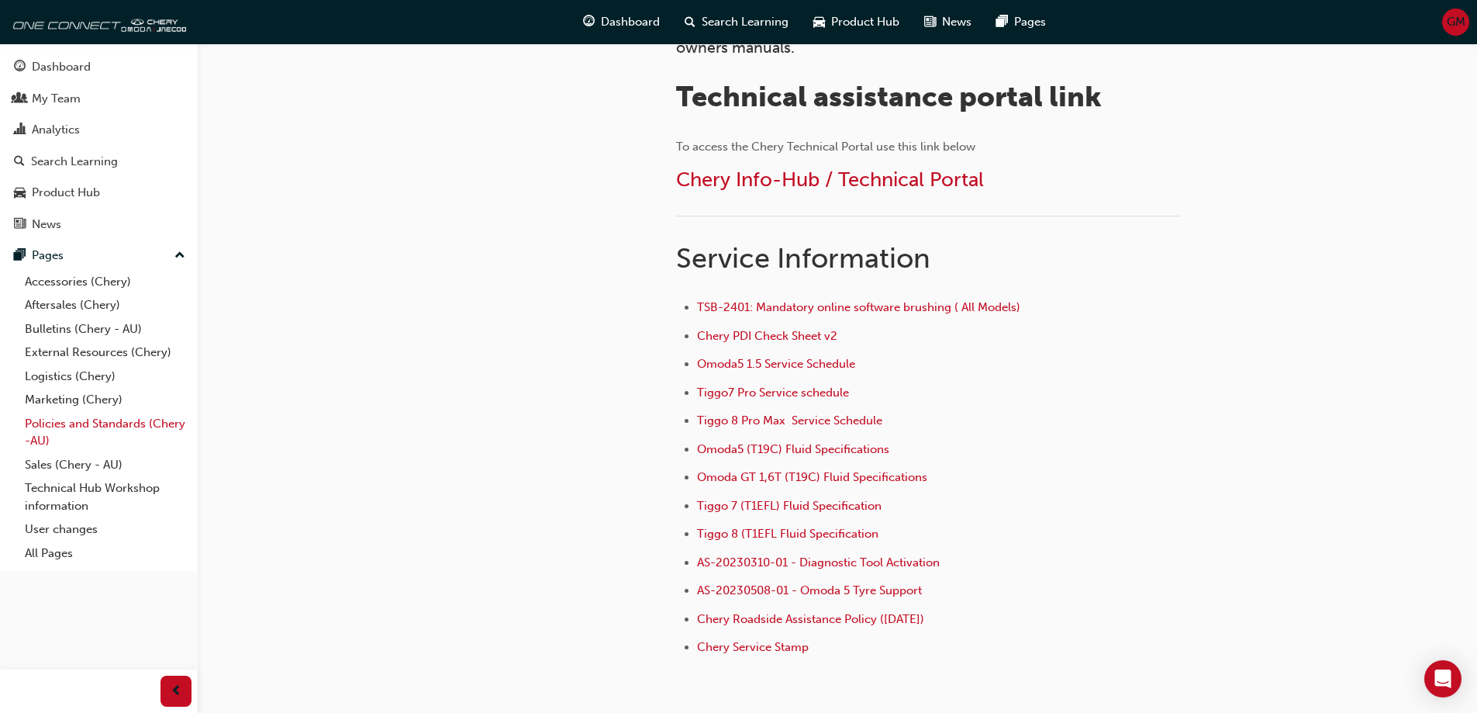
click at [107, 423] on link "Policies and Standards (Chery -AU)" at bounding box center [105, 432] width 173 height 41
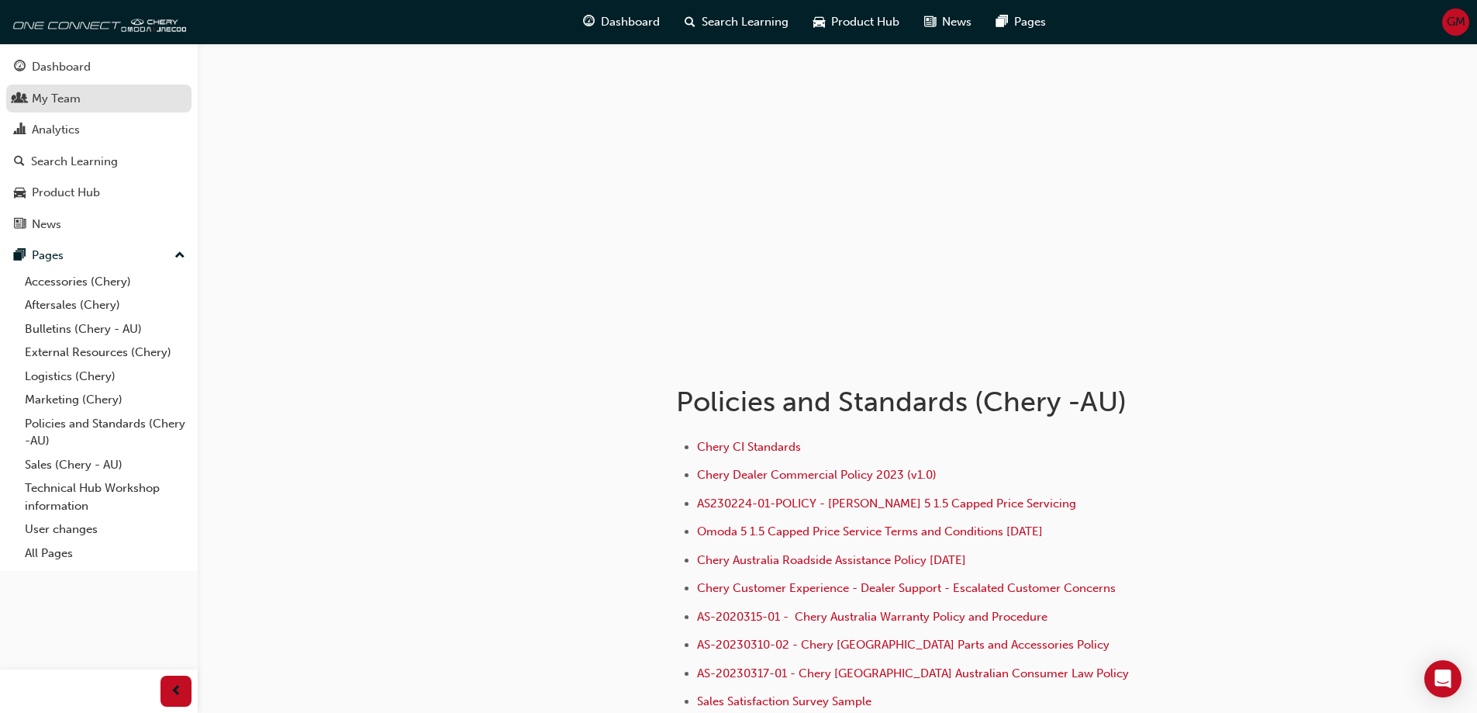
click at [36, 92] on div "My Team" at bounding box center [56, 99] width 49 height 18
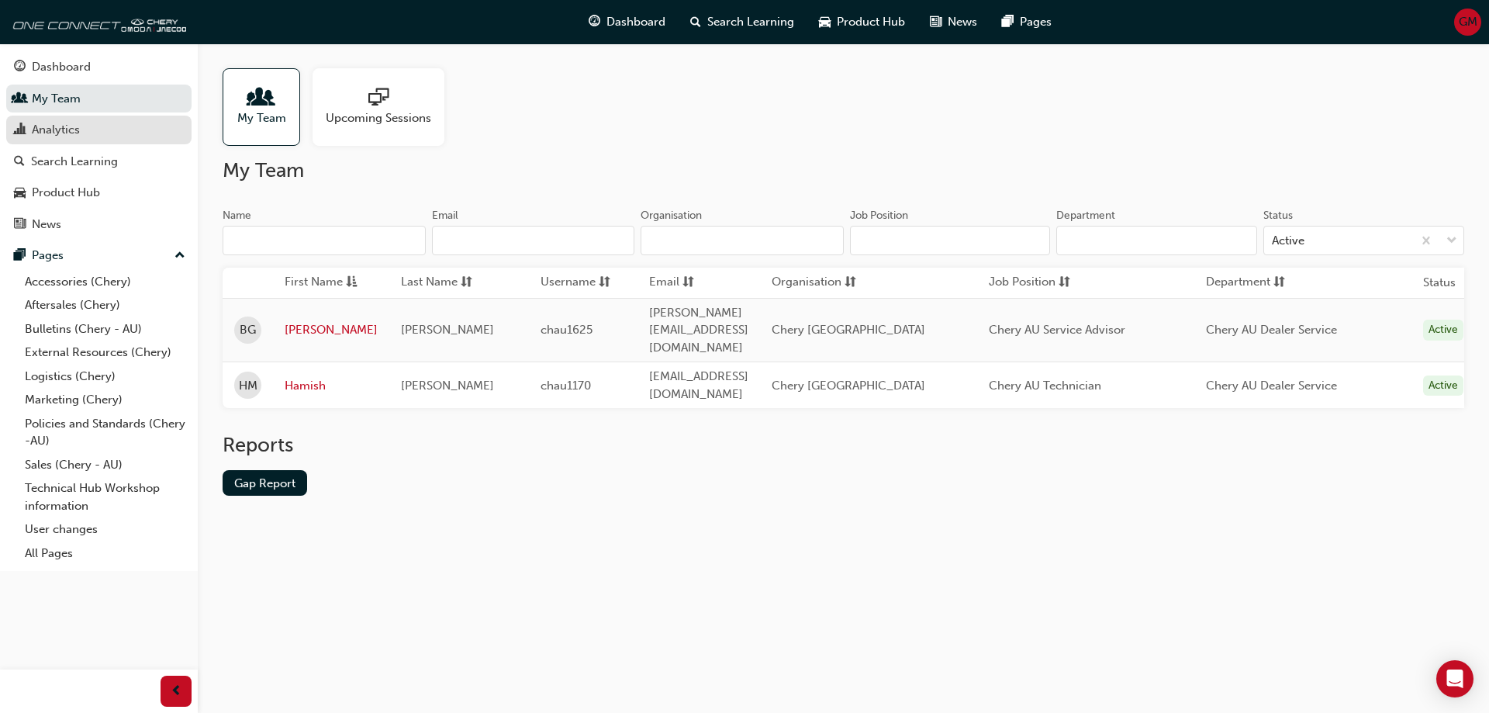
click at [42, 137] on div "Analytics" at bounding box center [56, 130] width 48 height 18
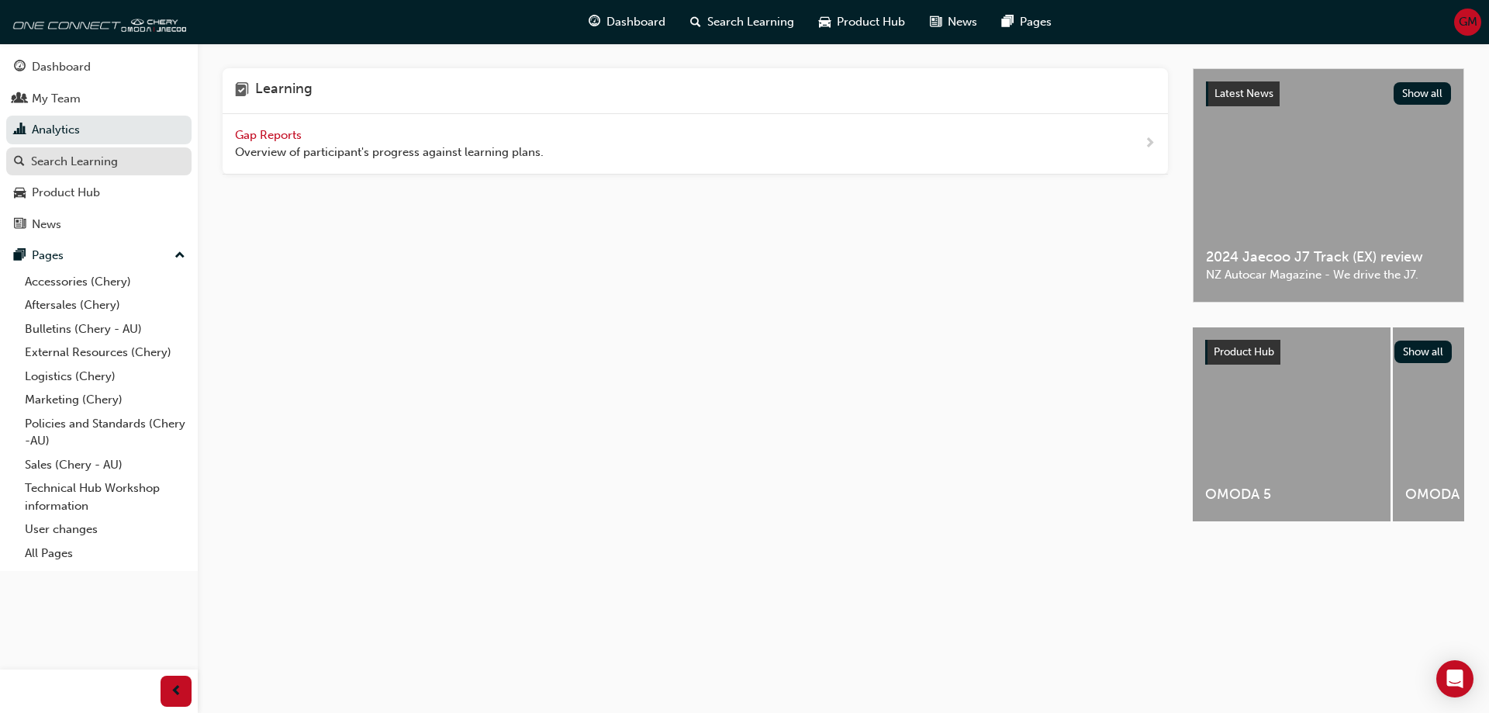
click at [85, 165] on div "Search Learning" at bounding box center [74, 162] width 87 height 18
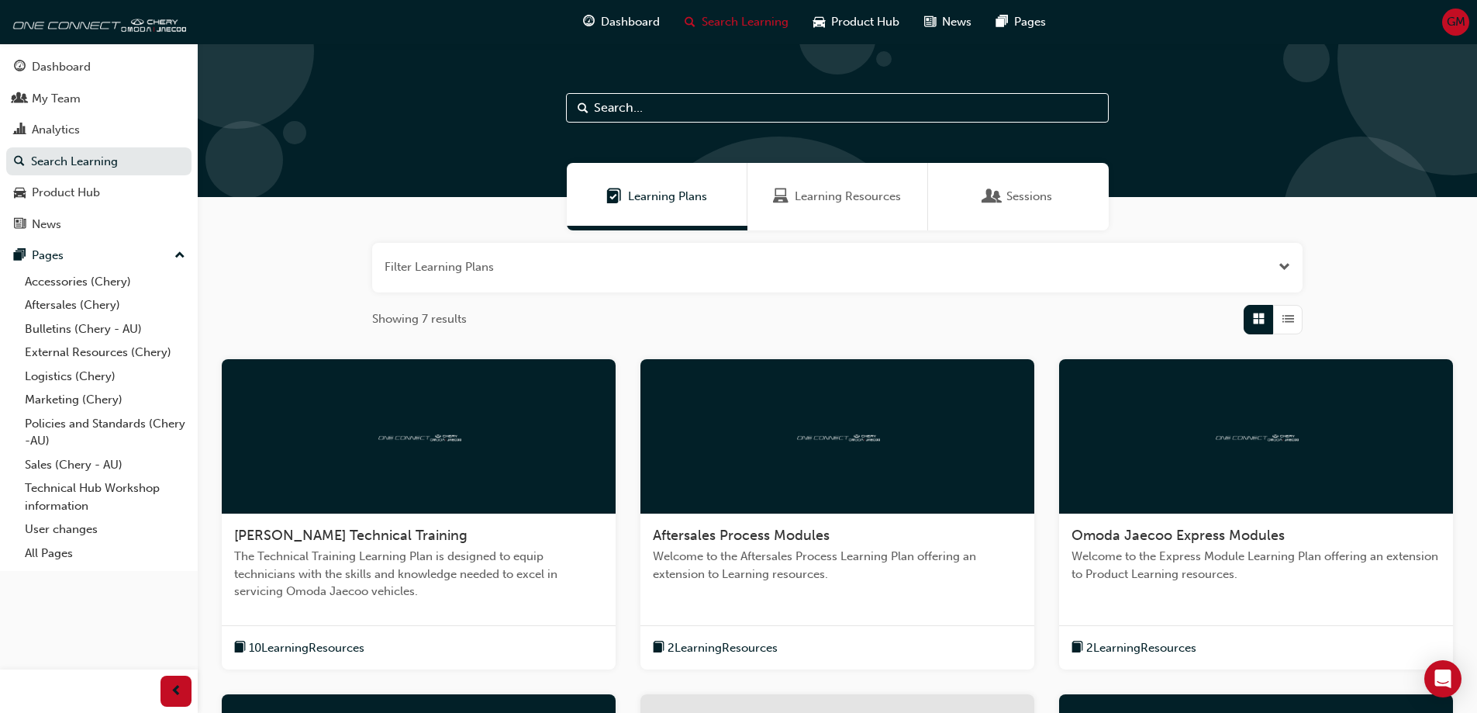
click at [629, 101] on input "text" at bounding box center [837, 107] width 543 height 29
type input "instructions"
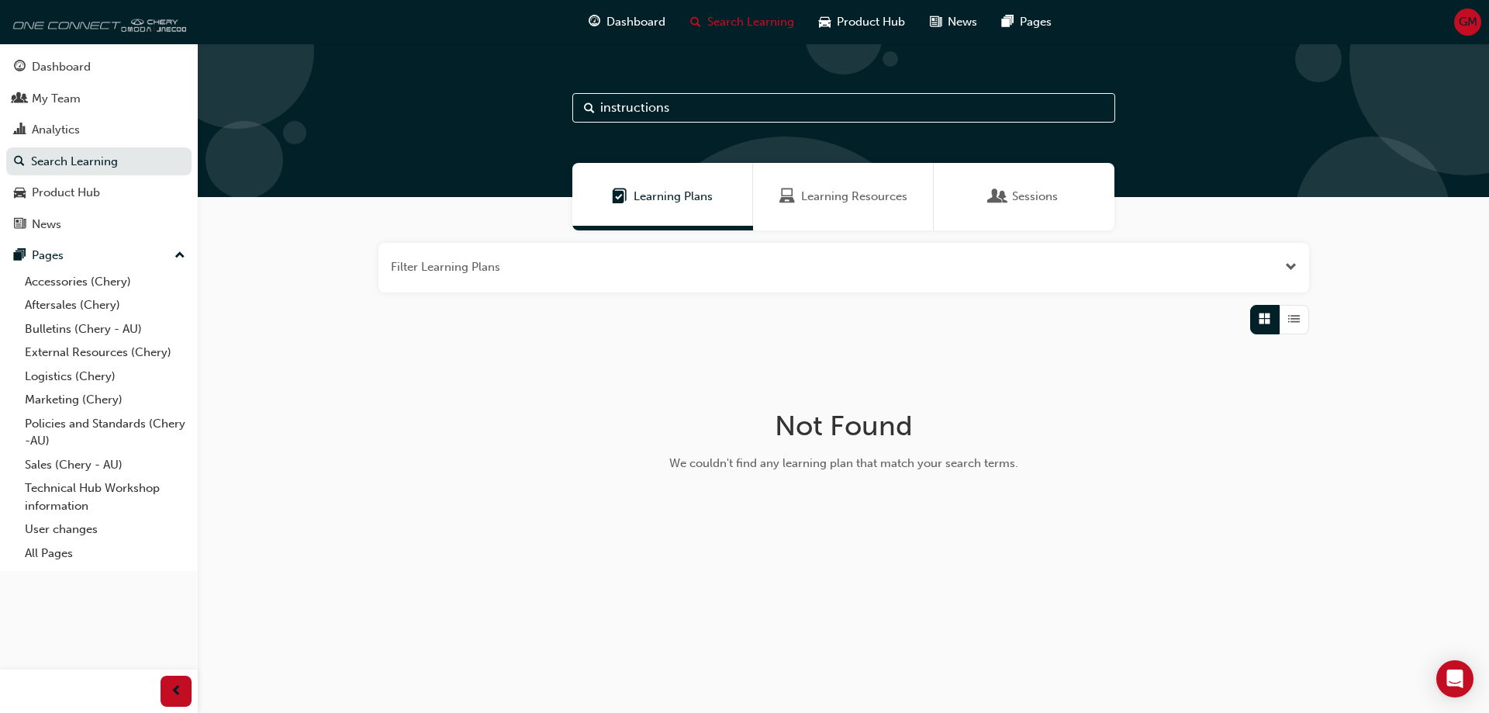
click at [48, 29] on img at bounding box center [97, 21] width 178 height 31
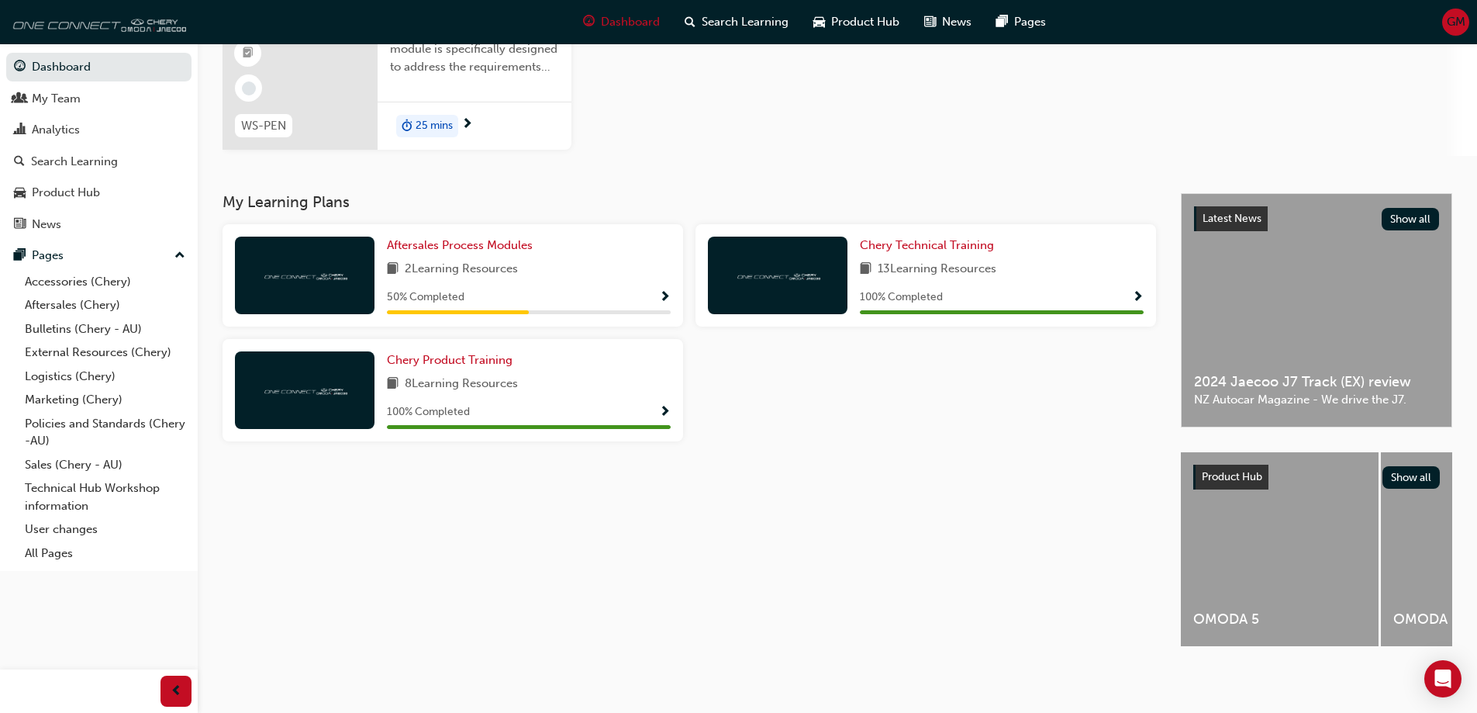
scroll to position [177, 0]
click at [183, 687] on div "button" at bounding box center [176, 690] width 31 height 31
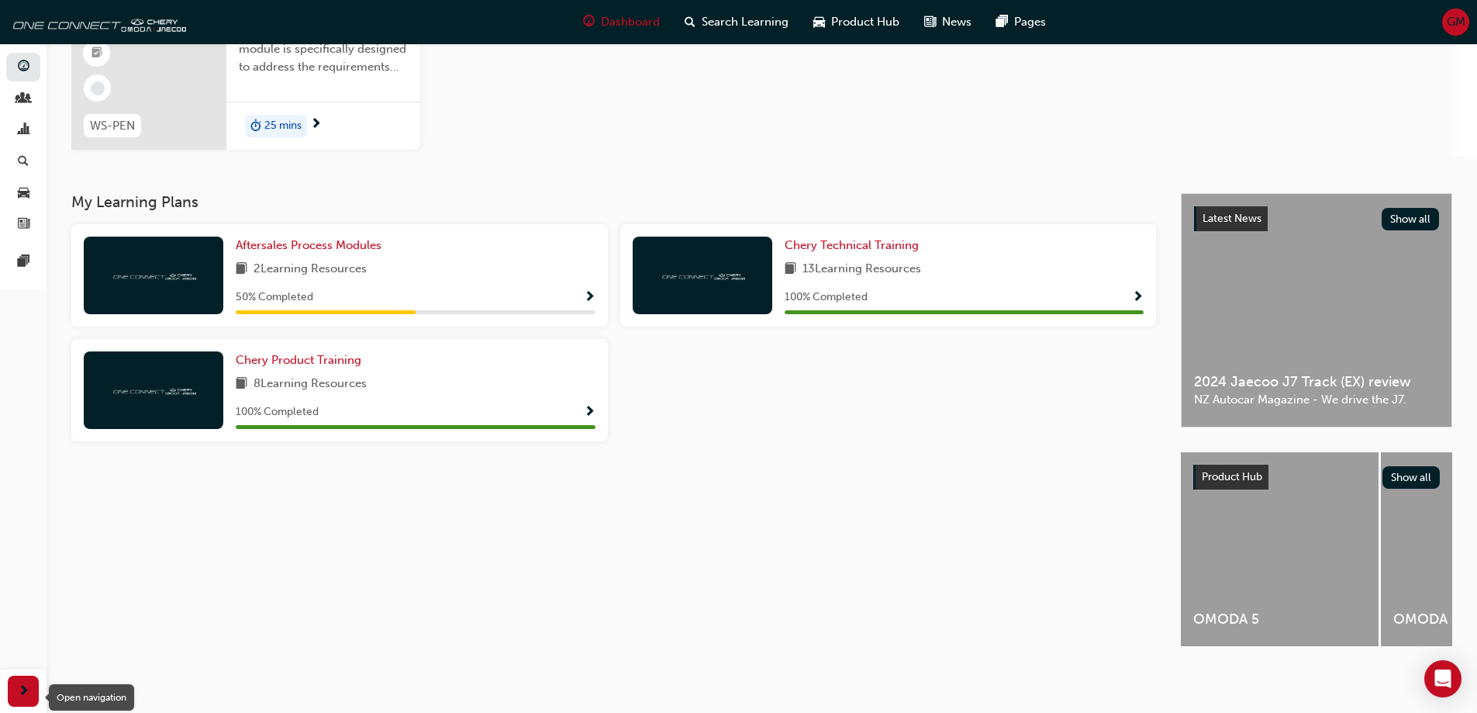
click at [25, 680] on div "button" at bounding box center [23, 690] width 31 height 31
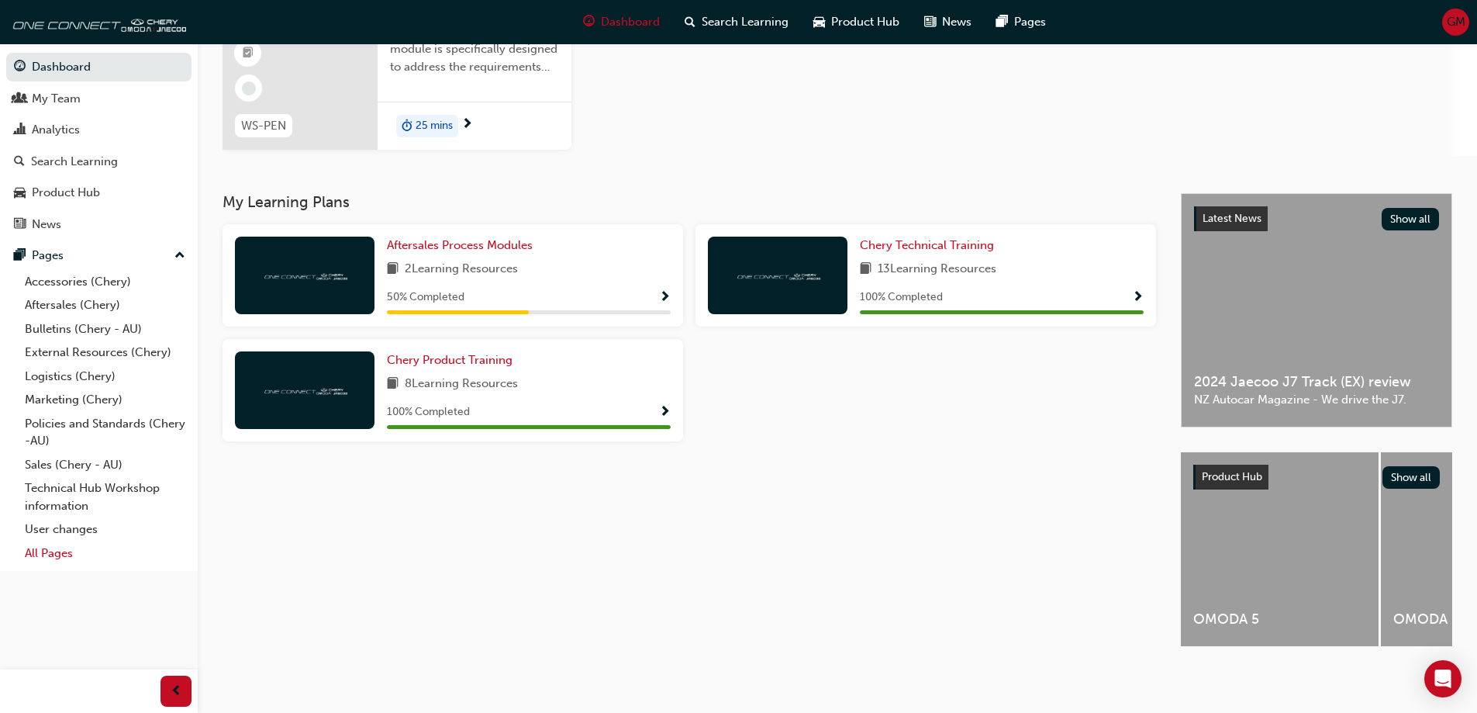
click at [62, 552] on link "All Pages" at bounding box center [105, 553] width 173 height 24
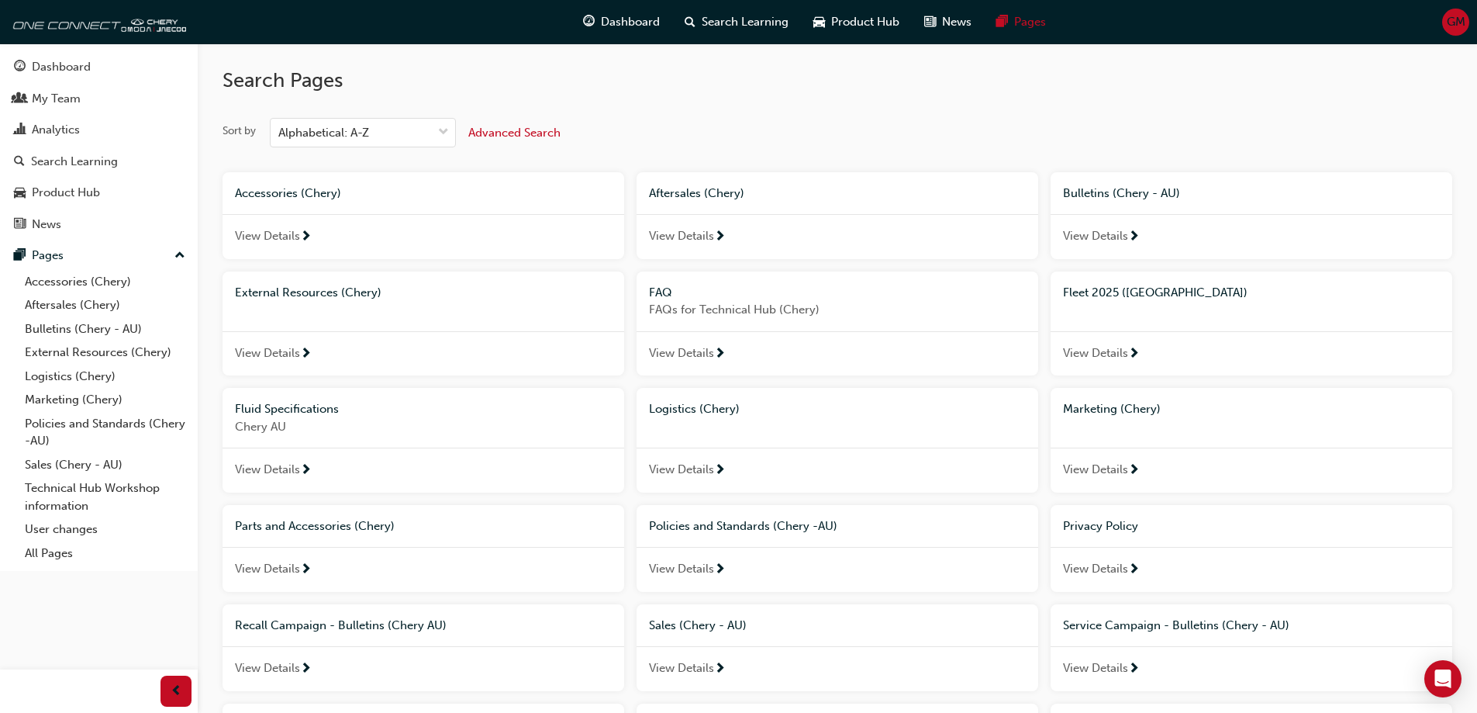
click at [526, 130] on span "Advanced Search" at bounding box center [514, 133] width 92 height 14
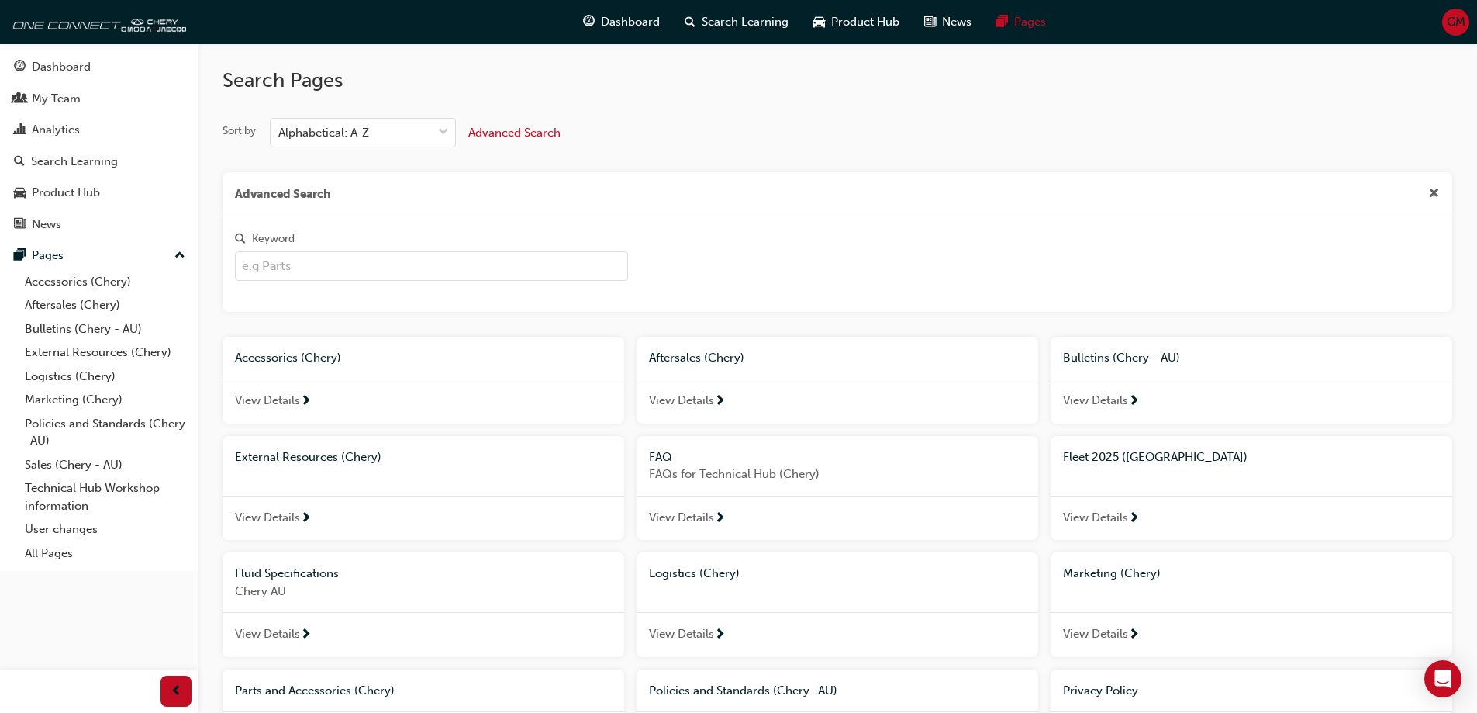
click at [417, 274] on input "Keyword" at bounding box center [431, 265] width 393 height 29
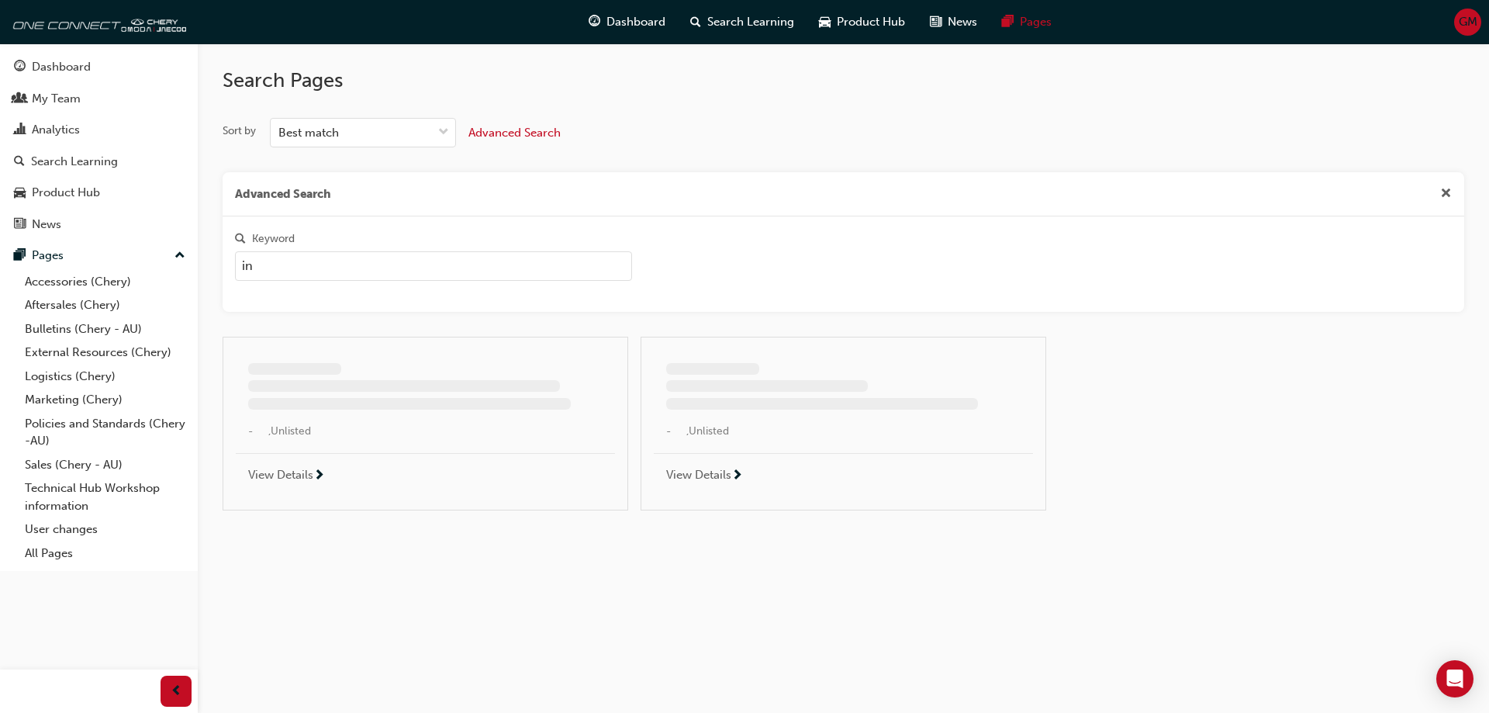
type input "i"
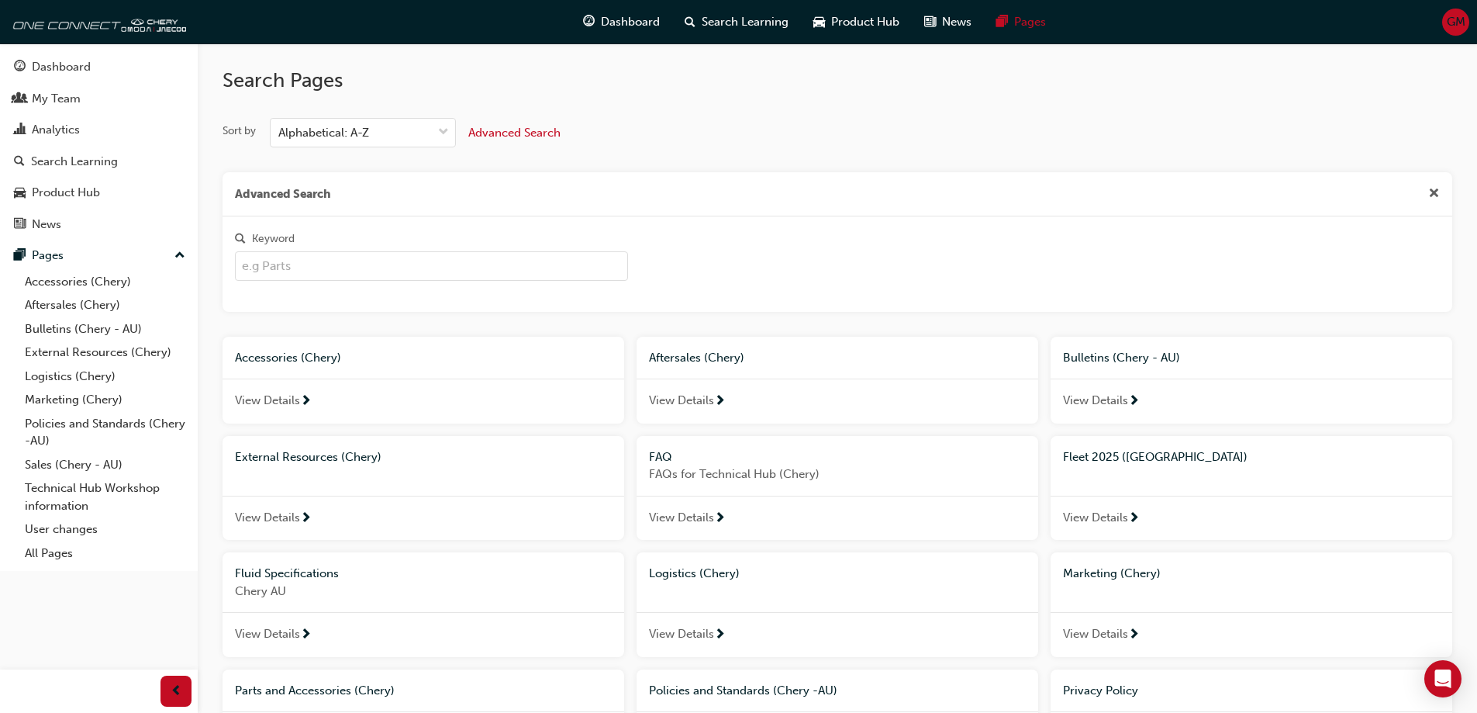
click at [301, 512] on span "next-icon" at bounding box center [306, 519] width 12 height 14
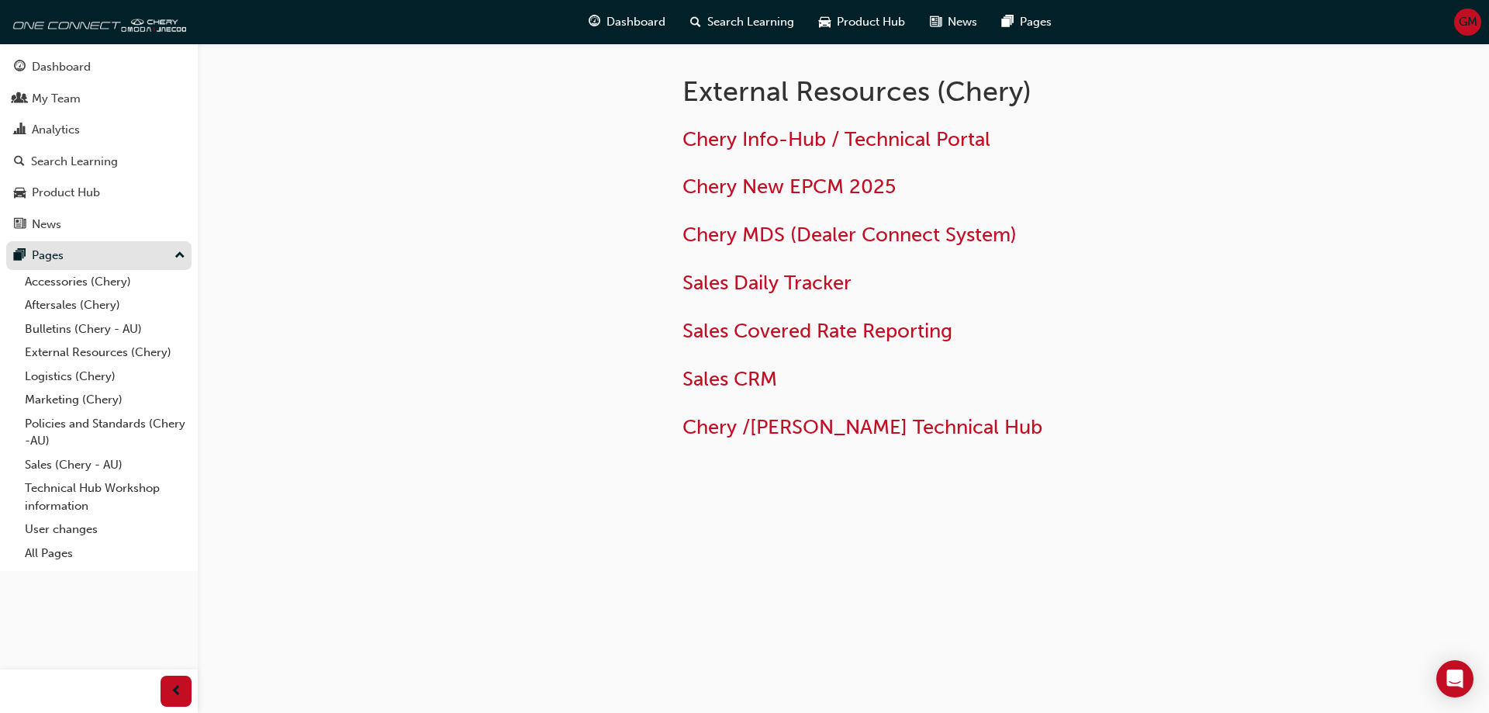
click at [110, 251] on div "Pages" at bounding box center [99, 255] width 170 height 19
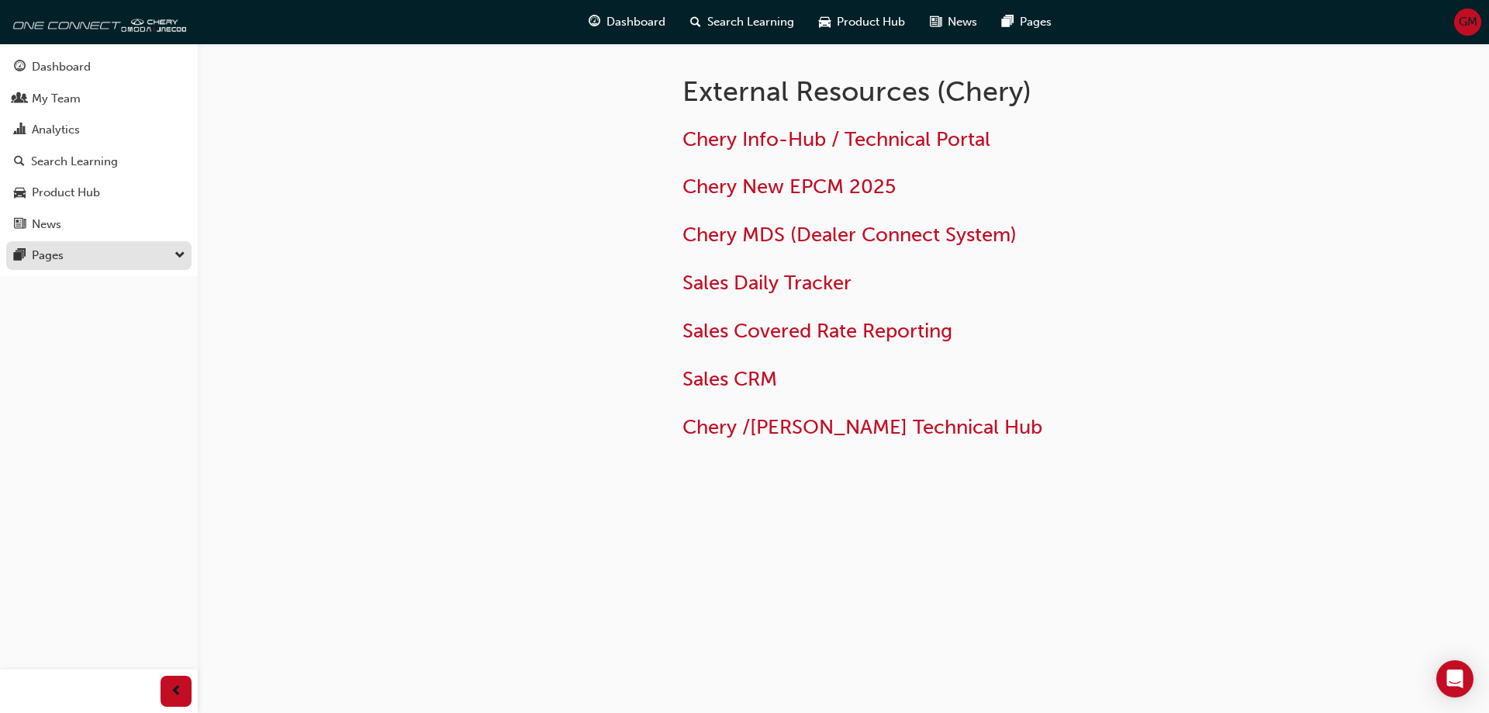
click at [110, 251] on div "Pages" at bounding box center [99, 255] width 170 height 19
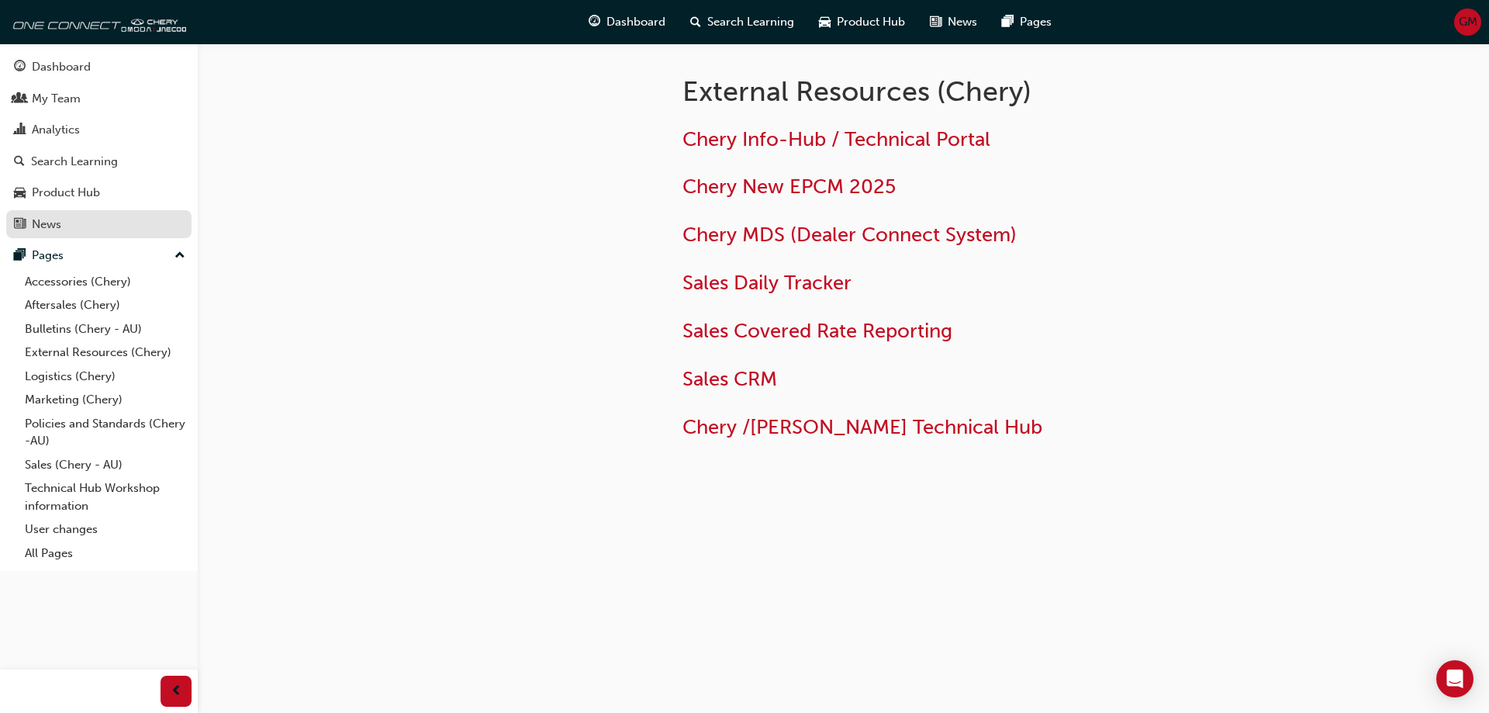
click at [67, 235] on link "News" at bounding box center [98, 224] width 185 height 29
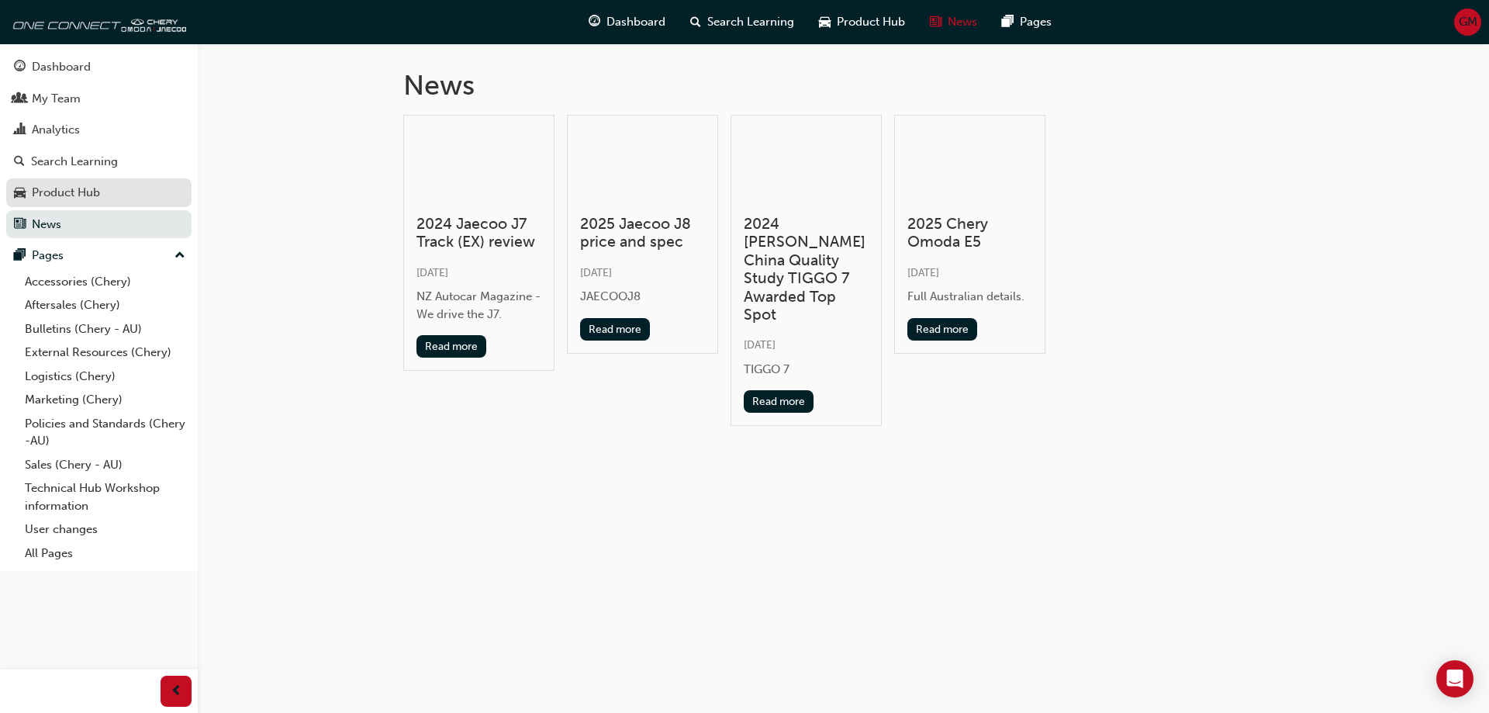
click at [76, 193] on div "Product Hub" at bounding box center [66, 193] width 68 height 18
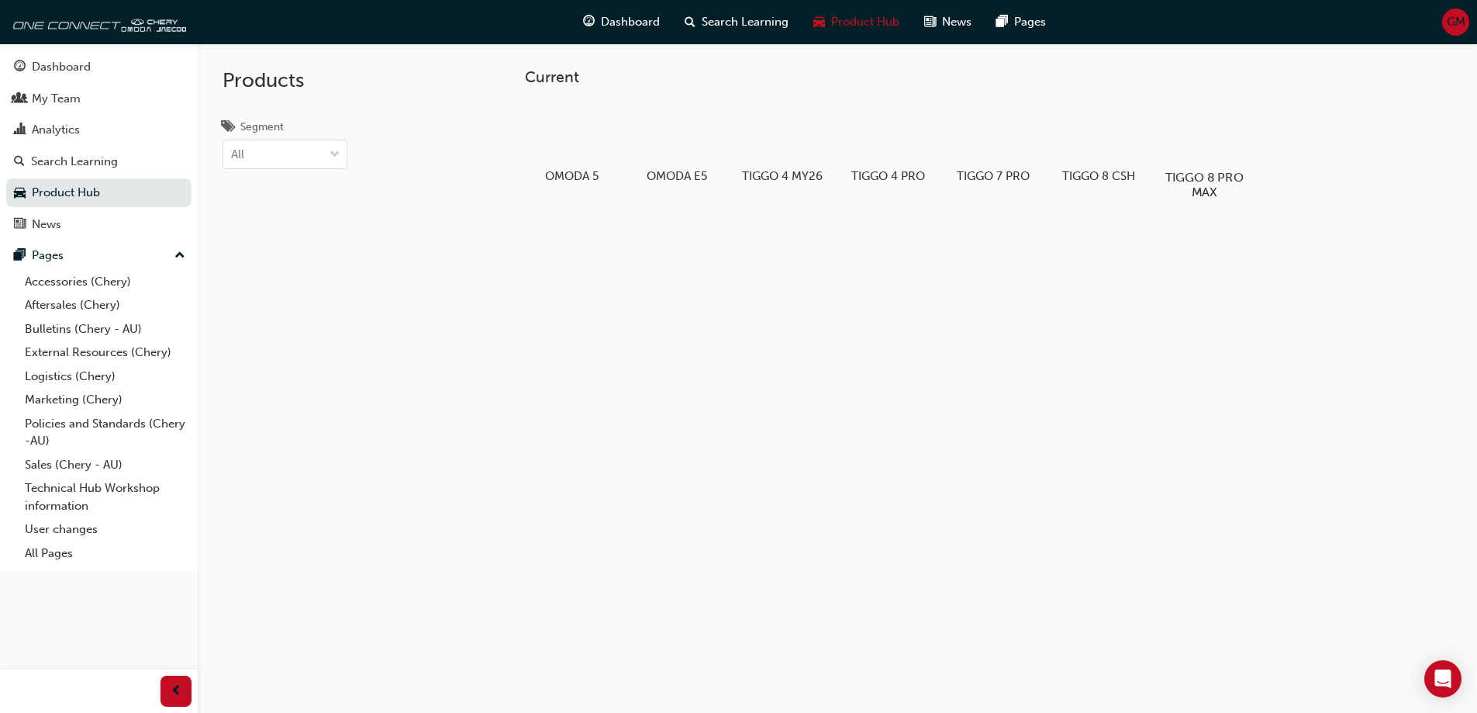
click at [1206, 143] on div at bounding box center [1204, 132] width 86 height 61
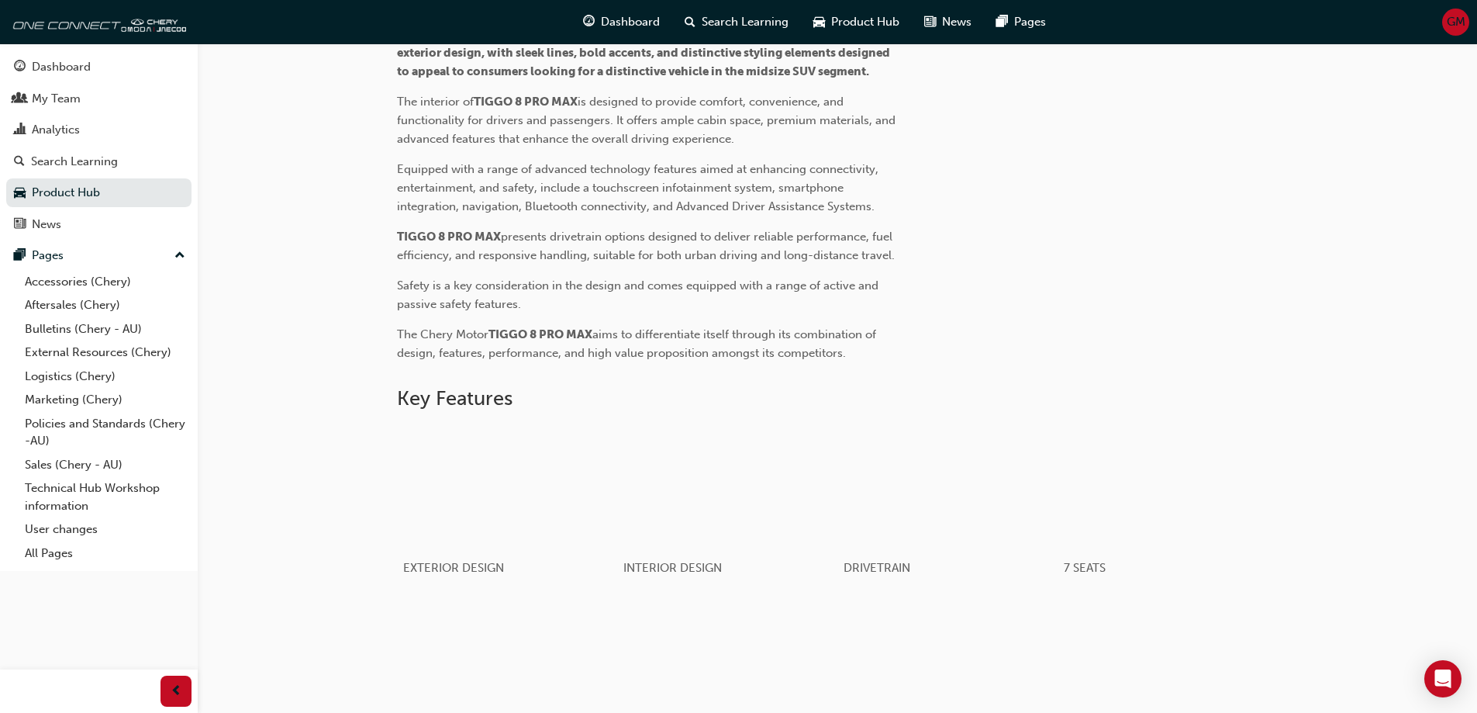
scroll to position [375, 0]
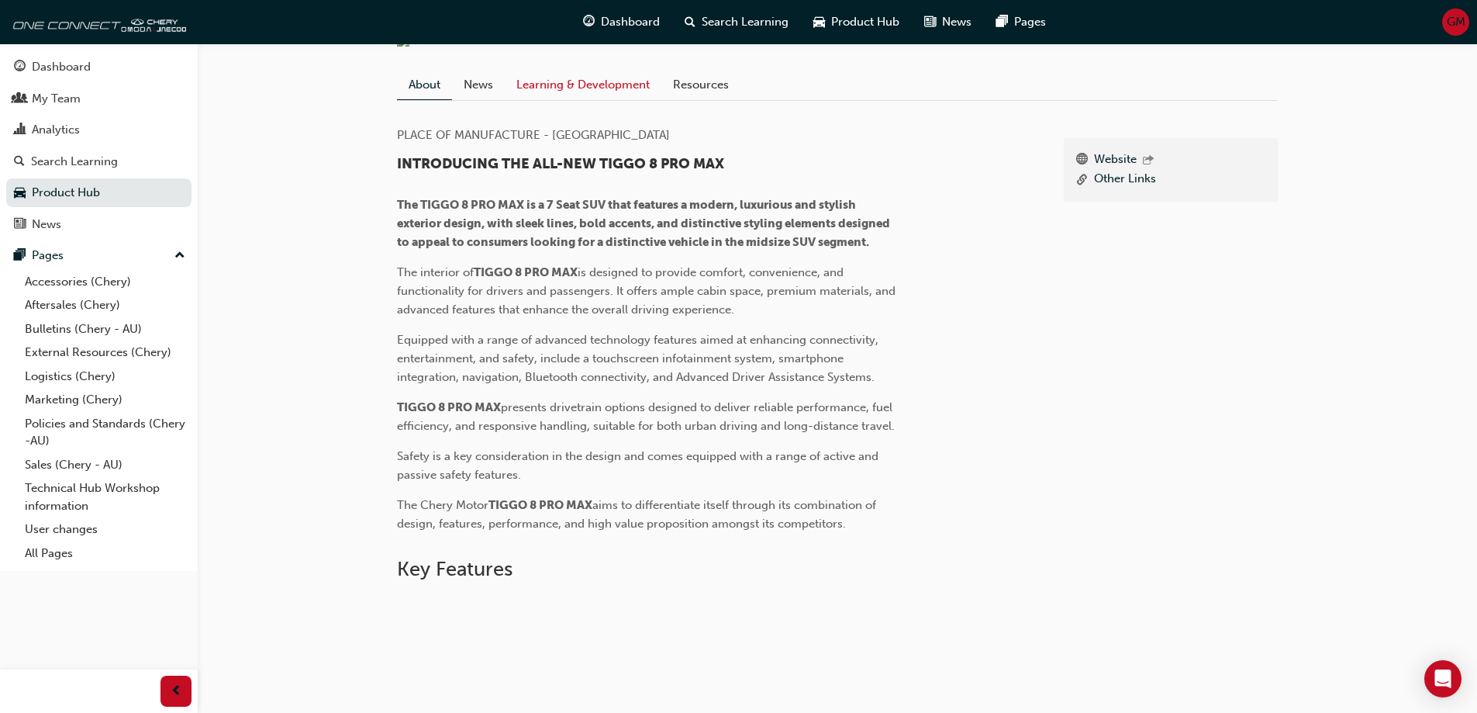
click at [603, 99] on link "Learning & Development" at bounding box center [583, 84] width 157 height 29
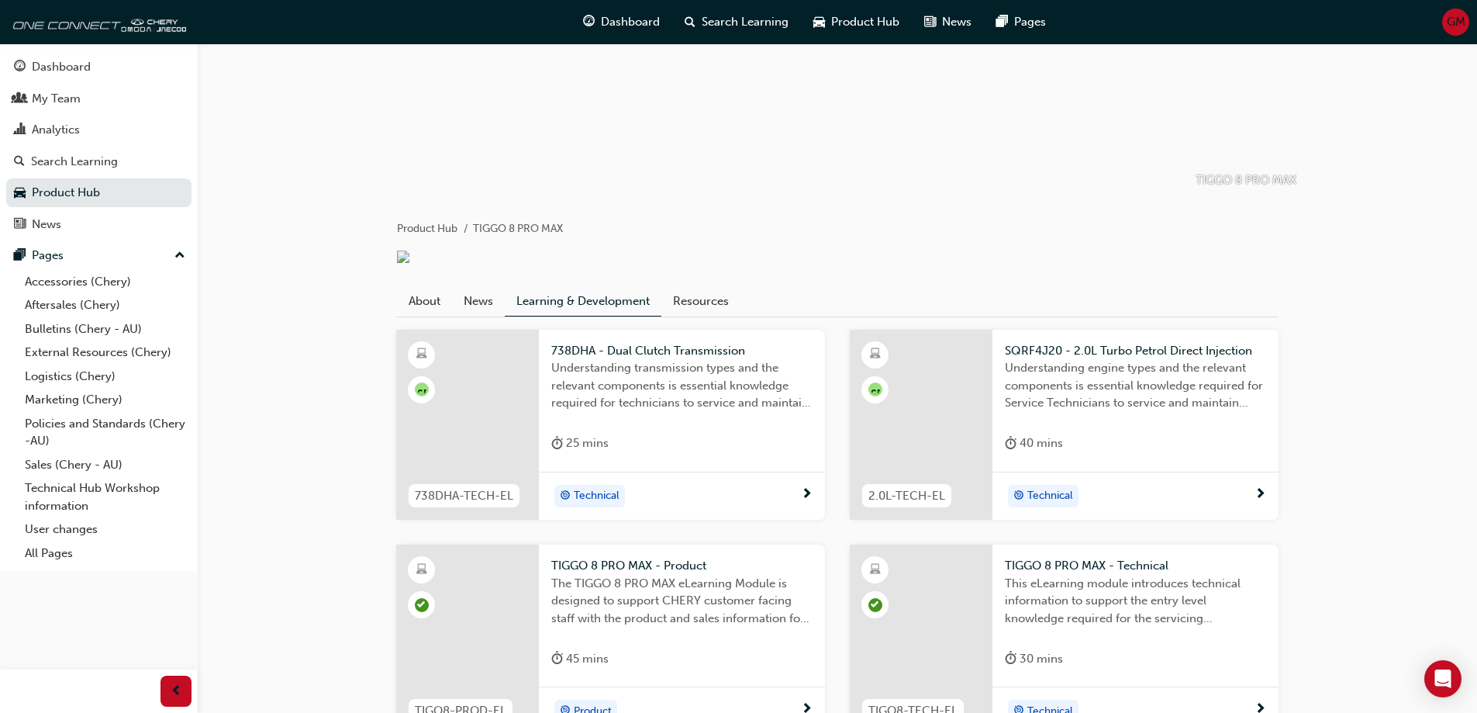
scroll to position [158, 0]
click at [706, 316] on link "Resources" at bounding box center [700, 301] width 79 height 29
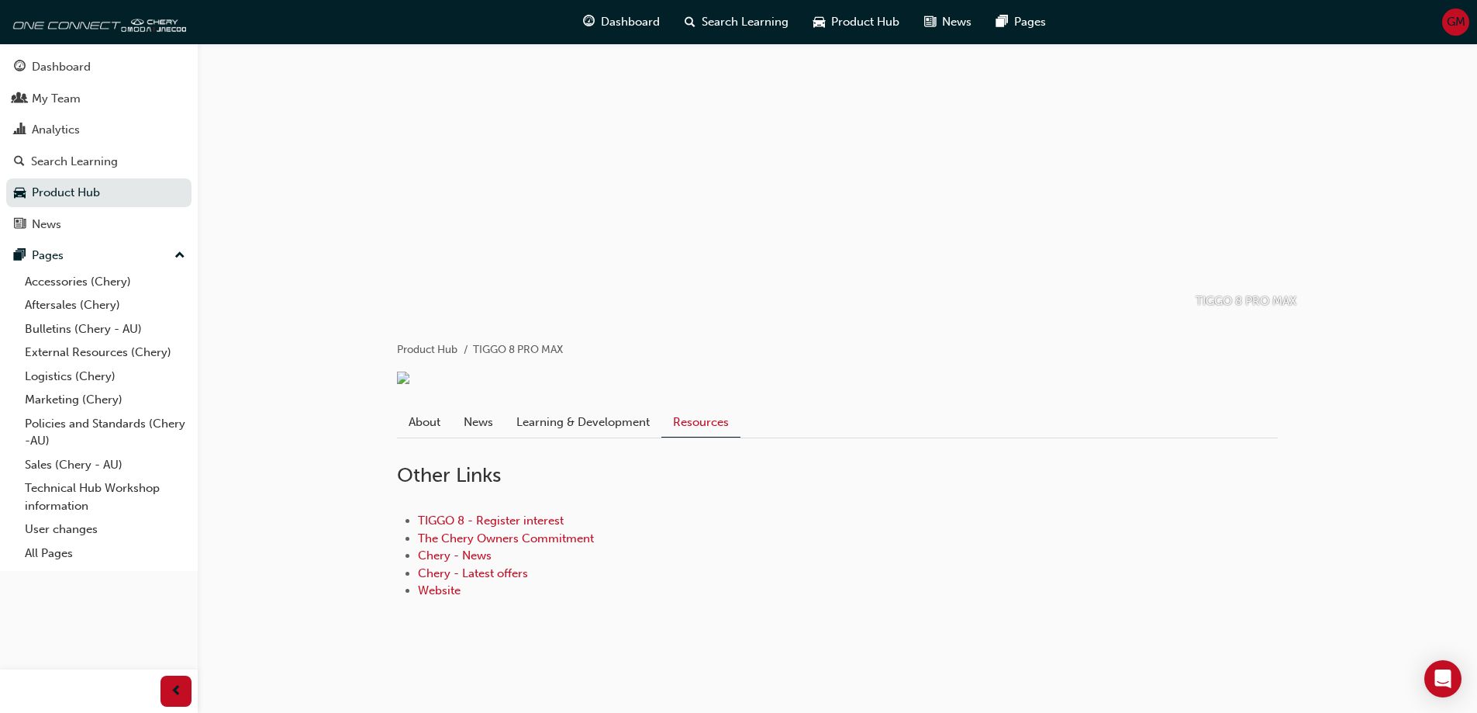
scroll to position [57, 0]
click at [61, 233] on div "News" at bounding box center [99, 224] width 170 height 19
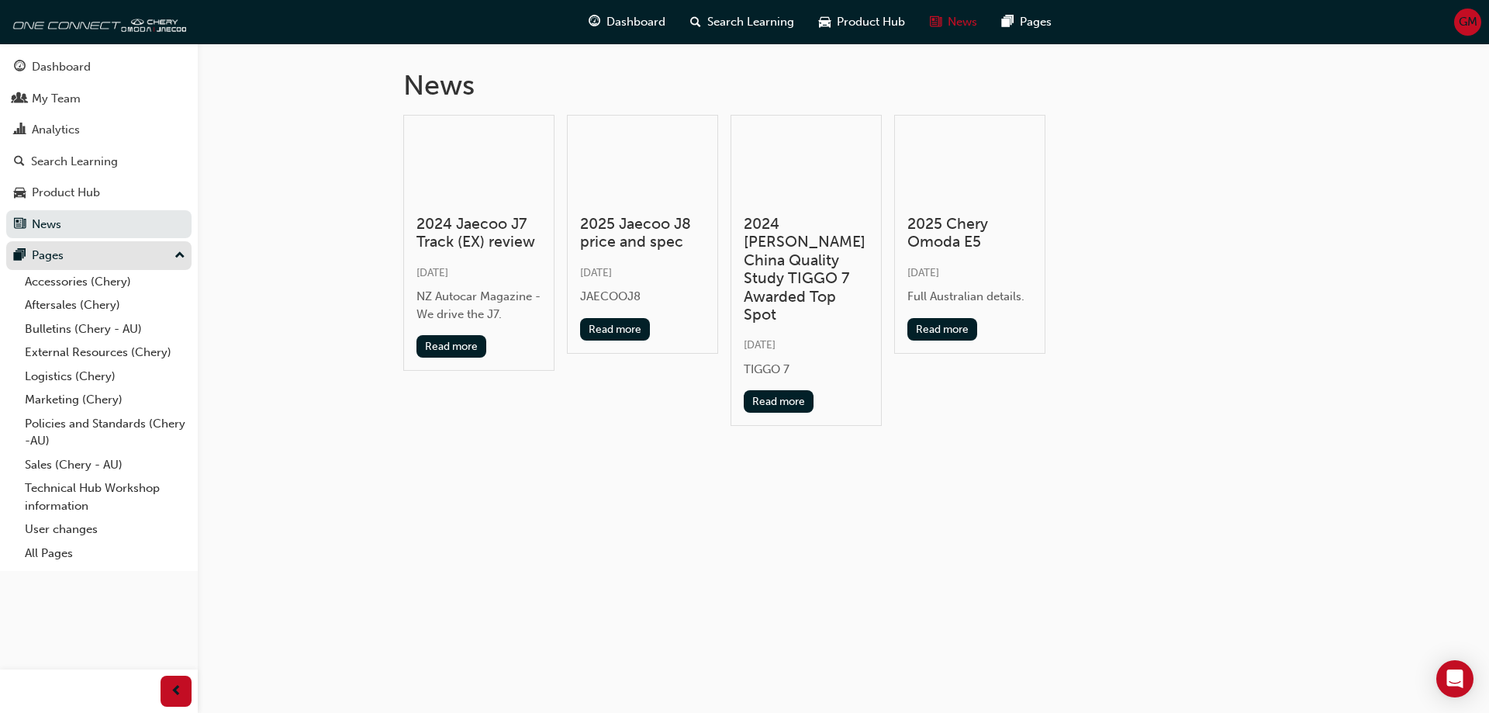
click at [55, 250] on div "Pages" at bounding box center [48, 256] width 32 height 18
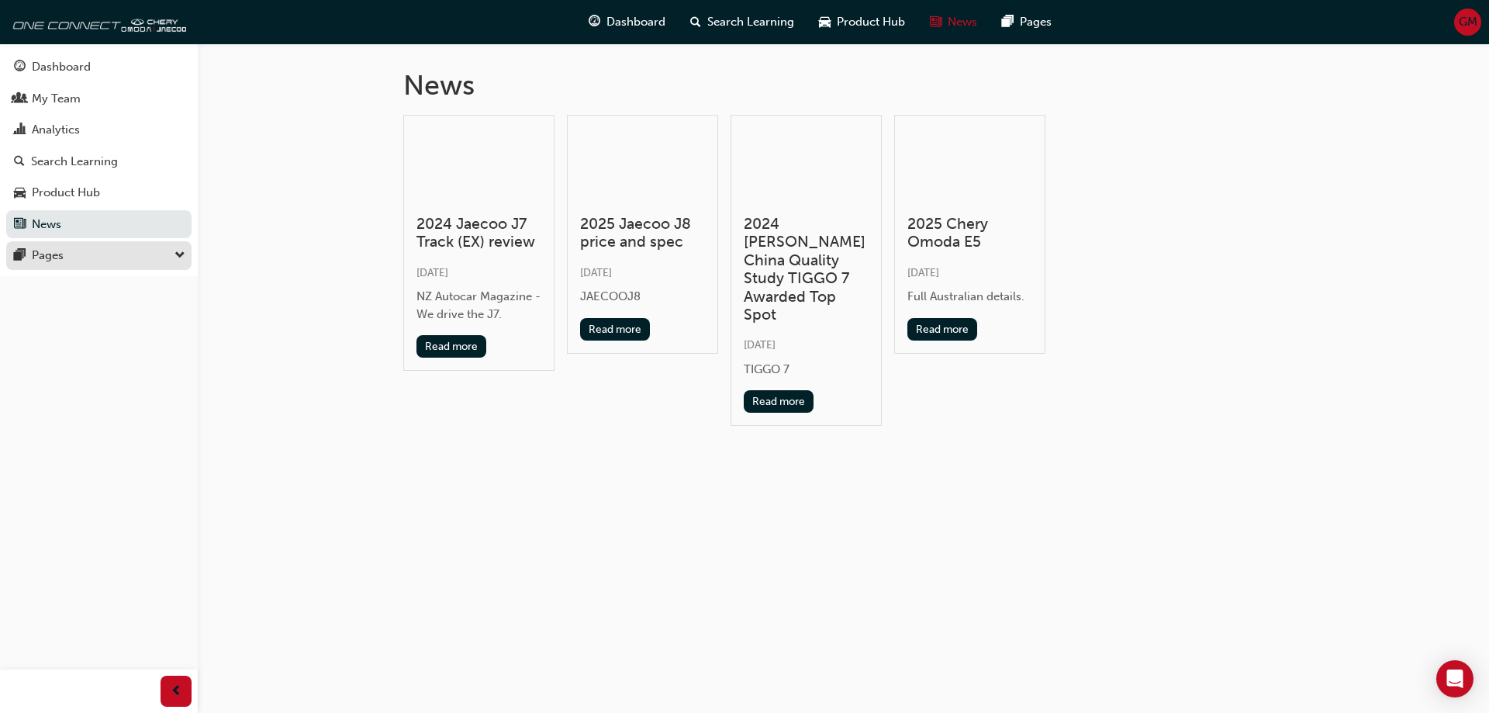
click at [55, 250] on div "Pages" at bounding box center [48, 256] width 32 height 18
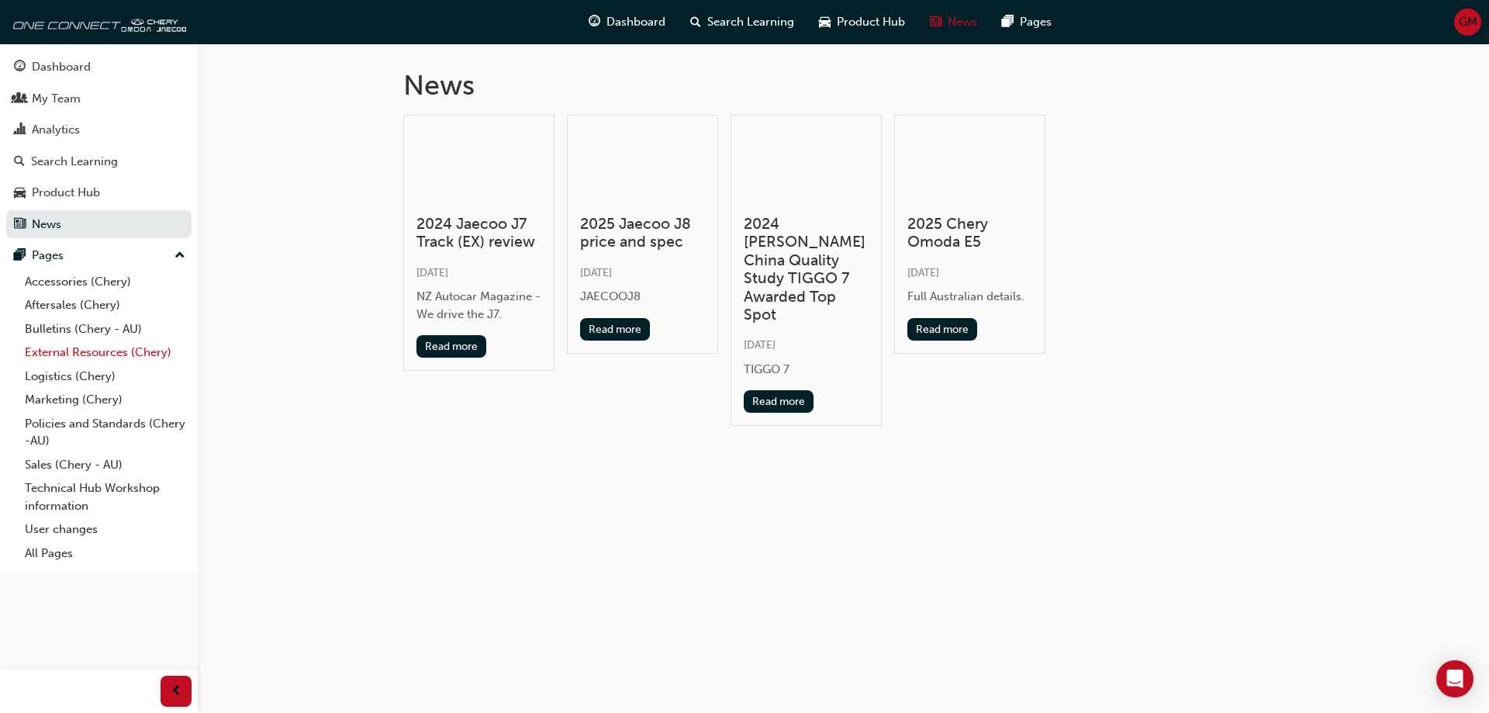
click at [87, 345] on link "External Resources (Chery)" at bounding box center [105, 352] width 173 height 24
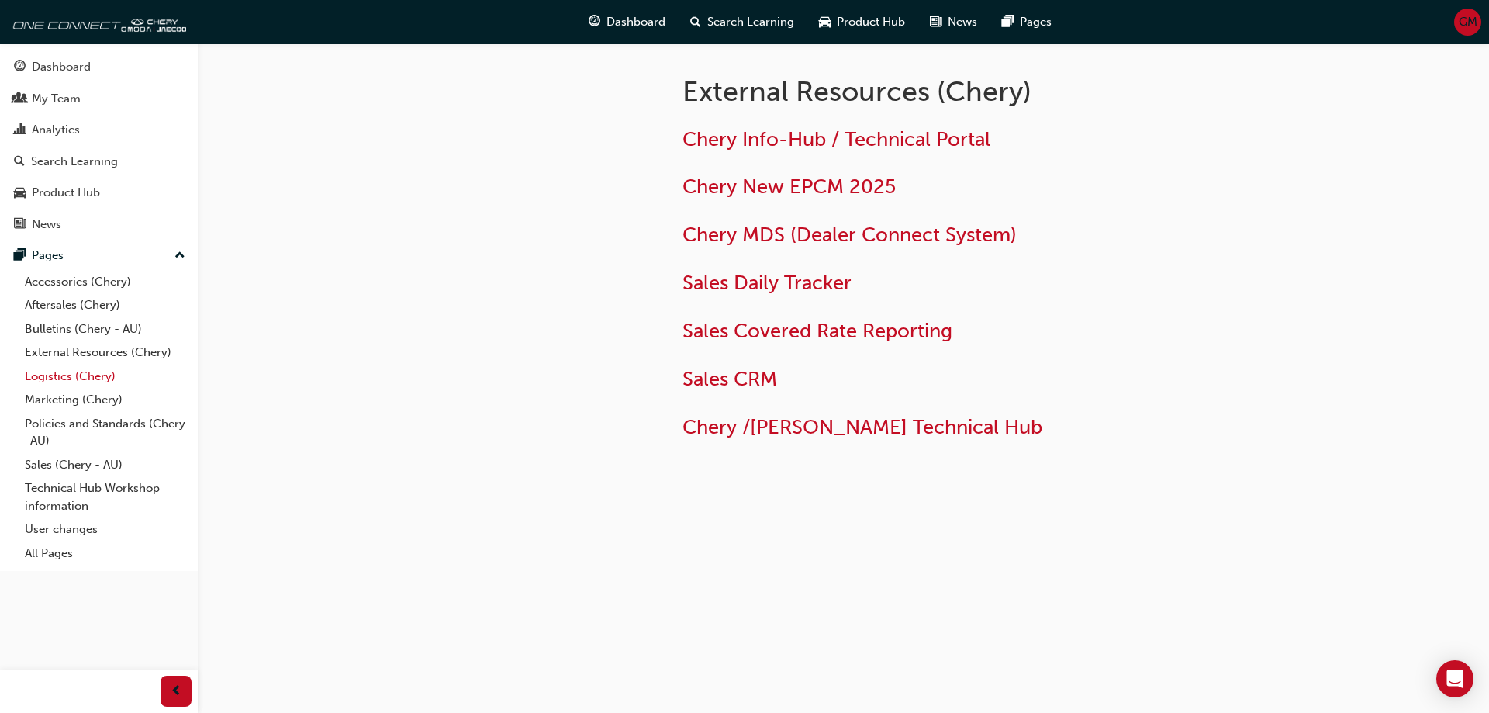
click at [83, 373] on link "Logistics (Chery)" at bounding box center [105, 376] width 173 height 24
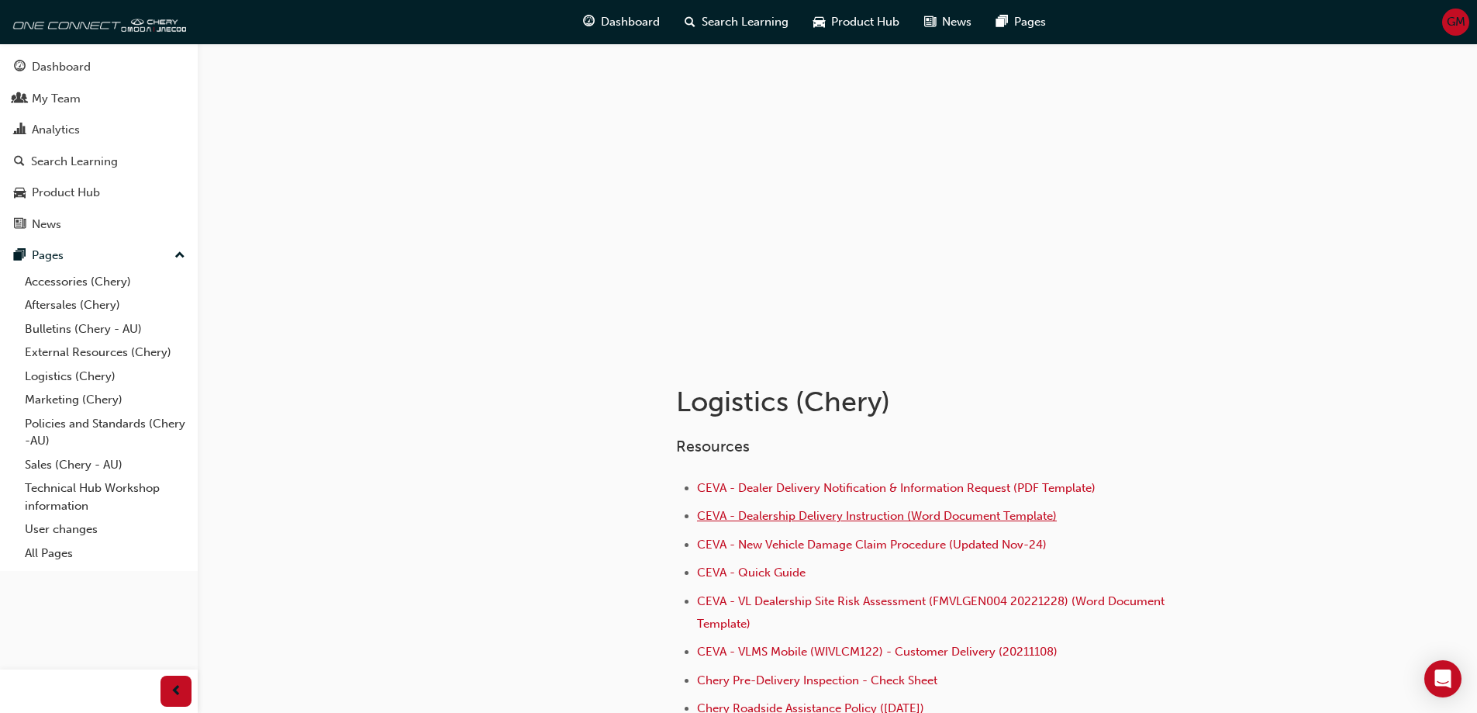
click at [886, 516] on span "CEVA - Dealership Delivery Instruction (Word Document Template)" at bounding box center [877, 516] width 360 height 14
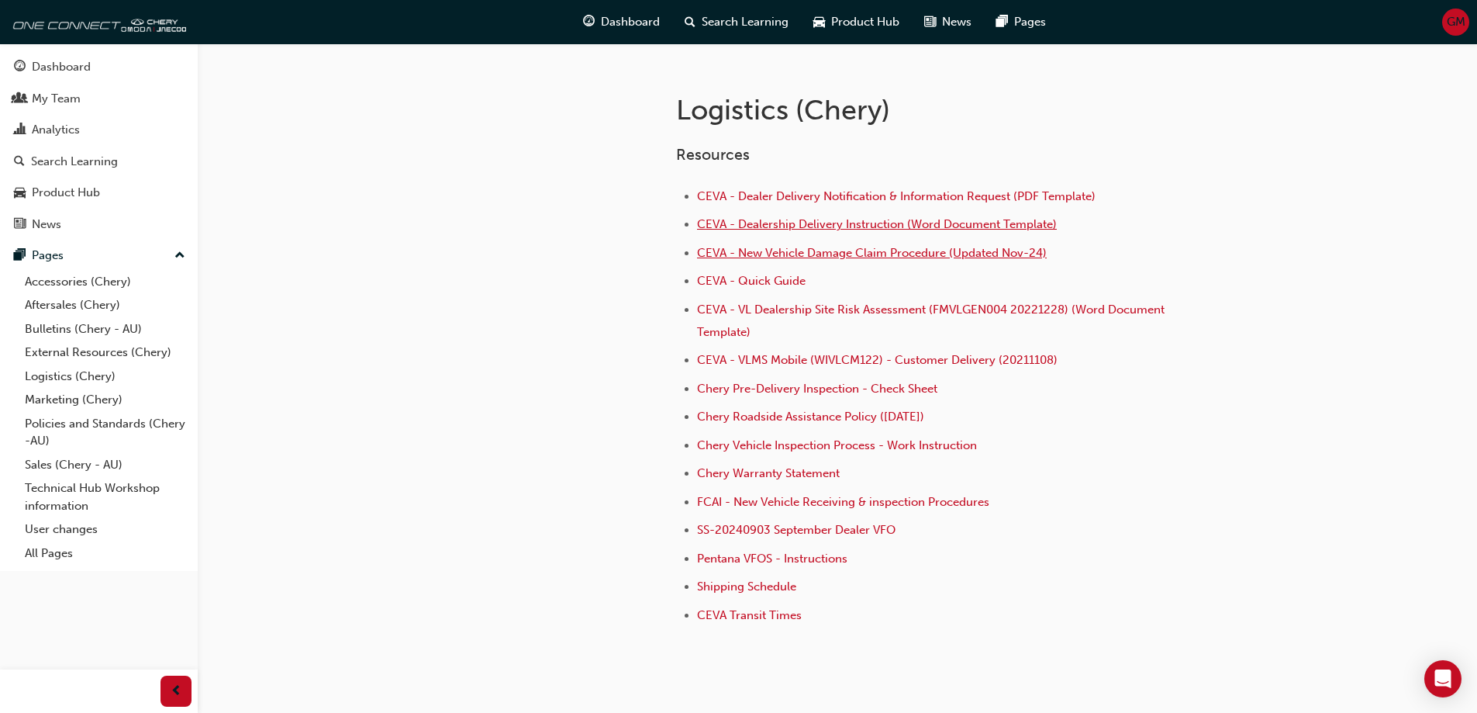
scroll to position [310, 0]
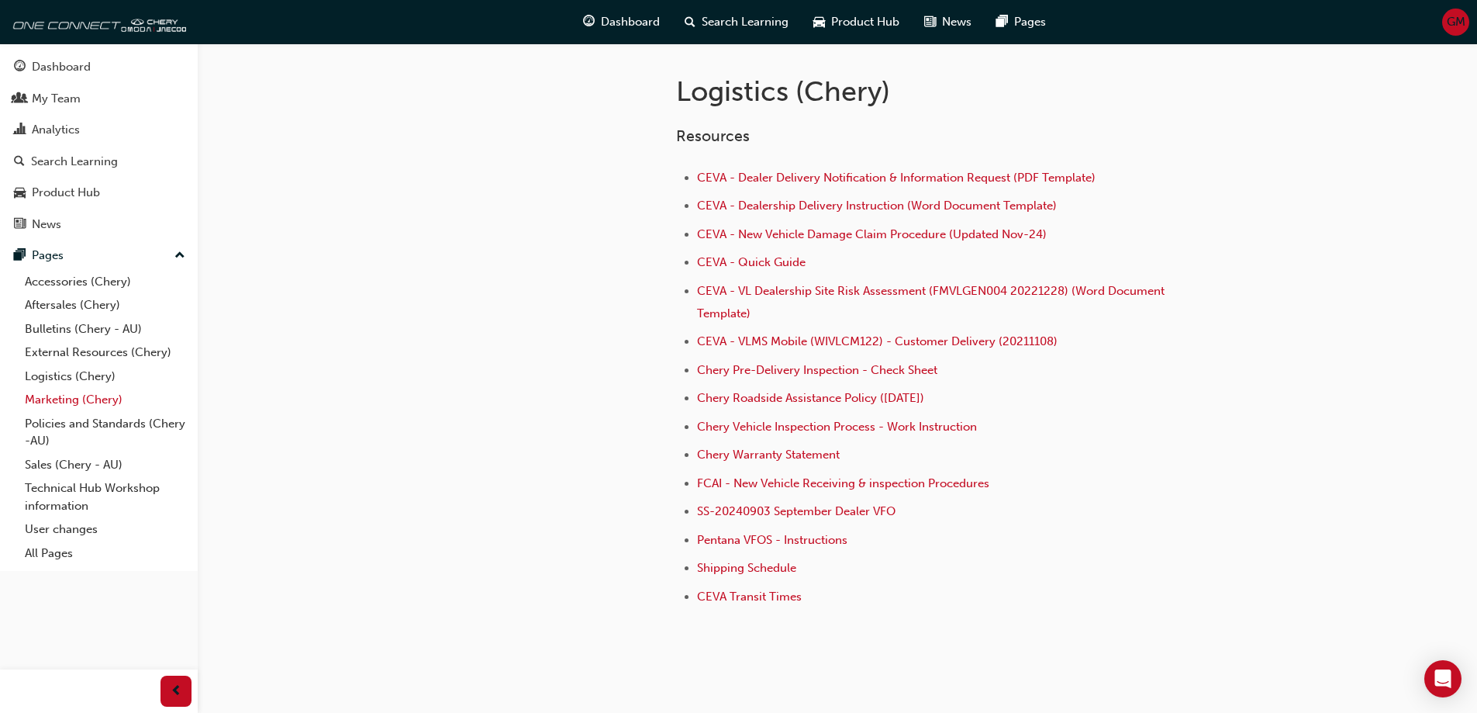
click at [81, 402] on link "Marketing (Chery)" at bounding box center [105, 400] width 173 height 24
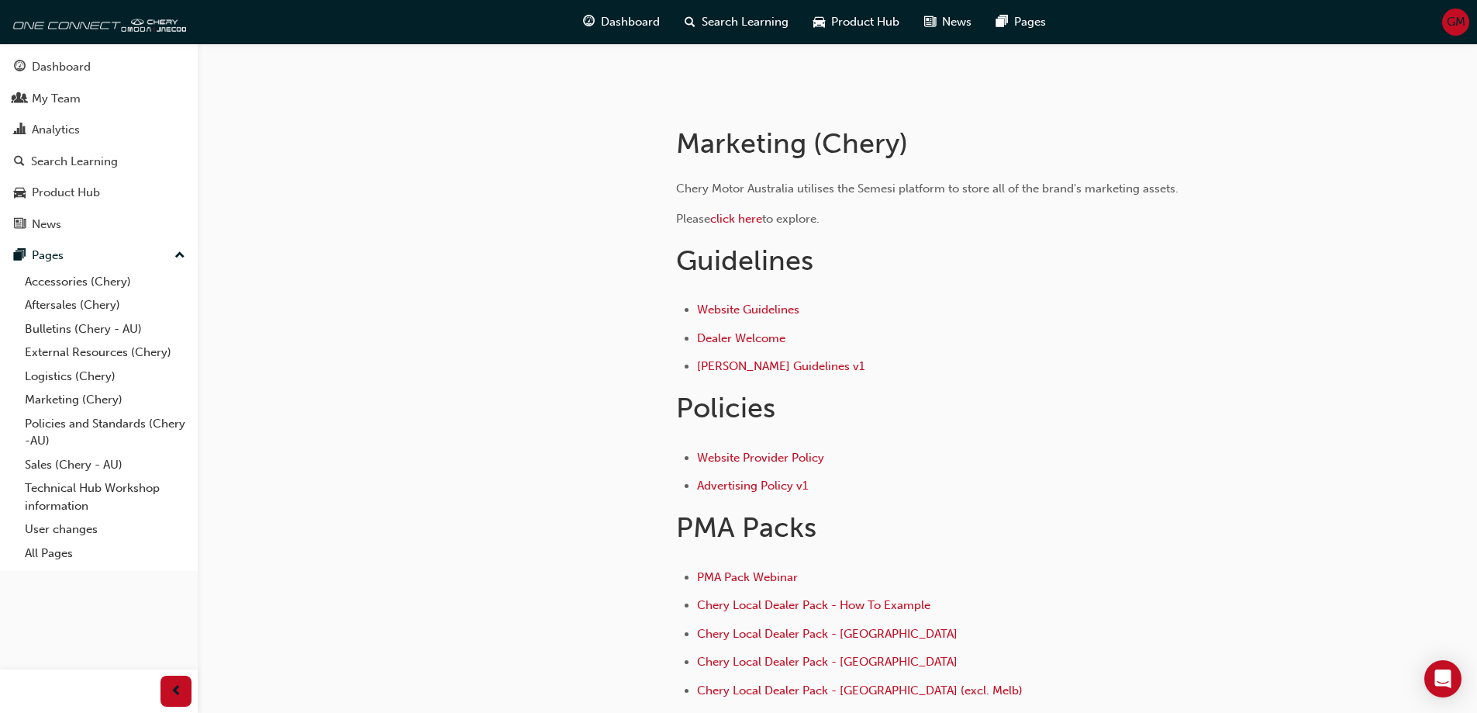
scroll to position [78, 0]
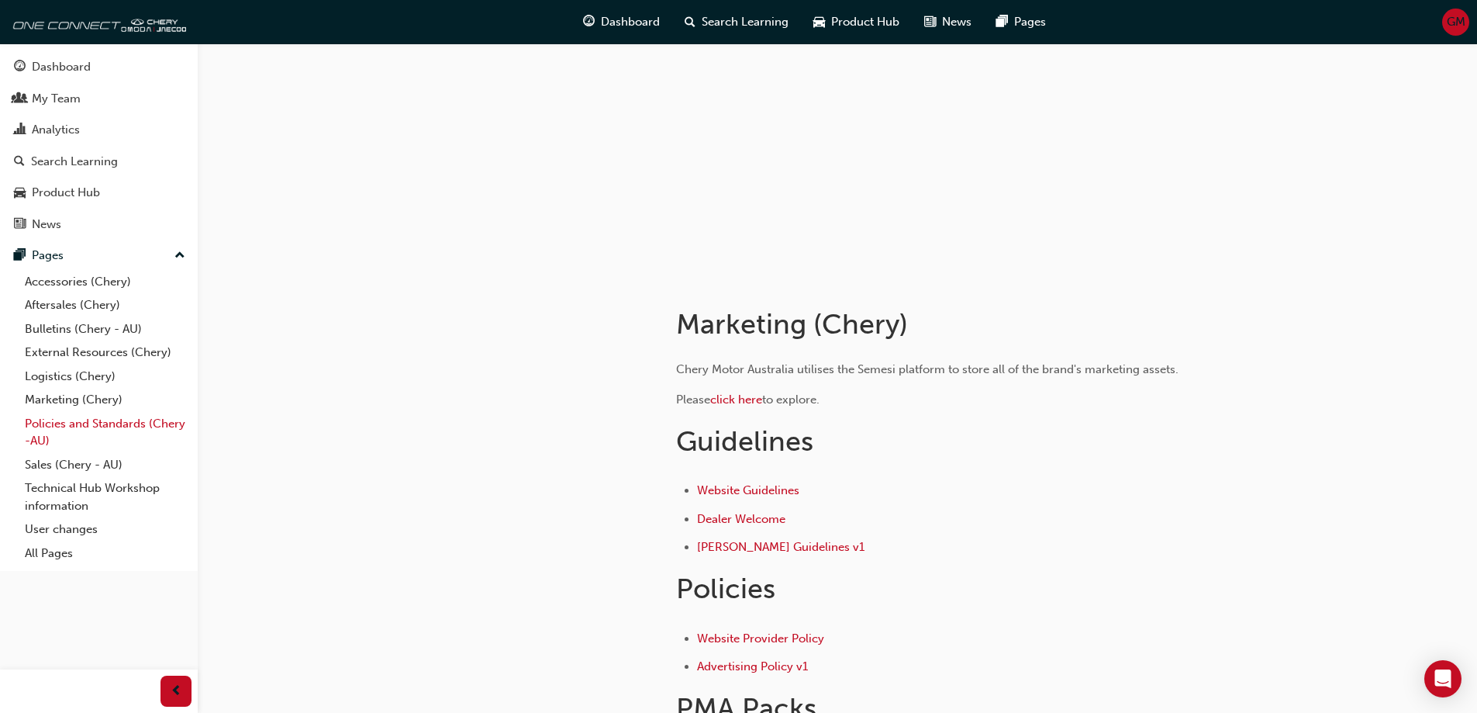
click at [100, 419] on link "Policies and Standards (Chery -AU)" at bounding box center [105, 432] width 173 height 41
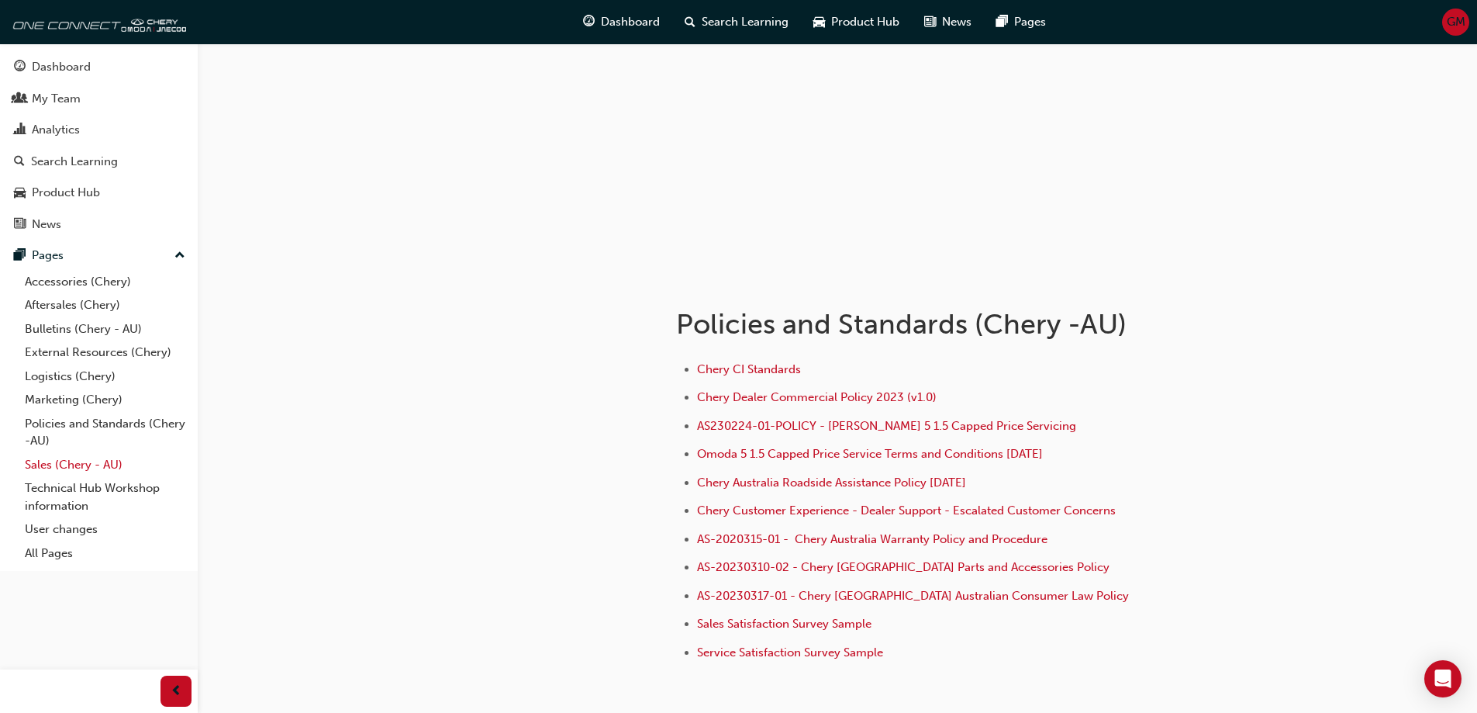
click at [85, 461] on link "Sales (Chery - AU)" at bounding box center [105, 465] width 173 height 24
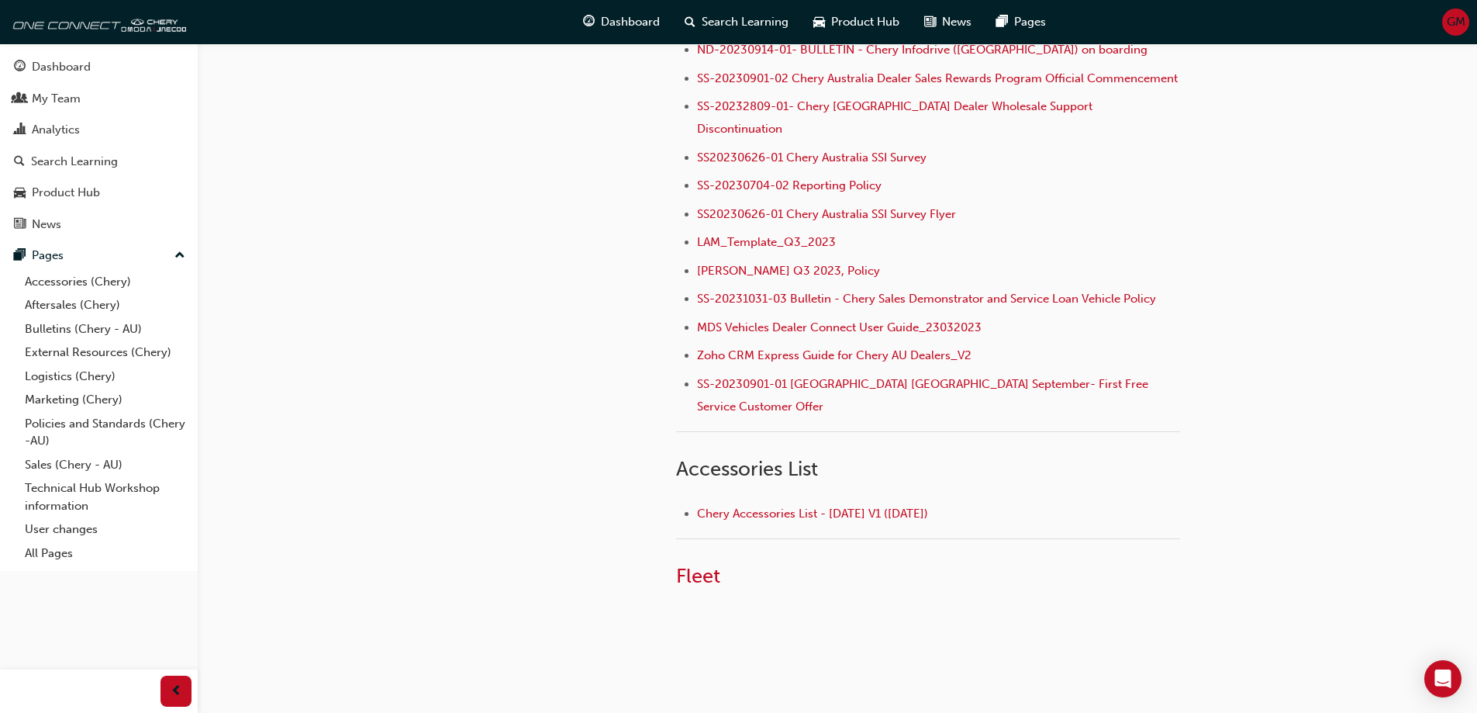
scroll to position [496, 0]
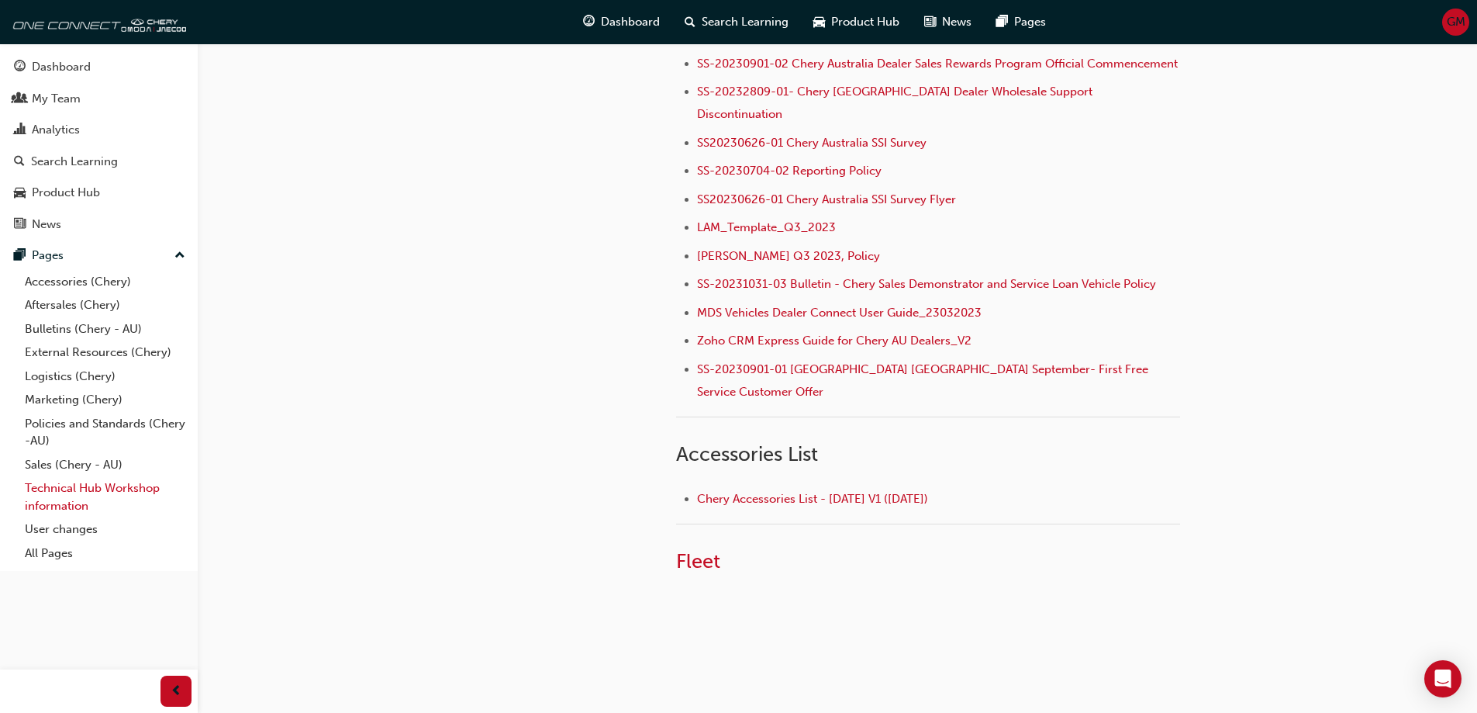
click at [81, 495] on link "Technical Hub Workshop information" at bounding box center [105, 496] width 173 height 41
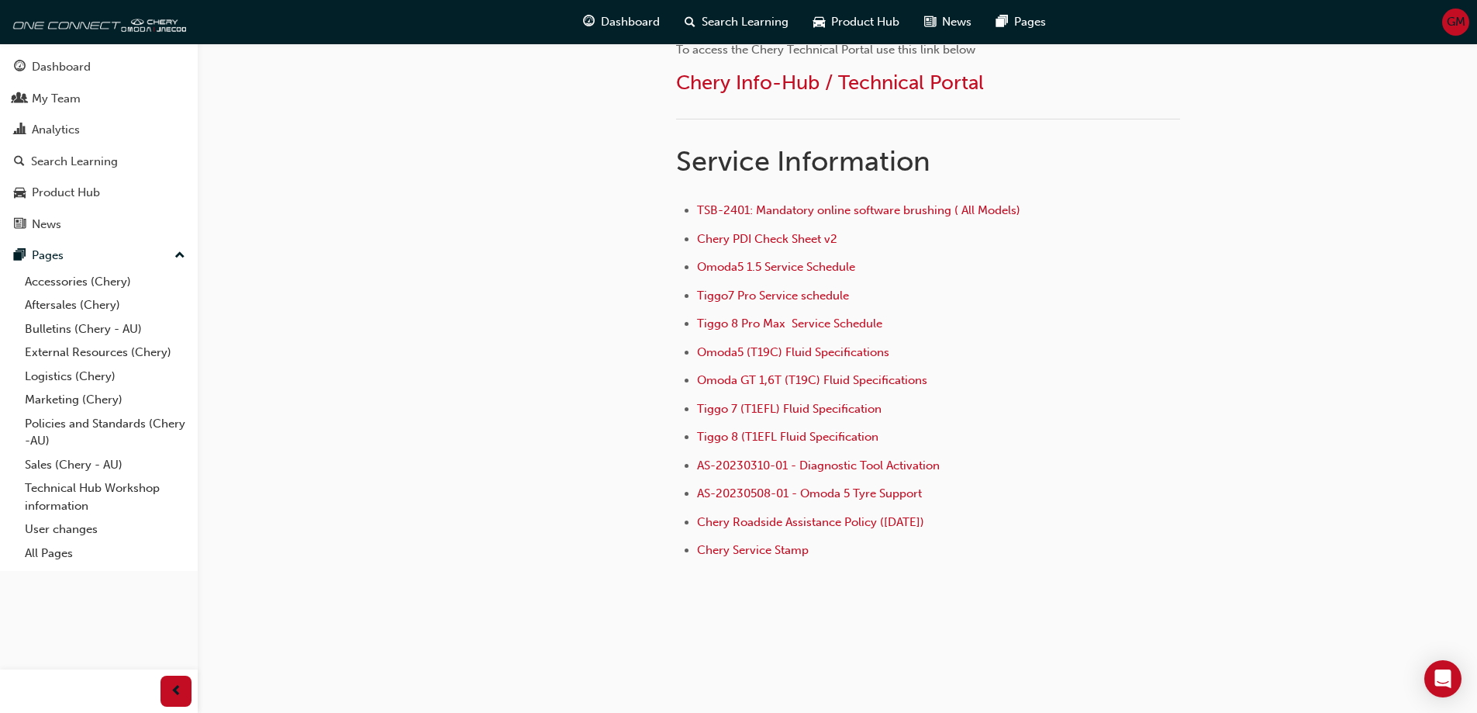
scroll to position [485, 0]
